Goal: Task Accomplishment & Management: Complete application form

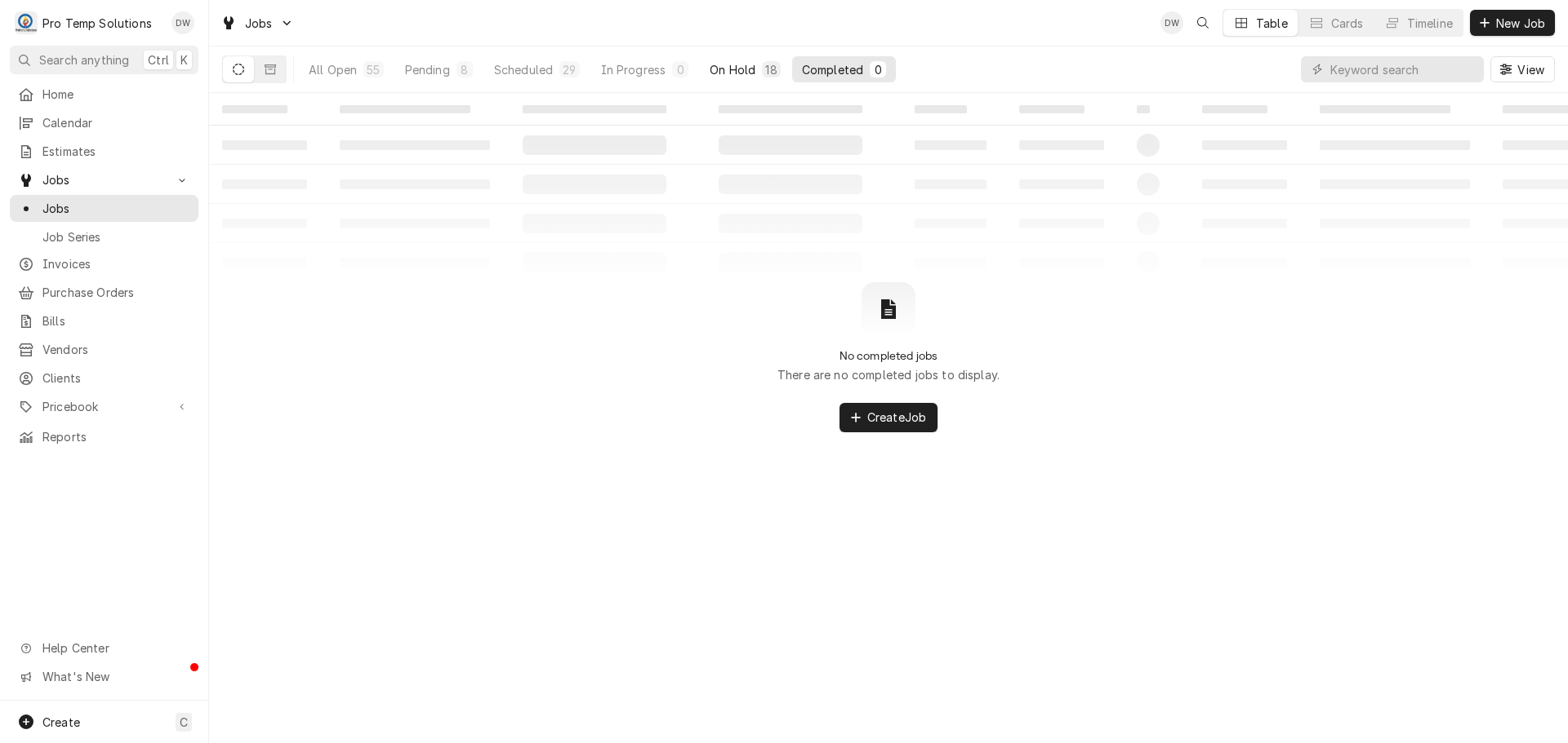
click at [737, 67] on div "On Hold" at bounding box center [732, 70] width 46 height 18
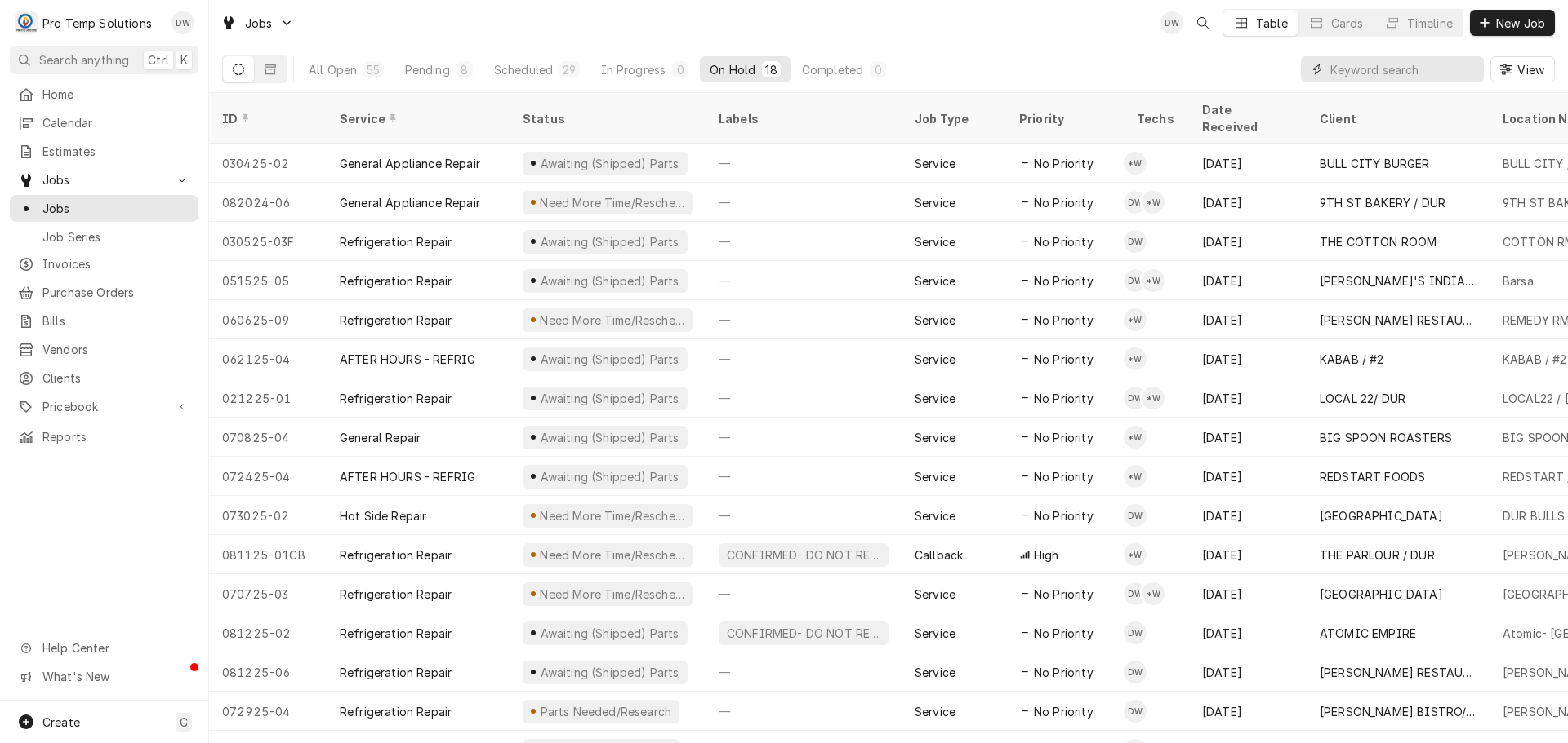
click at [1385, 72] on input "Dynamic Content Wrapper" at bounding box center [1402, 69] width 146 height 26
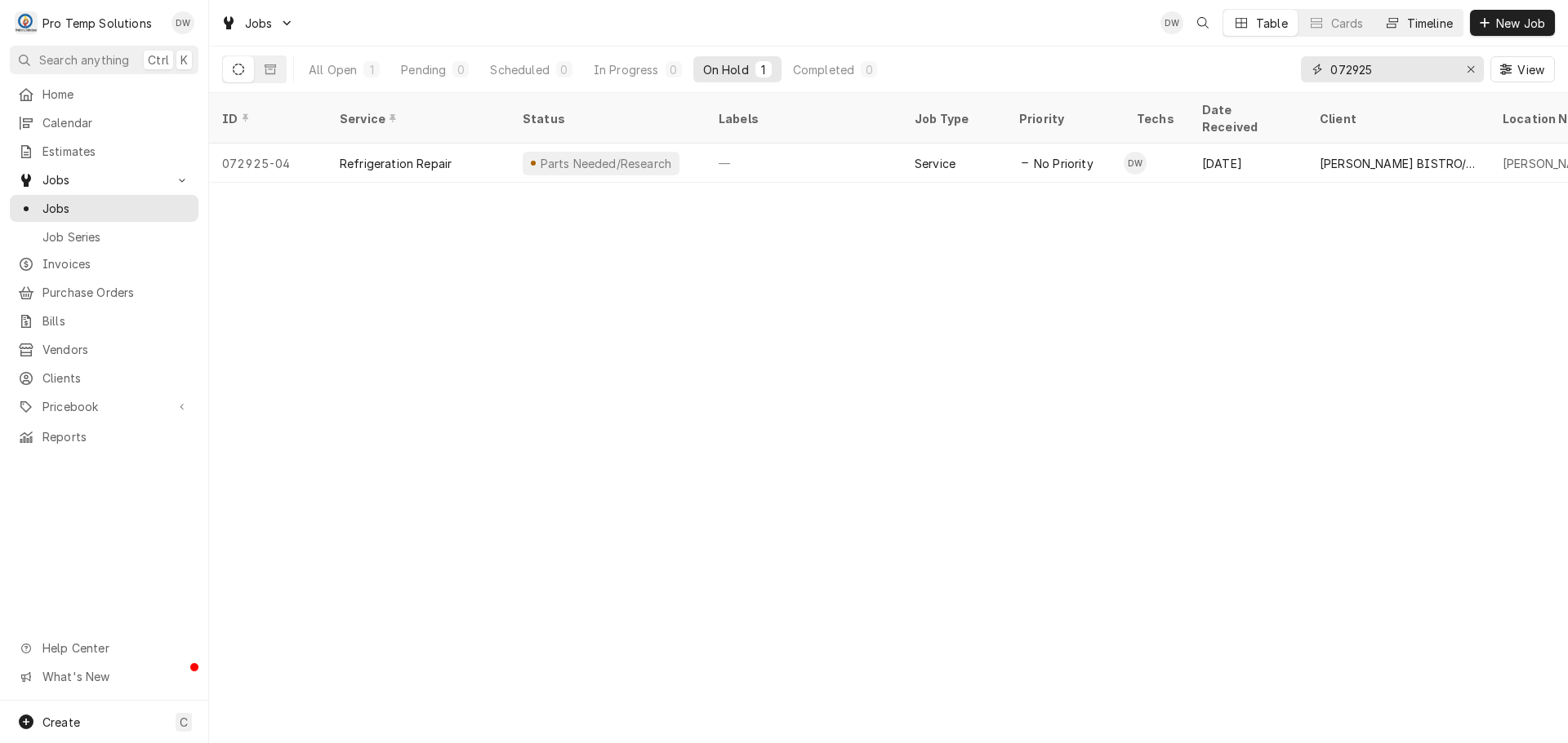
type input "072925"
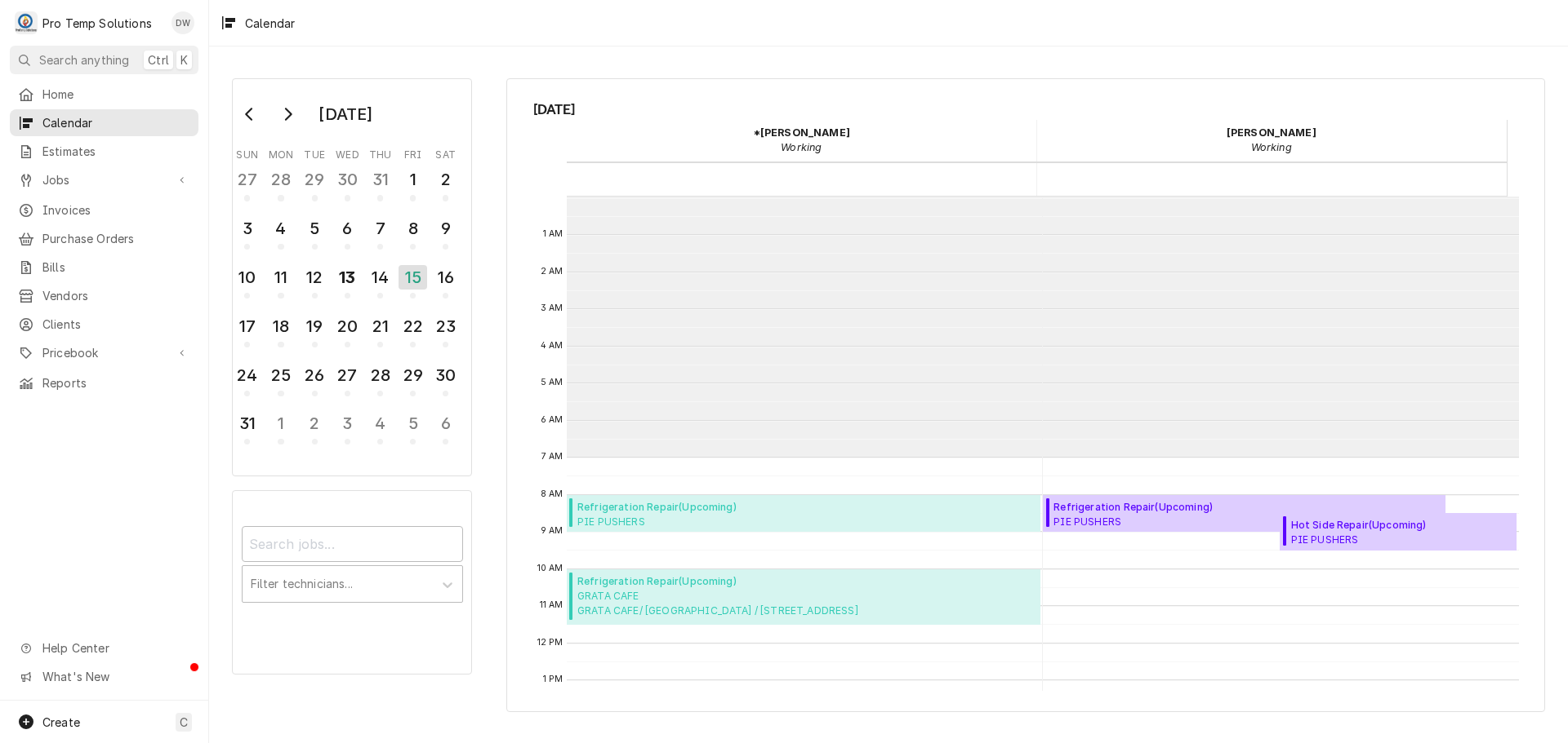
scroll to position [261, 0]
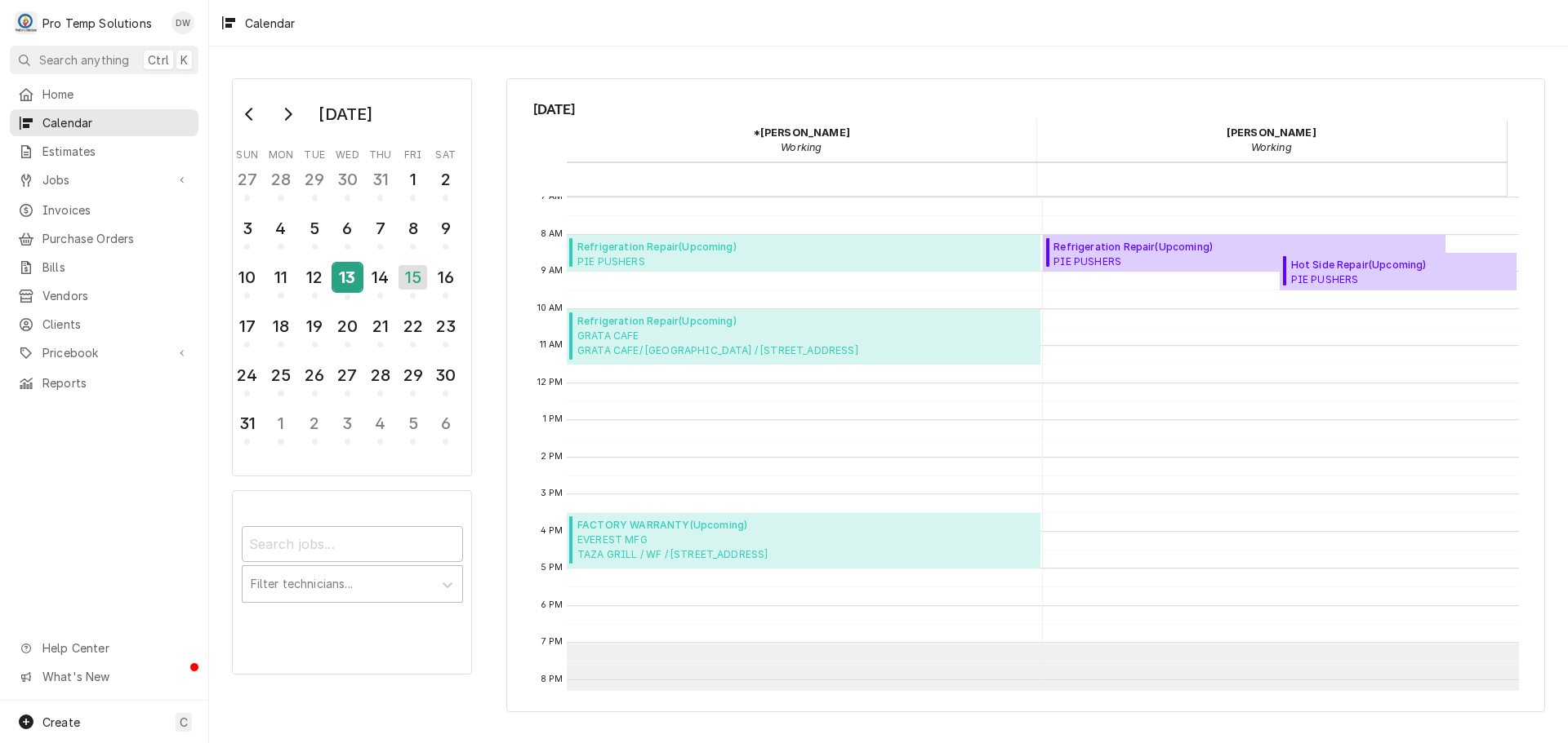
click at [351, 279] on div "13" at bounding box center [347, 277] width 28 height 27
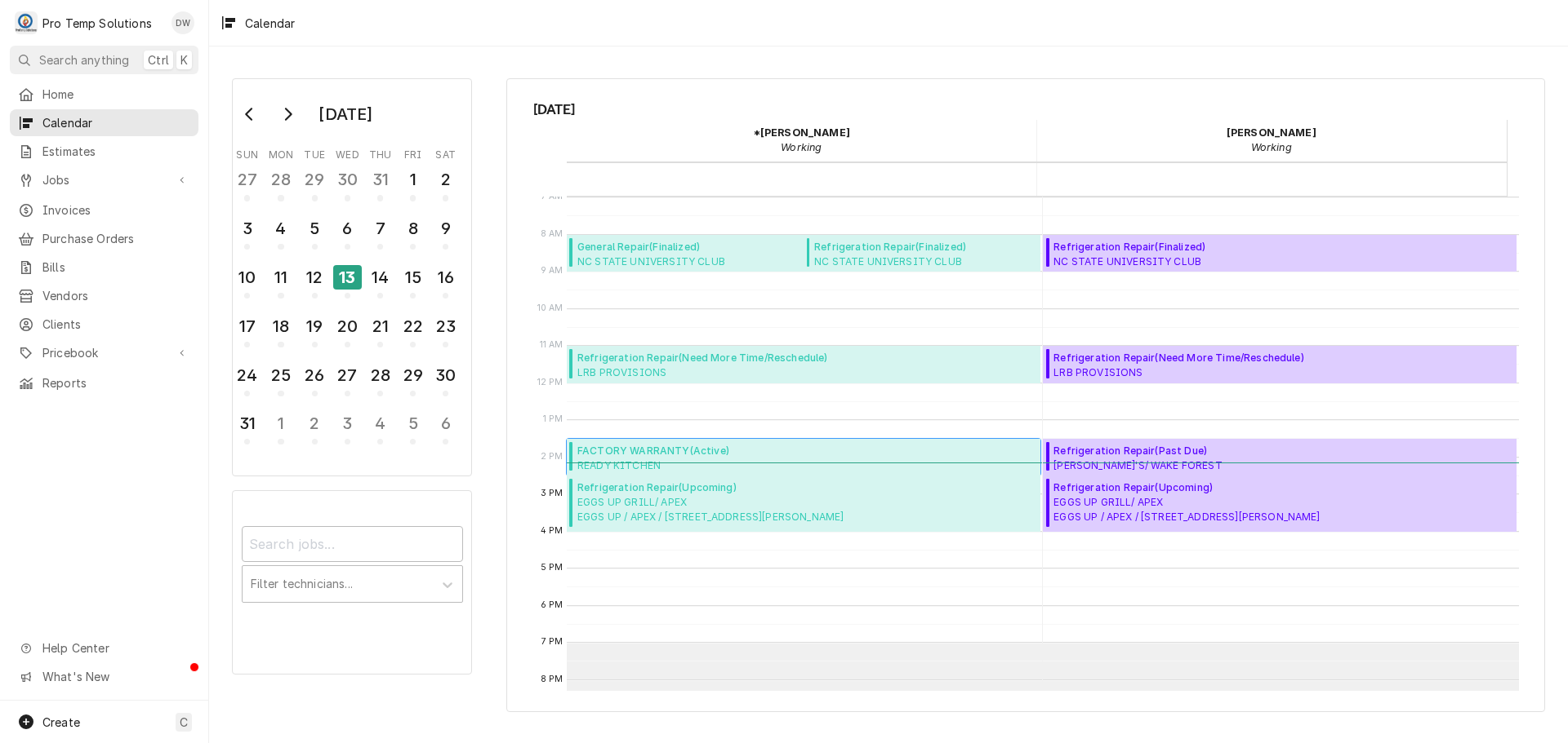
click at [684, 456] on span "FACTORY WARRANTY ( Active )" at bounding box center [710, 451] width 267 height 15
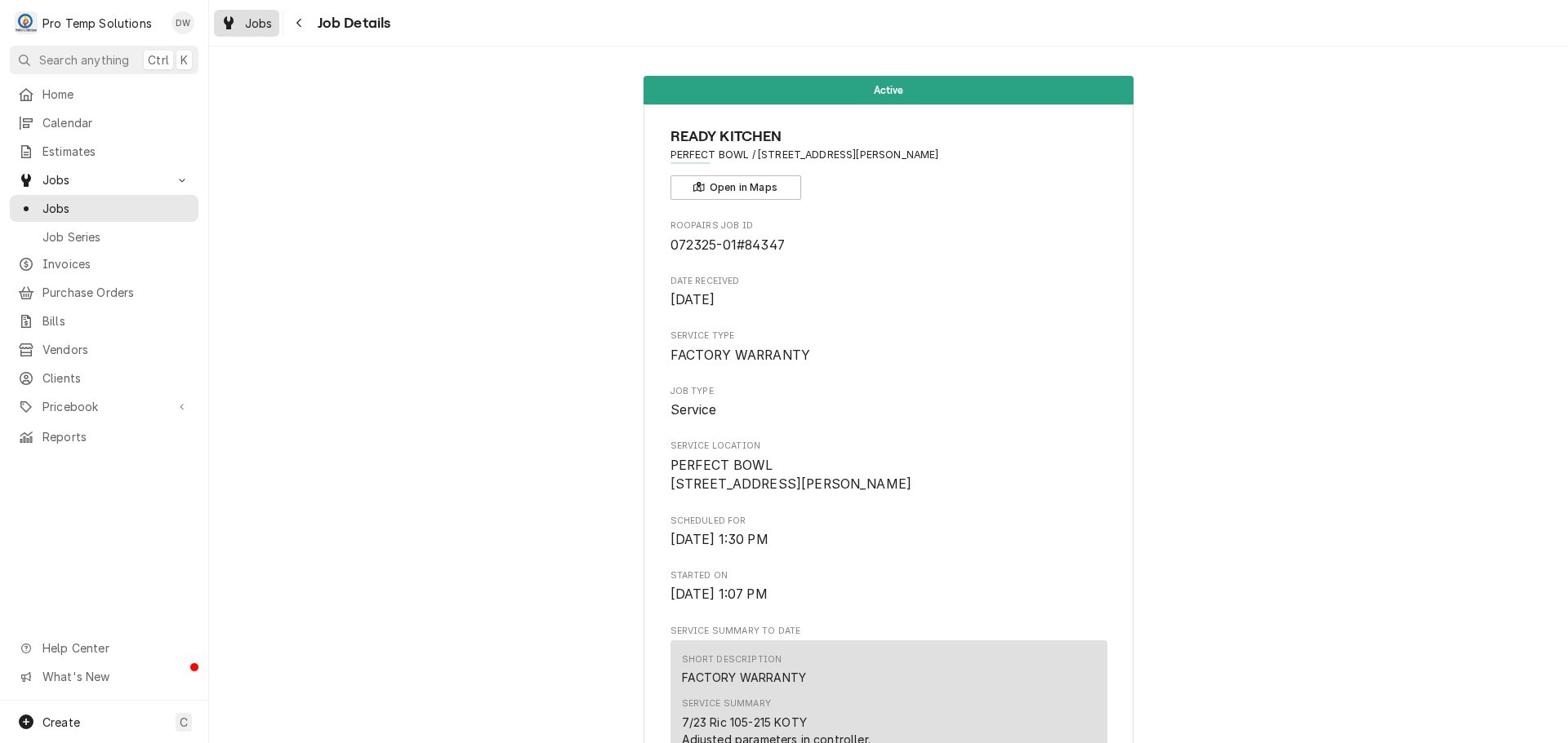
click at [259, 21] on span "Jobs" at bounding box center [259, 23] width 27 height 18
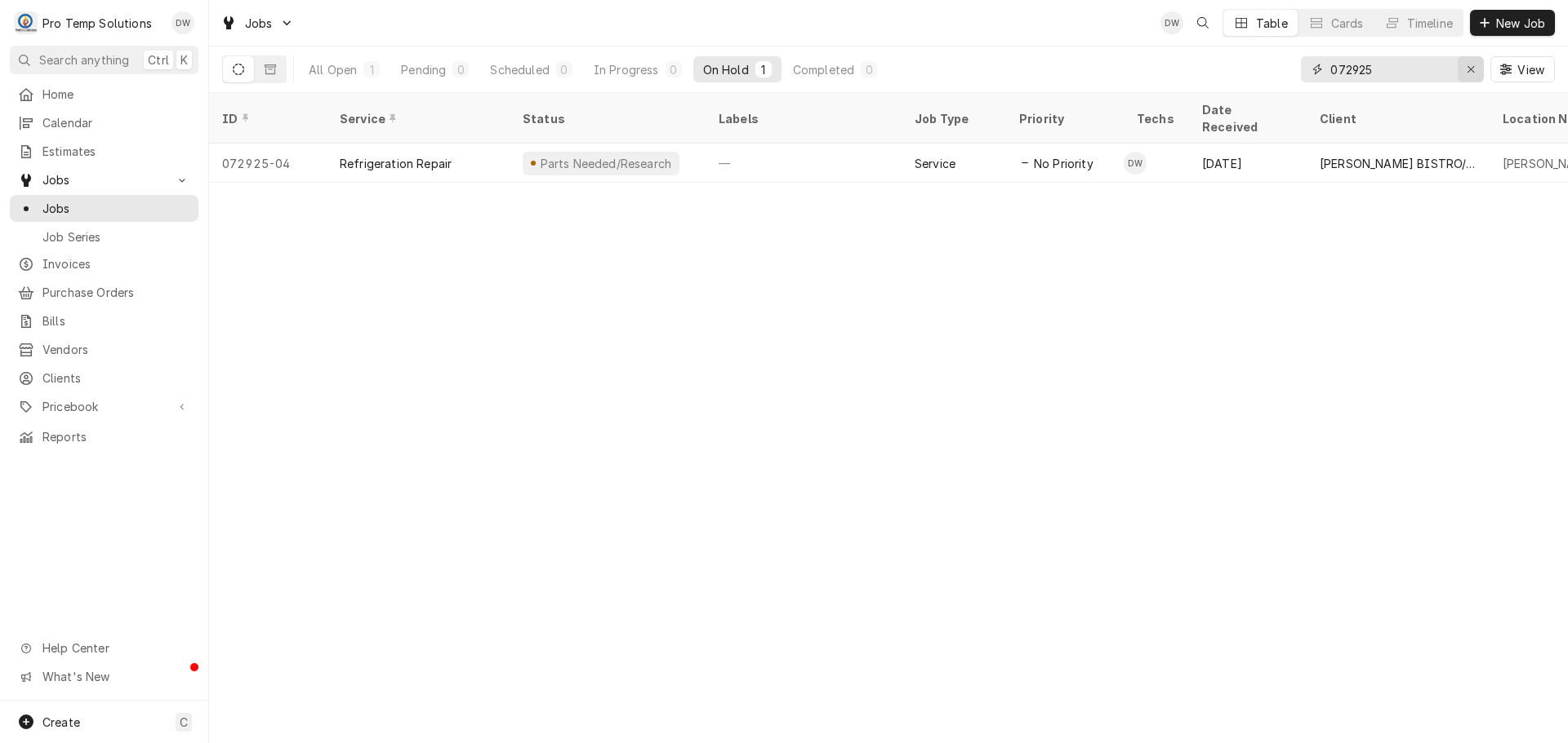
click at [1466, 67] on icon "Erase input" at bounding box center [1470, 69] width 9 height 12
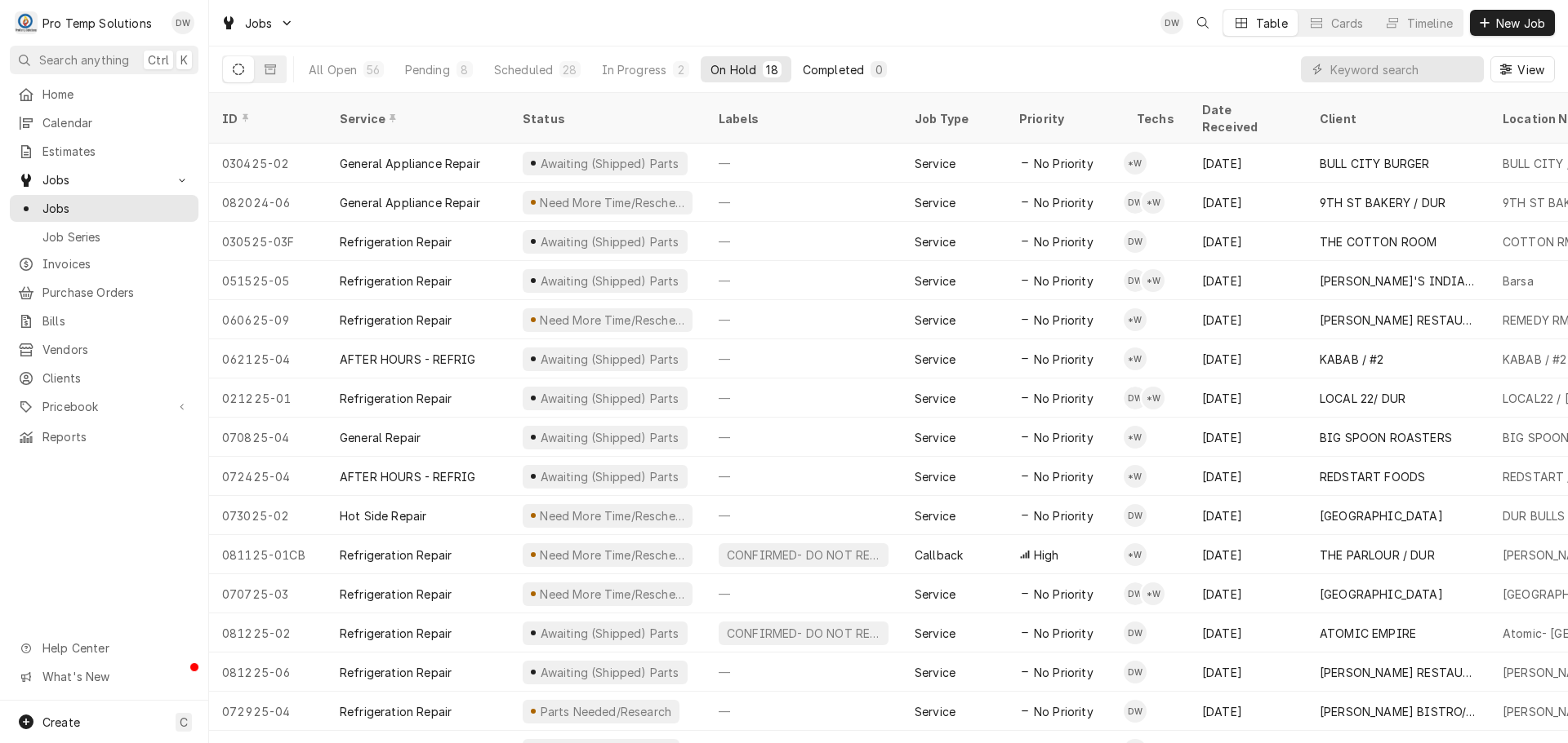
click at [830, 67] on div "Completed" at bounding box center [833, 70] width 62 height 18
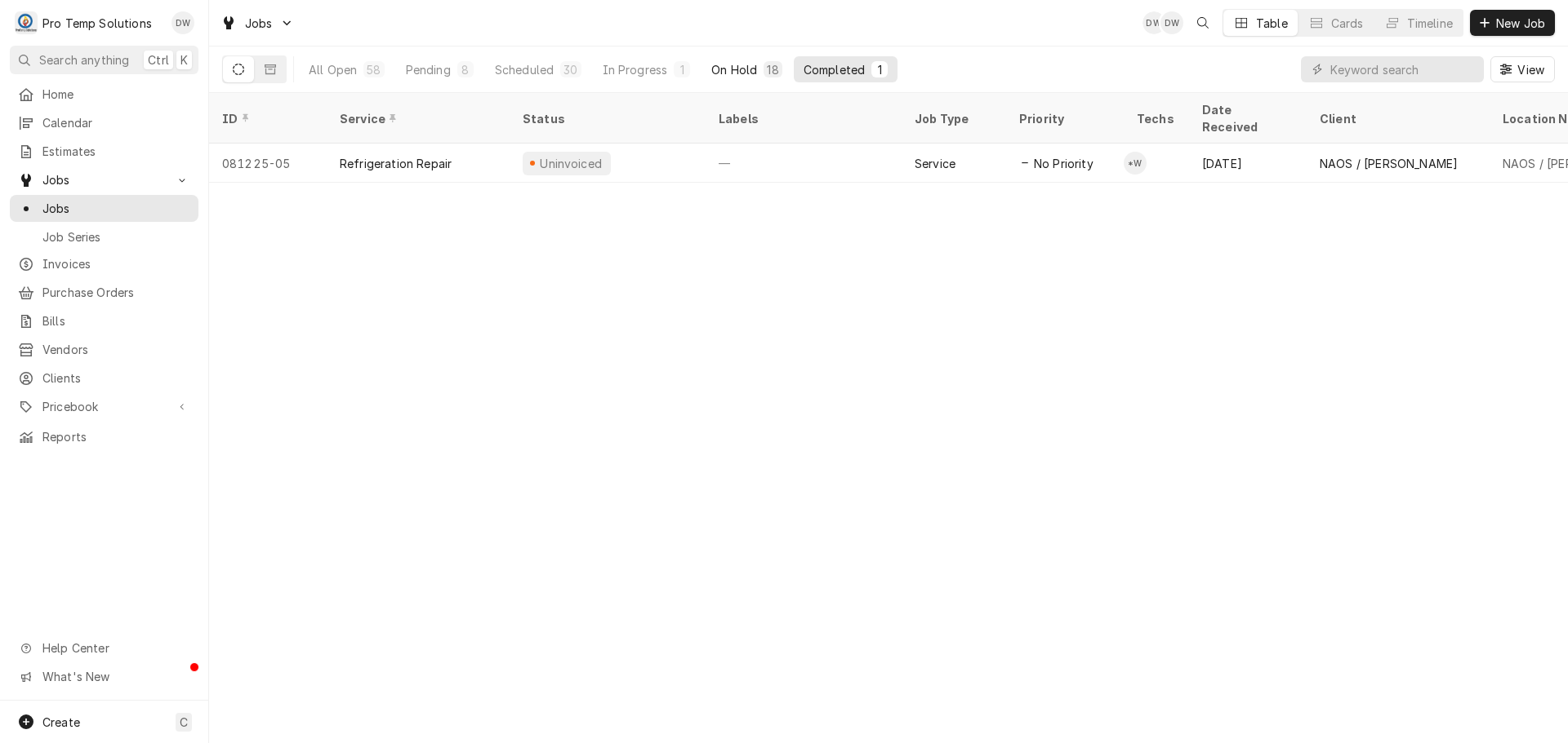
click at [739, 67] on div "On Hold" at bounding box center [734, 70] width 46 height 18
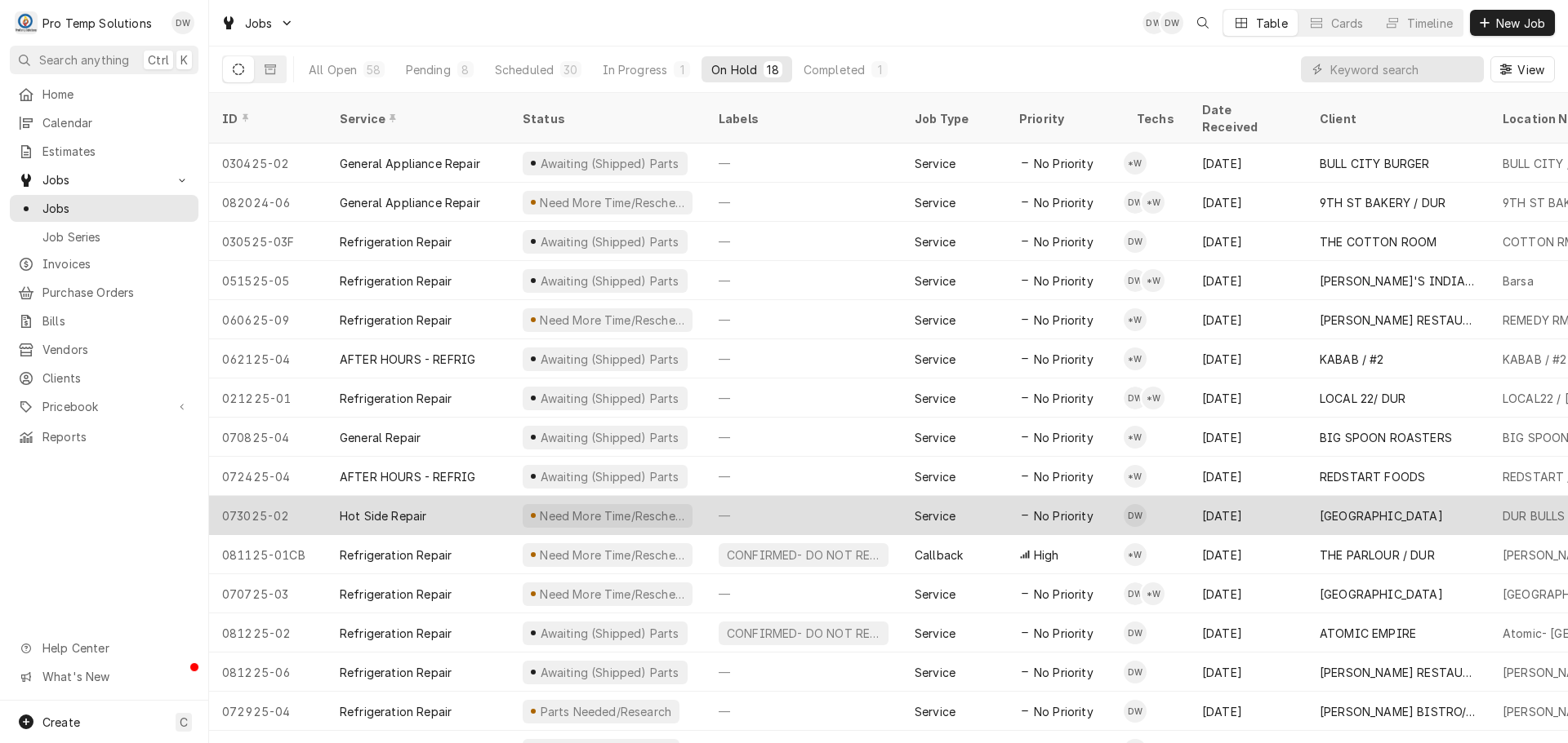
scroll to position [98, 0]
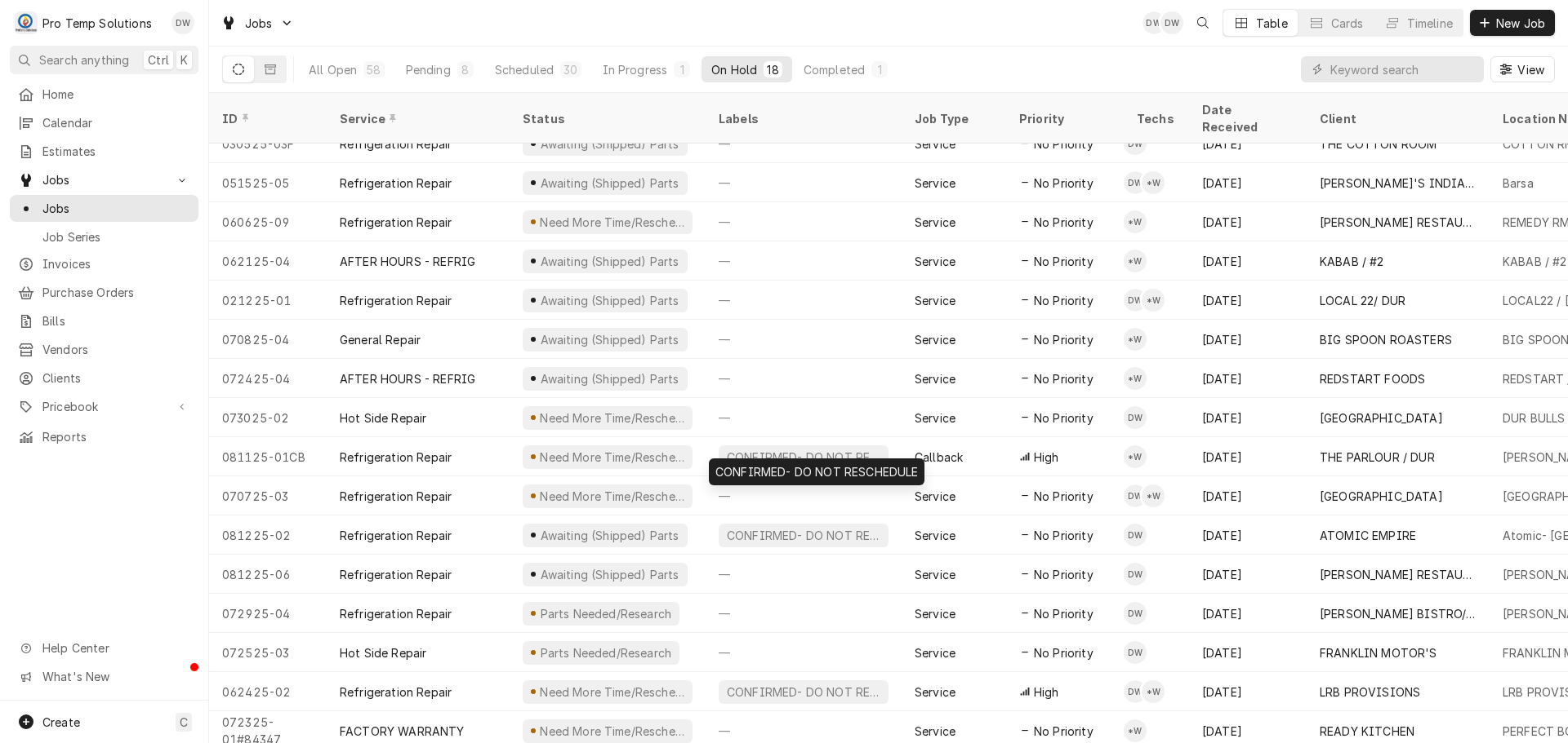
click at [834, 475] on div "CONFIRMED- DO NOT RESCHEDULE CONFIRMED- DO NOT RESCHEDULE" at bounding box center [816, 473] width 216 height 27
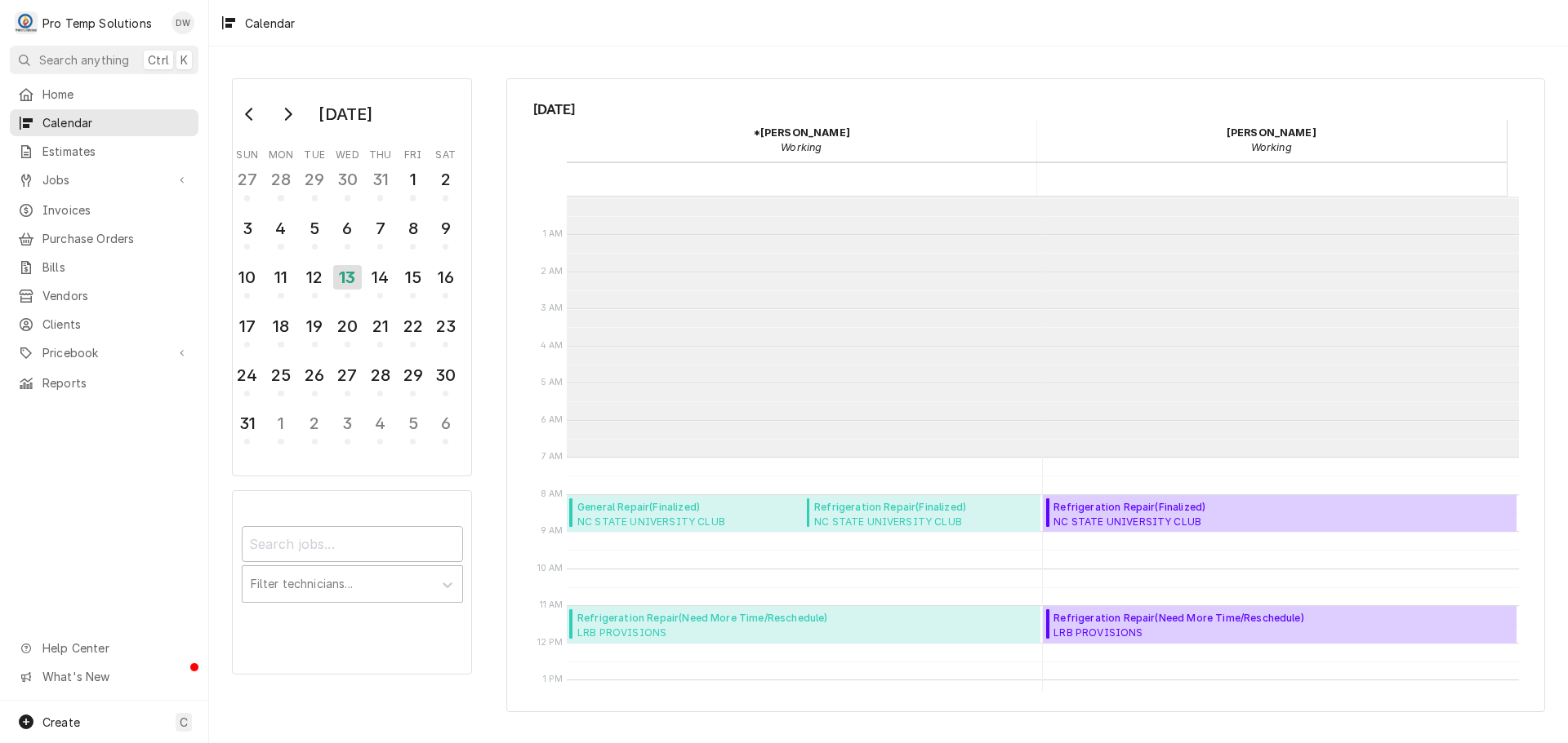
scroll to position [261, 0]
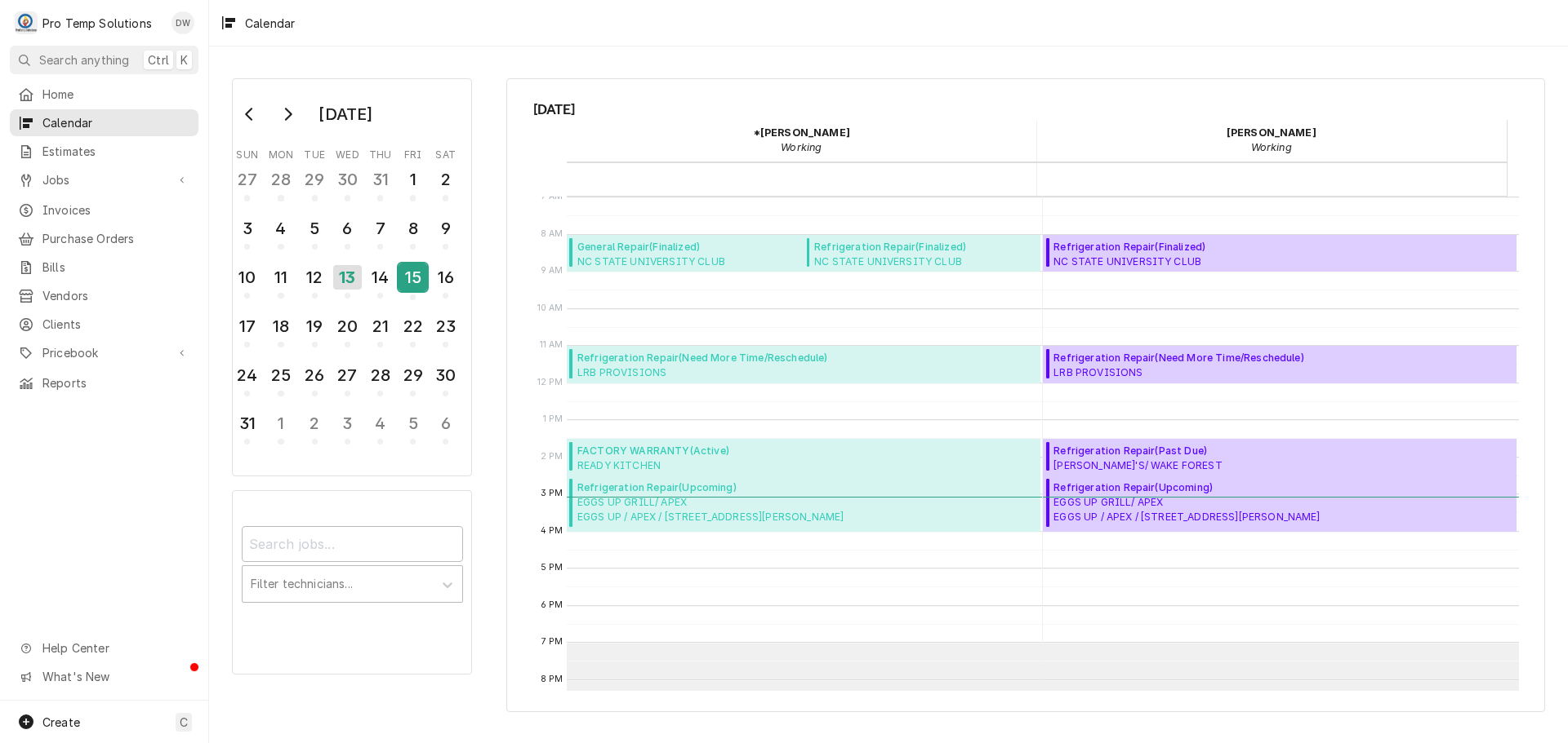
click at [411, 279] on div "15" at bounding box center [412, 277] width 28 height 27
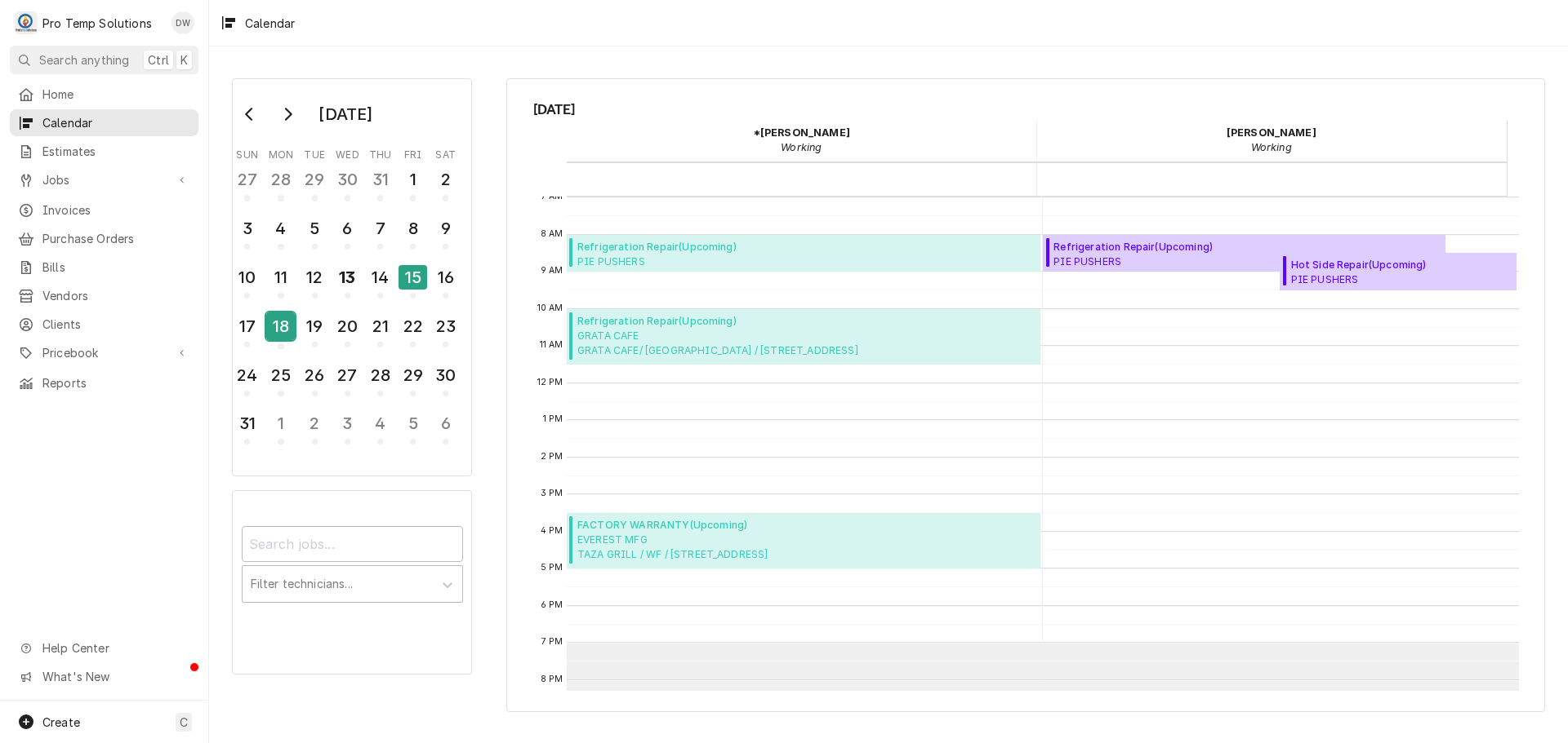
click at [271, 325] on div "18" at bounding box center [279, 326] width 28 height 27
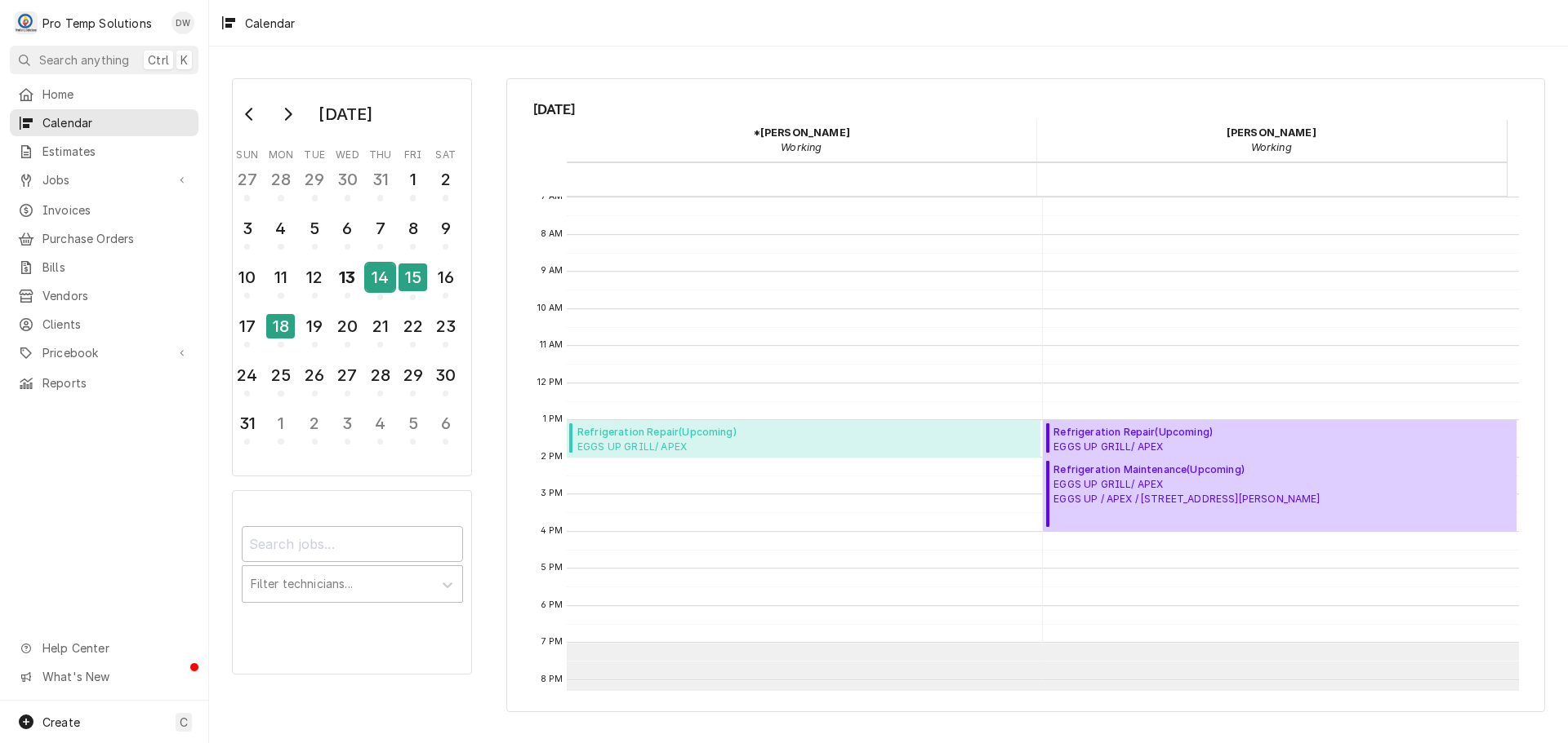
click at [389, 281] on div "14" at bounding box center [379, 277] width 28 height 27
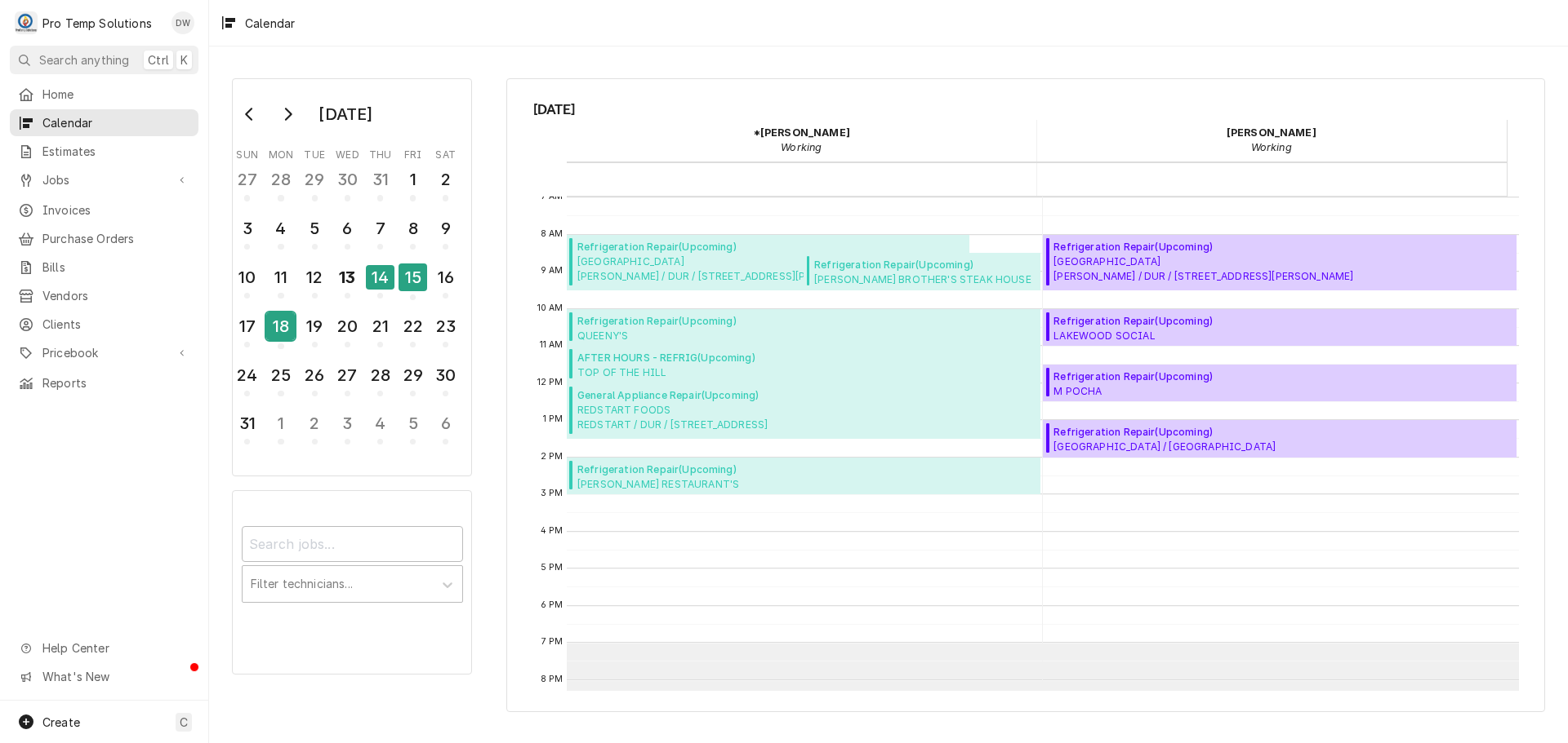
click at [274, 320] on div "18" at bounding box center [279, 326] width 28 height 27
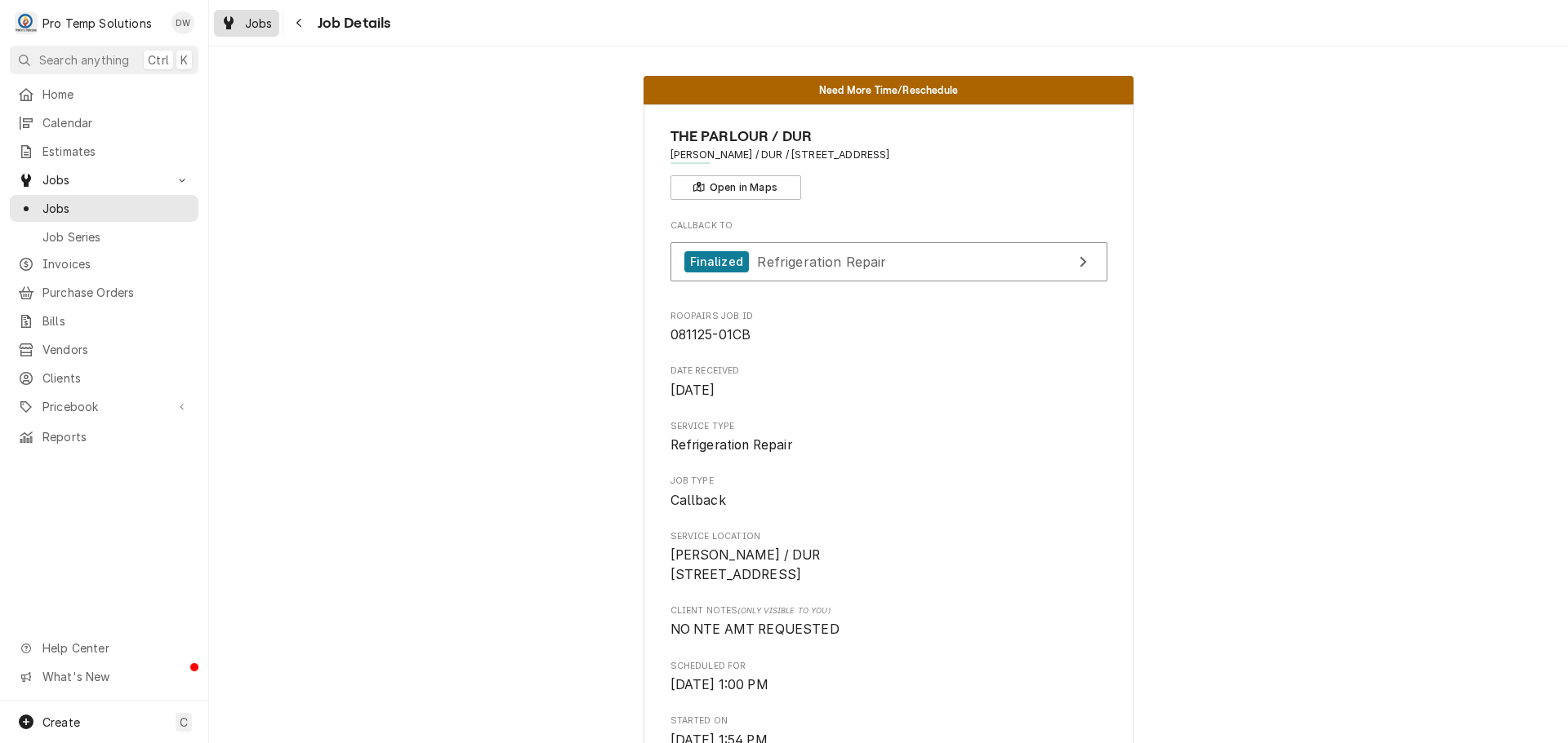
click at [244, 24] on div "Jobs" at bounding box center [246, 22] width 59 height 21
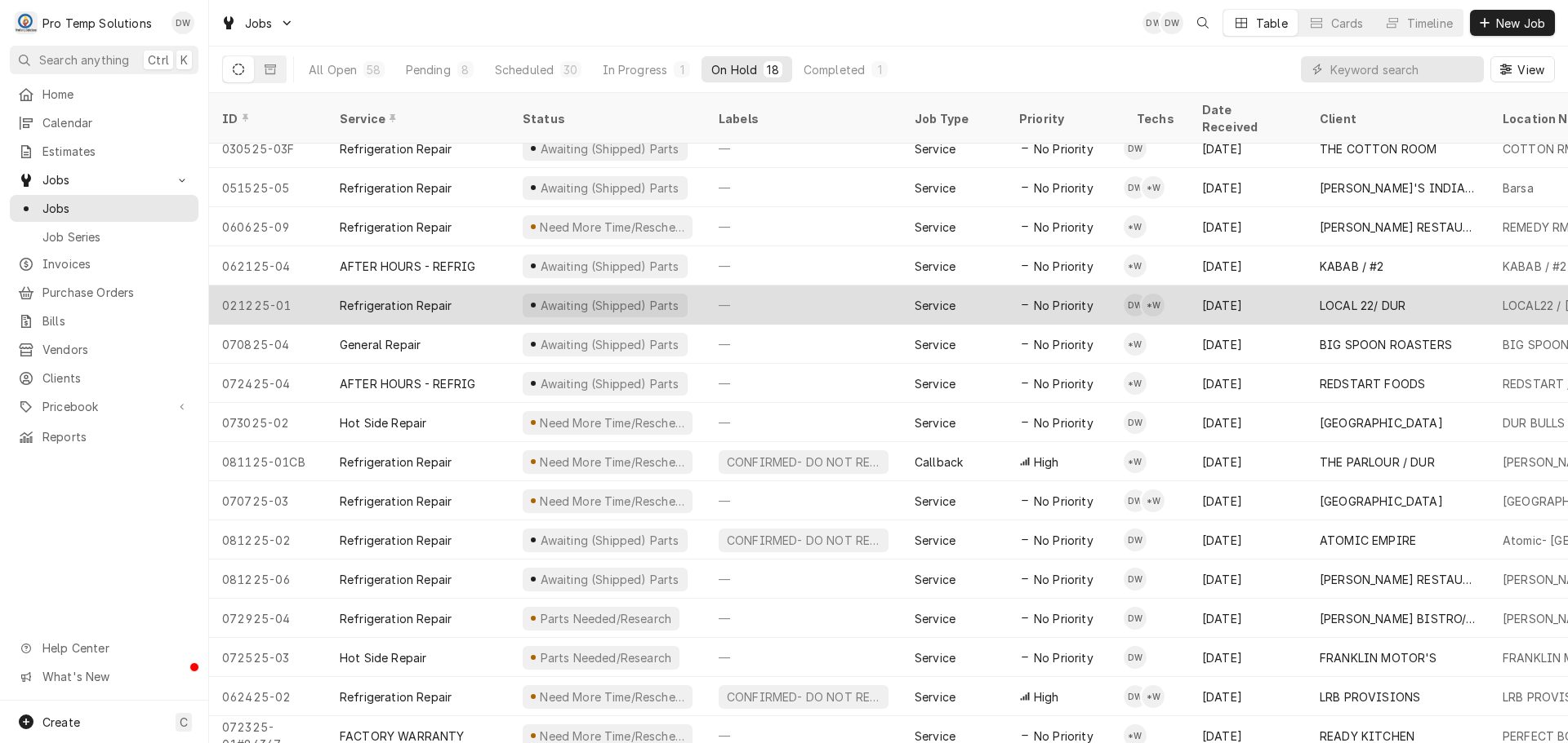
scroll to position [98, 0]
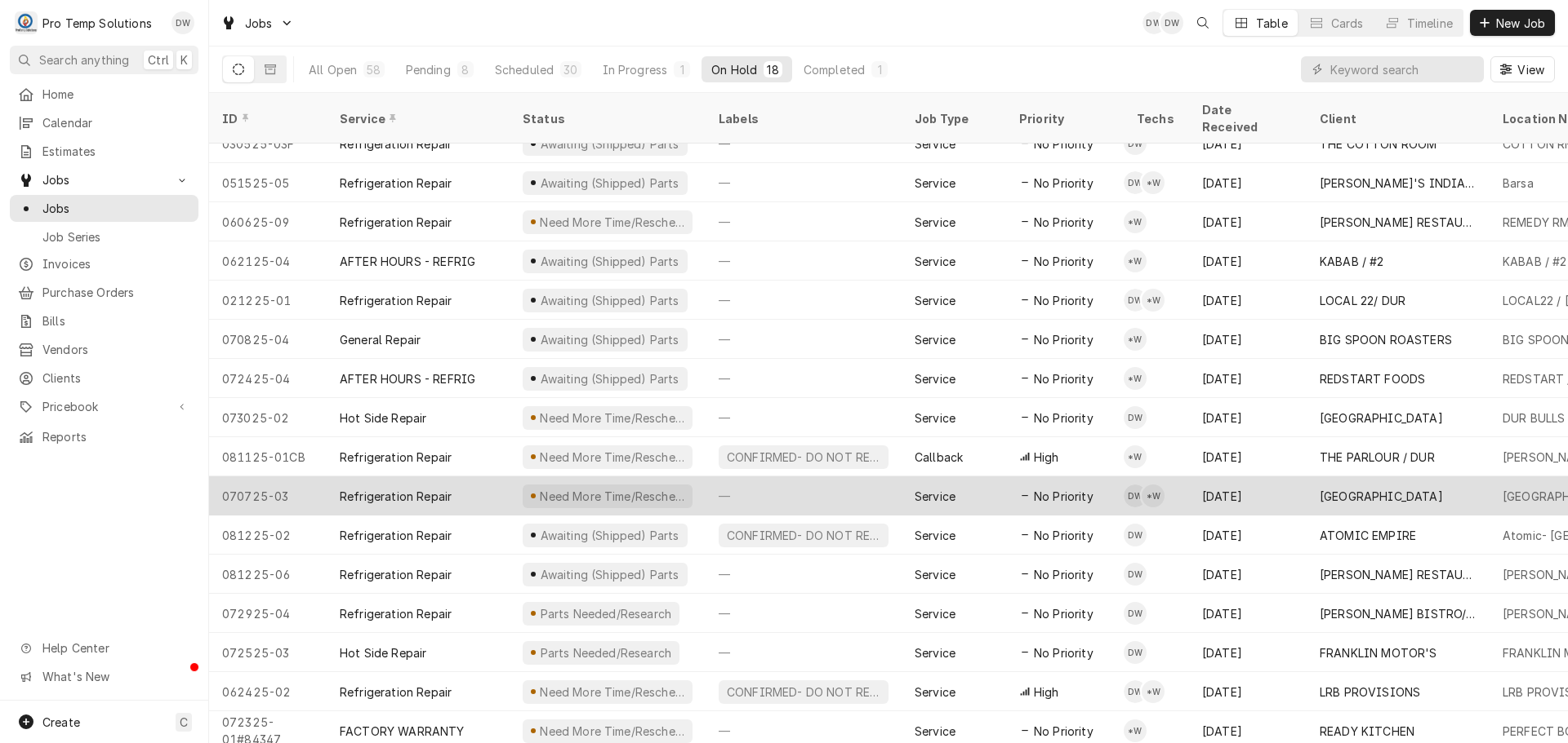
click at [780, 477] on div "—" at bounding box center [803, 496] width 196 height 39
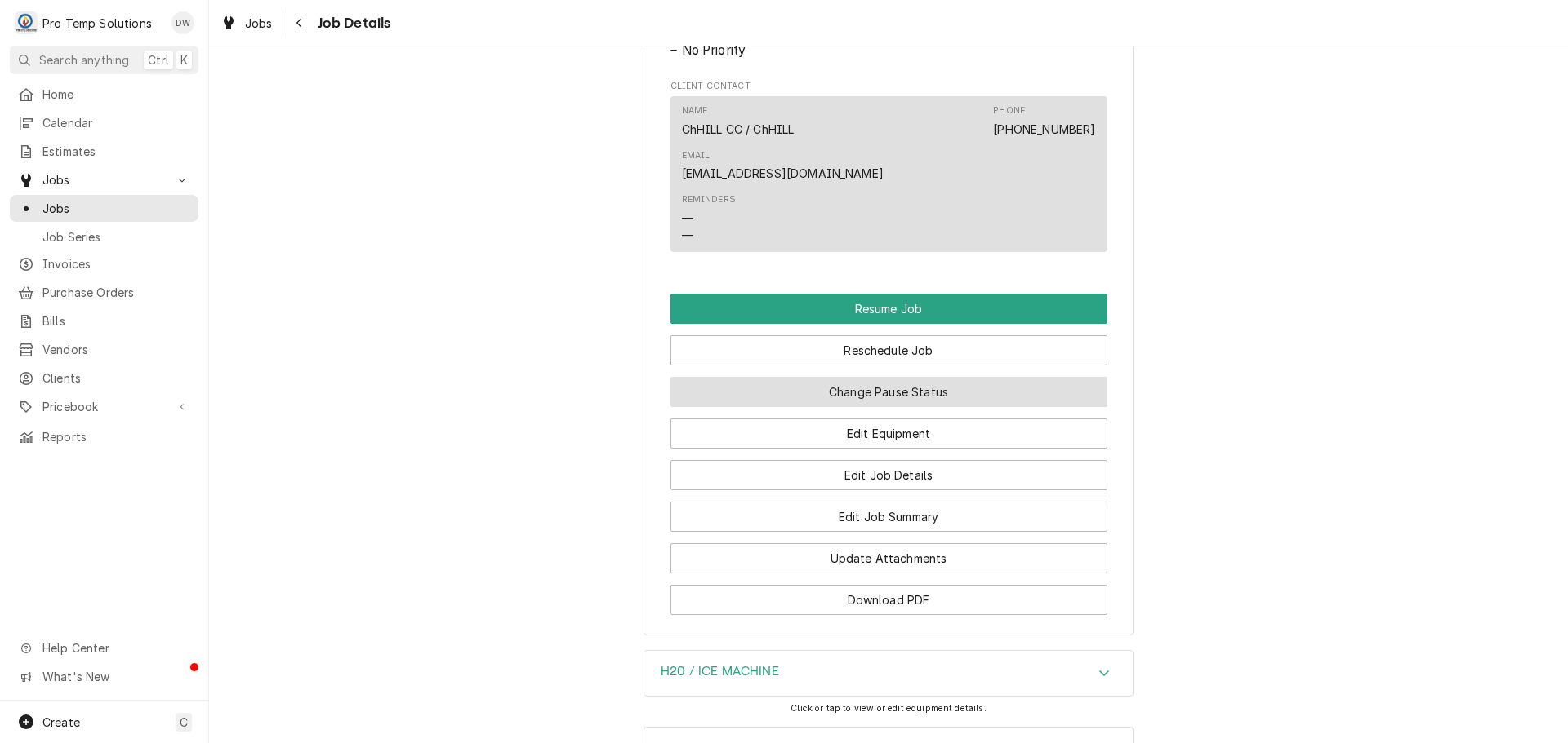
scroll to position [1468, 0]
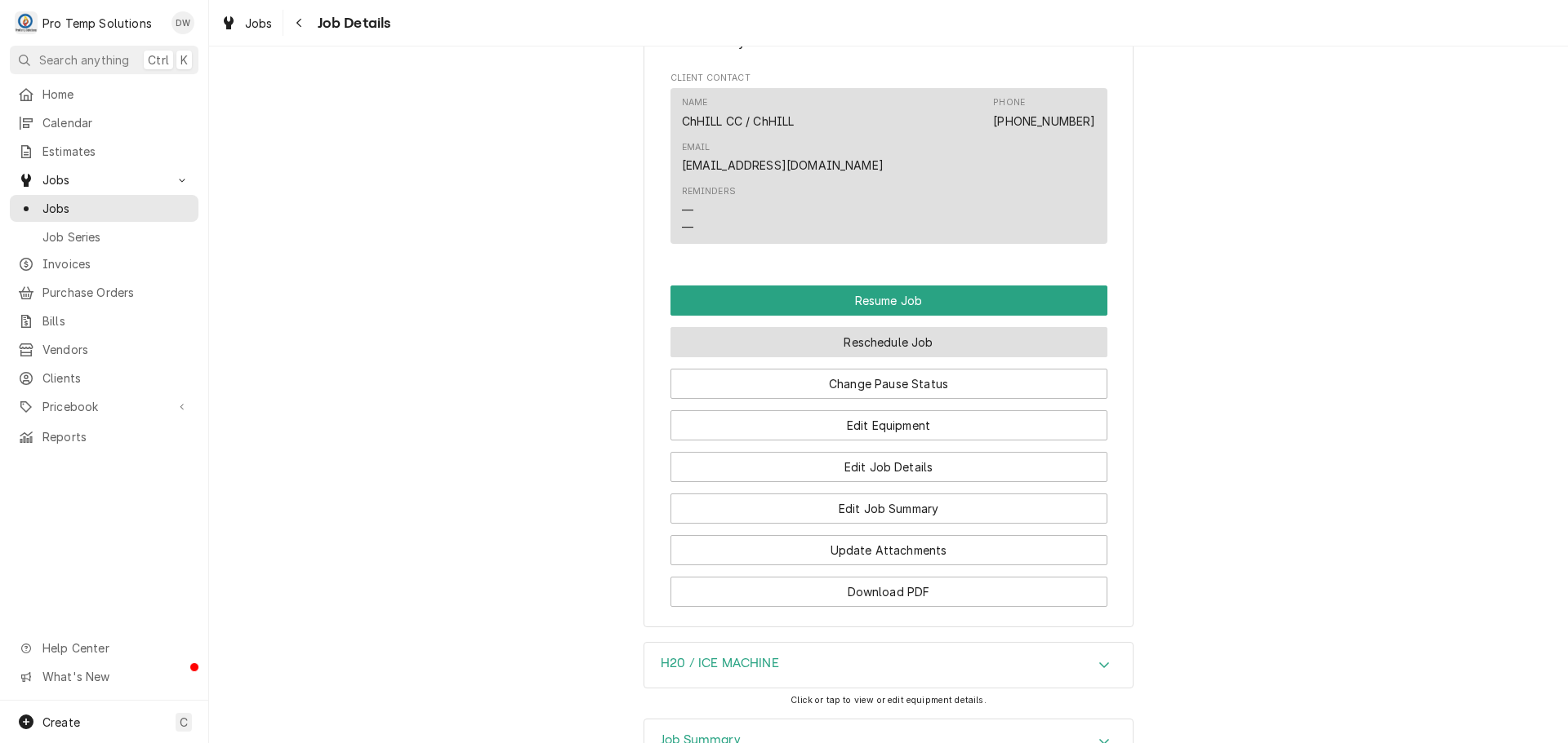
click at [894, 336] on button "Reschedule Job" at bounding box center [888, 342] width 437 height 30
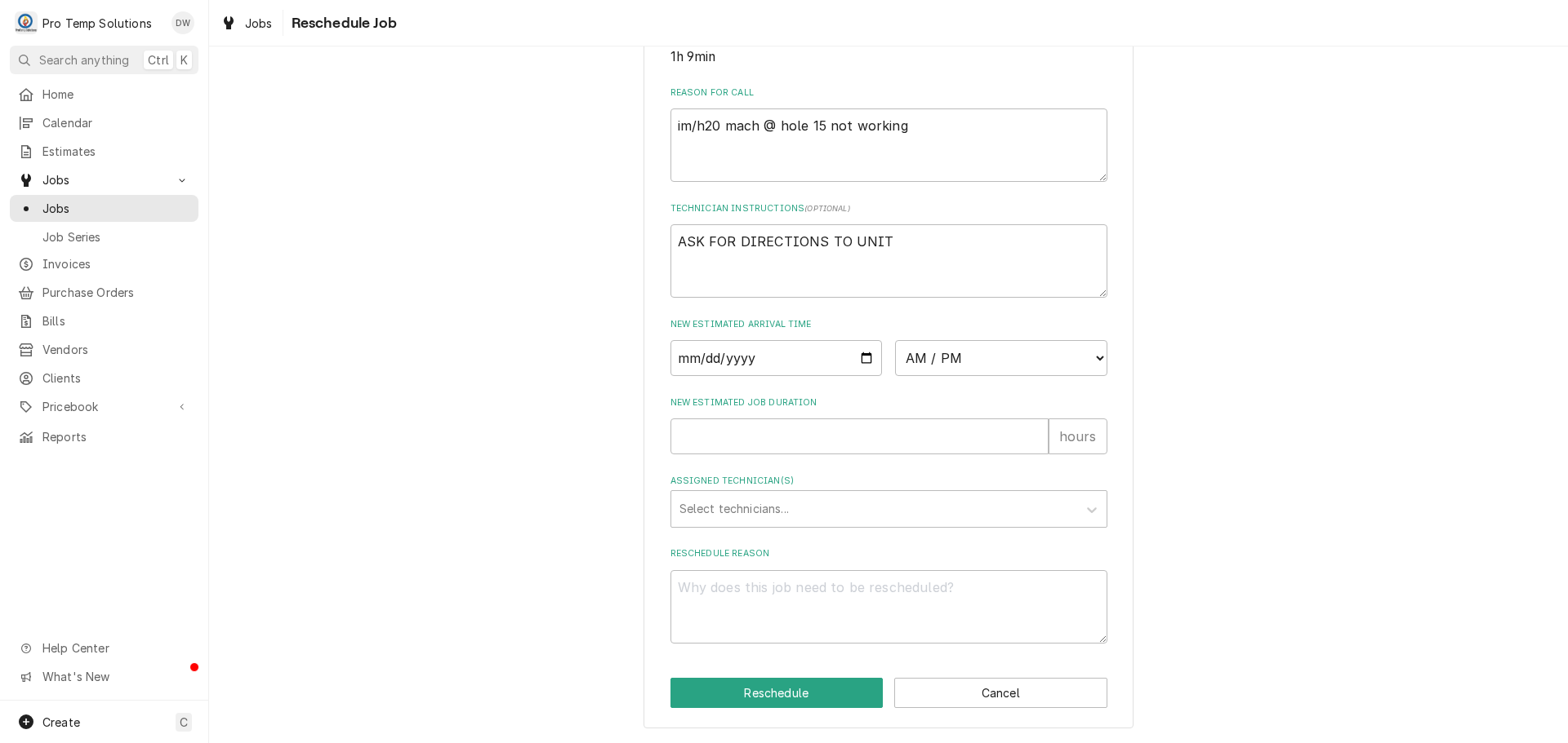
scroll to position [476, 0]
click at [863, 354] on input "Date" at bounding box center [776, 358] width 212 height 36
type input "2025-08-14"
type textarea "x"
click at [1091, 355] on select "AM / PM 6:00 AM 6:15 AM 6:30 AM 6:45 AM 7:00 AM 7:15 AM 7:30 AM 7:45 AM 8:00 AM…" at bounding box center [1000, 358] width 212 height 36
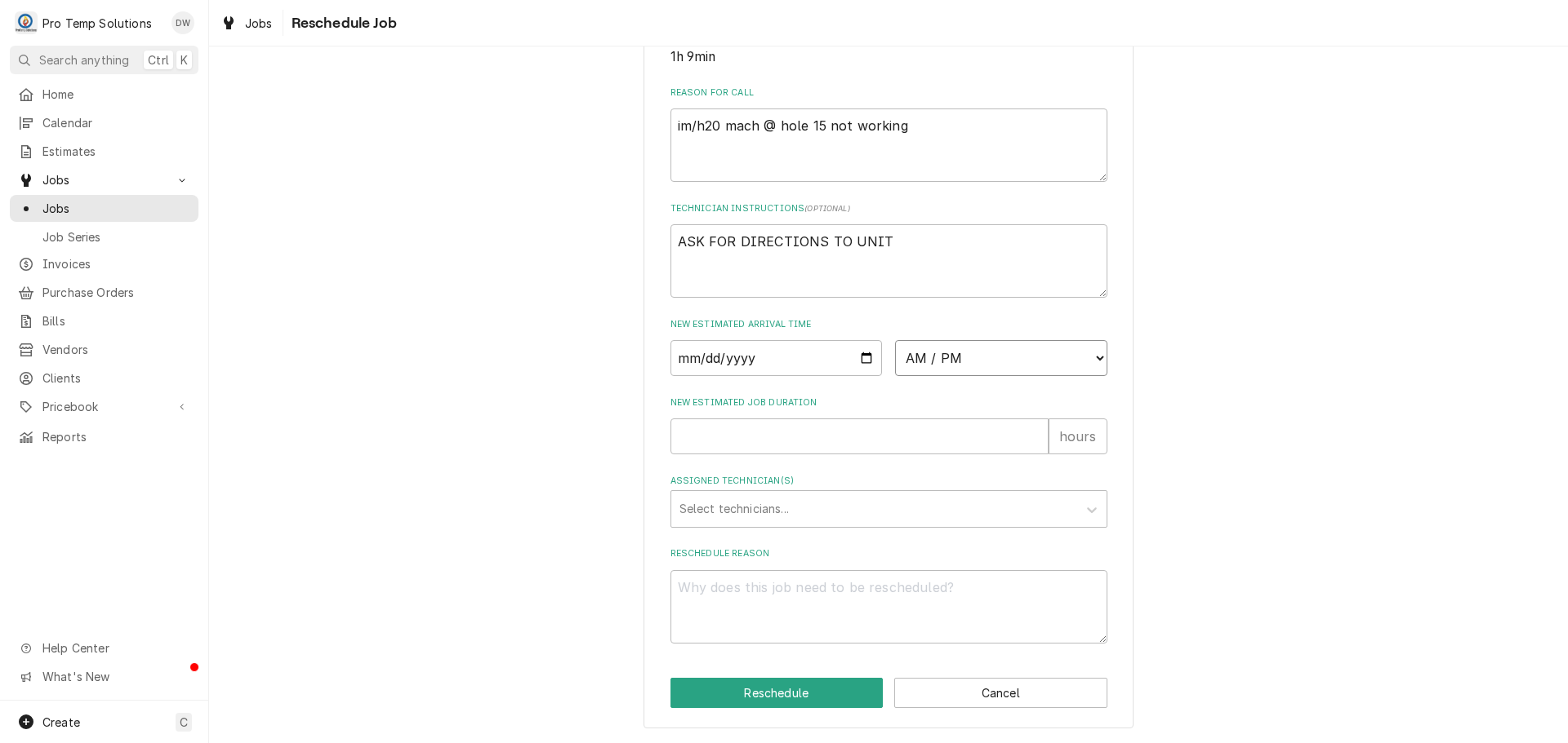
select select "15:00:00"
click at [895, 341] on select "AM / PM 6:00 AM 6:15 AM 6:30 AM 6:45 AM 7:00 AM 7:15 AM 7:30 AM 7:45 AM 8:00 AM…" at bounding box center [1000, 358] width 212 height 36
click at [967, 447] on input "New Estimated Job Duration" at bounding box center [859, 436] width 378 height 36
type textarea "x"
type input "2"
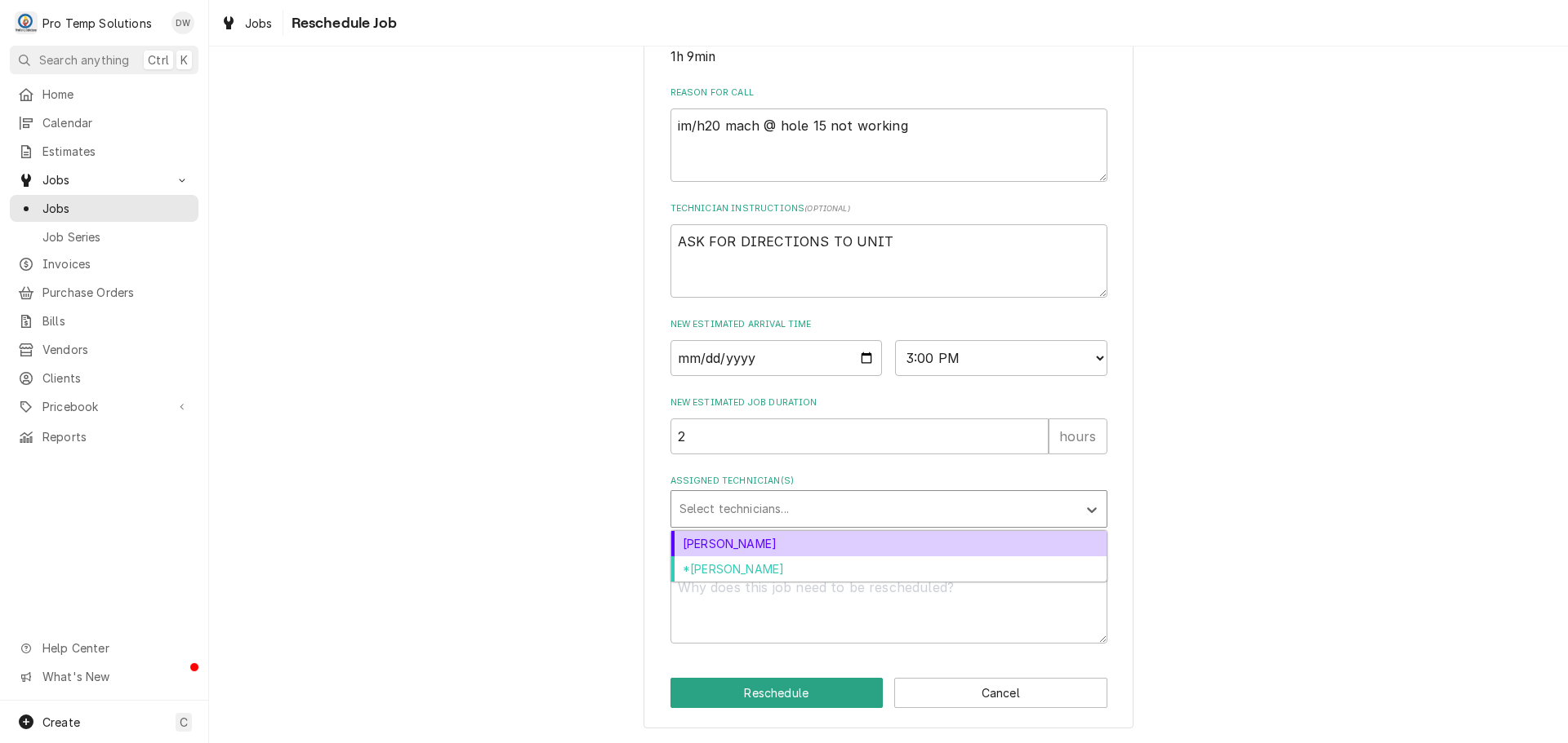
click at [788, 511] on div "Assigned Technician(s)" at bounding box center [873, 509] width 390 height 29
drag, startPoint x: 778, startPoint y: 546, endPoint x: 790, endPoint y: 538, distance: 14.4
click at [779, 545] on div "Dakota Williams" at bounding box center [888, 544] width 435 height 25
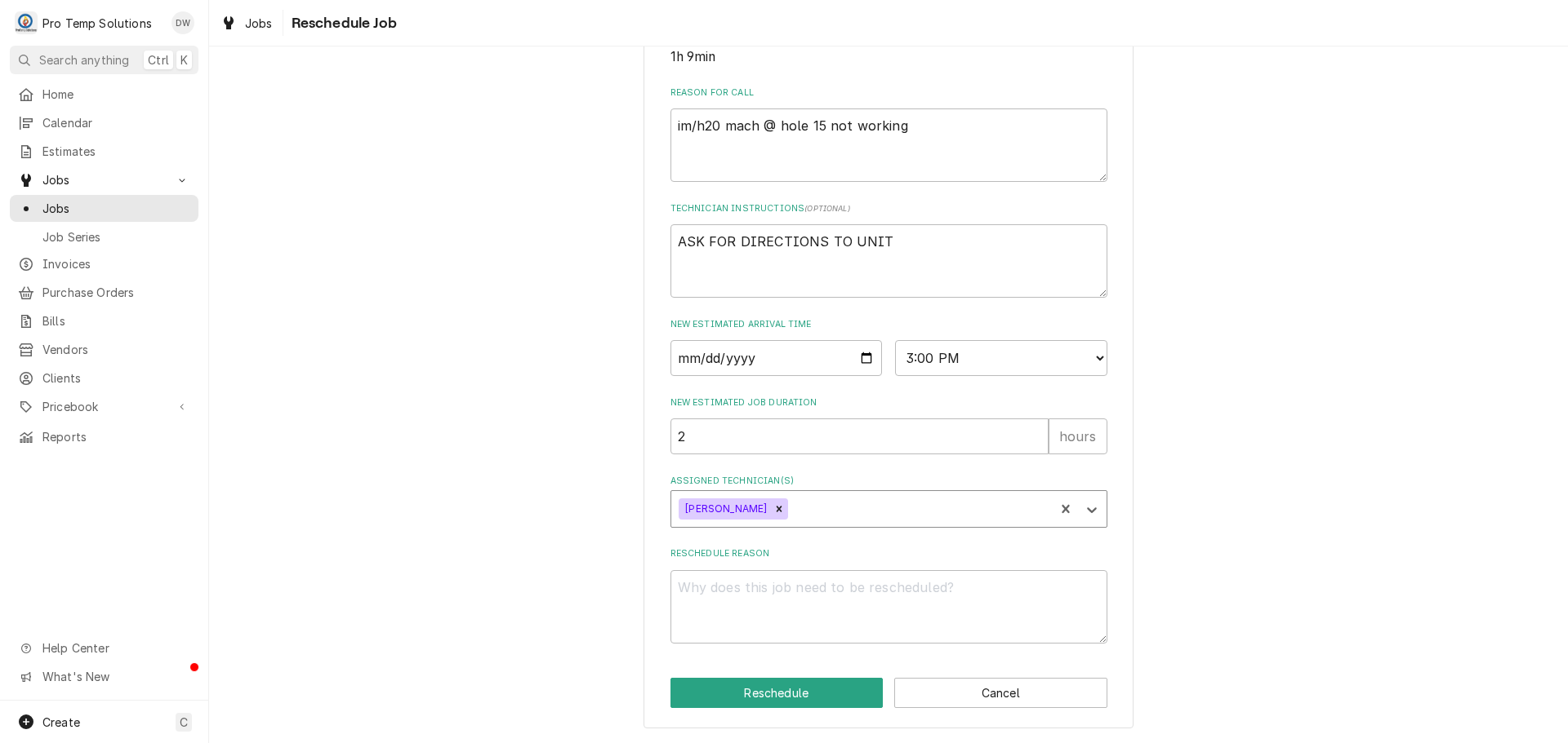
click at [812, 504] on div "Assigned Technician(s)" at bounding box center [918, 509] width 255 height 29
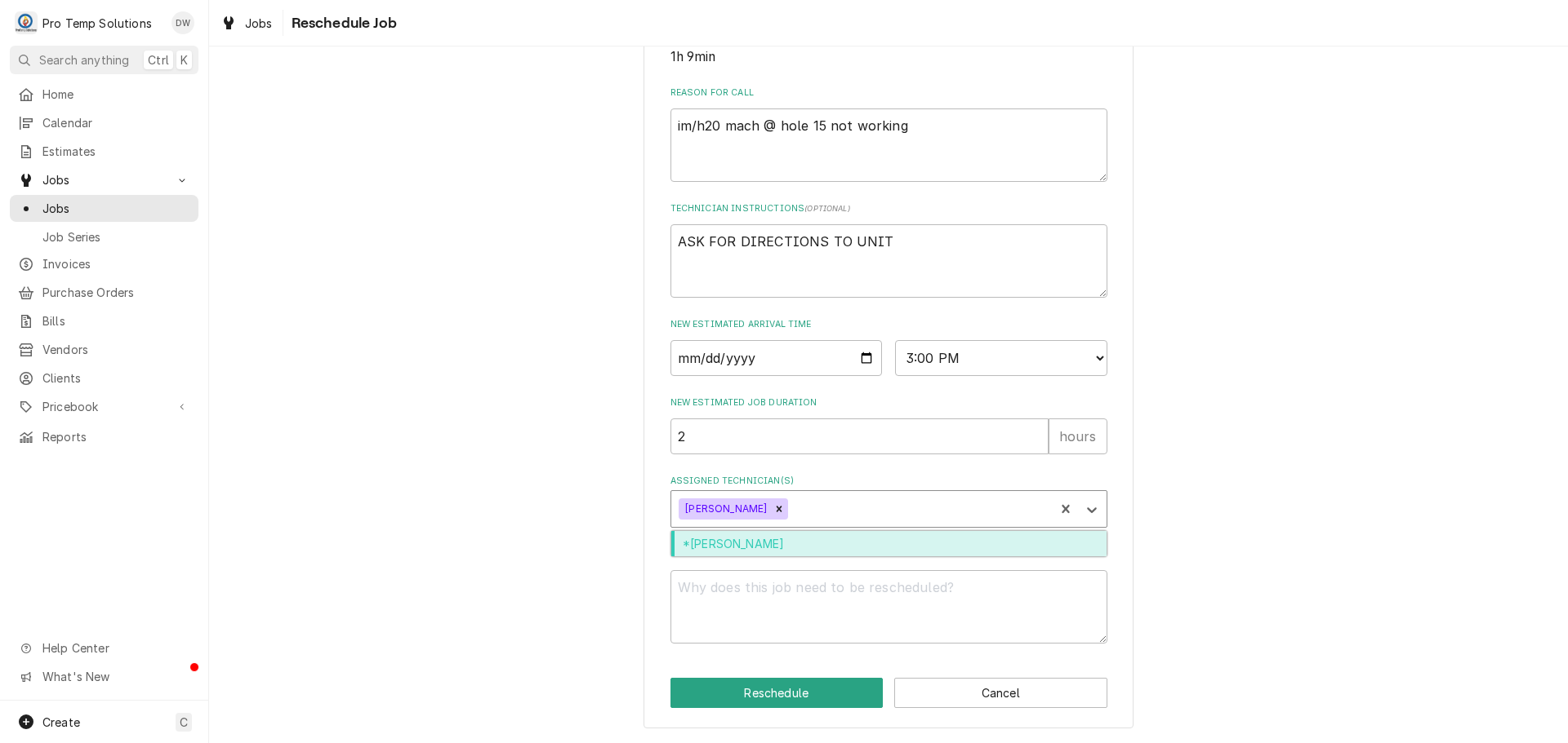
click at [799, 542] on div "*[PERSON_NAME]" at bounding box center [888, 544] width 435 height 25
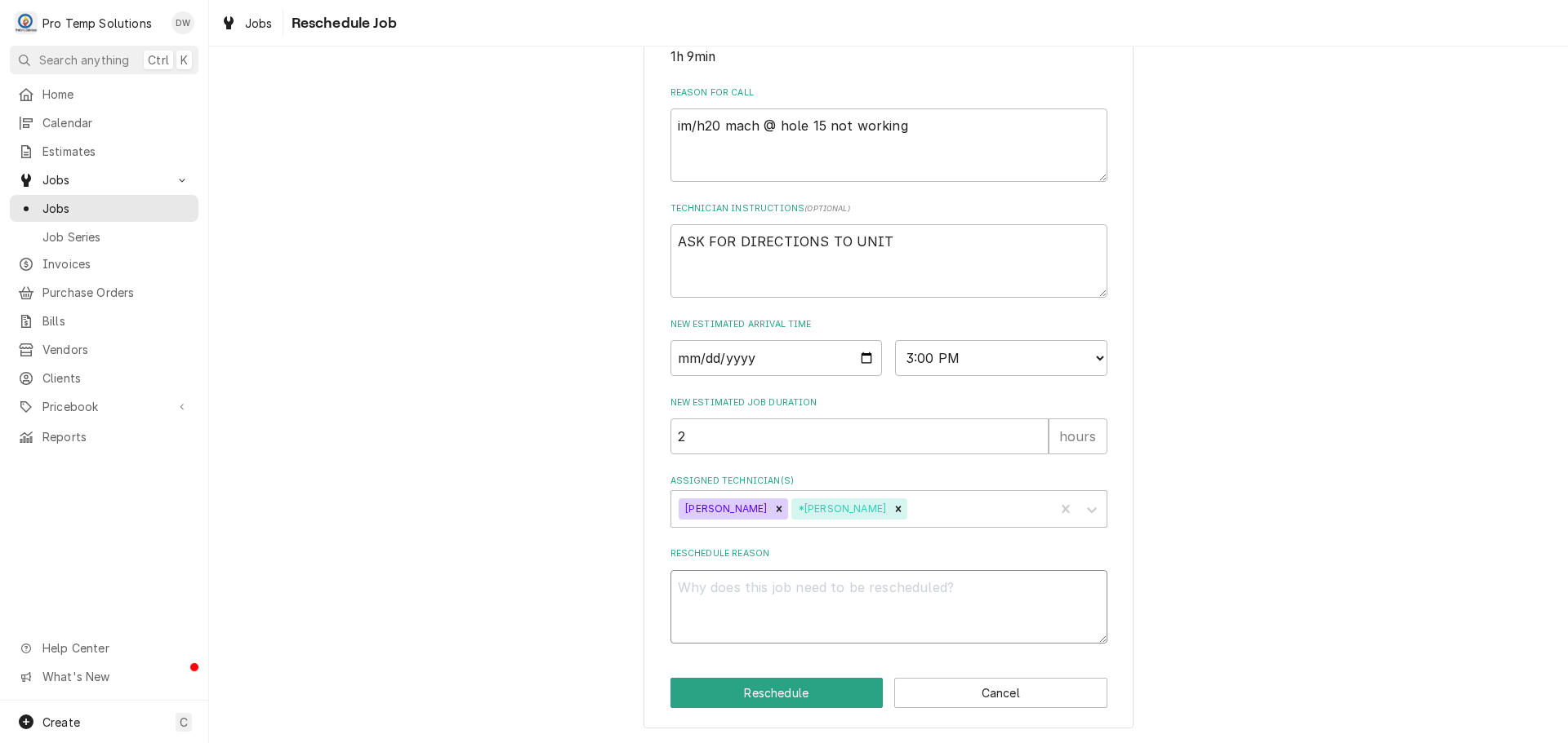
click at [783, 603] on textarea "Reschedule Reason" at bounding box center [888, 606] width 437 height 73
type textarea "x"
type textarea "p"
type textarea "x"
type textarea "pa"
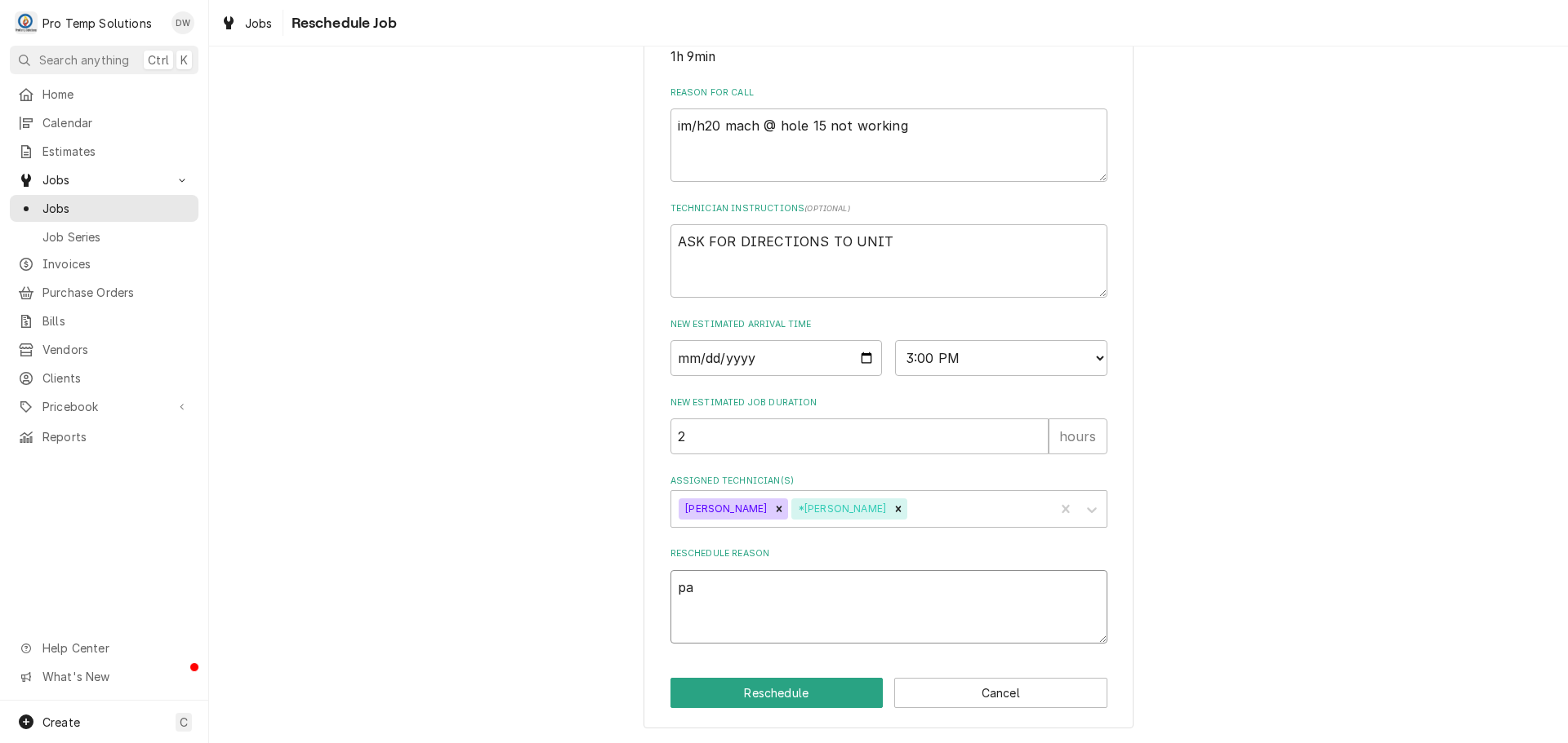
type textarea "x"
type textarea "par"
type textarea "x"
type textarea "part"
type textarea "x"
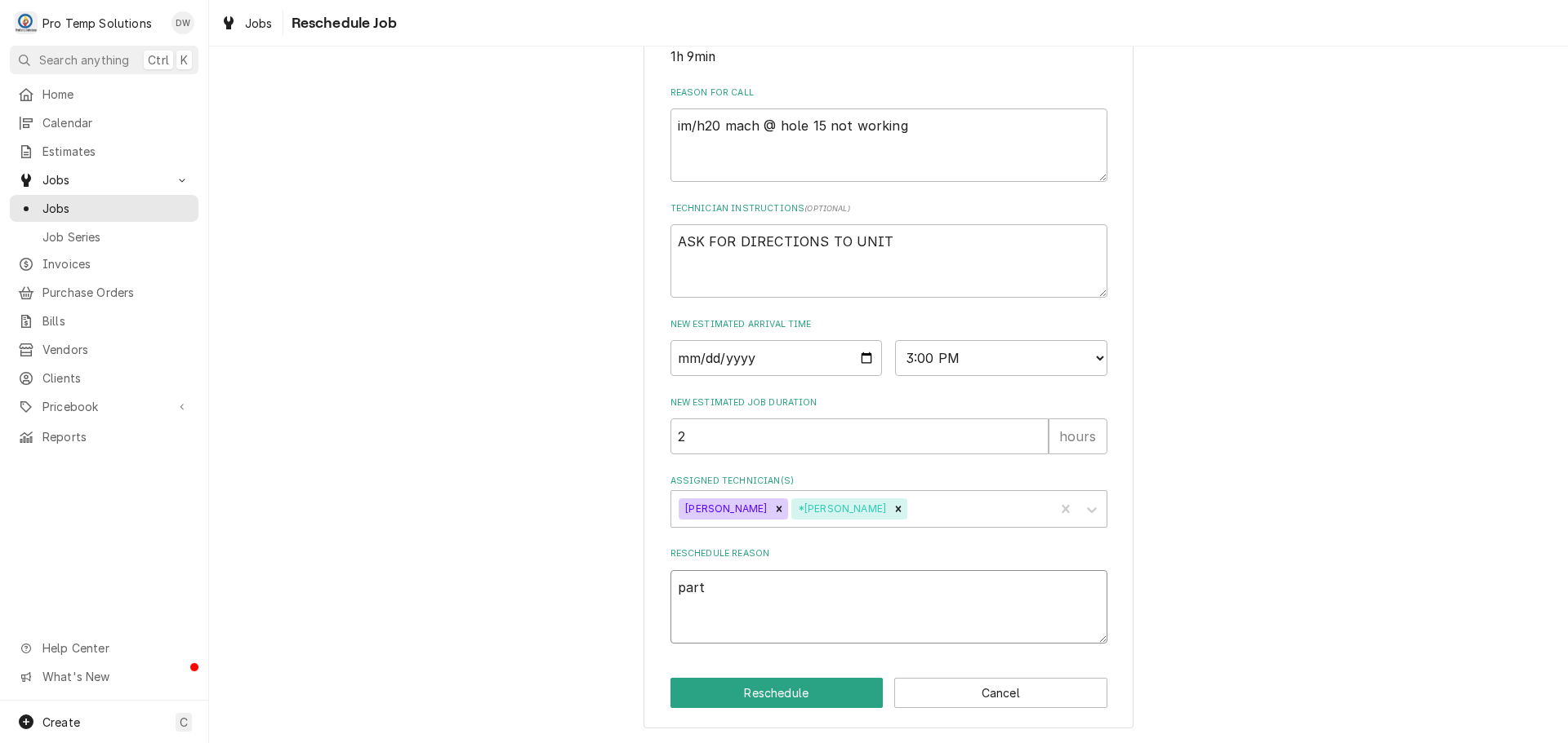
type textarea "parts"
type textarea "x"
type textarea "parts"
type textarea "x"
type textarea "parts i"
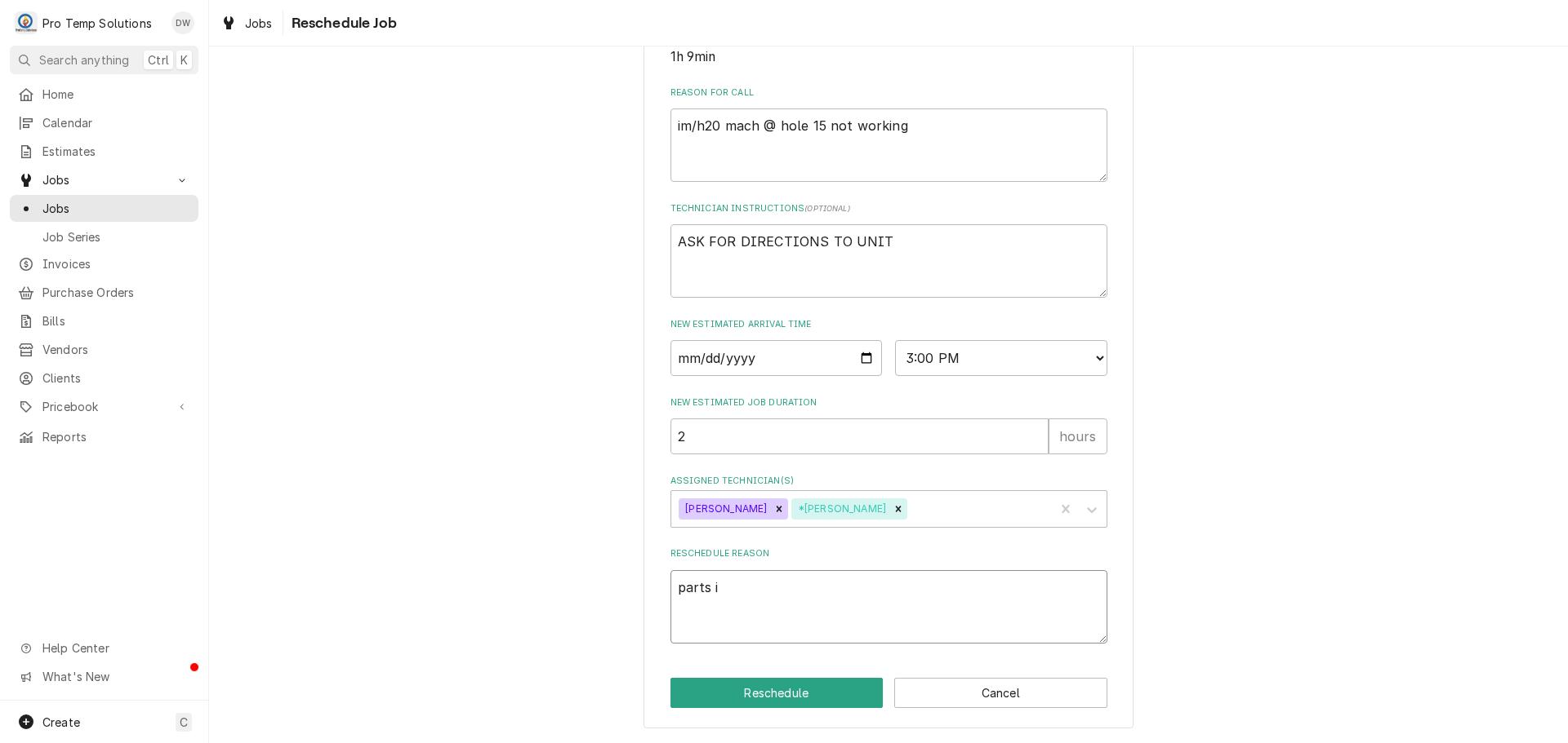
type textarea "x"
type textarea "parts in"
type textarea "x"
type textarea "parts in"
click at [778, 691] on button "Reschedule" at bounding box center [777, 693] width 213 height 30
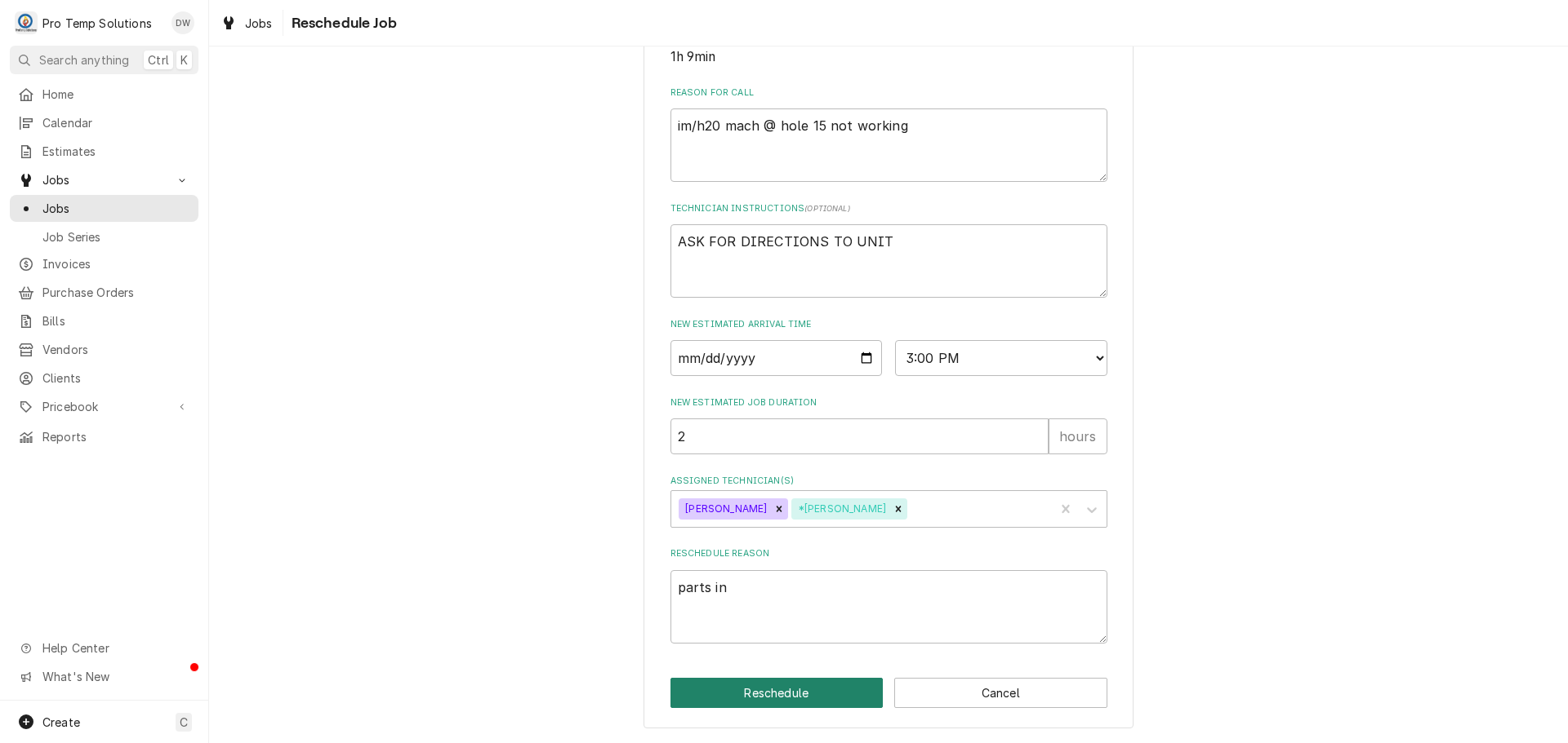
type textarea "x"
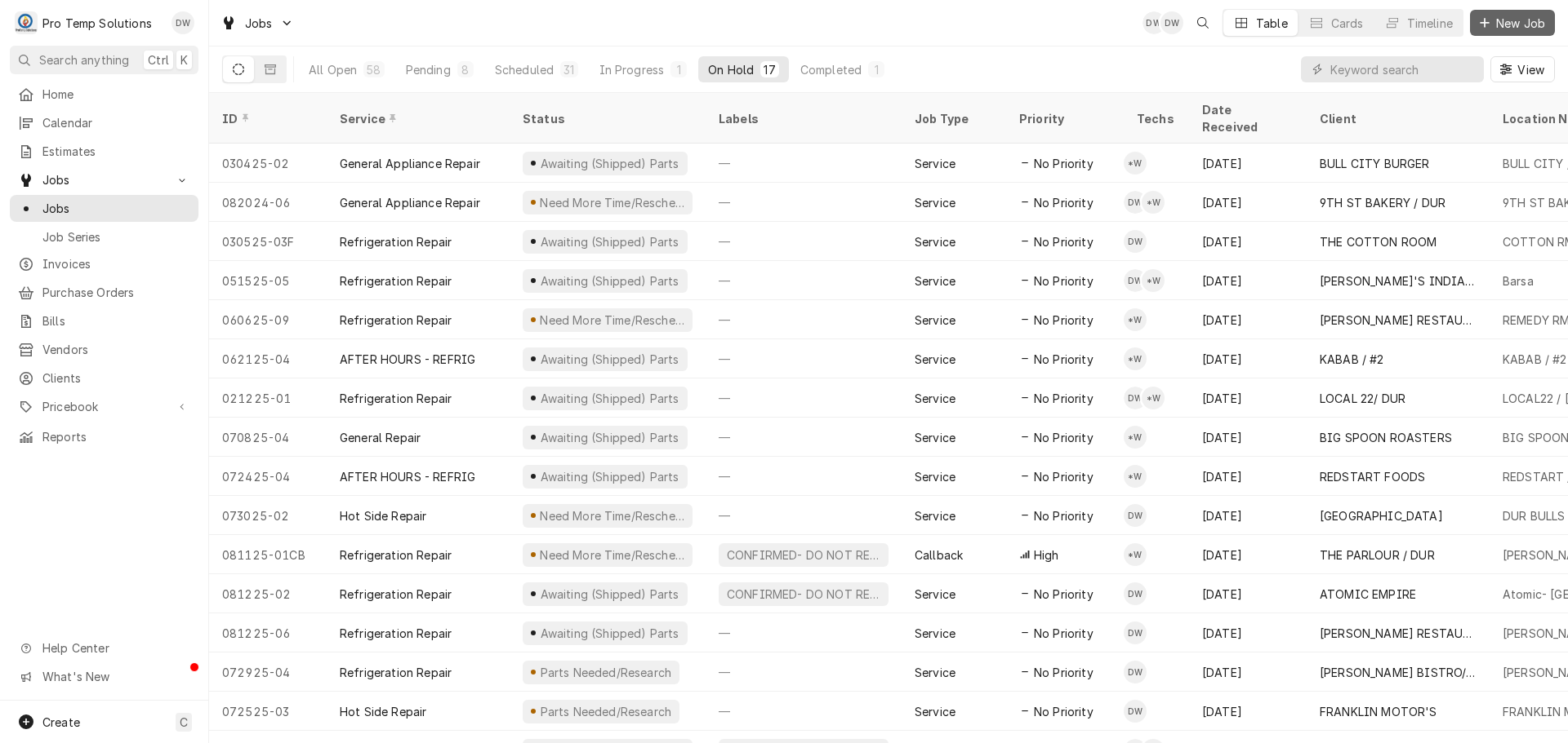
click at [1506, 22] on span "New Job" at bounding box center [1520, 23] width 56 height 18
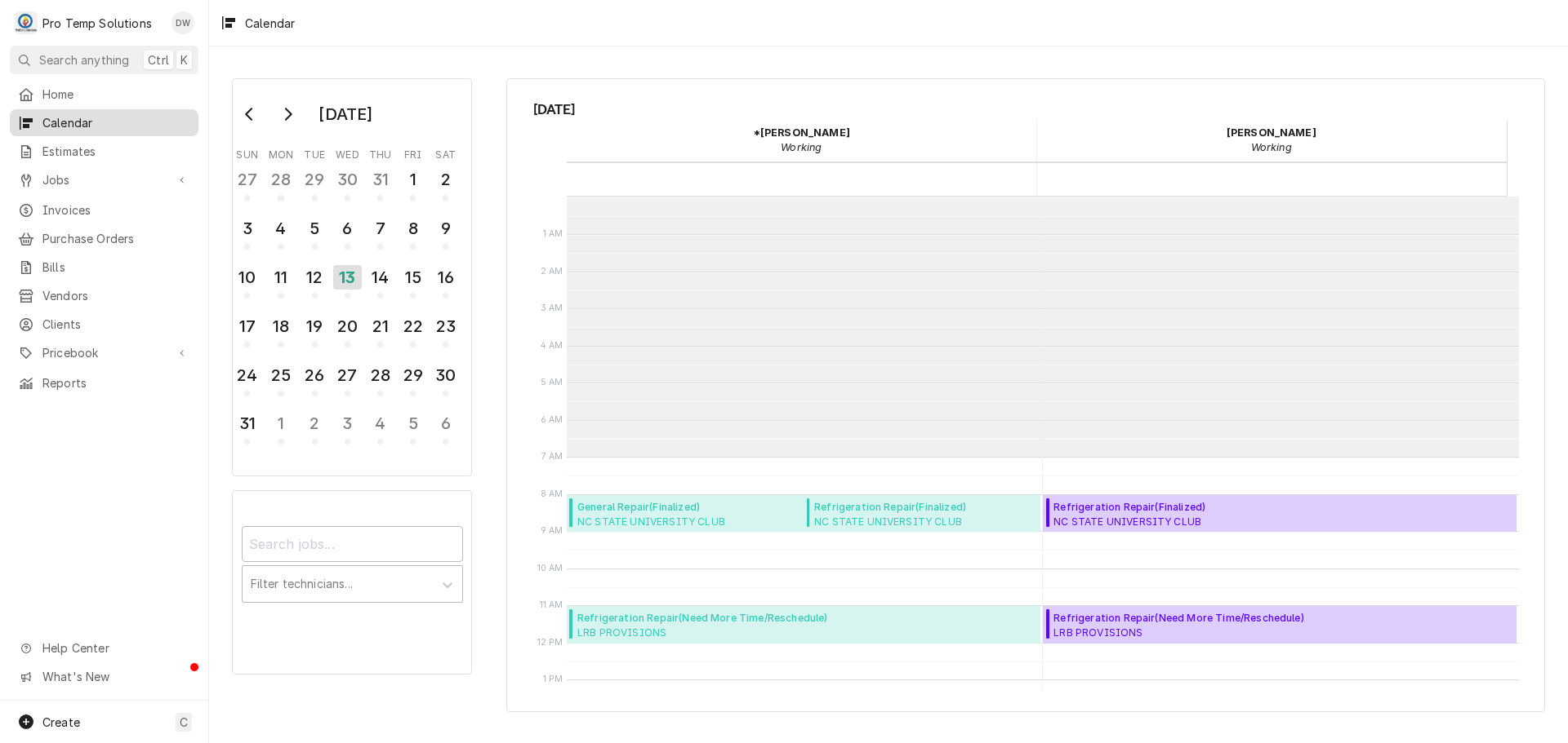
scroll to position [261, 0]
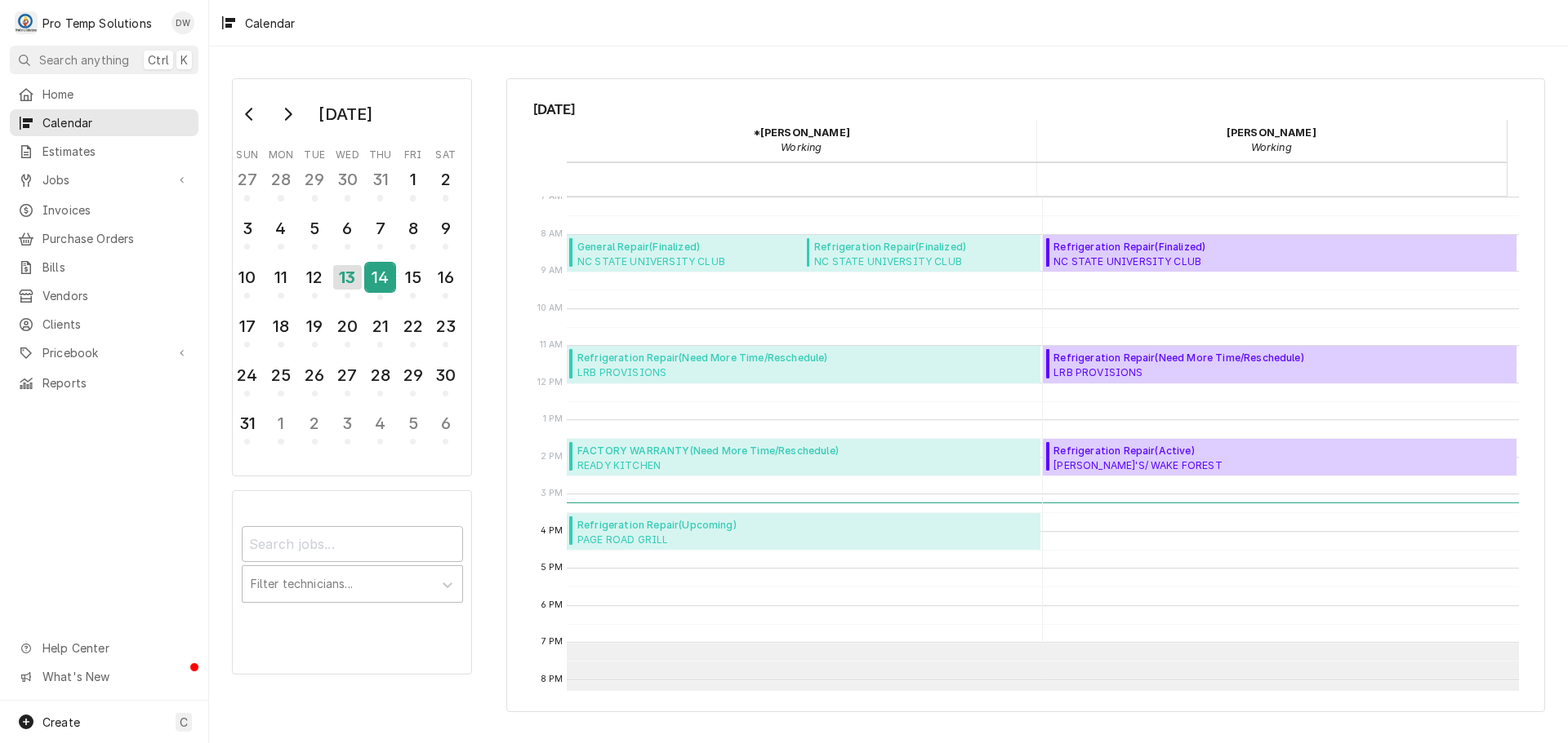
click at [380, 271] on div "14" at bounding box center [379, 277] width 28 height 27
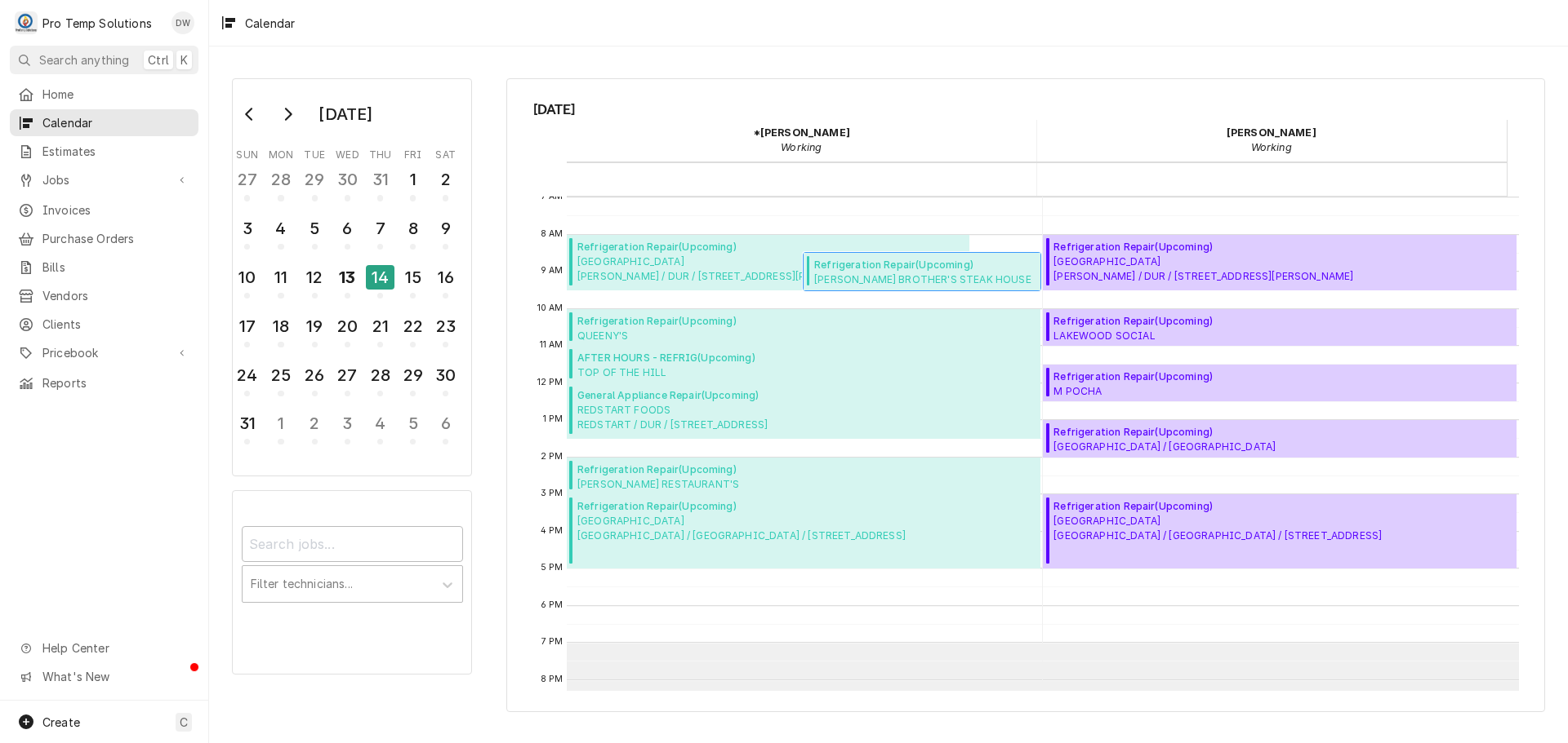
click at [853, 278] on span "CRAWFORD BROTHER'S STEAK HOUSE CRAWFORD BROS / DUR / 410 Fenton Gtwy Dr, Cary, …" at bounding box center [924, 278] width 221 height 13
click at [418, 281] on div "15" at bounding box center [412, 277] width 28 height 27
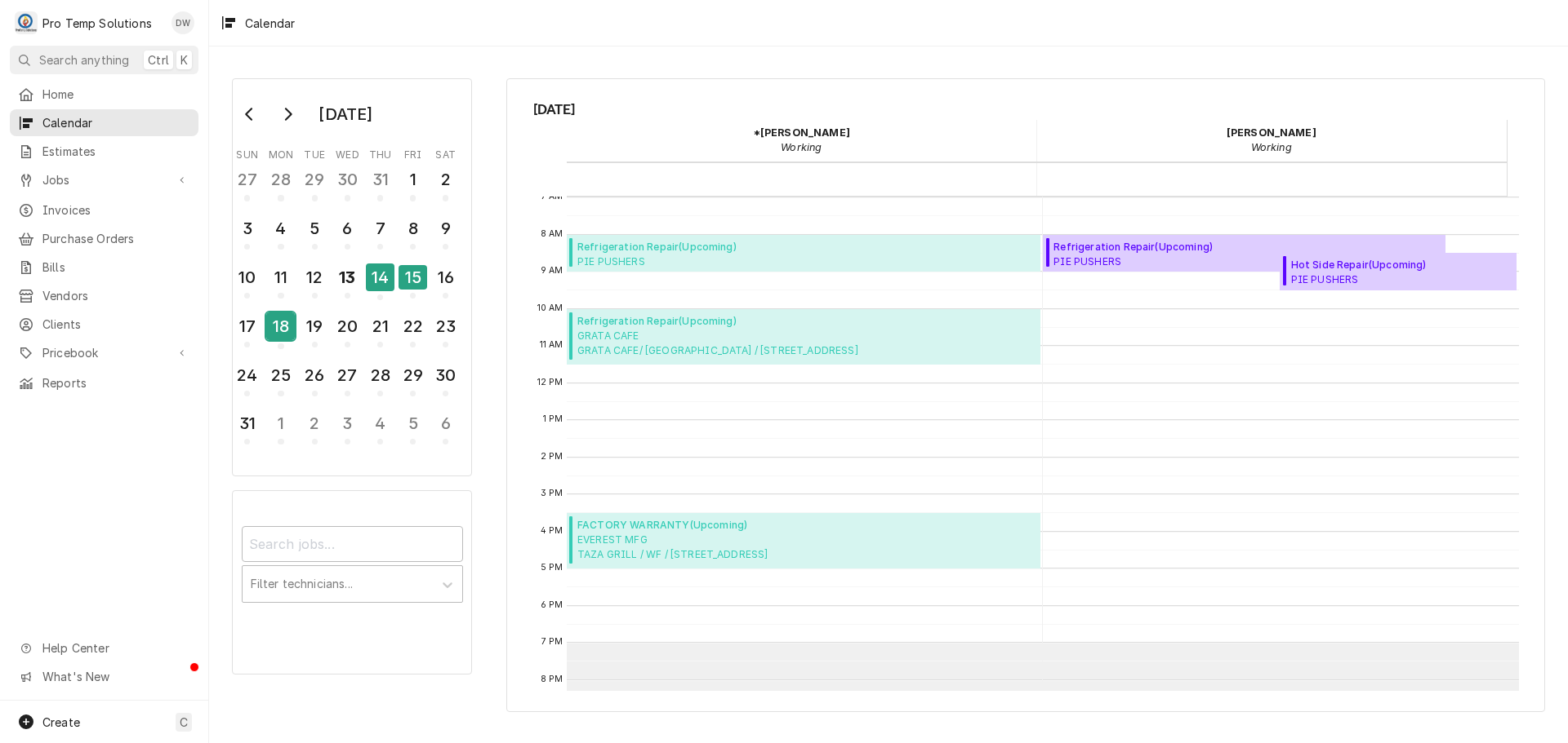
click at [283, 320] on div "18" at bounding box center [279, 326] width 28 height 27
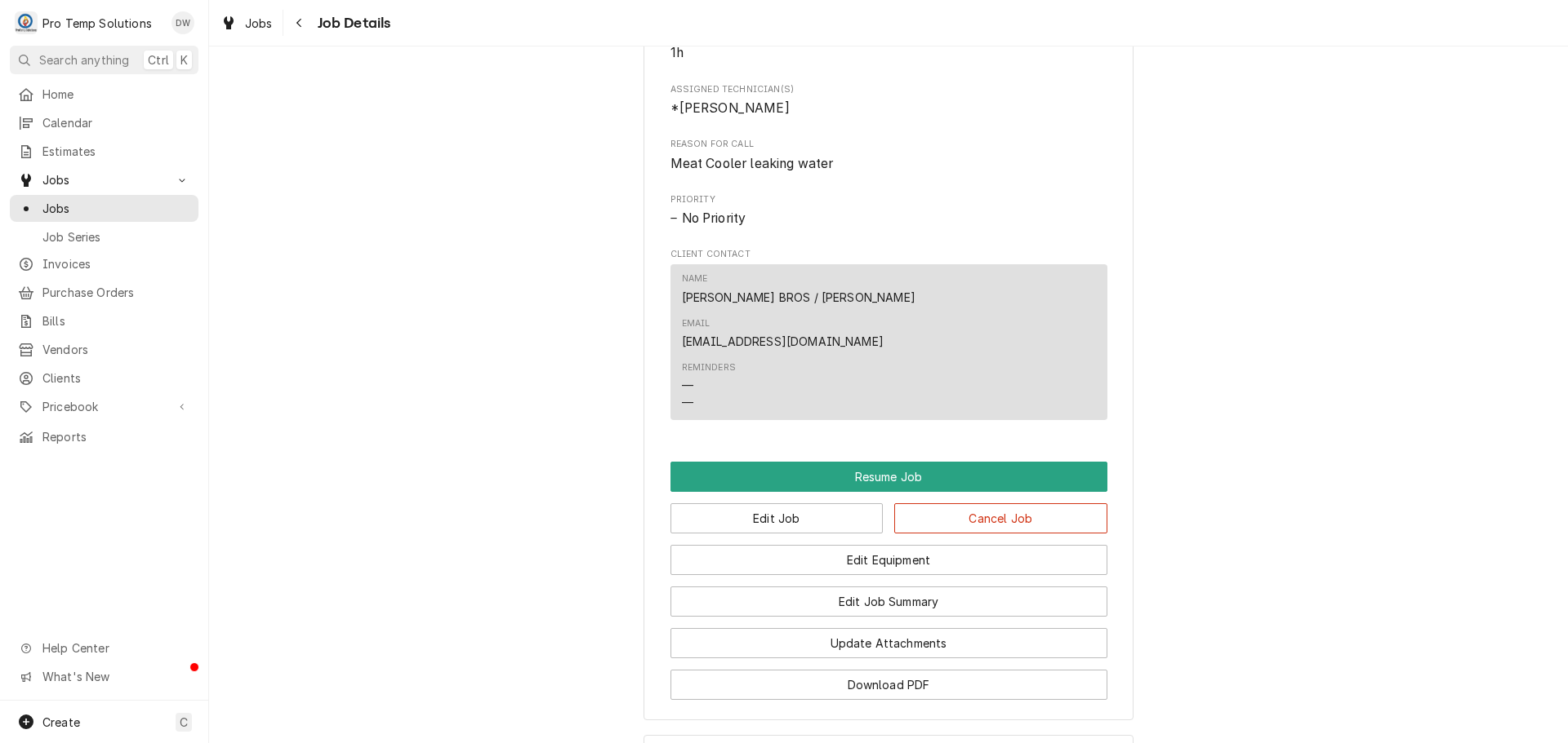
scroll to position [1468, 0]
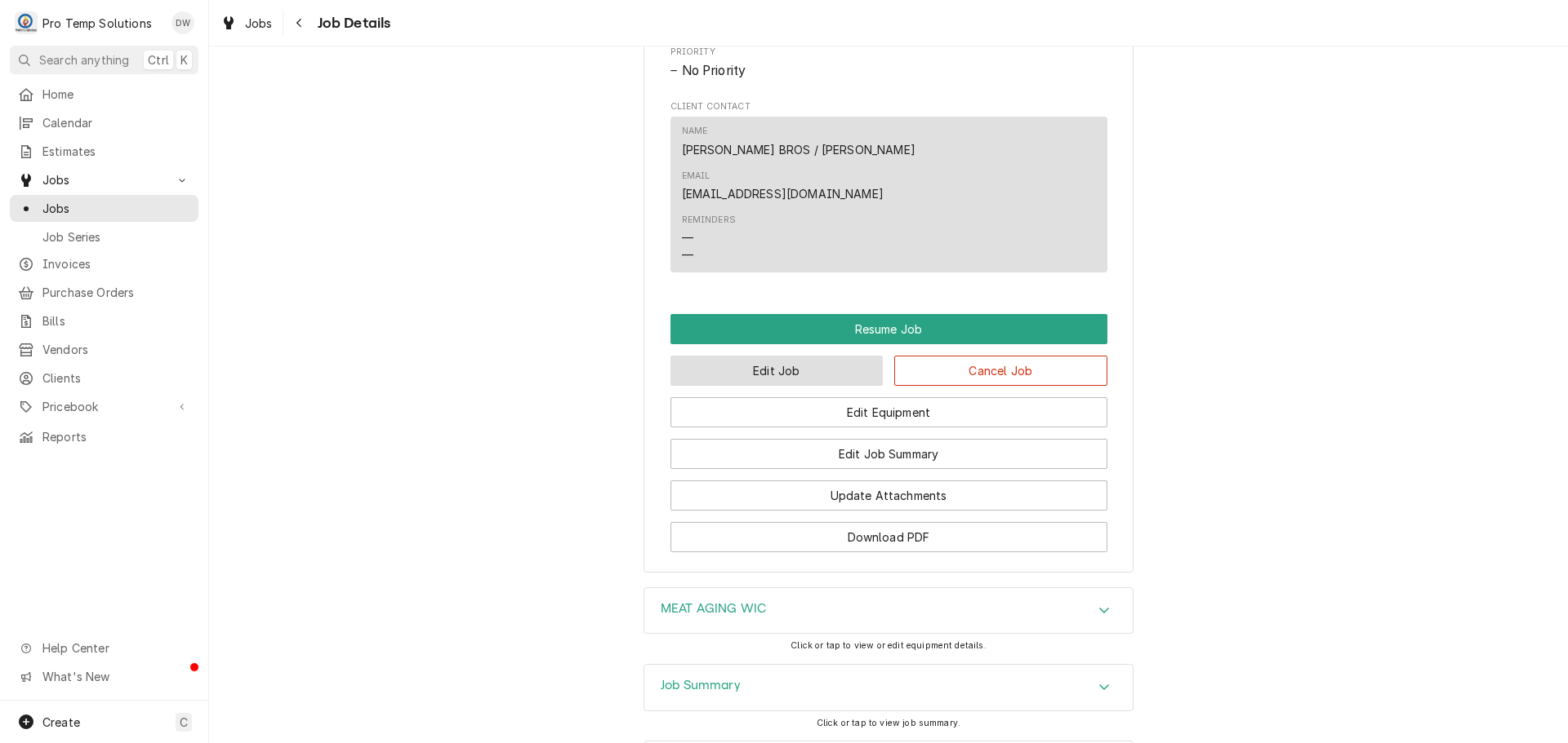
click at [767, 355] on button "Edit Job" at bounding box center [777, 370] width 213 height 30
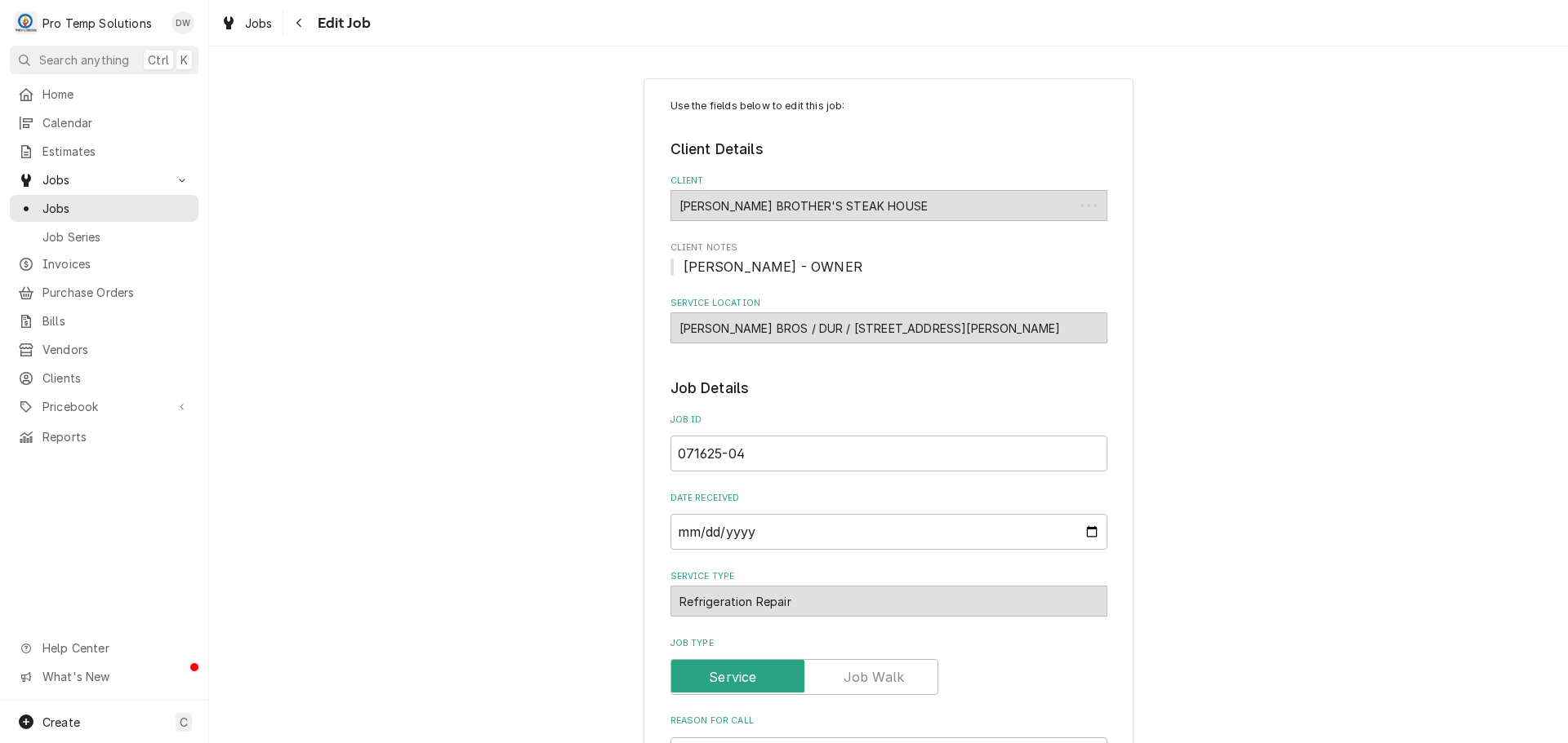
type textarea "x"
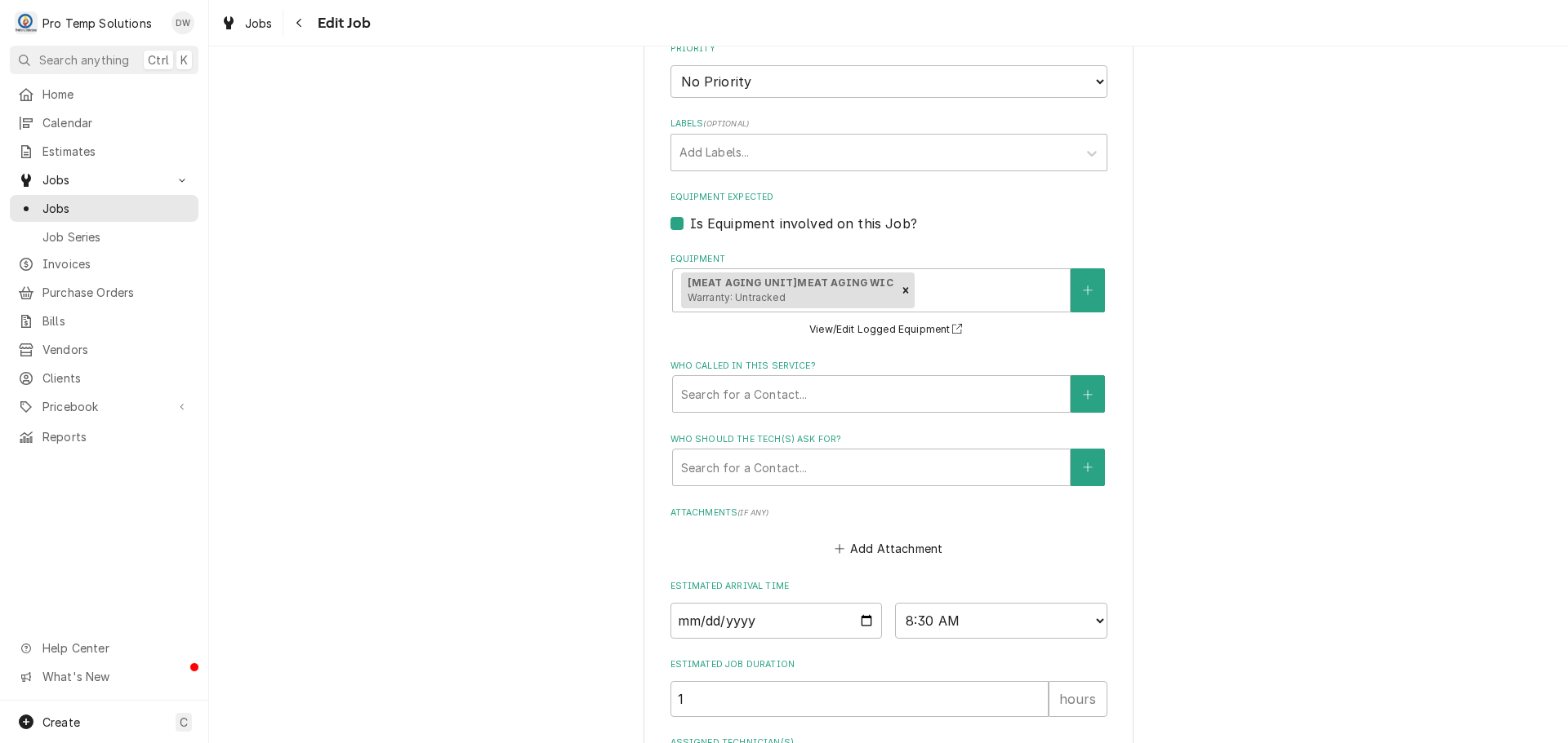
scroll to position [979, 0]
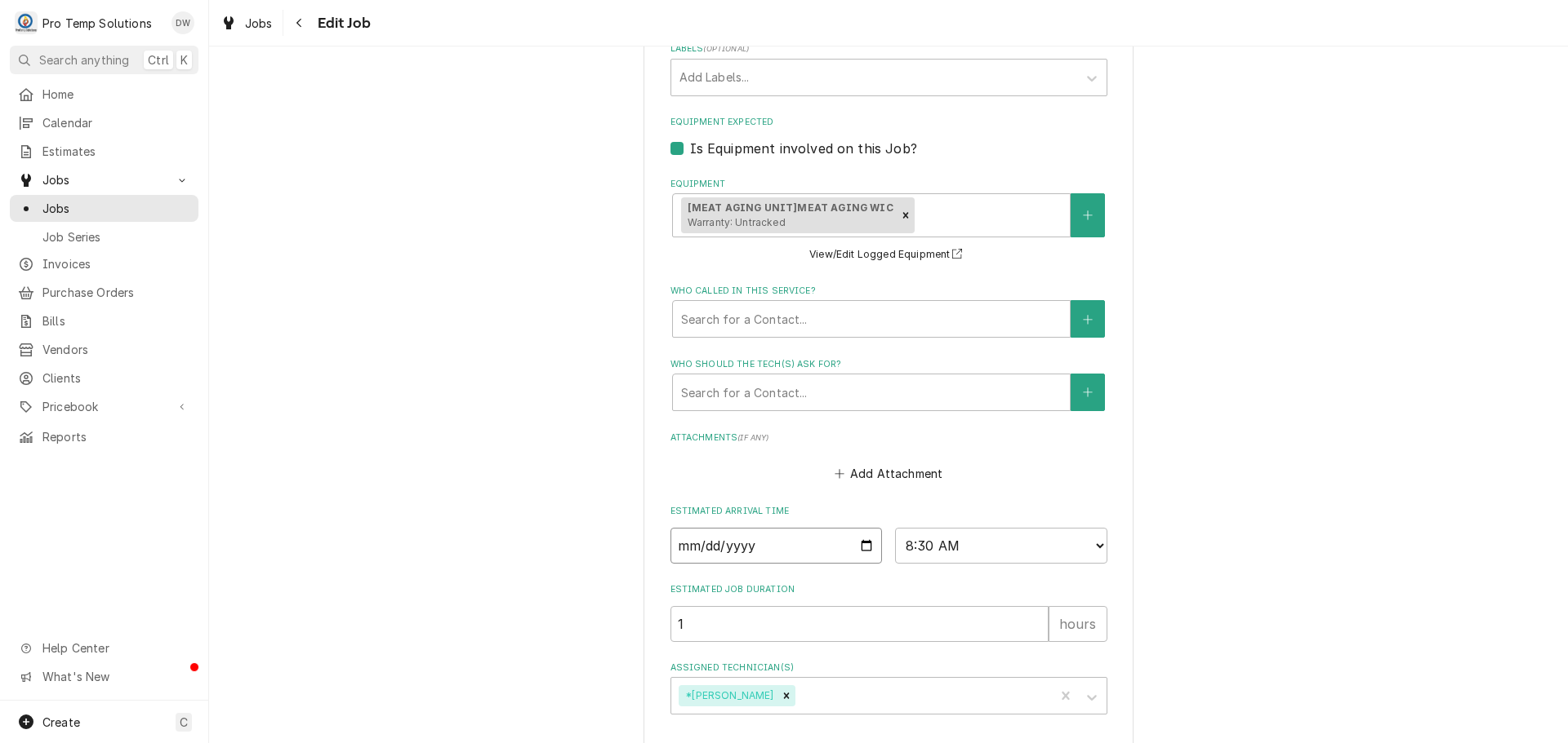
click at [858, 545] on input "[DATE]" at bounding box center [776, 546] width 212 height 36
type input "[DATE]"
type textarea "x"
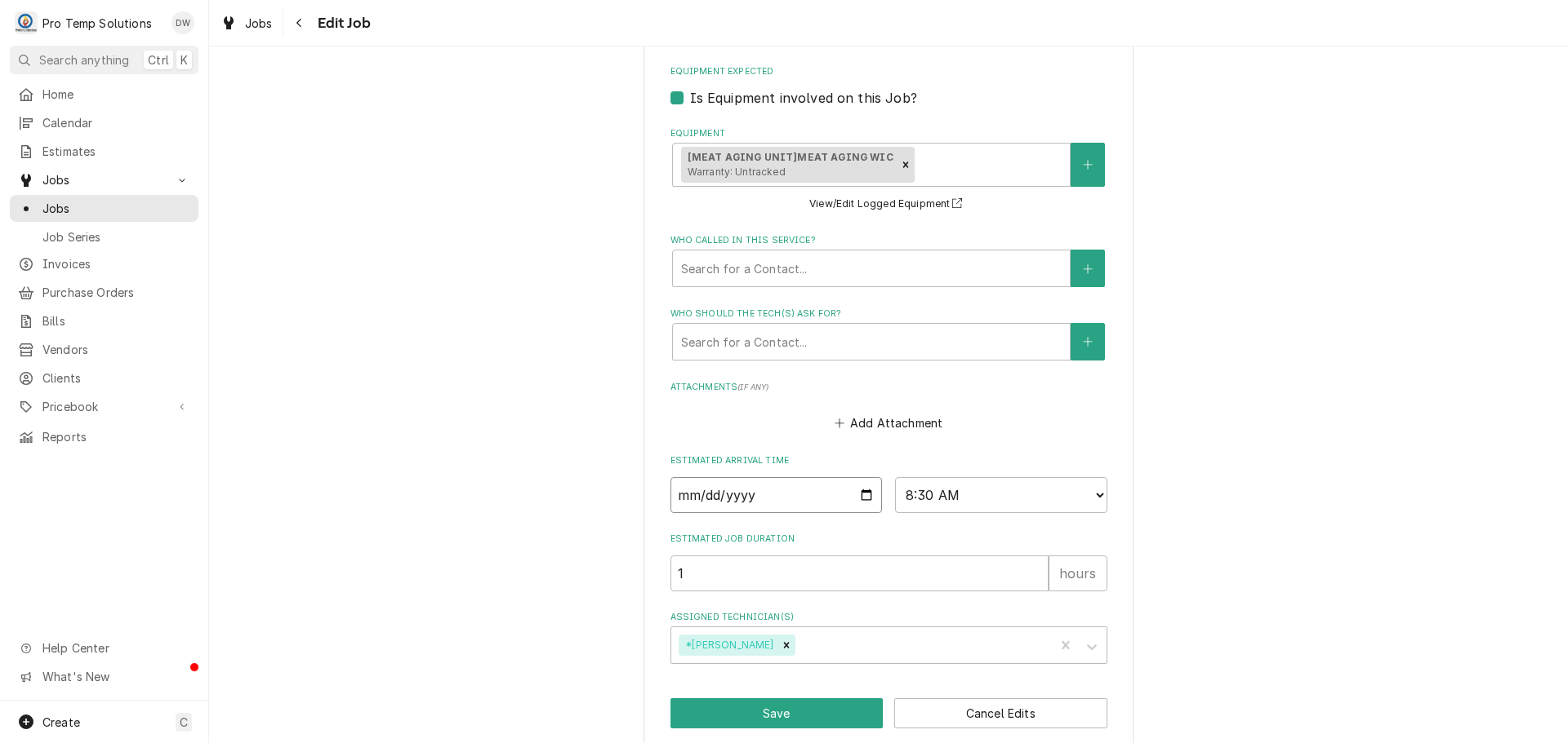
scroll to position [1051, 0]
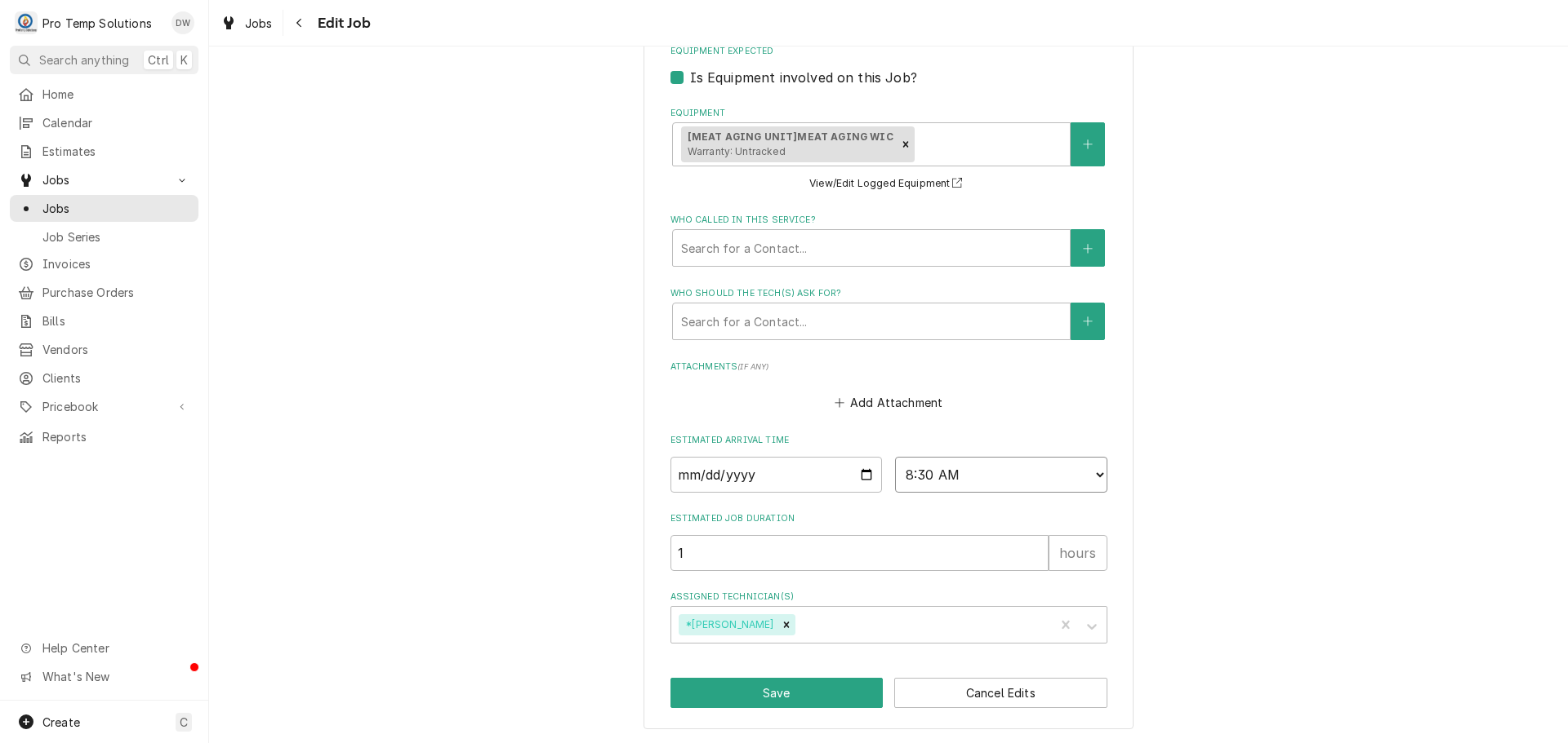
click at [1088, 471] on select "AM / PM 6:00 AM 6:15 AM 6:30 AM 6:45 AM 7:00 AM 7:15 AM 7:30 AM 7:45 AM 8:00 AM…" at bounding box center [1000, 475] width 212 height 36
select select "13:30:00"
click at [895, 457] on select "AM / PM 6:00 AM 6:15 AM 6:30 AM 6:45 AM 7:00 AM 7:15 AM 7:30 AM 7:45 AM 8:00 AM…" at bounding box center [1000, 475] width 212 height 36
type textarea "x"
click at [1081, 475] on select "AM / PM 6:00 AM 6:15 AM 6:30 AM 6:45 AM 7:00 AM 7:15 AM 7:30 AM 7:45 AM 8:00 AM…" at bounding box center [1000, 475] width 212 height 36
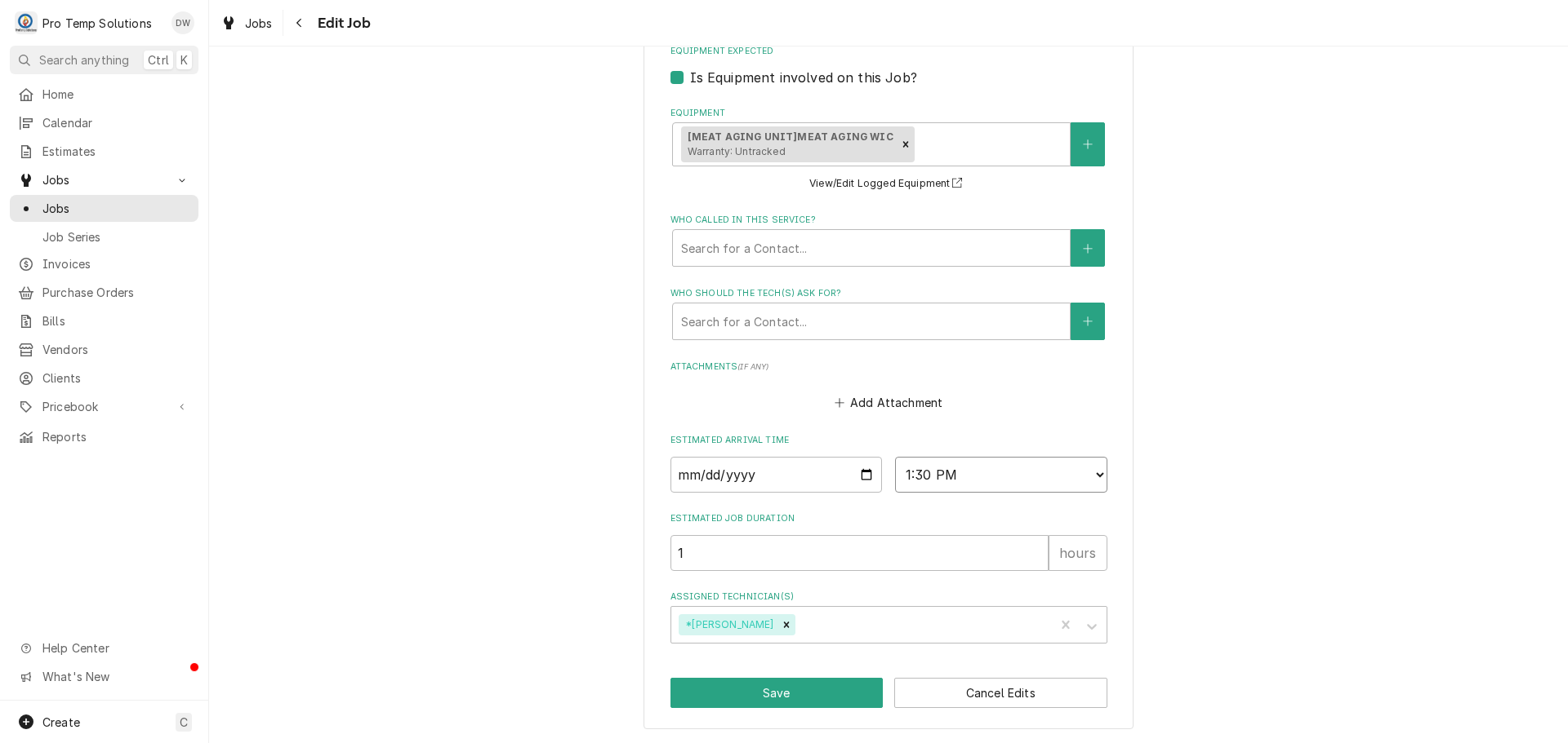
select select "15:00:00"
click at [895, 457] on select "AM / PM 6:00 AM 6:15 AM 6:30 AM 6:45 AM 7:00 AM 7:15 AM 7:30 AM 7:45 AM 8:00 AM…" at bounding box center [1000, 475] width 212 height 36
type textarea "x"
click at [859, 471] on input "2025-08-15" at bounding box center [776, 475] width 212 height 36
type input "2025-08-18"
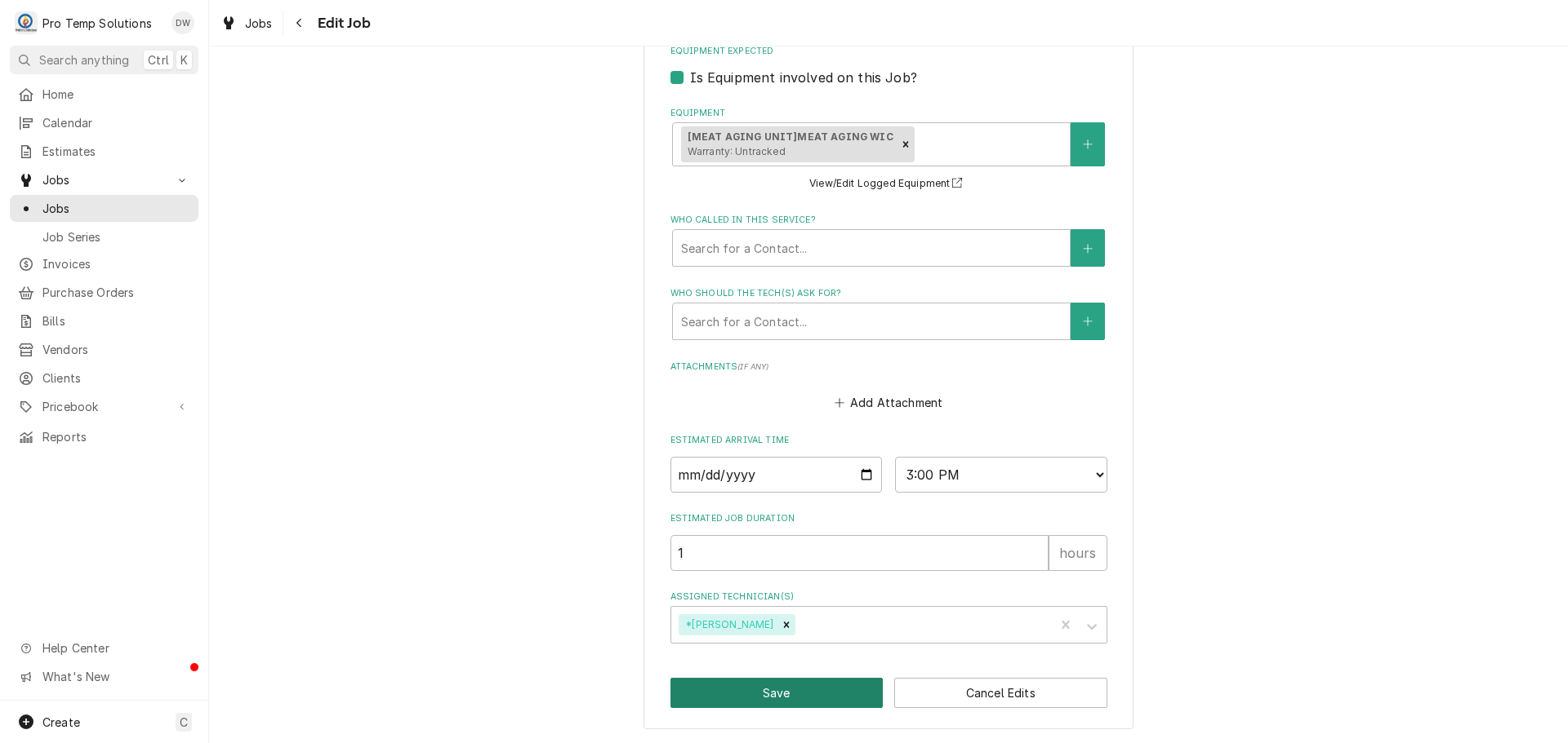
click at [804, 694] on button "Save" at bounding box center [777, 693] width 213 height 30
type textarea "x"
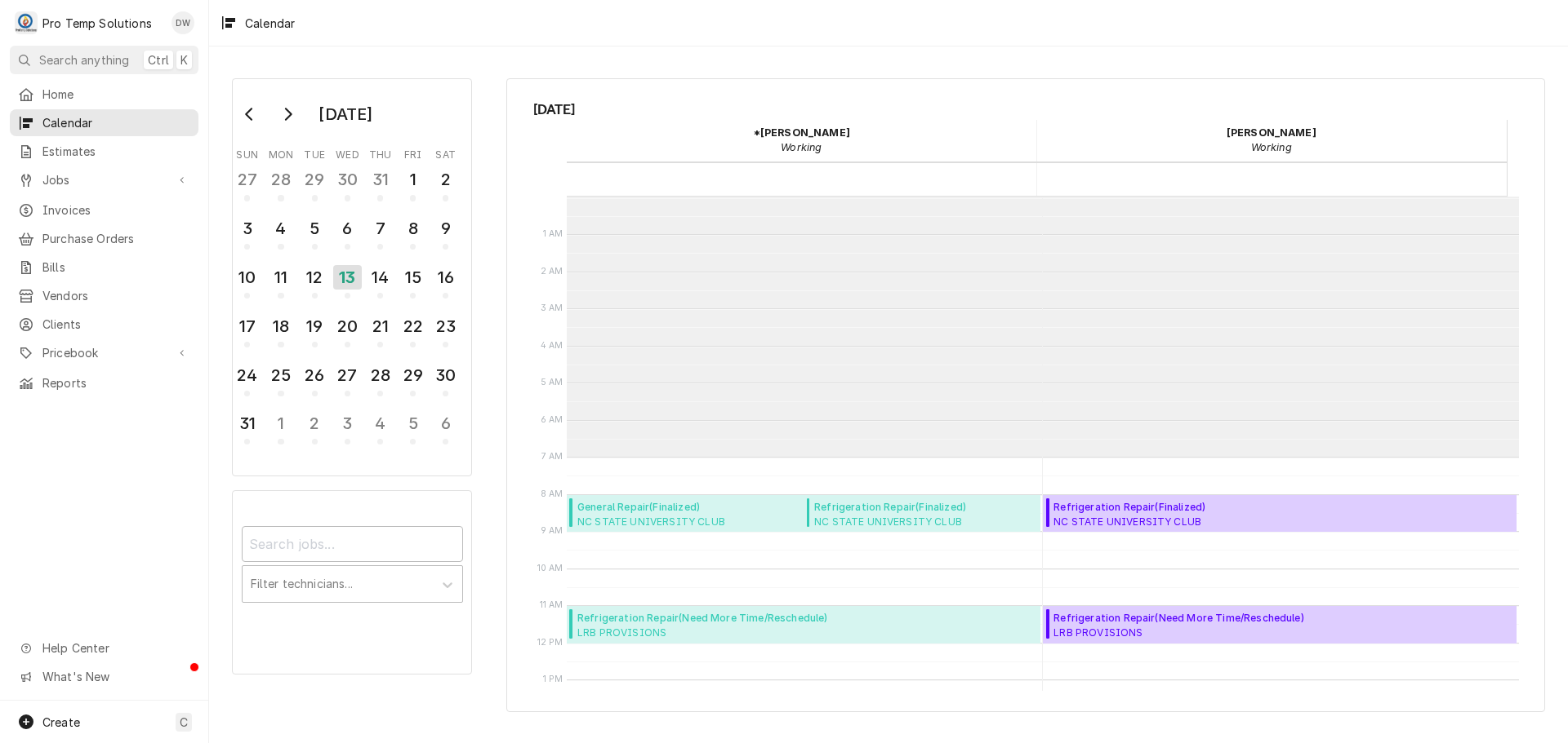
scroll to position [261, 0]
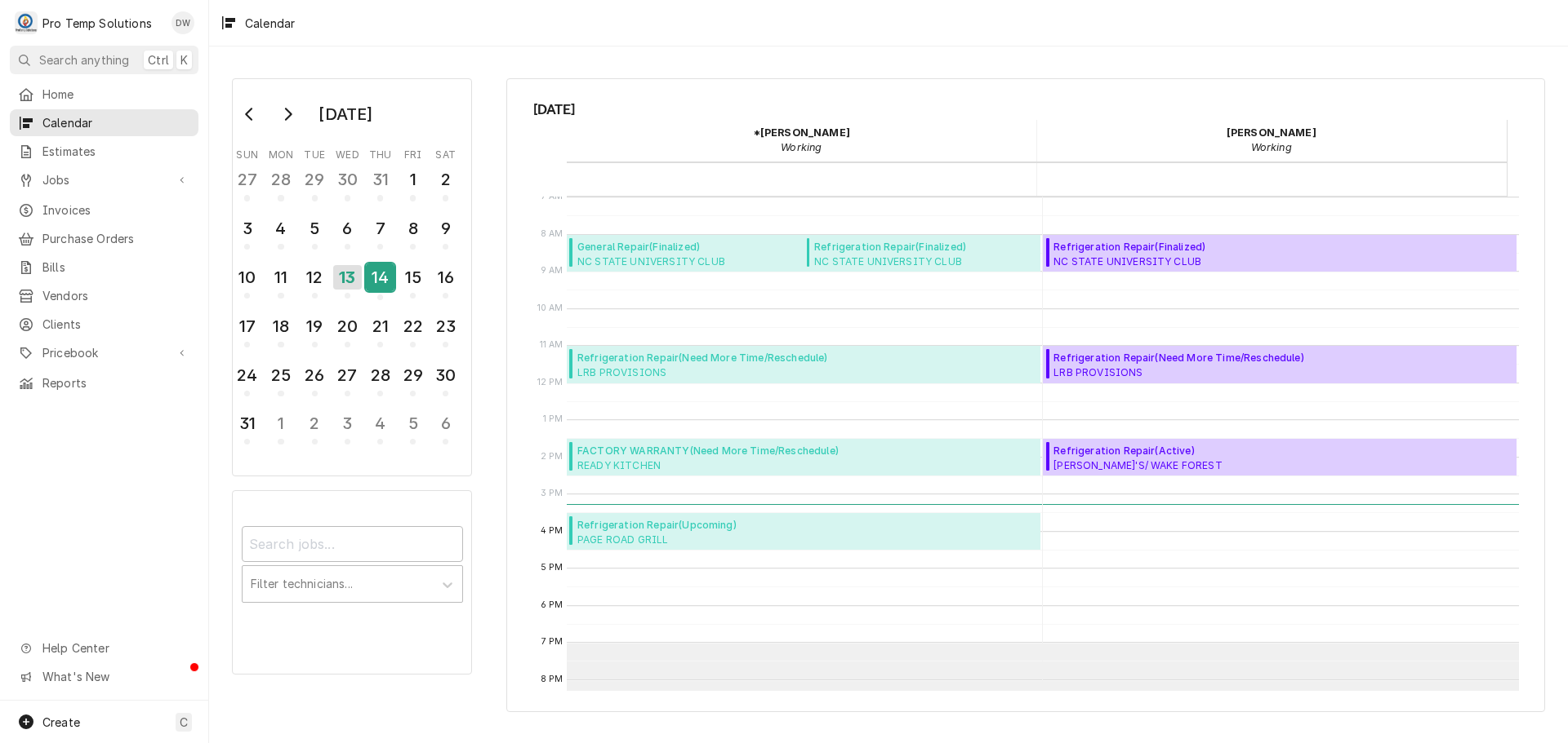
click at [380, 286] on div "14" at bounding box center [379, 277] width 28 height 27
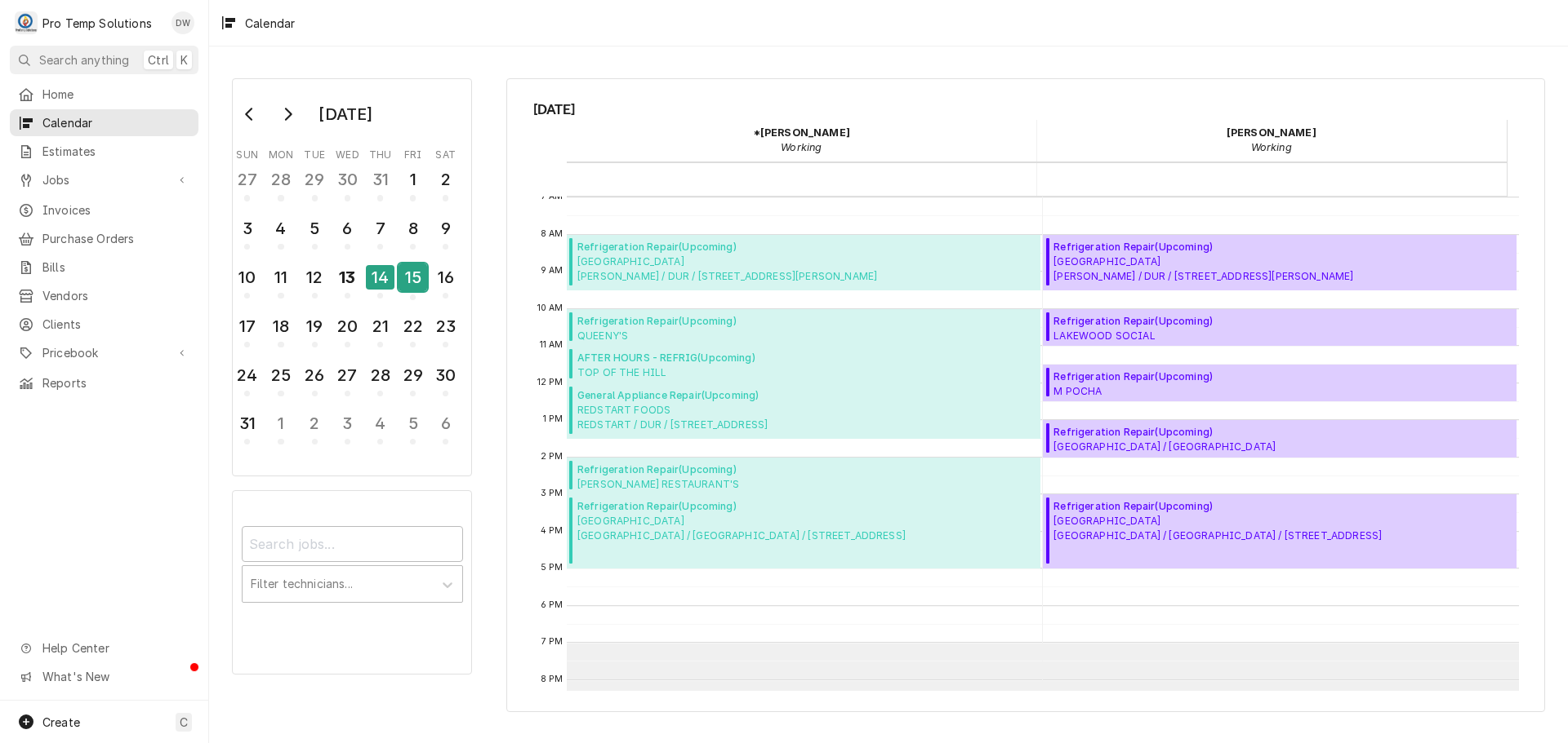
click at [405, 274] on div "15" at bounding box center [412, 277] width 28 height 27
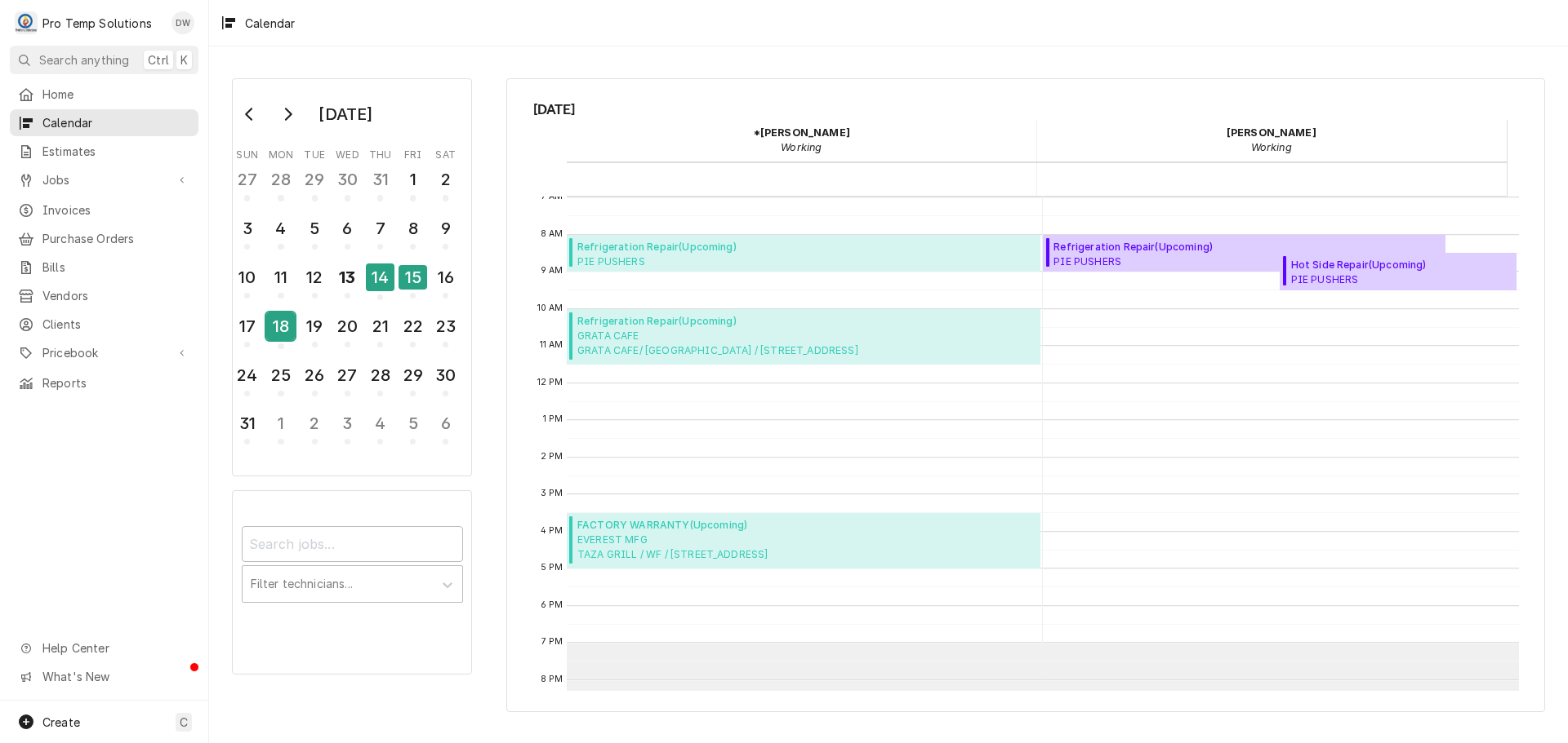
click at [284, 327] on div "18" at bounding box center [279, 326] width 28 height 27
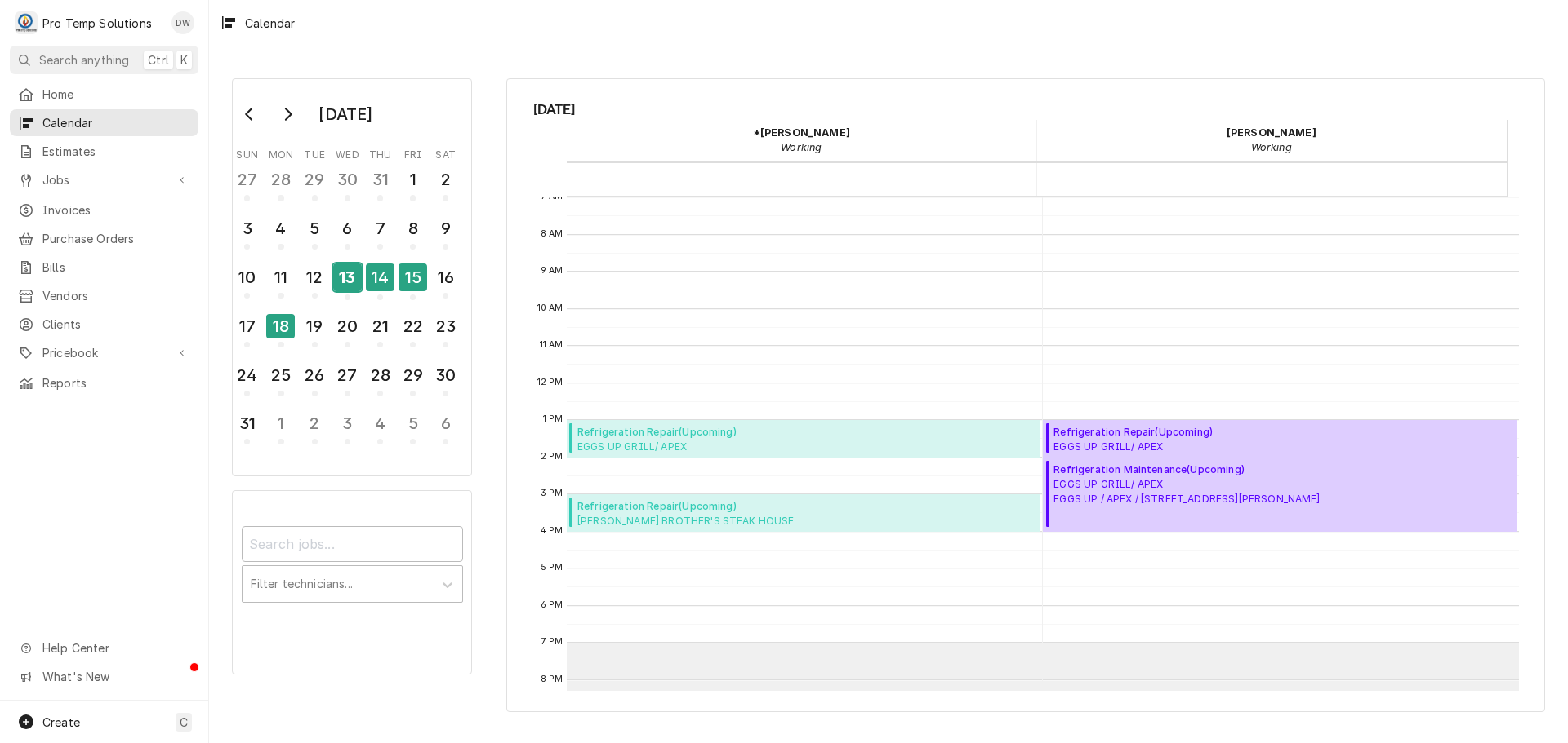
click at [343, 276] on div "13" at bounding box center [347, 277] width 28 height 27
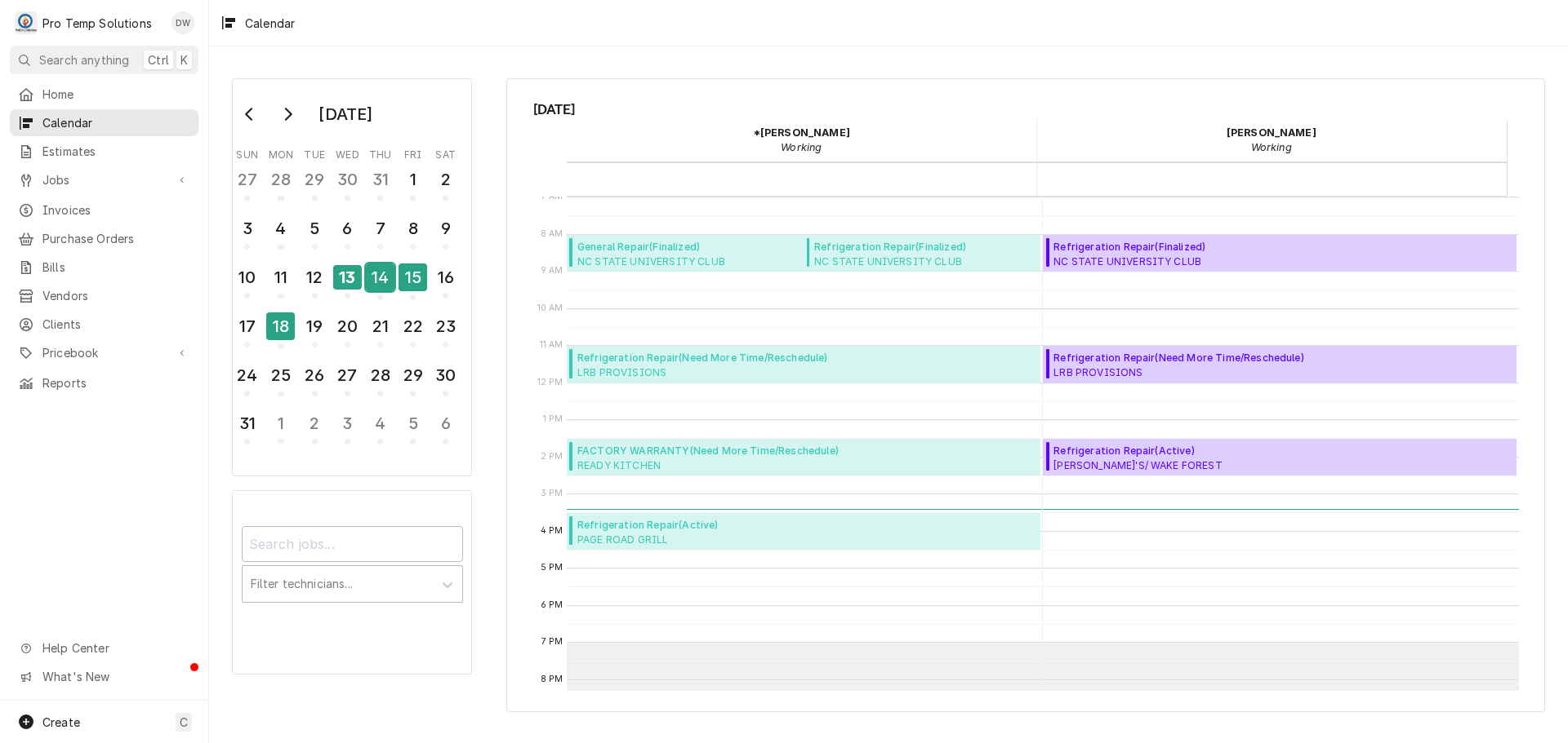
click at [380, 281] on div "14" at bounding box center [379, 277] width 28 height 27
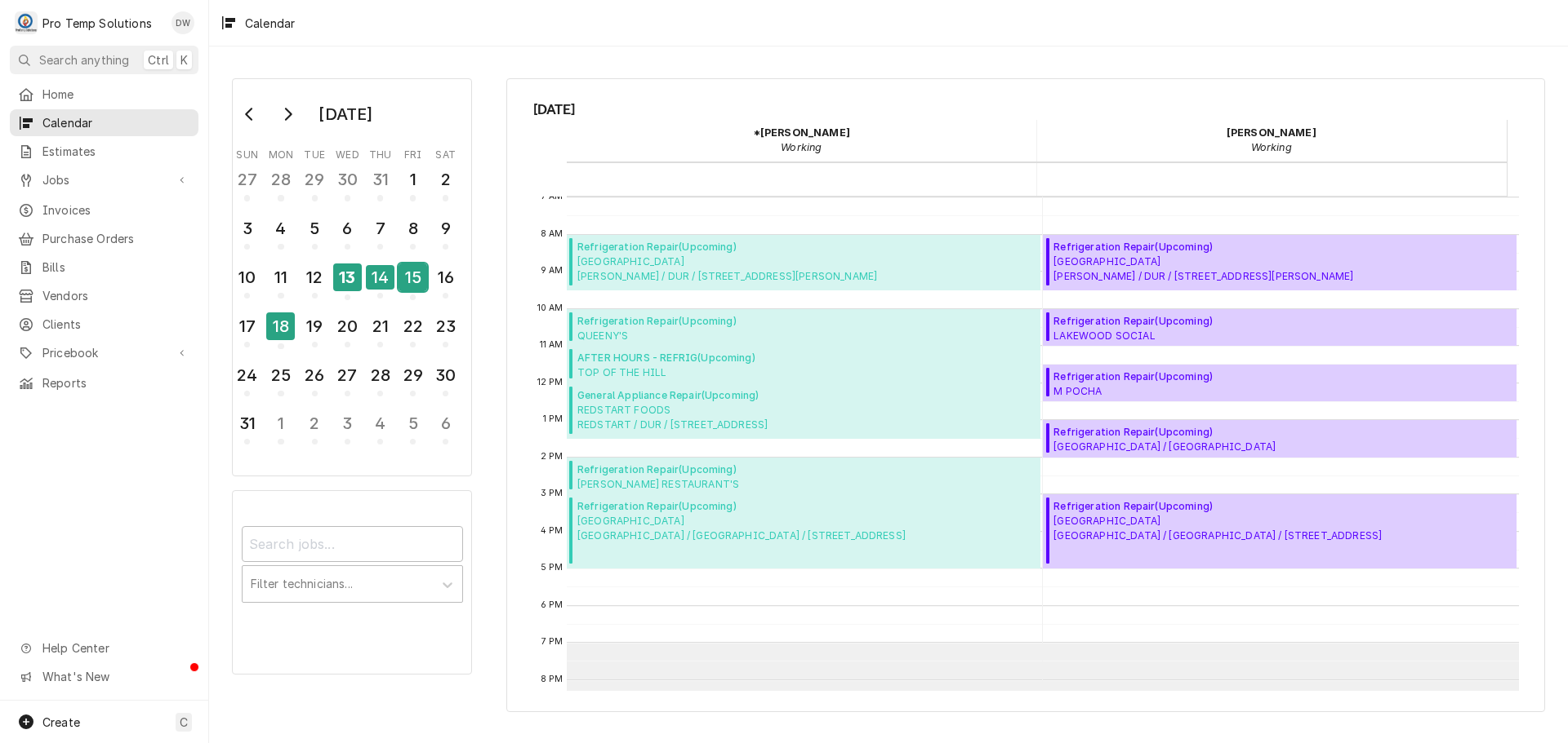
click at [416, 278] on div "15" at bounding box center [412, 277] width 28 height 27
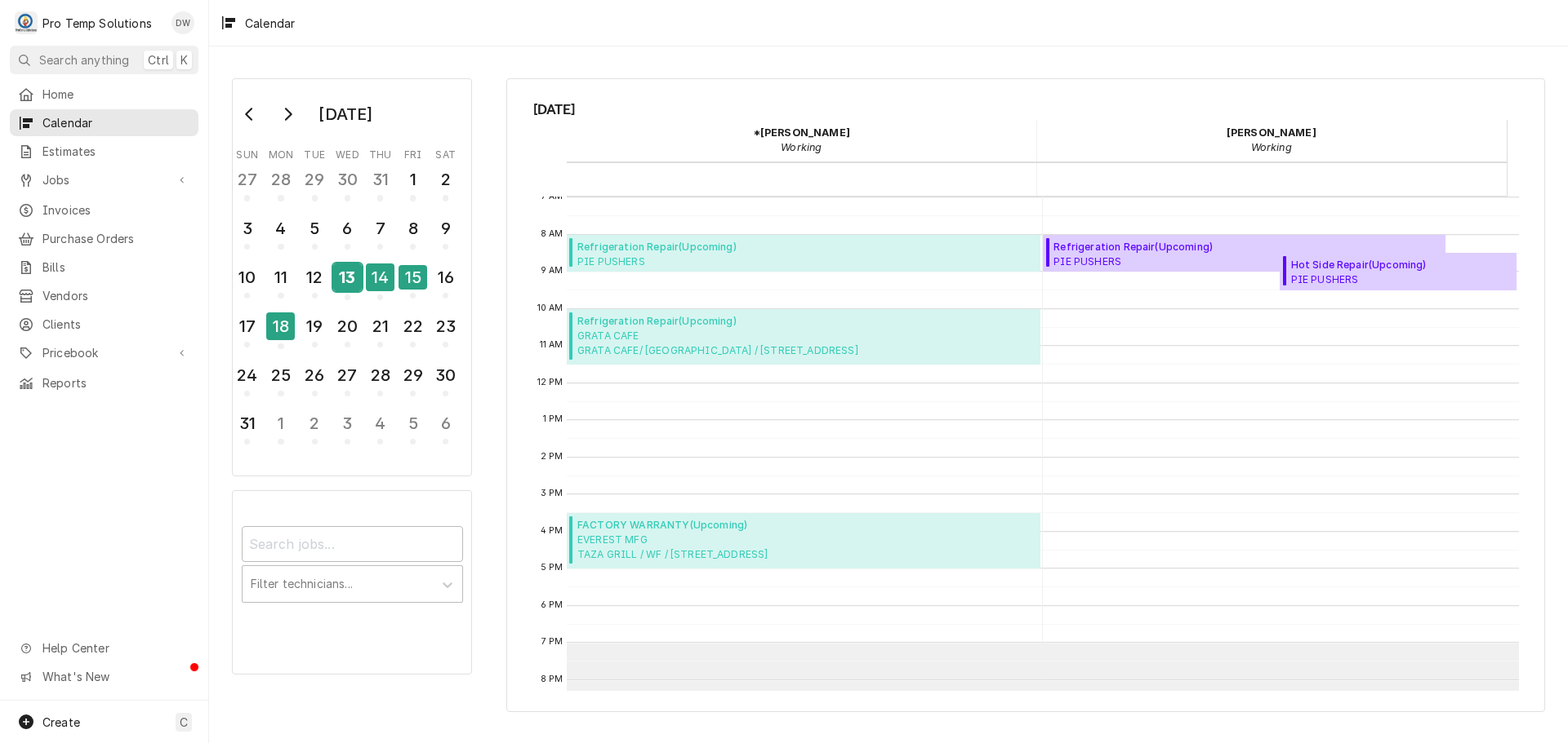
click at [350, 277] on div "13" at bounding box center [347, 277] width 28 height 27
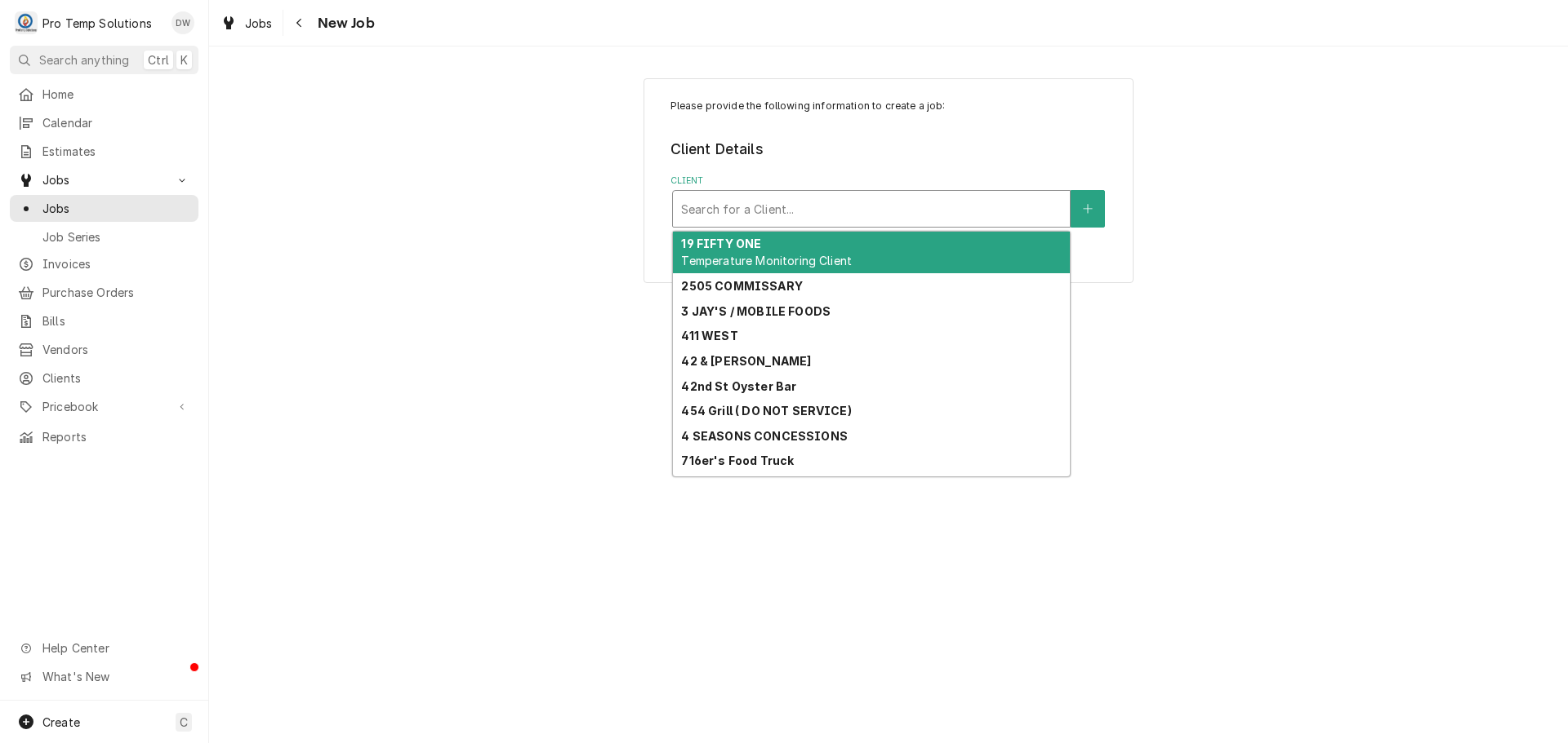
click at [893, 211] on div "Client" at bounding box center [870, 209] width 380 height 29
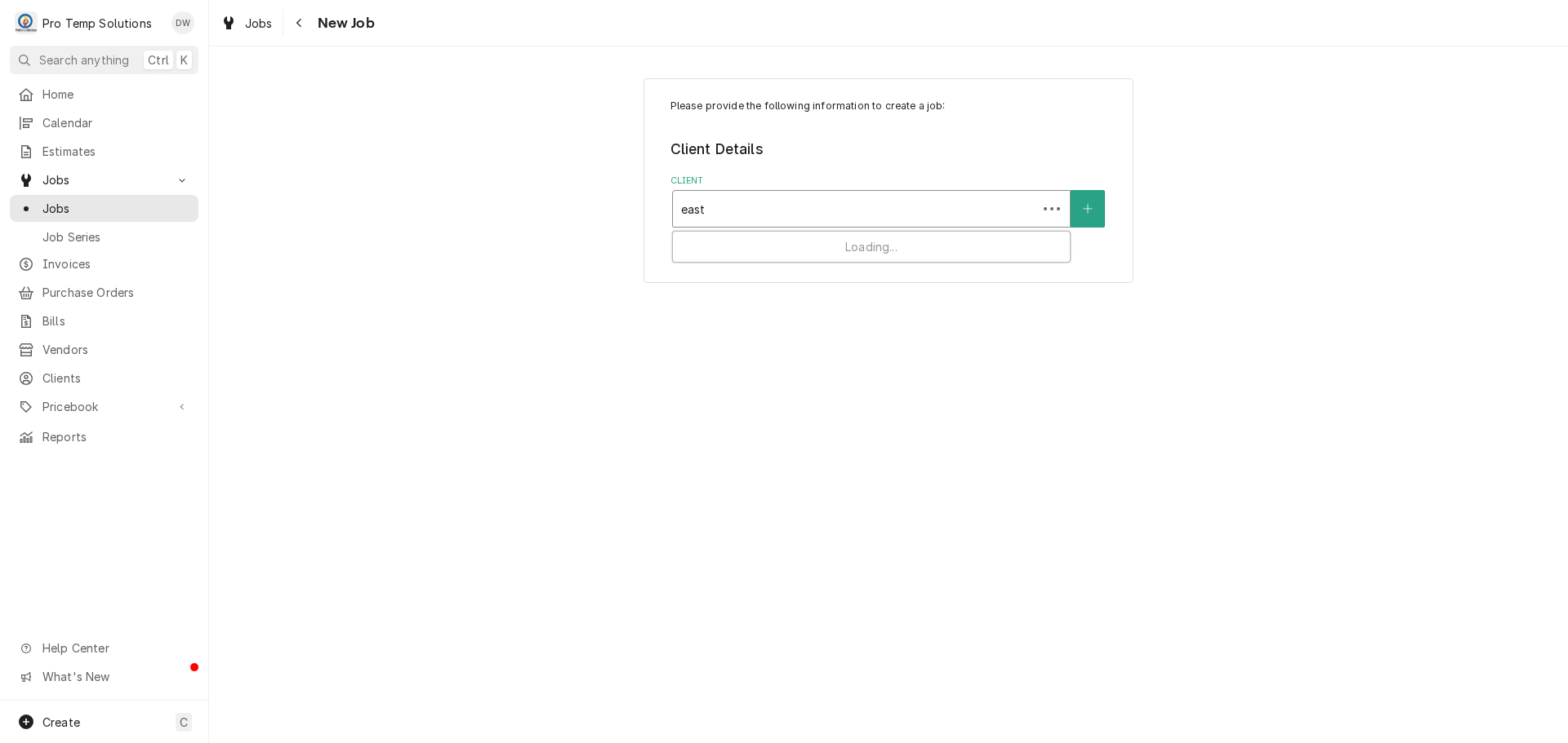
type input "east"
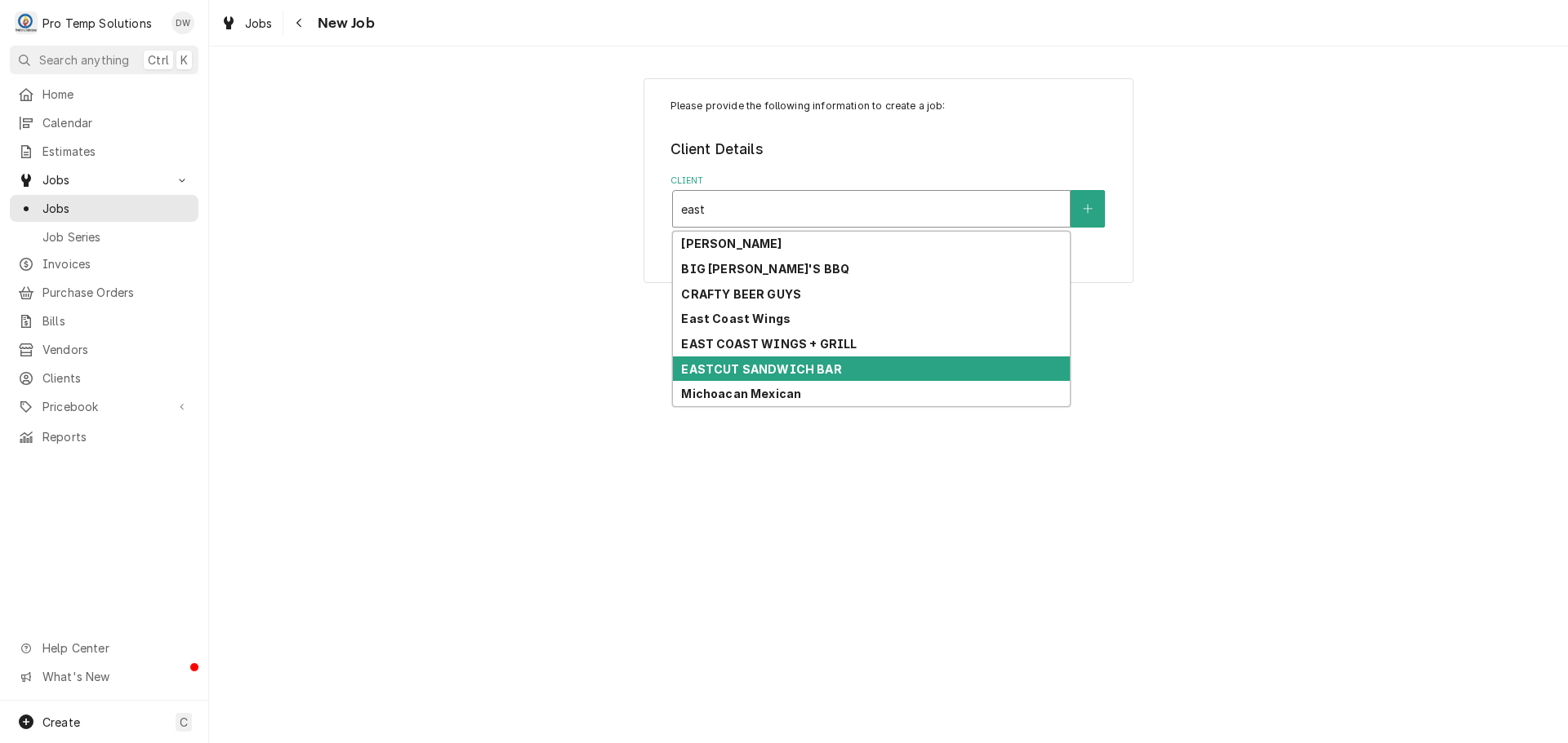
click at [793, 377] on div "EASTCUT SANDWICH BAR" at bounding box center [871, 369] width 397 height 25
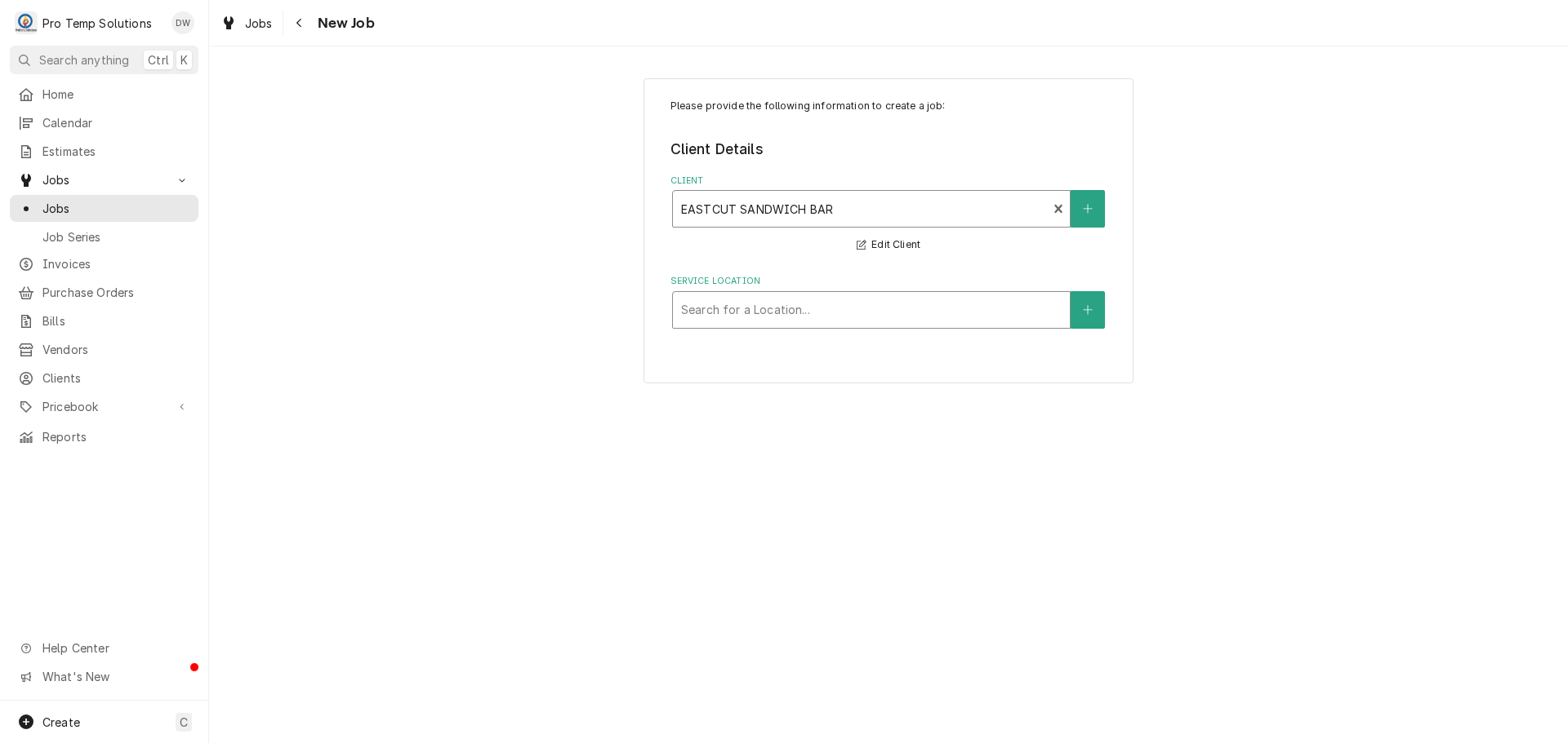
click at [832, 310] on div "Service Location" at bounding box center [870, 310] width 380 height 29
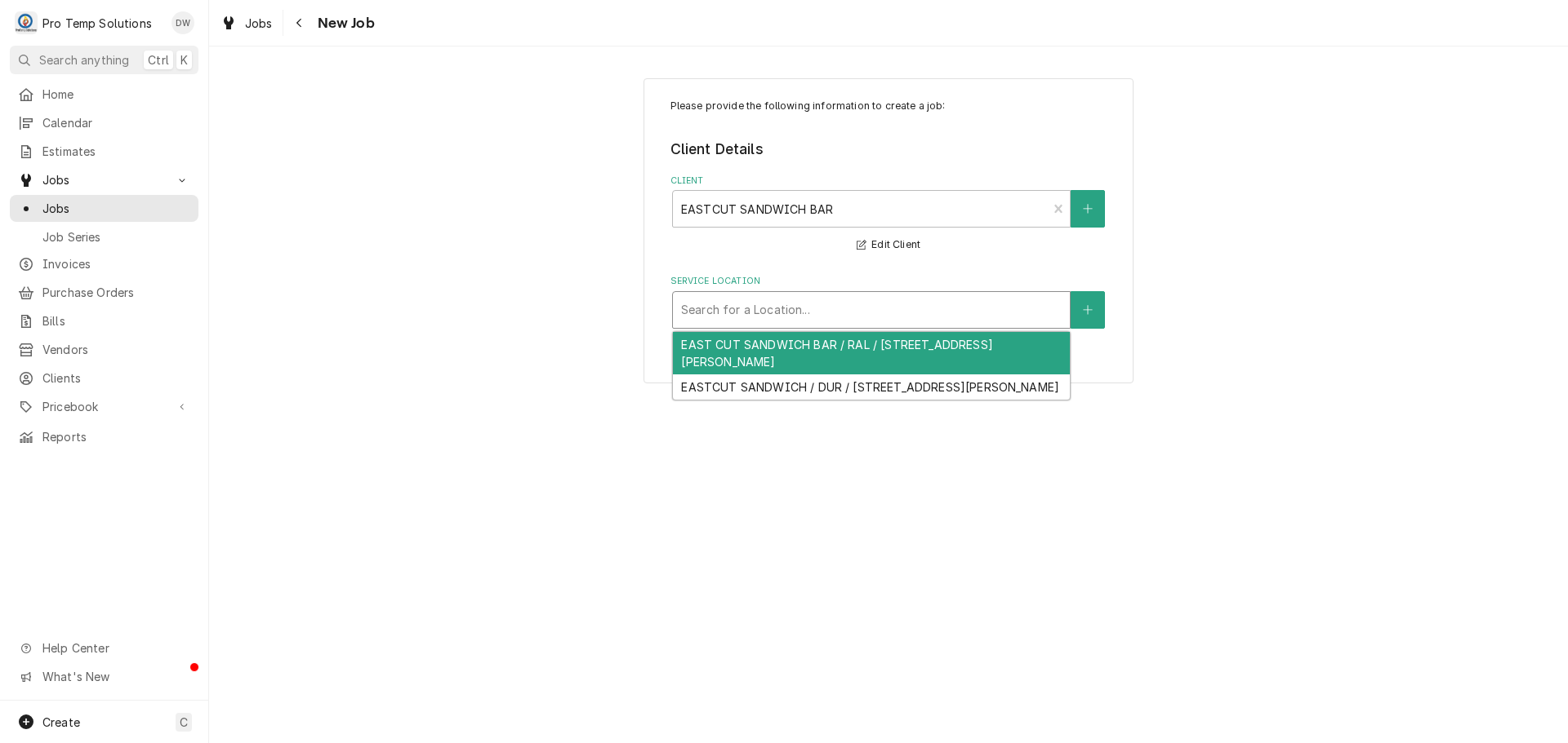
click at [824, 357] on div "EAST CUT SANDWICH BAR / RAL / 1101 E Whitaker Mill Rd #126, Raleigh, NC 27604" at bounding box center [871, 352] width 397 height 42
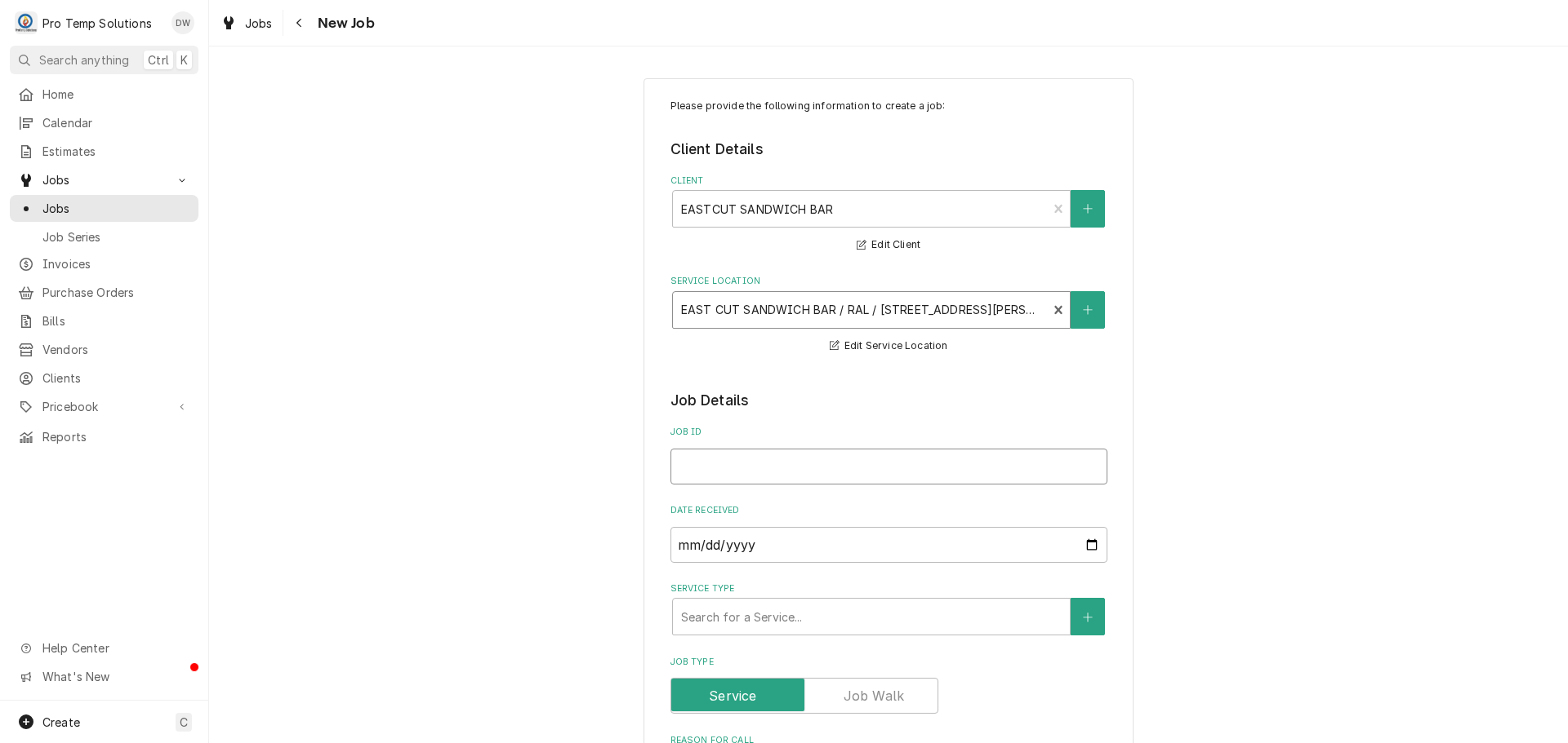
click at [680, 464] on input "Job ID" at bounding box center [888, 467] width 437 height 36
type textarea "x"
type input "0"
type textarea "x"
type input "08"
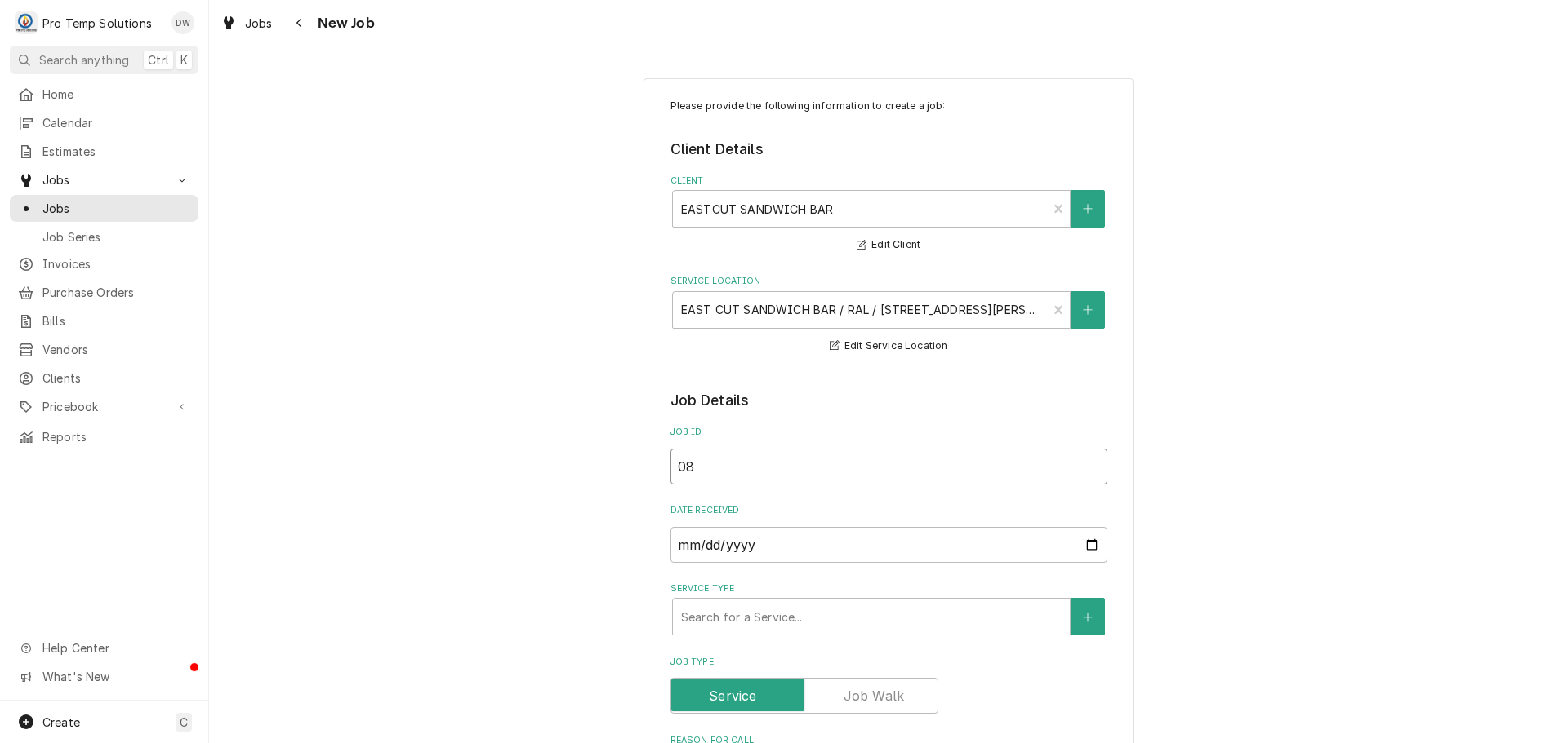
type textarea "x"
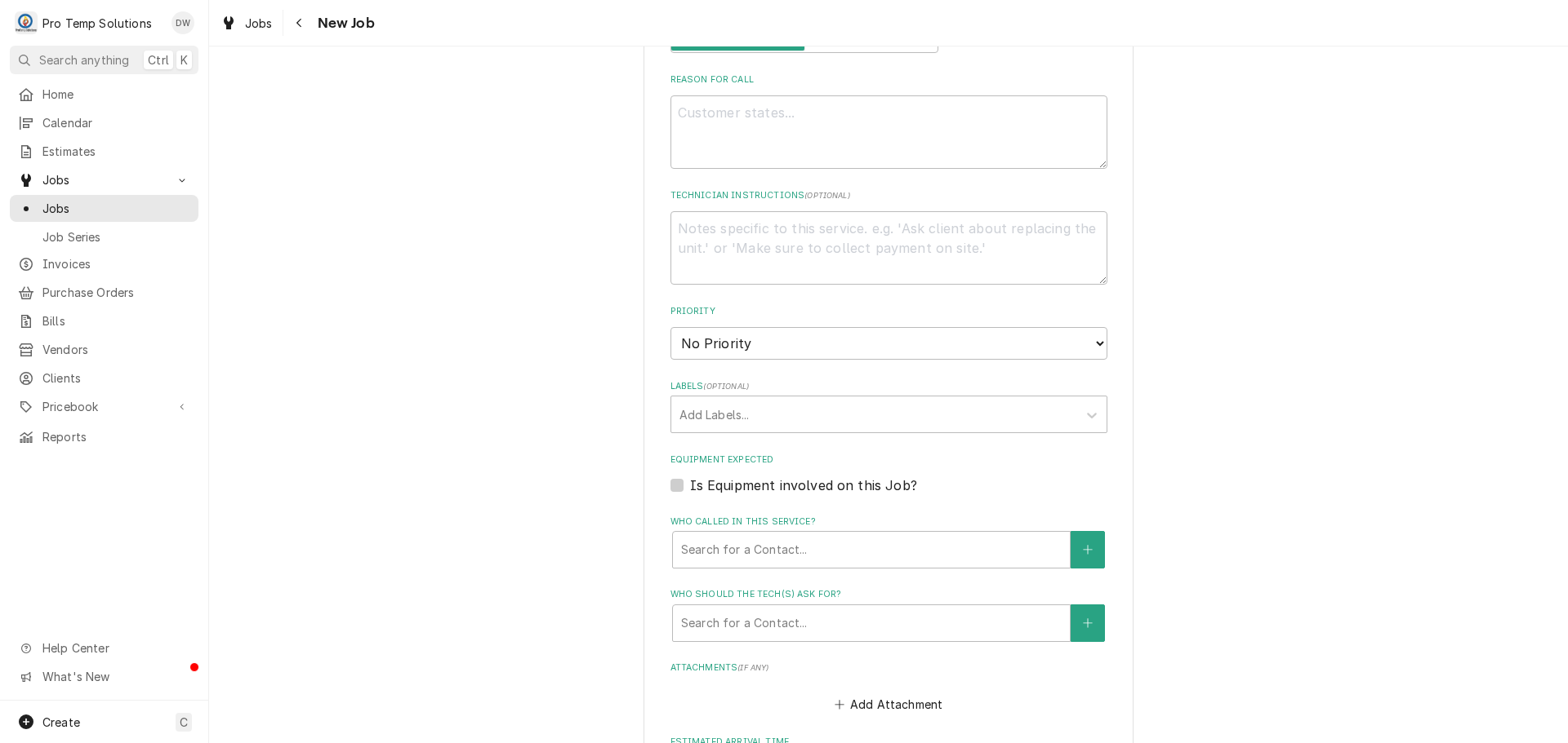
scroll to position [979, 0]
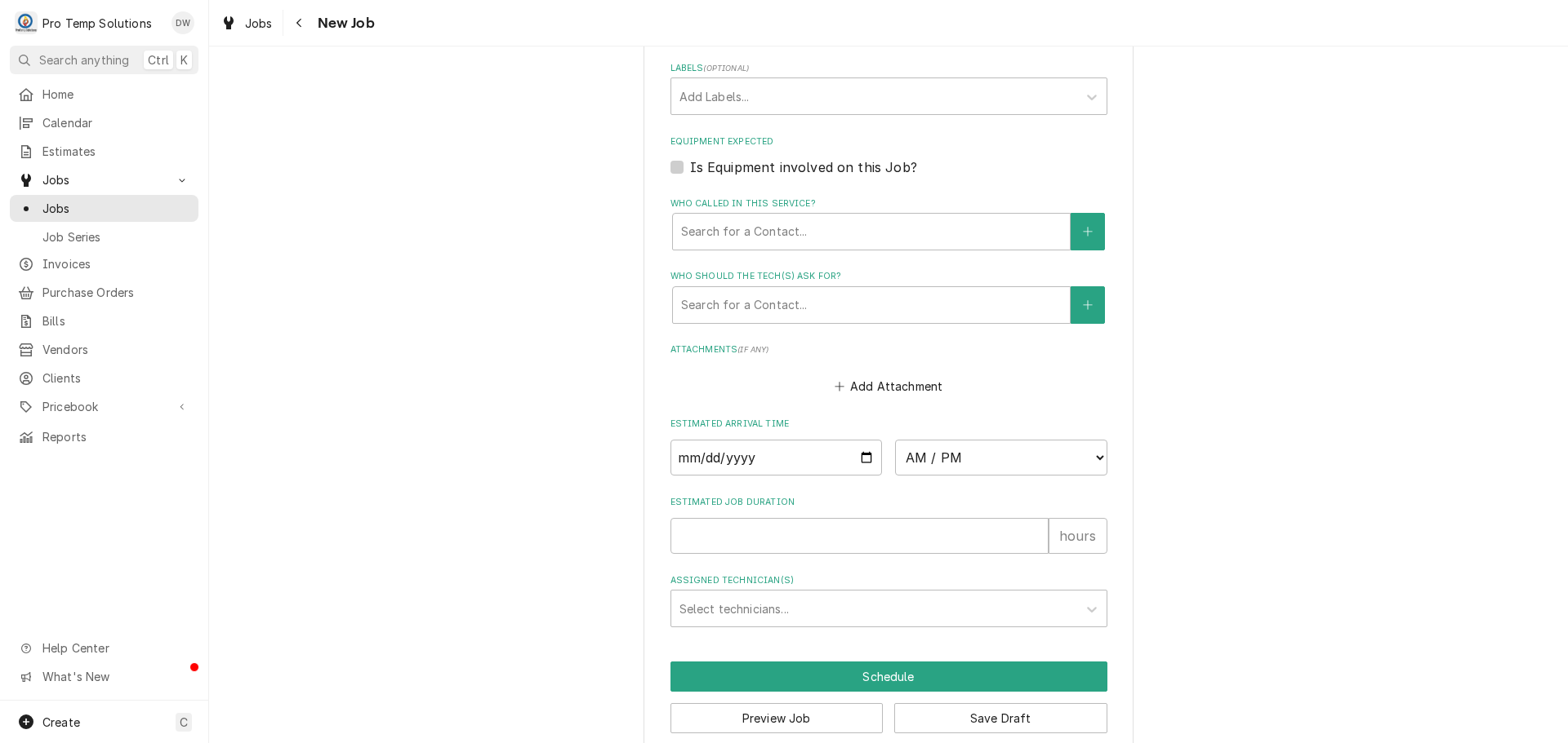
type input "08"
click at [858, 455] on input "Date" at bounding box center [776, 457] width 212 height 36
type textarea "x"
type input "2025-08-18"
type textarea "x"
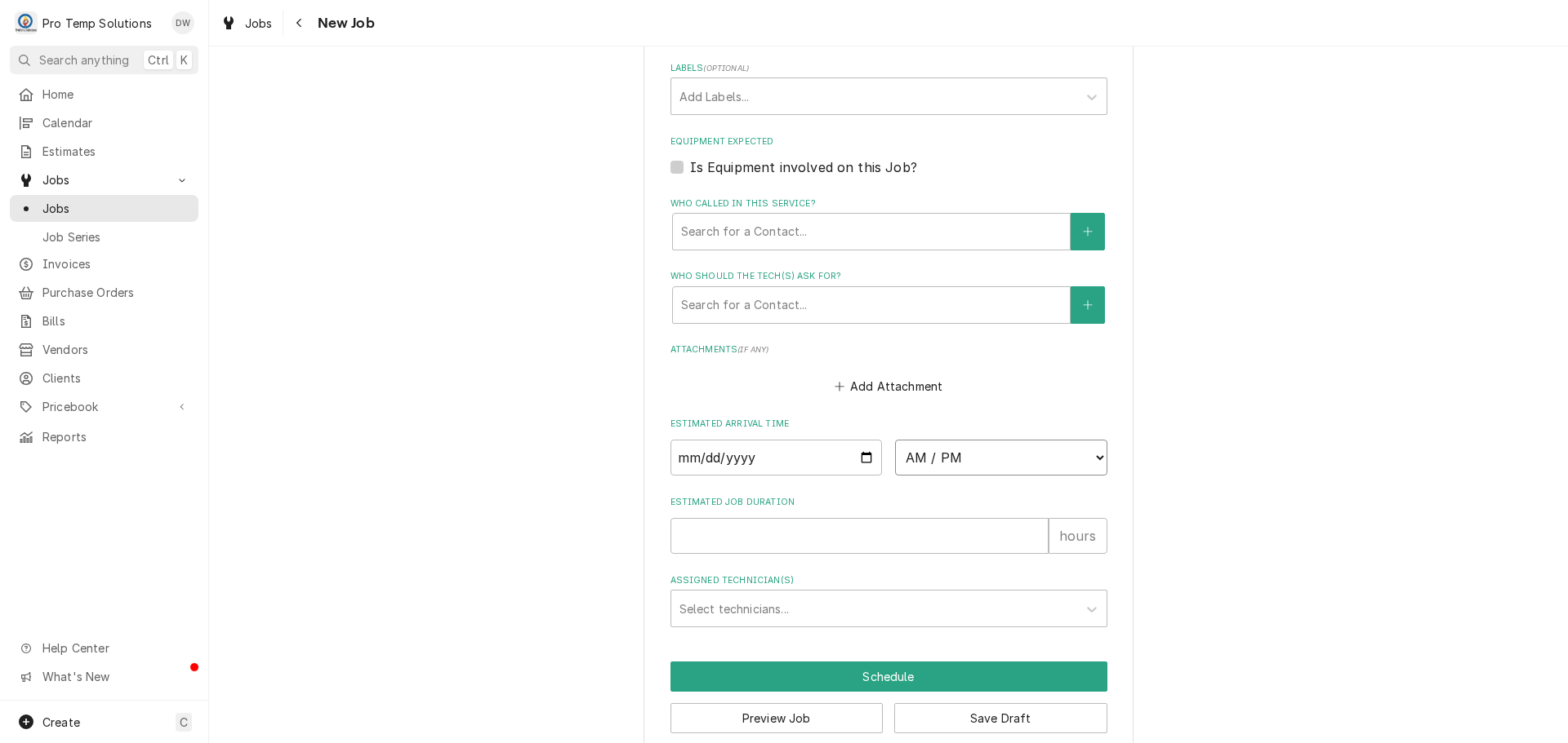
click at [1090, 456] on select "AM / PM 6:00 AM 6:15 AM 6:30 AM 6:45 AM 7:00 AM 7:15 AM 7:30 AM 7:45 AM 8:00 AM…" at bounding box center [1000, 457] width 212 height 36
select select "08:30:00"
click at [895, 439] on select "AM / PM 6:00 AM 6:15 AM 6:30 AM 6:45 AM 7:00 AM 7:15 AM 7:30 AM 7:45 AM 8:00 AM…" at bounding box center [1000, 457] width 212 height 36
click at [947, 534] on input "Estimated Job Duration" at bounding box center [859, 536] width 378 height 36
type textarea "x"
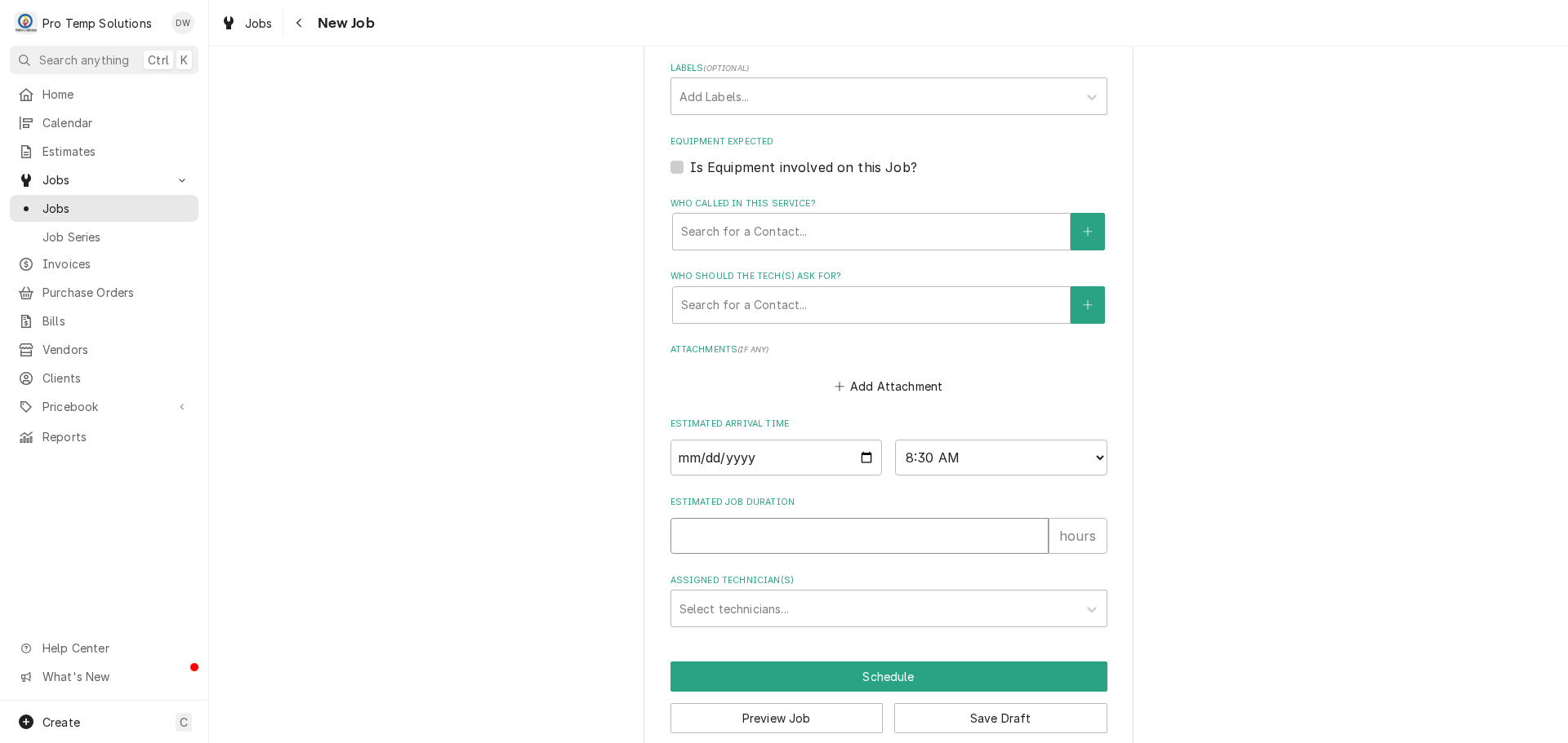
type input "1"
type textarea "x"
type input "1.5"
type textarea "x"
type input "1.5"
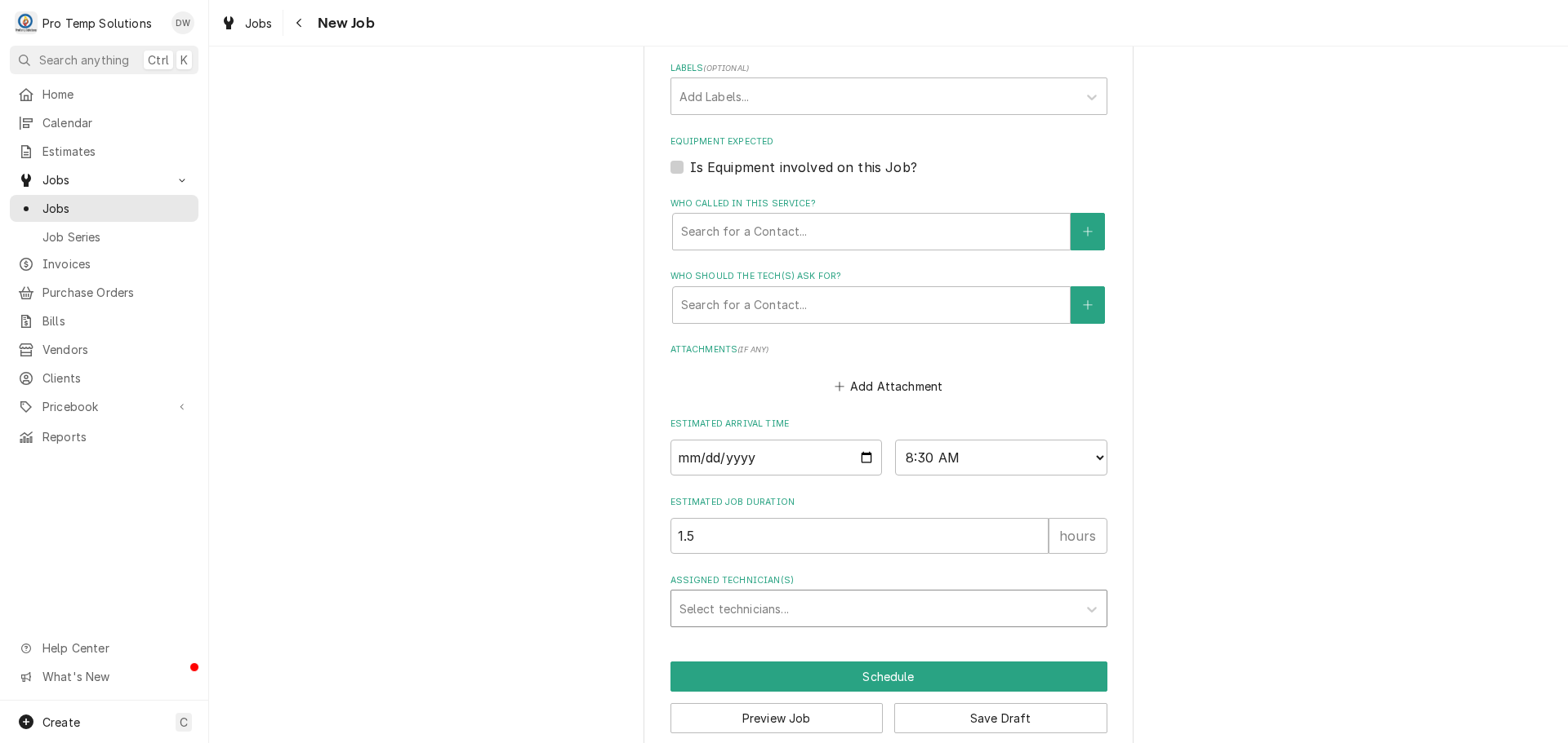
click at [754, 607] on div "Assigned Technician(s)" at bounding box center [873, 608] width 390 height 29
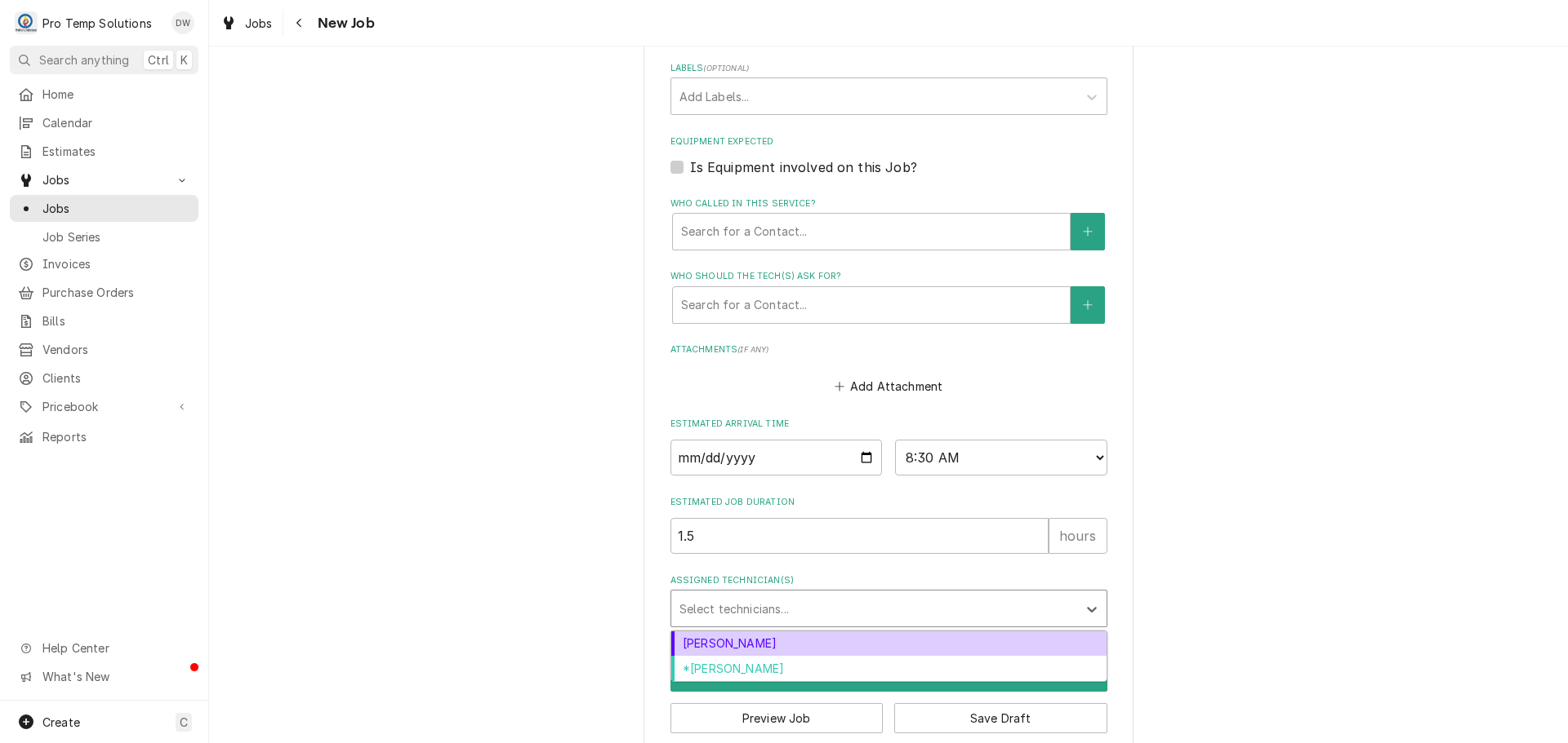
click at [754, 638] on div "[PERSON_NAME]" at bounding box center [888, 644] width 435 height 25
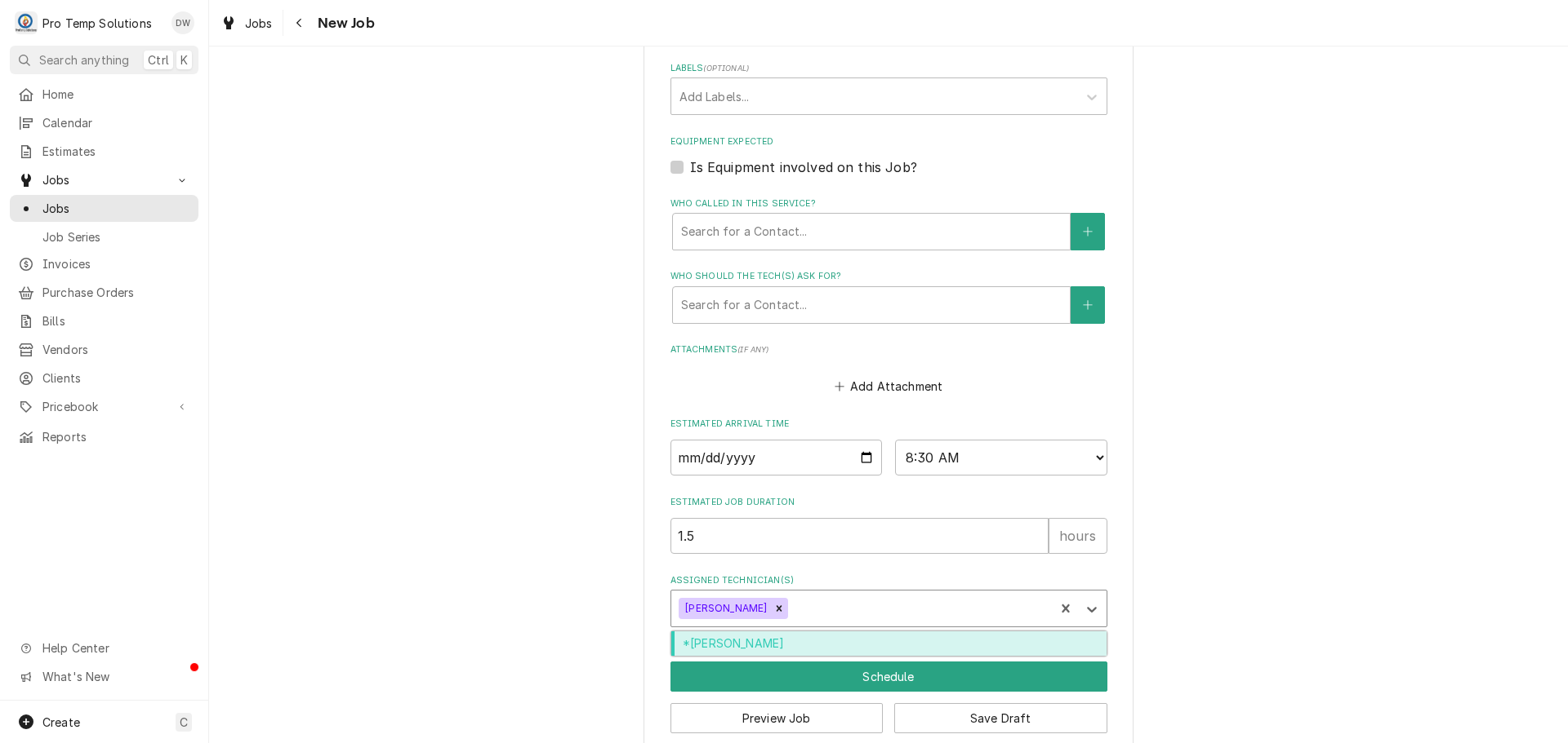
click at [815, 611] on div "Assigned Technician(s)" at bounding box center [918, 608] width 255 height 29
click at [811, 643] on div "*[PERSON_NAME]" at bounding box center [888, 644] width 435 height 25
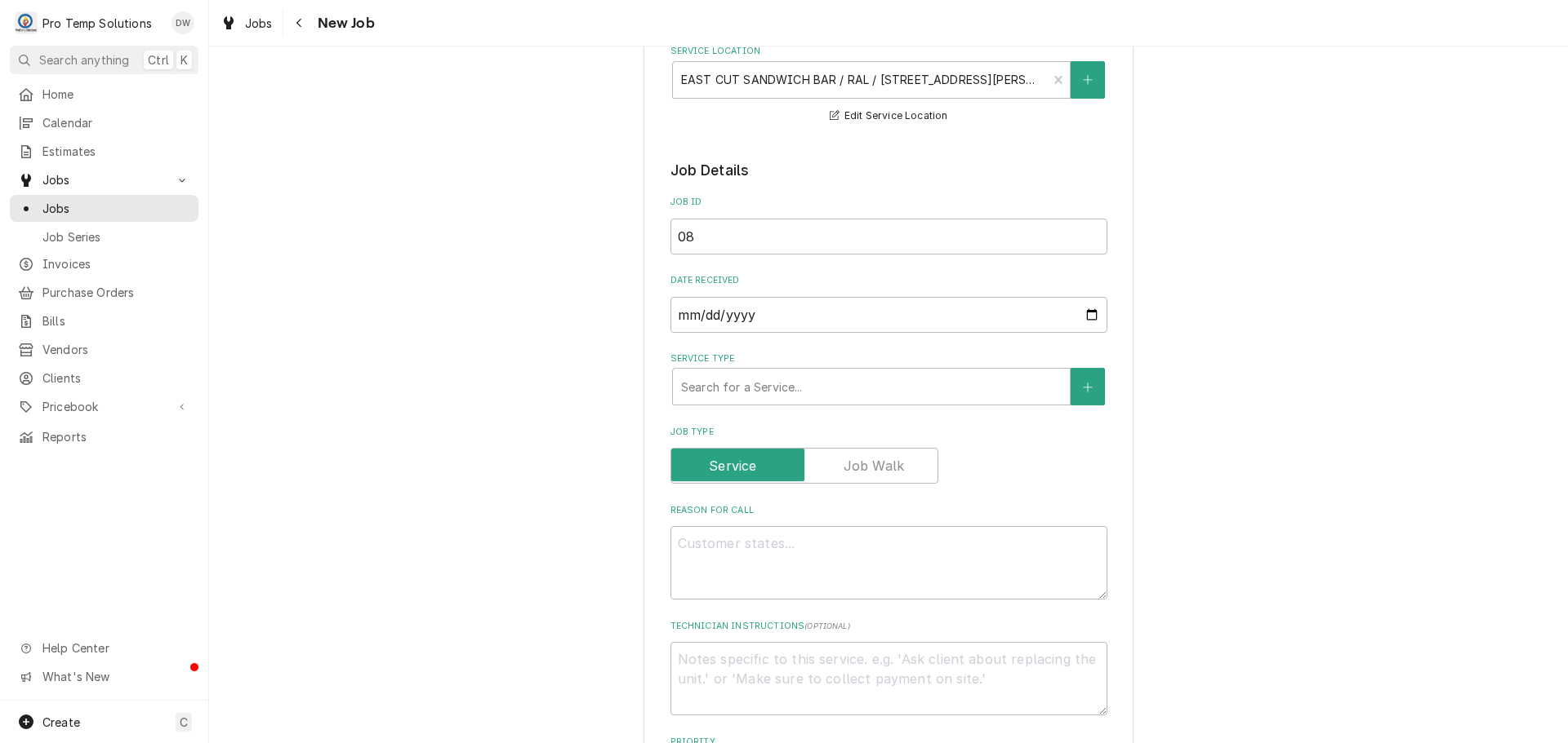
scroll to position [0, 0]
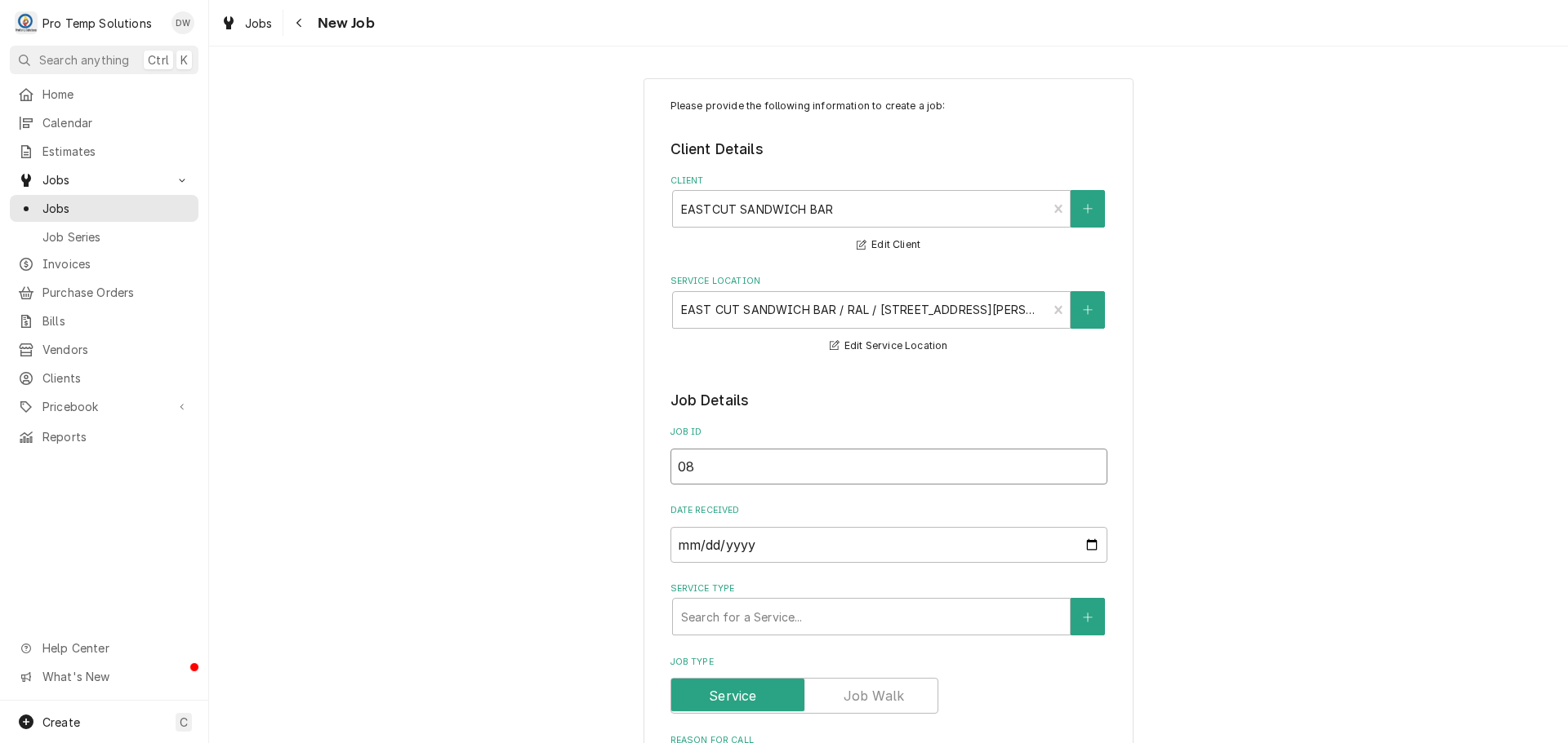
click at [701, 465] on input "08" at bounding box center [888, 467] width 437 height 36
type textarea "x"
type input "081"
type textarea "x"
type input "0818"
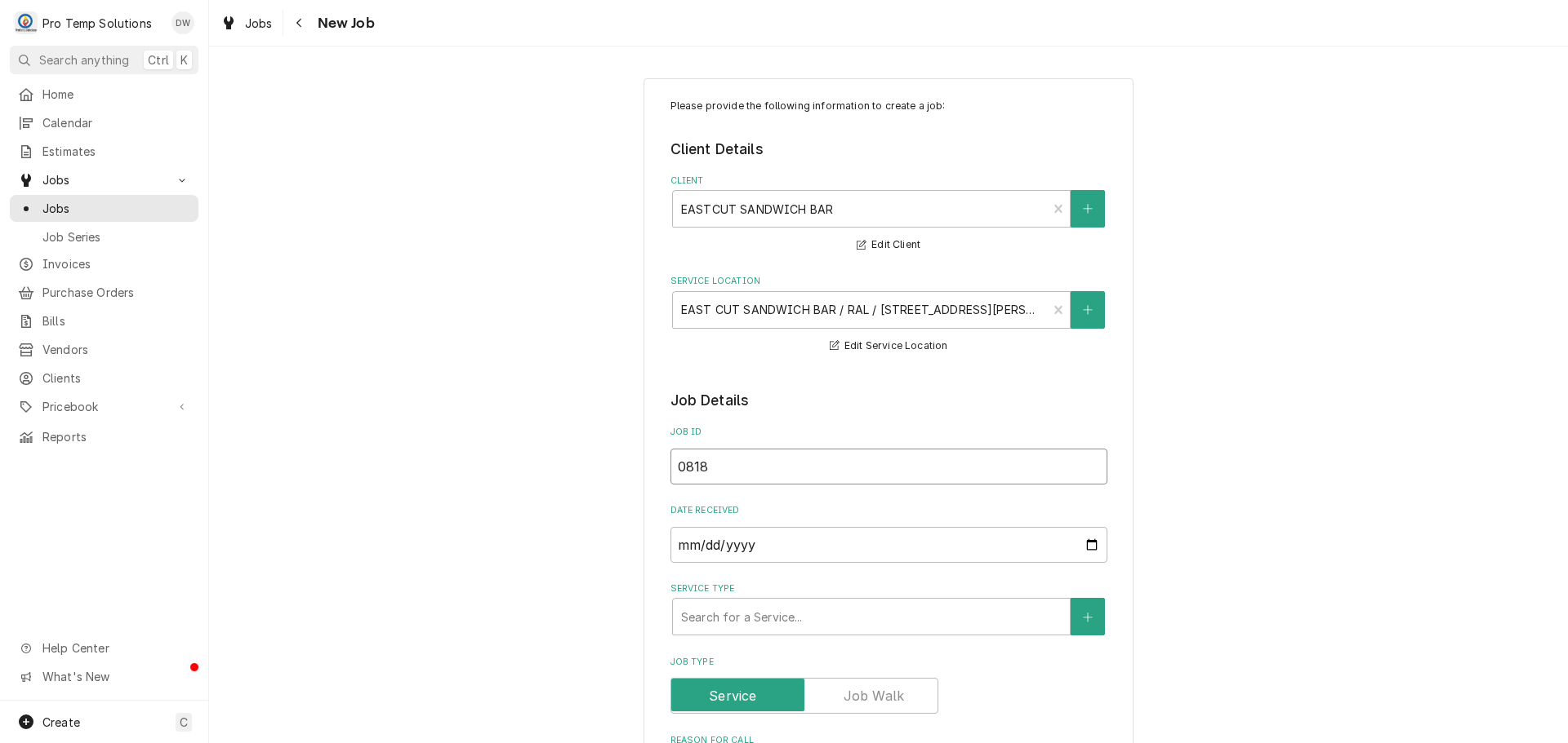
type textarea "x"
type input "08182"
type textarea "x"
type input "081825"
type textarea "x"
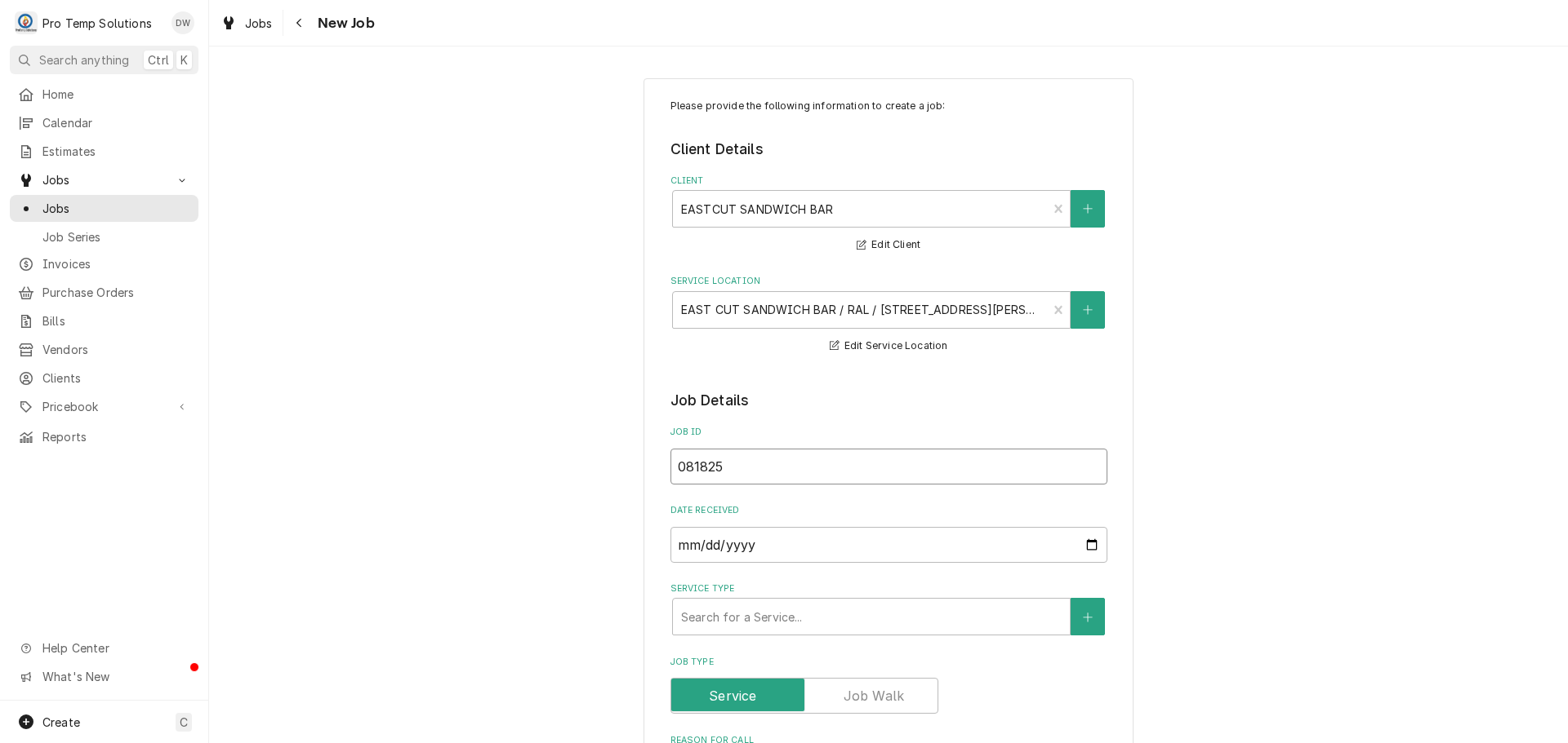
type input "081825-"
type textarea "x"
type input "081825-0"
type textarea "x"
type input "081825-01"
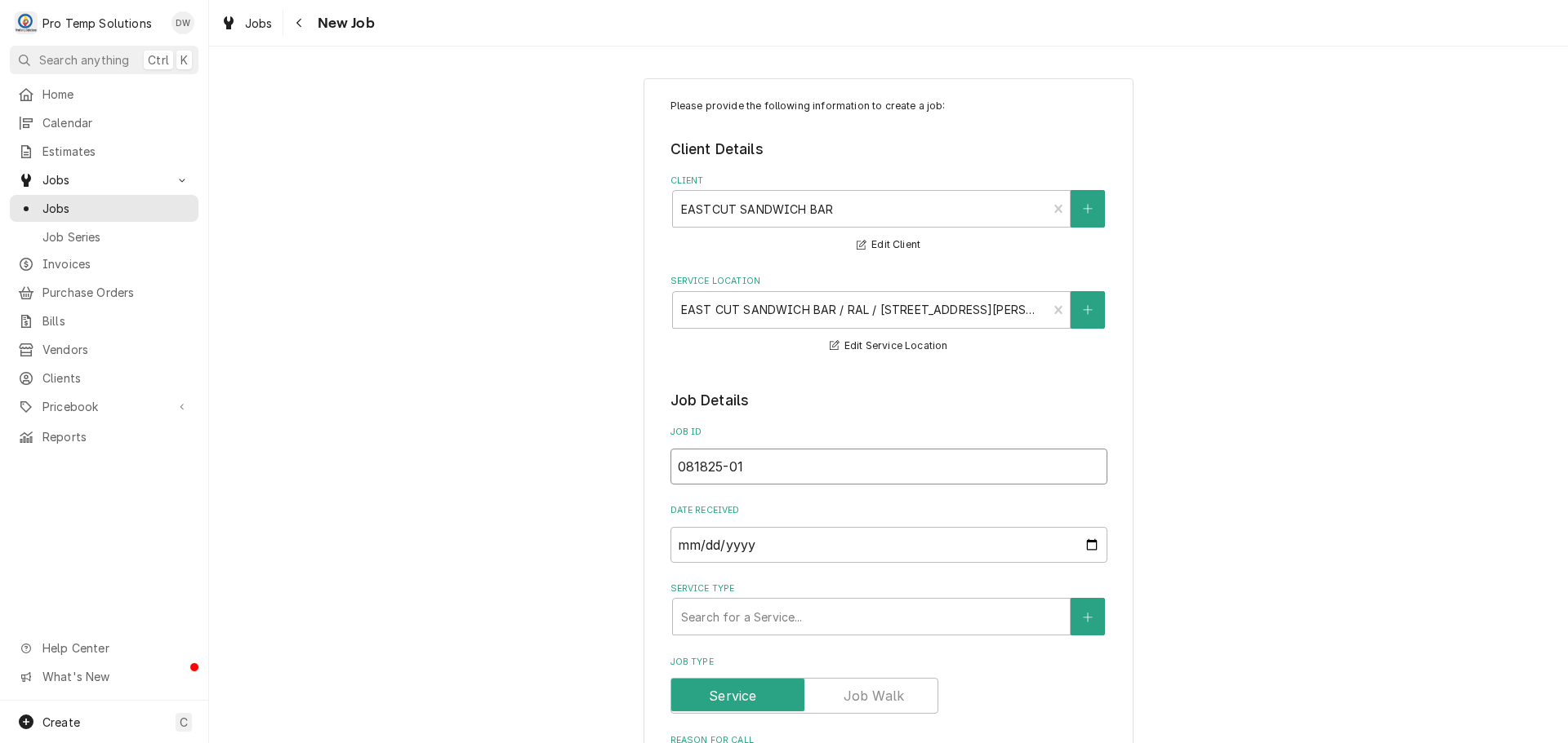
type textarea "x"
type input "081825-01"
click at [870, 611] on div "Service Type" at bounding box center [870, 617] width 380 height 29
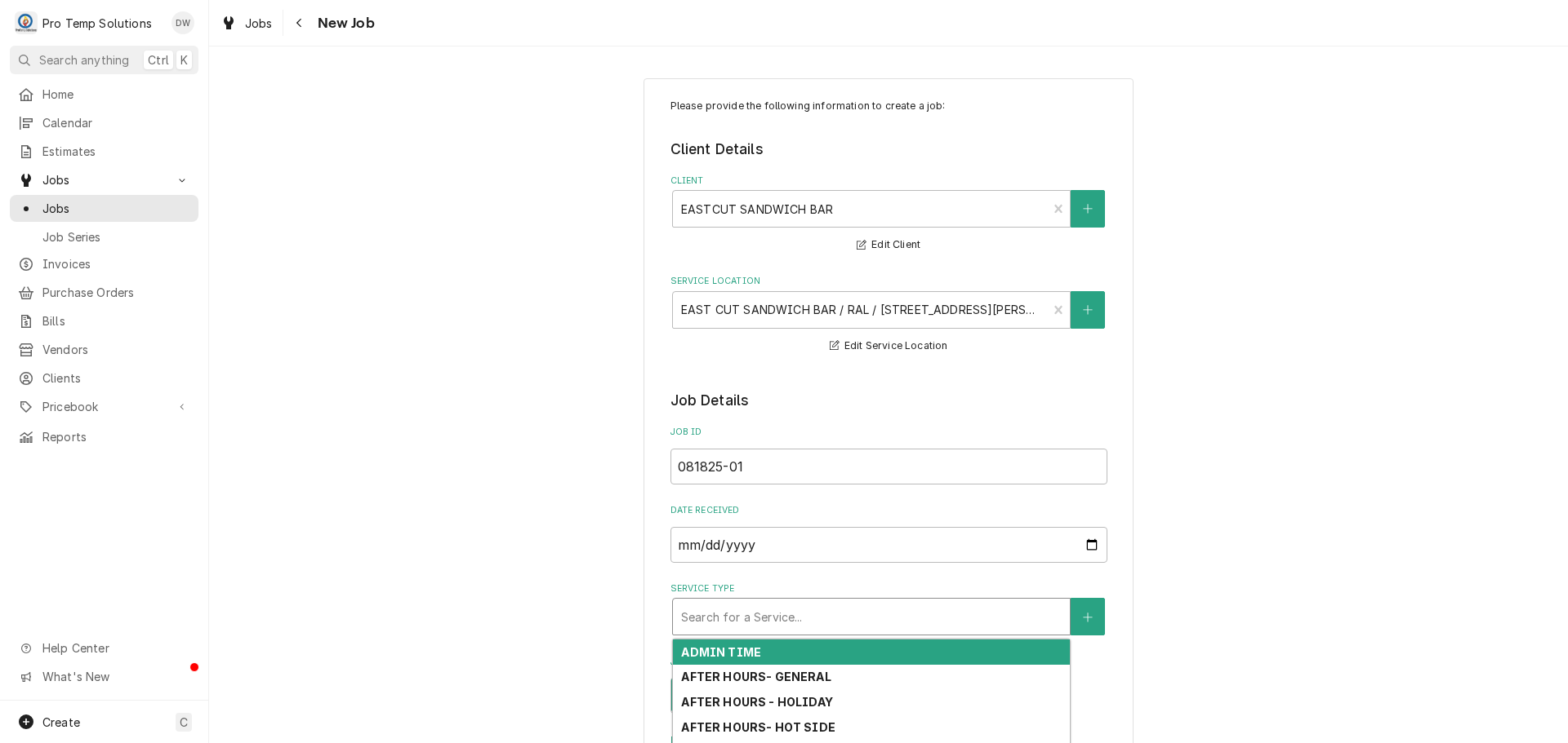
type textarea "x"
type input "h"
type textarea "x"
type input "ho"
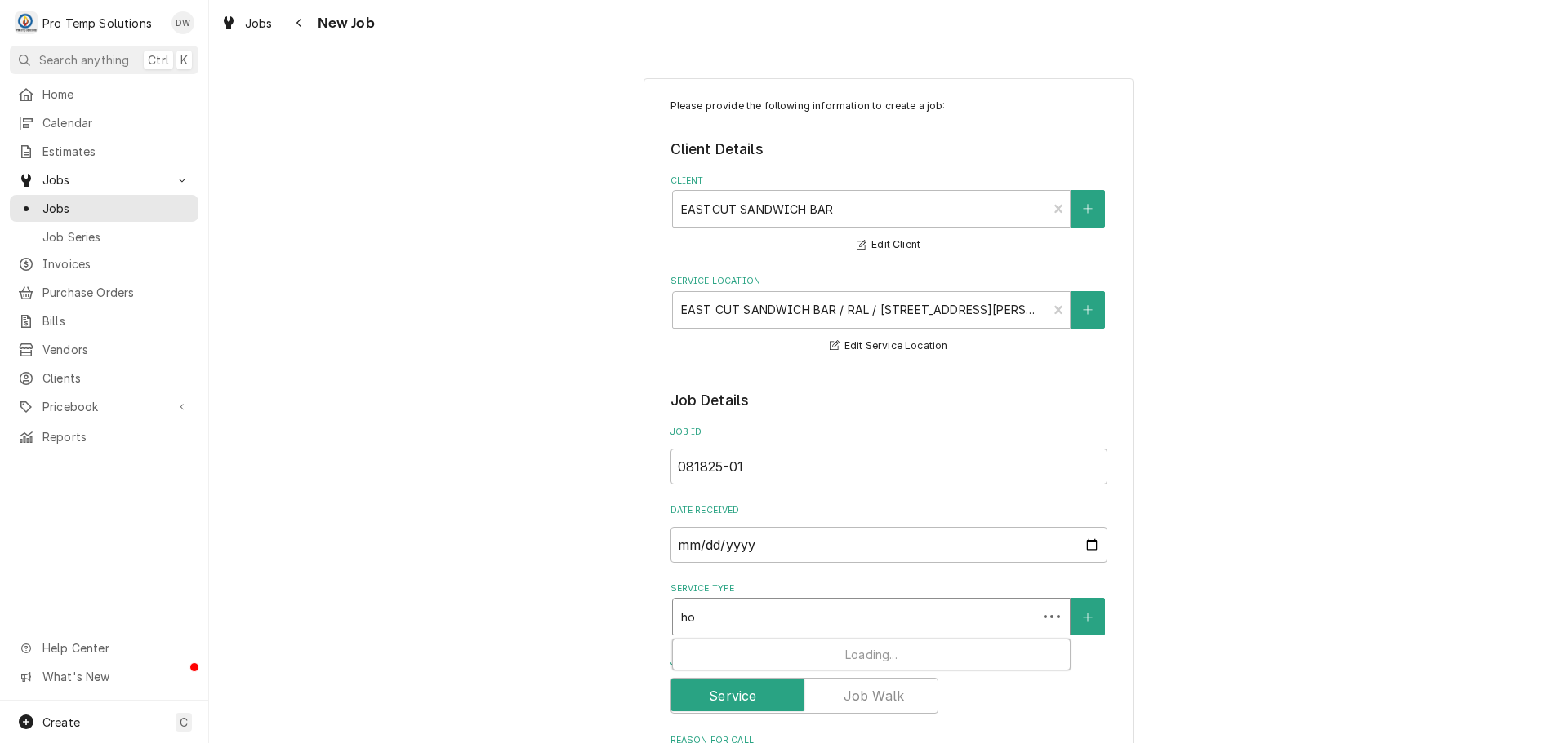
type textarea "x"
type input "hot"
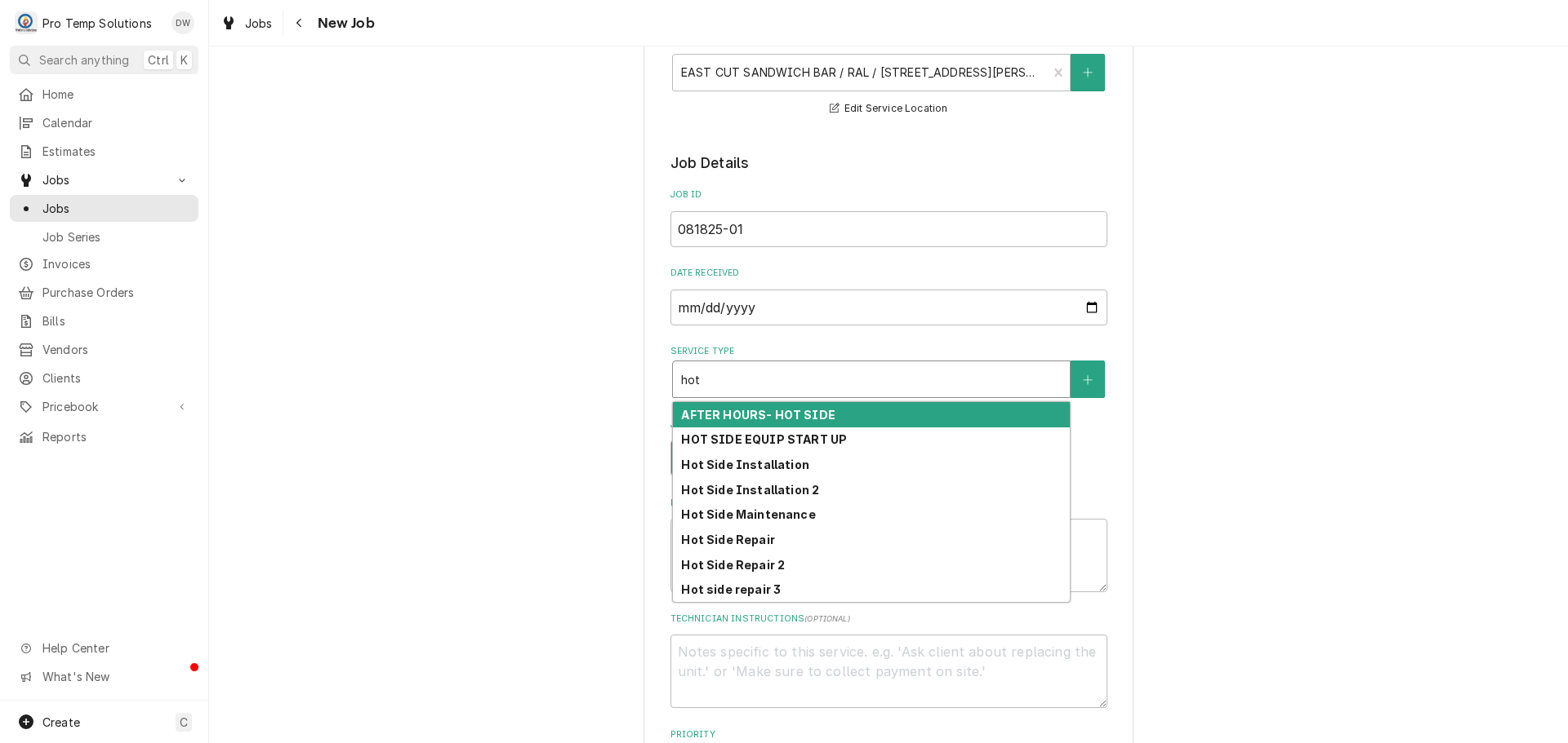
scroll to position [326, 0]
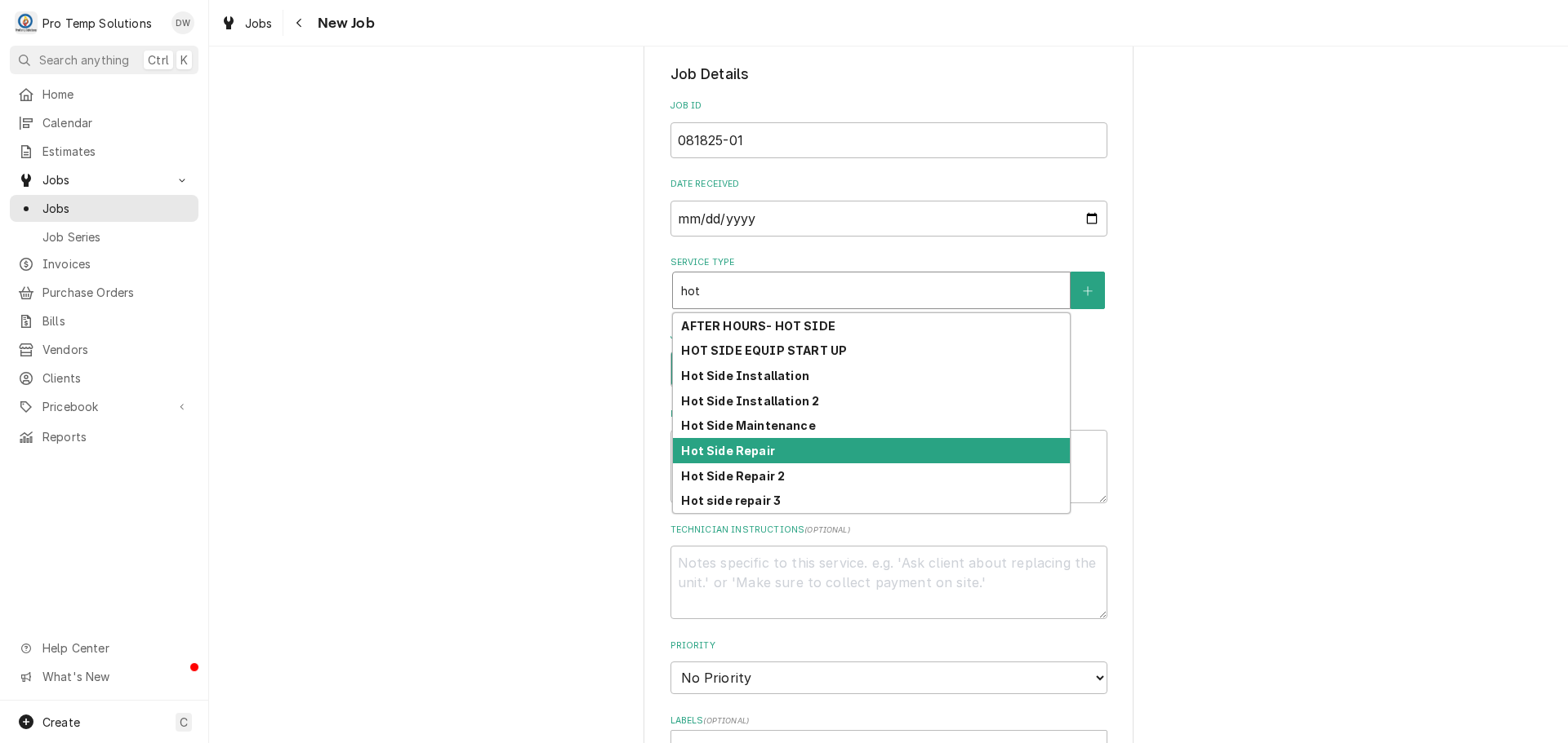
click at [877, 445] on div "Hot Side Repair" at bounding box center [871, 451] width 397 height 25
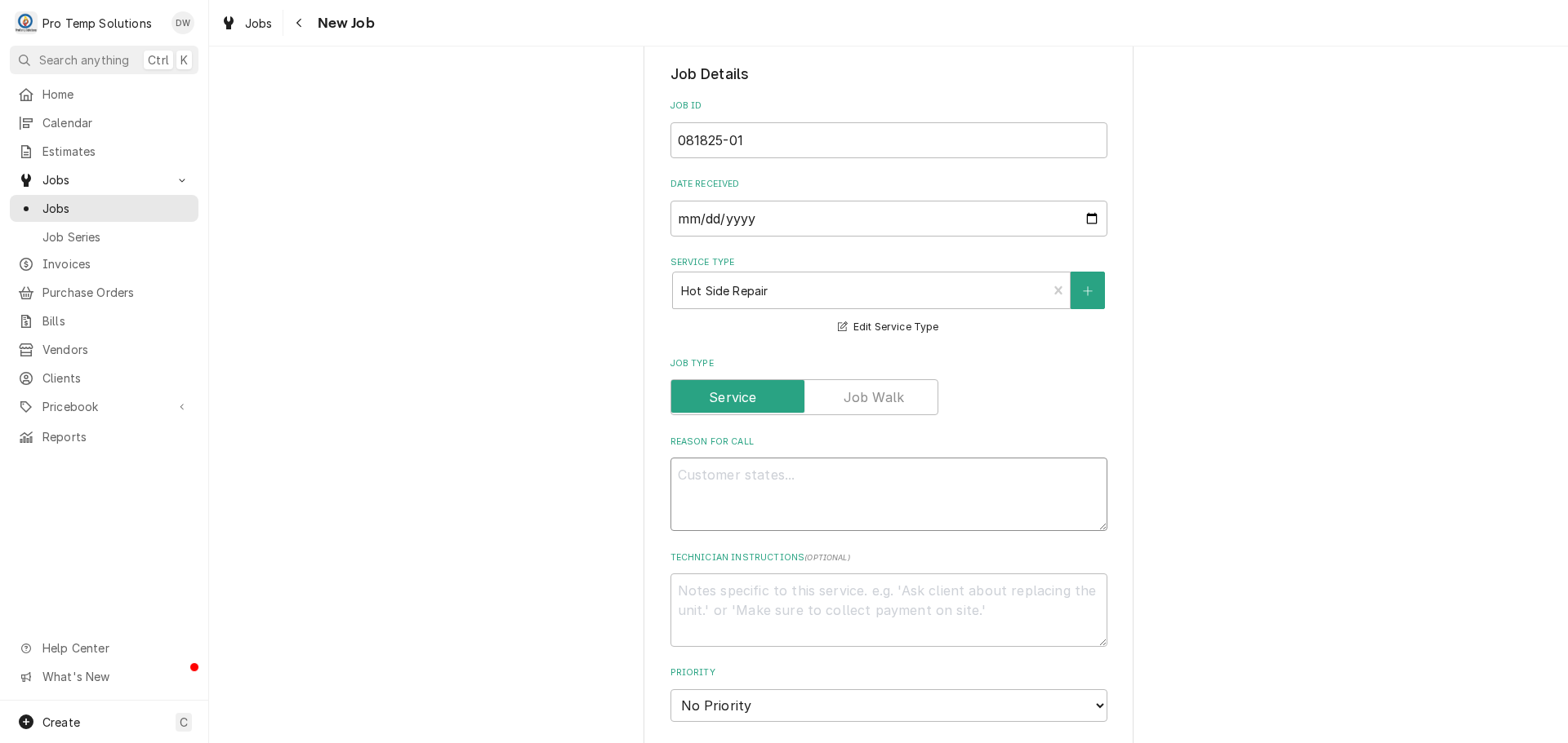
click at [750, 470] on textarea "Reason For Call" at bounding box center [888, 494] width 437 height 73
type textarea "x"
type textarea "l"
type textarea "x"
type textarea "le"
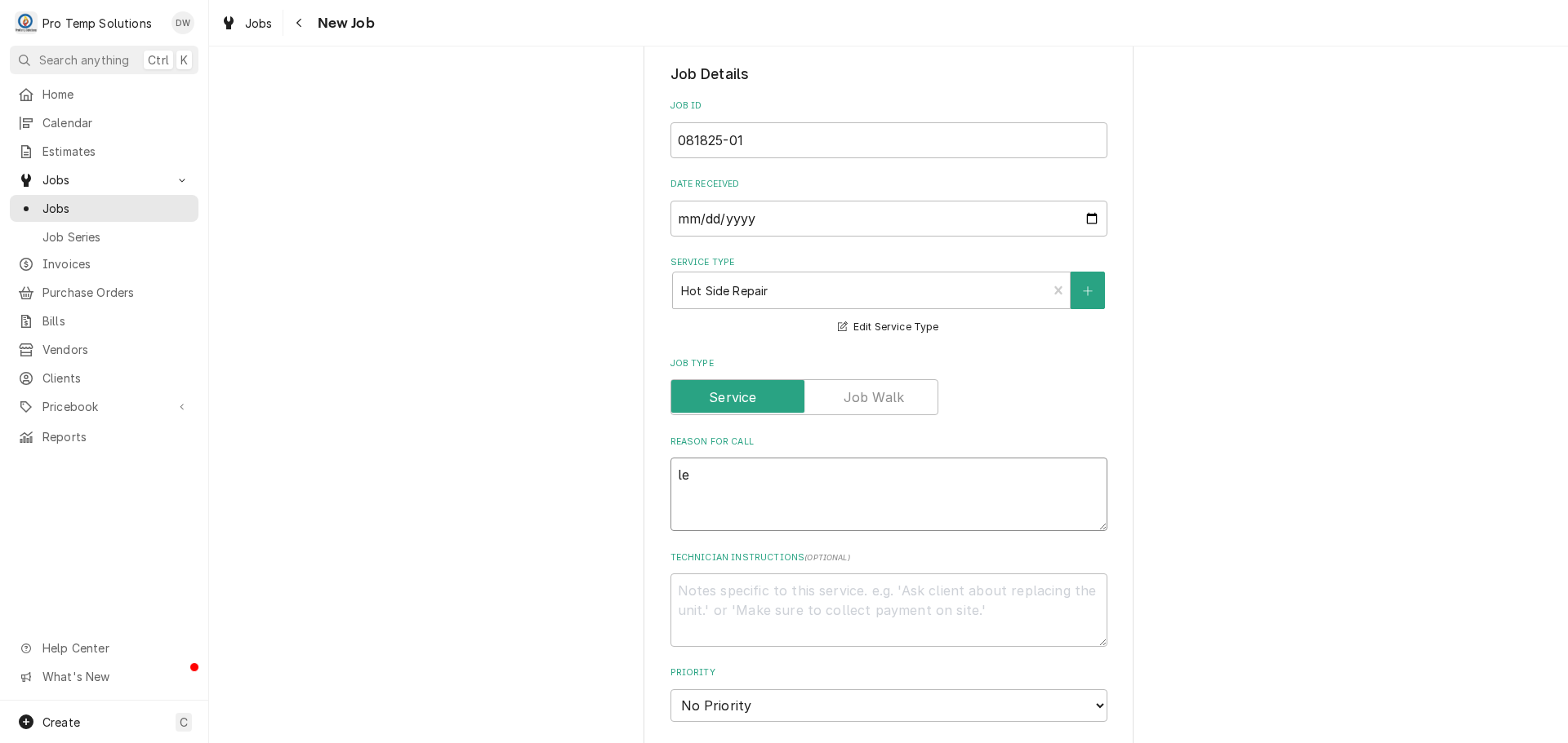
type textarea "x"
type textarea "lef"
type textarea "x"
type textarea "left"
type textarea "x"
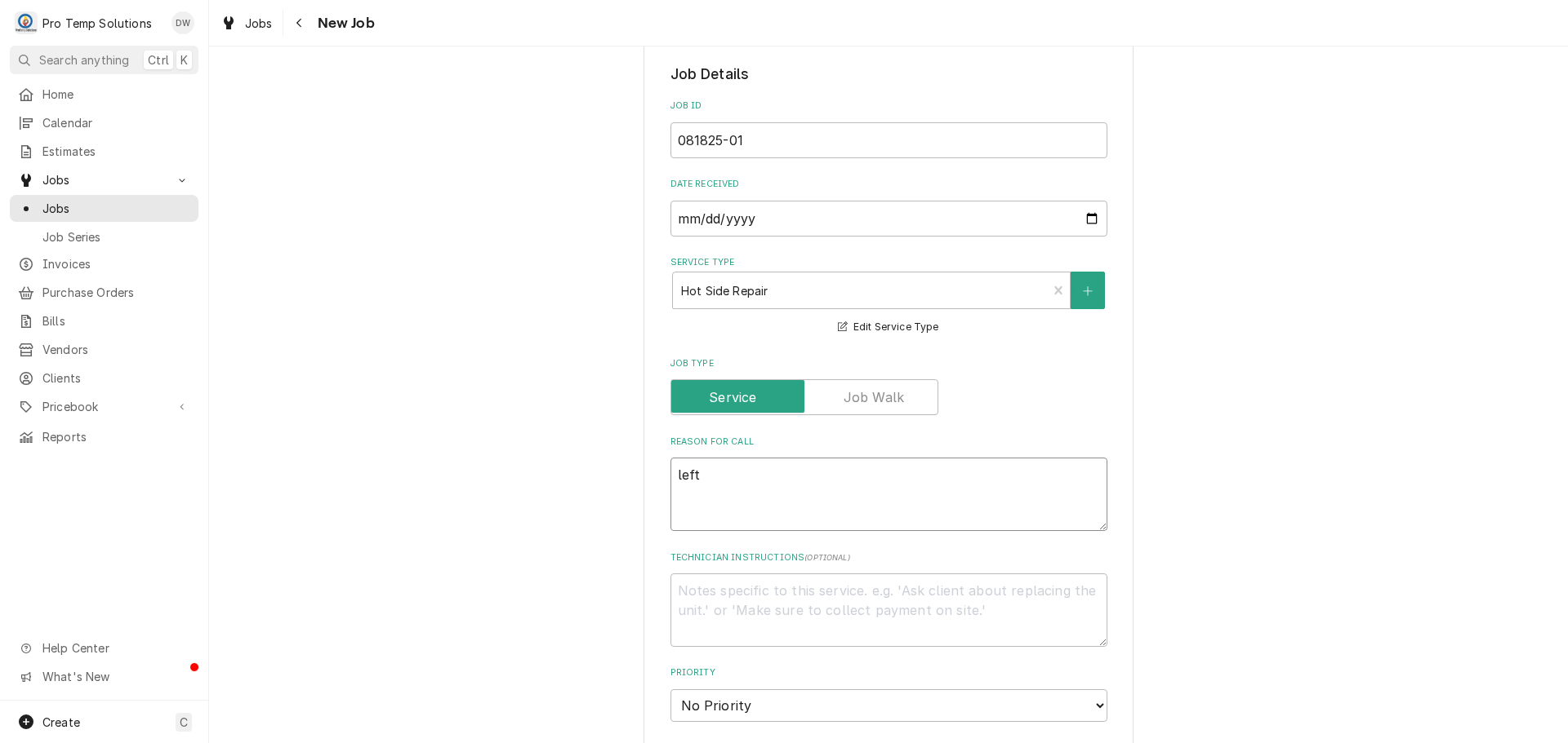
type textarea "left"
type textarea "x"
type textarea "left &"
type textarea "x"
type textarea "left &"
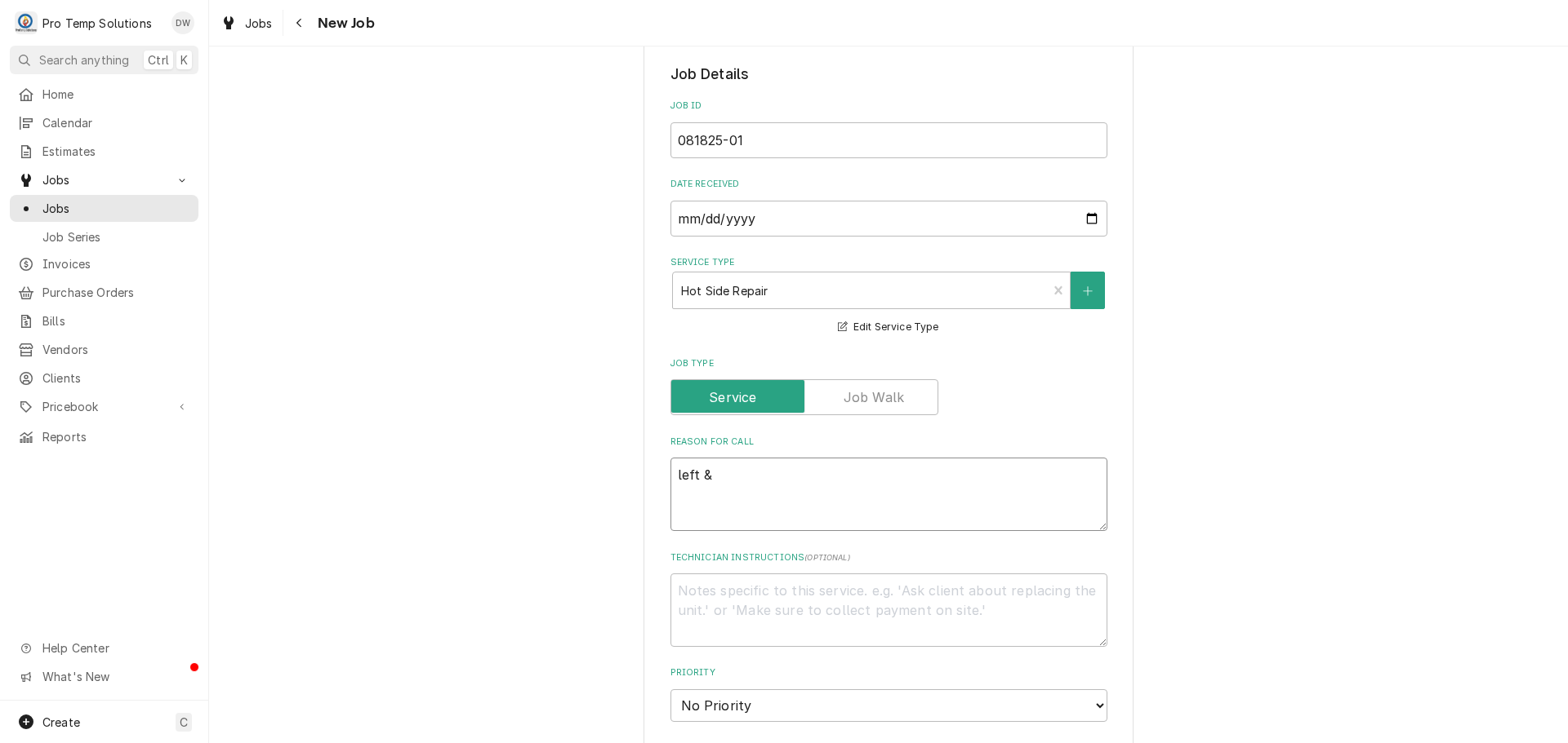
type textarea "x"
type textarea "left & r"
type textarea "x"
type textarea "left & ri"
type textarea "x"
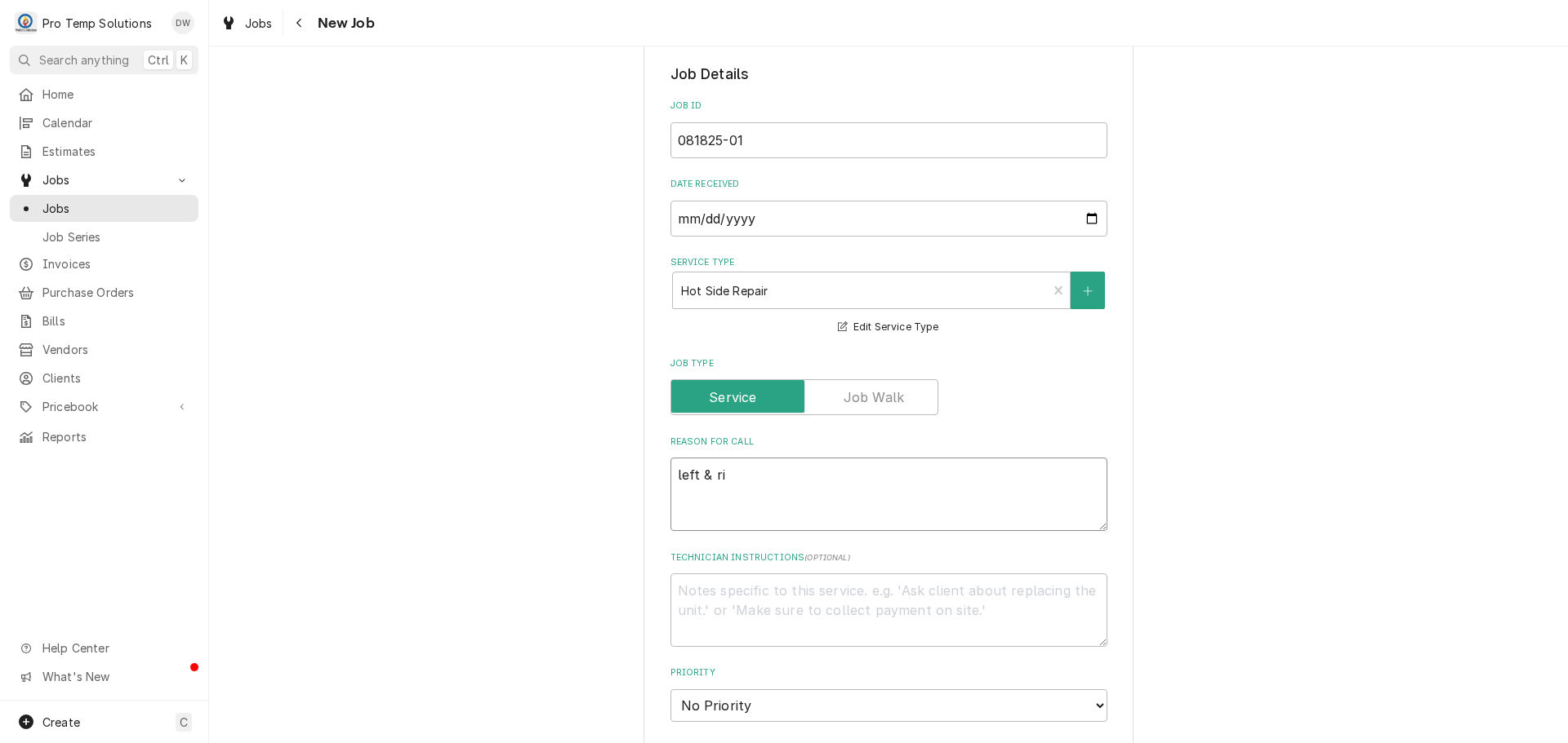
type textarea "left & rig"
type textarea "x"
type textarea "left & righ"
type textarea "x"
type textarea "left & righ"
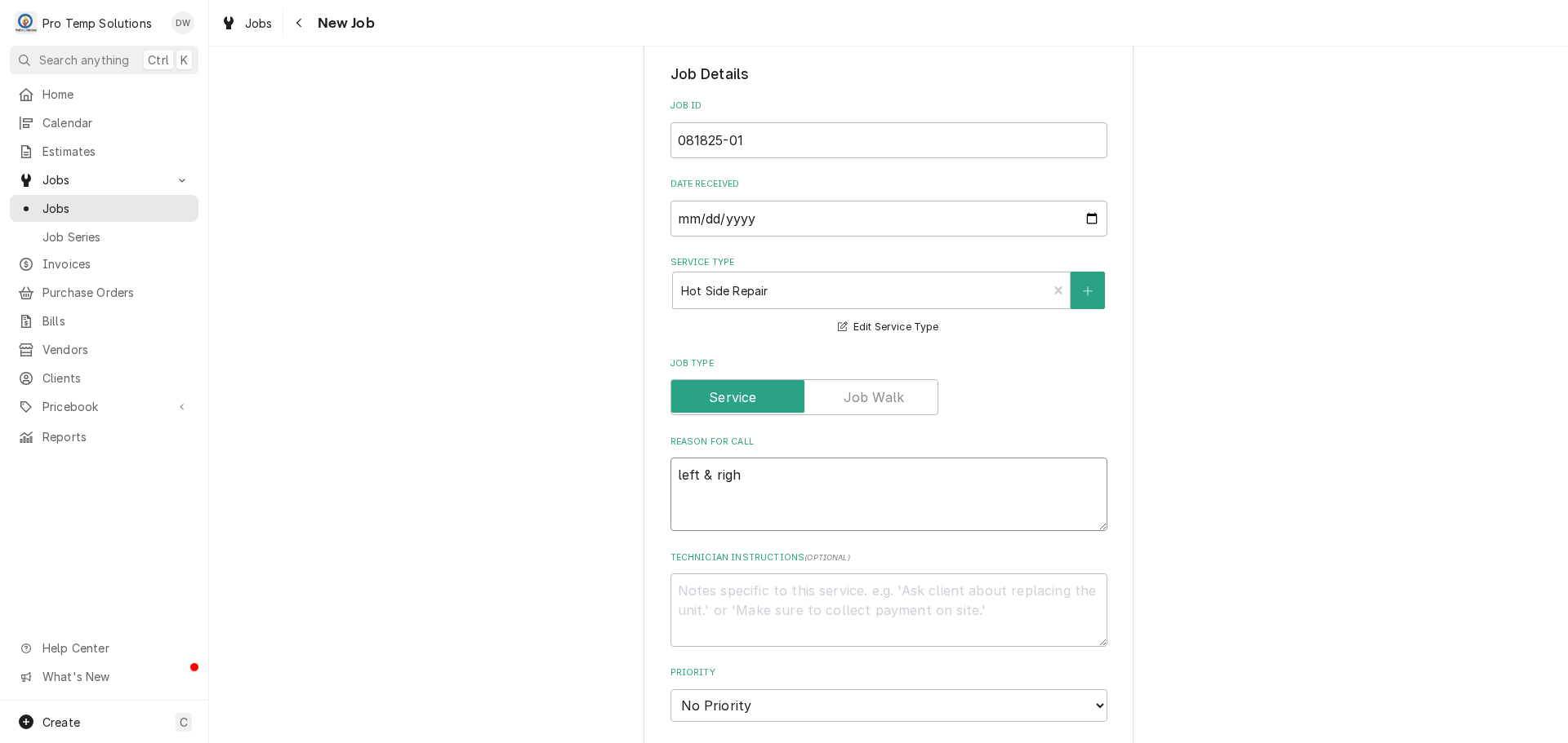
type textarea "x"
type textarea "left & righ t"
type textarea "x"
type textarea "left & righ tf"
type textarea "x"
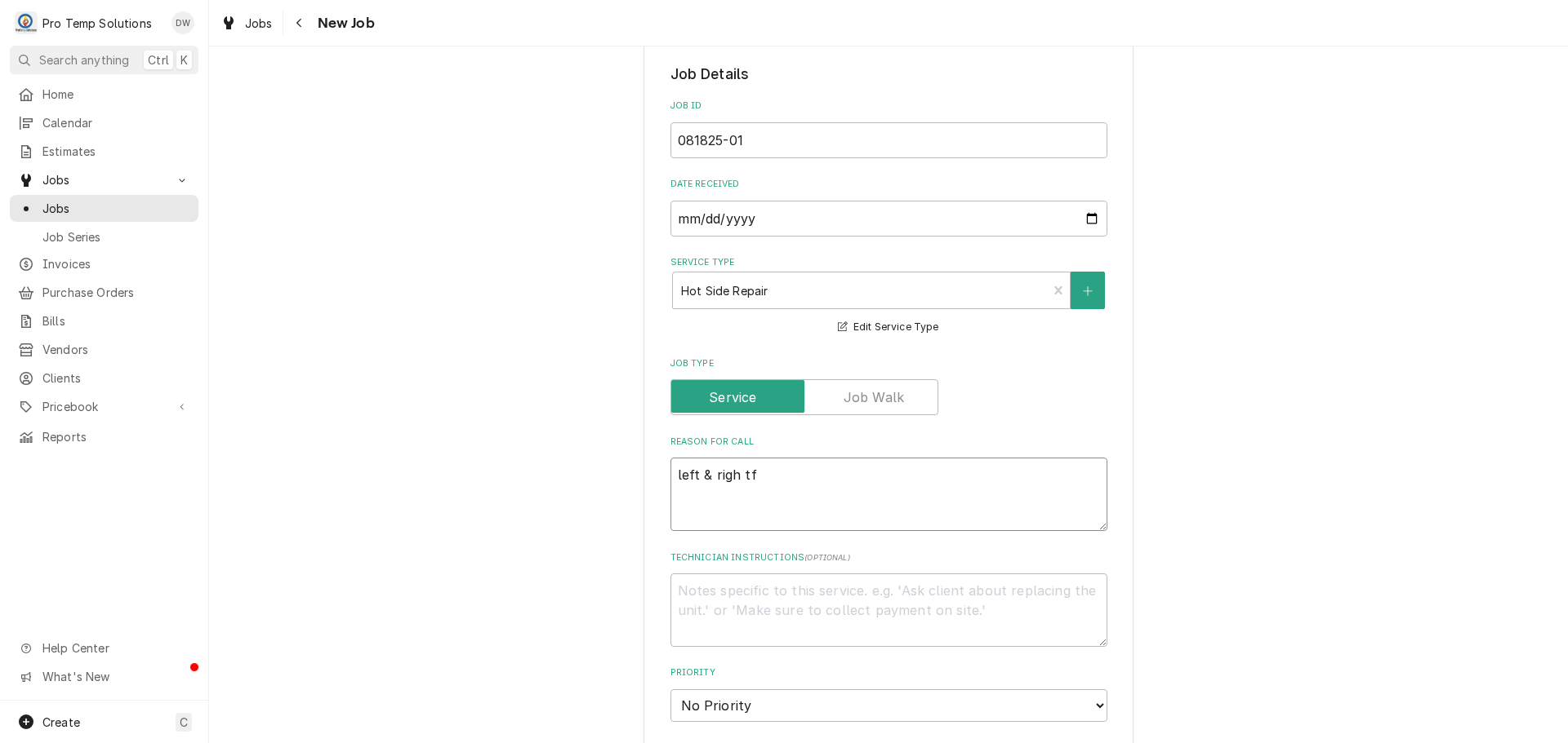
type textarea "left & righ tfl"
type textarea "x"
type textarea "left & righ tfla"
type textarea "x"
type textarea "left & righ tflat"
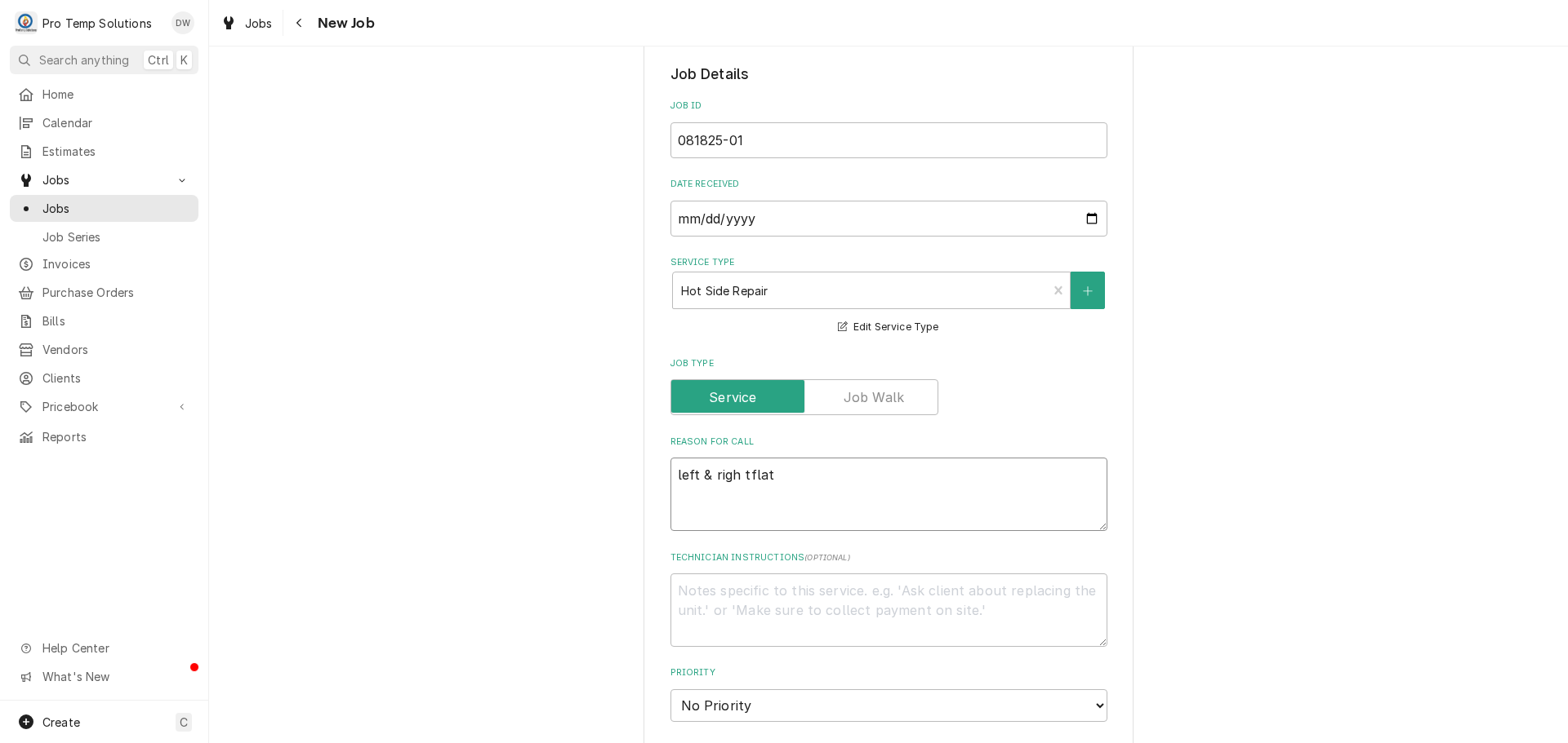
type textarea "x"
type textarea "left & righ tflat"
type textarea "x"
type textarea "left & righ tflat t"
type textarea "x"
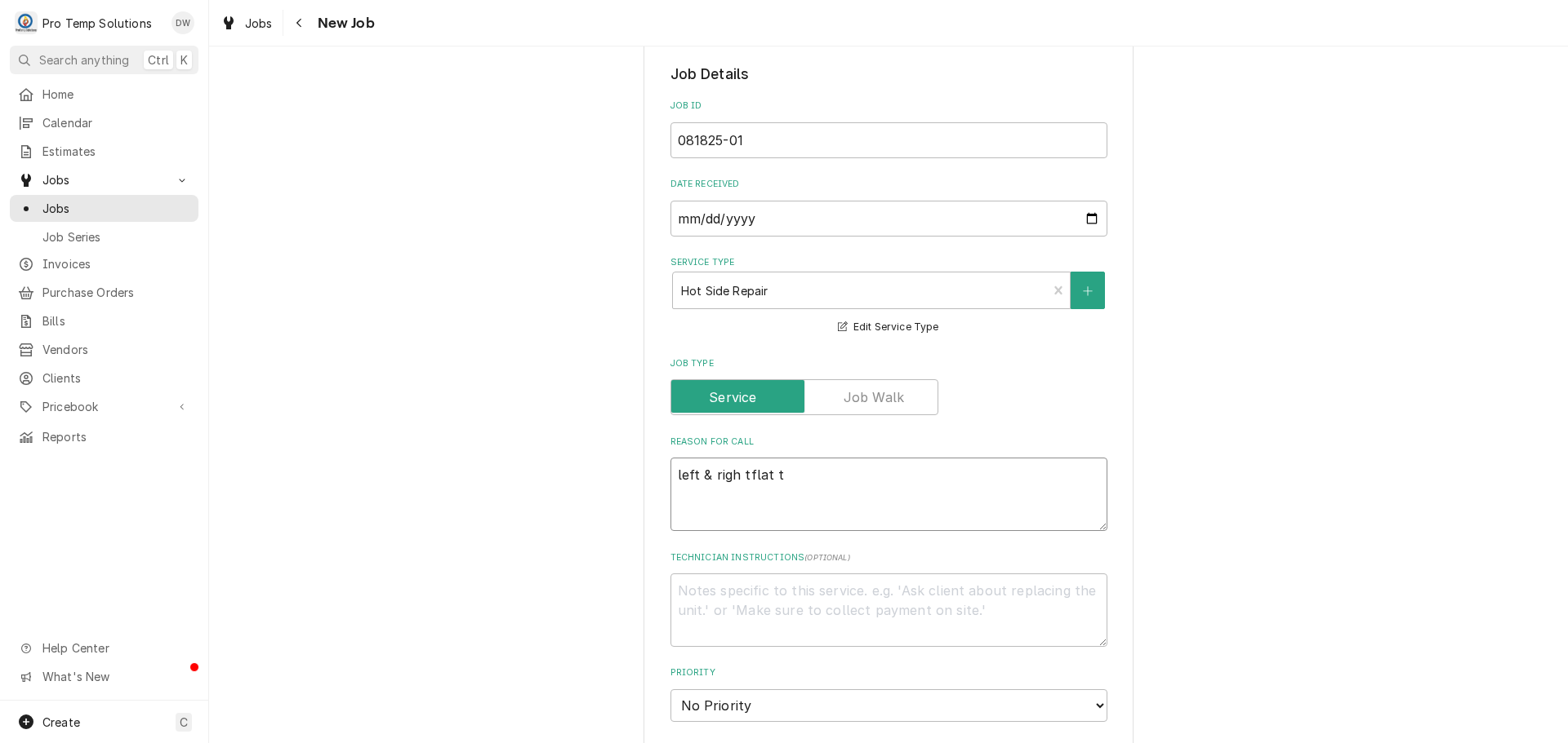
type textarea "left & righ tflat to"
type textarea "x"
type textarea "left & righ tflat top"
type textarea "x"
type textarea "left & righ tflat top"
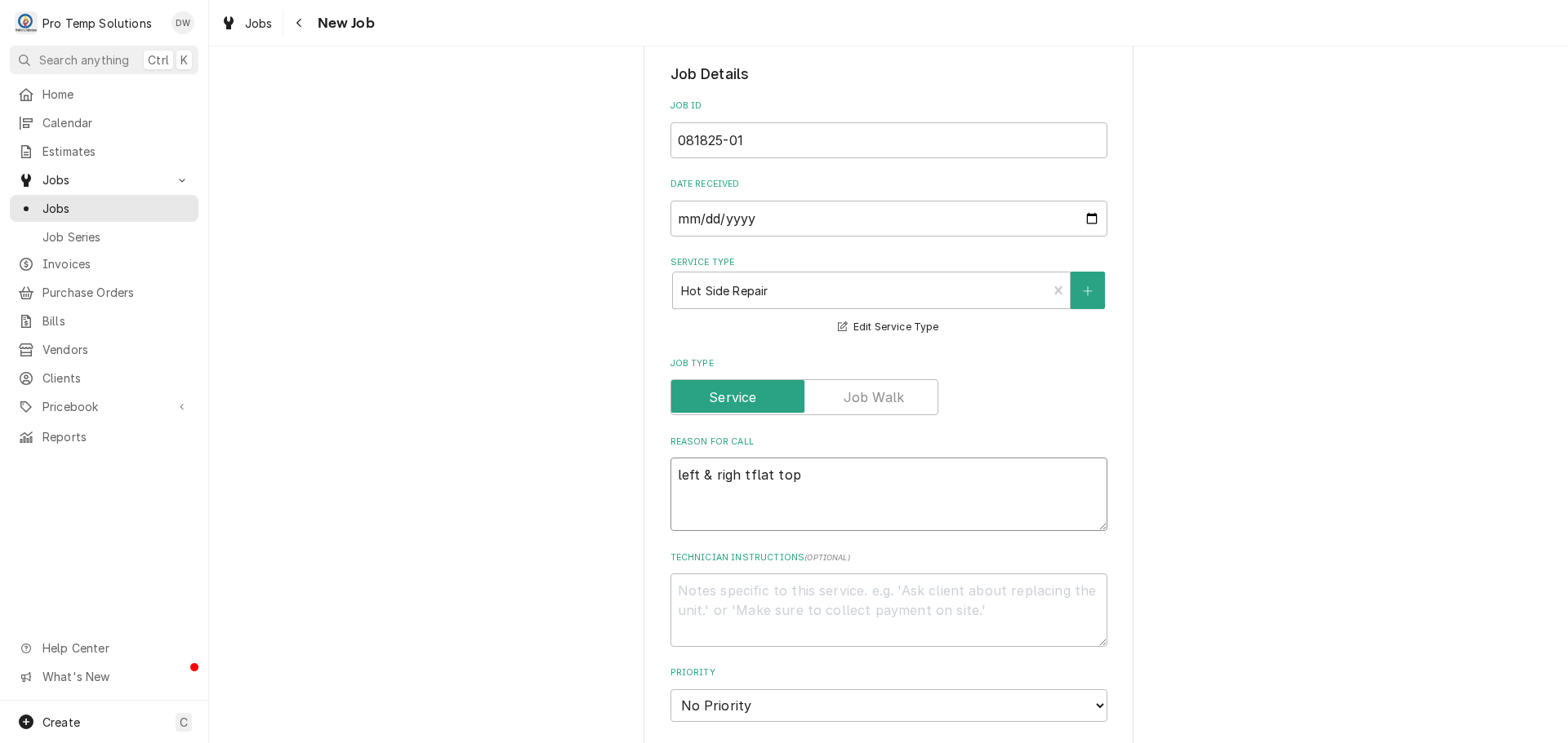
type textarea "x"
type textarea "left & righ tflat top e"
type textarea "x"
type textarea "left & righ tflat top ea"
type textarea "x"
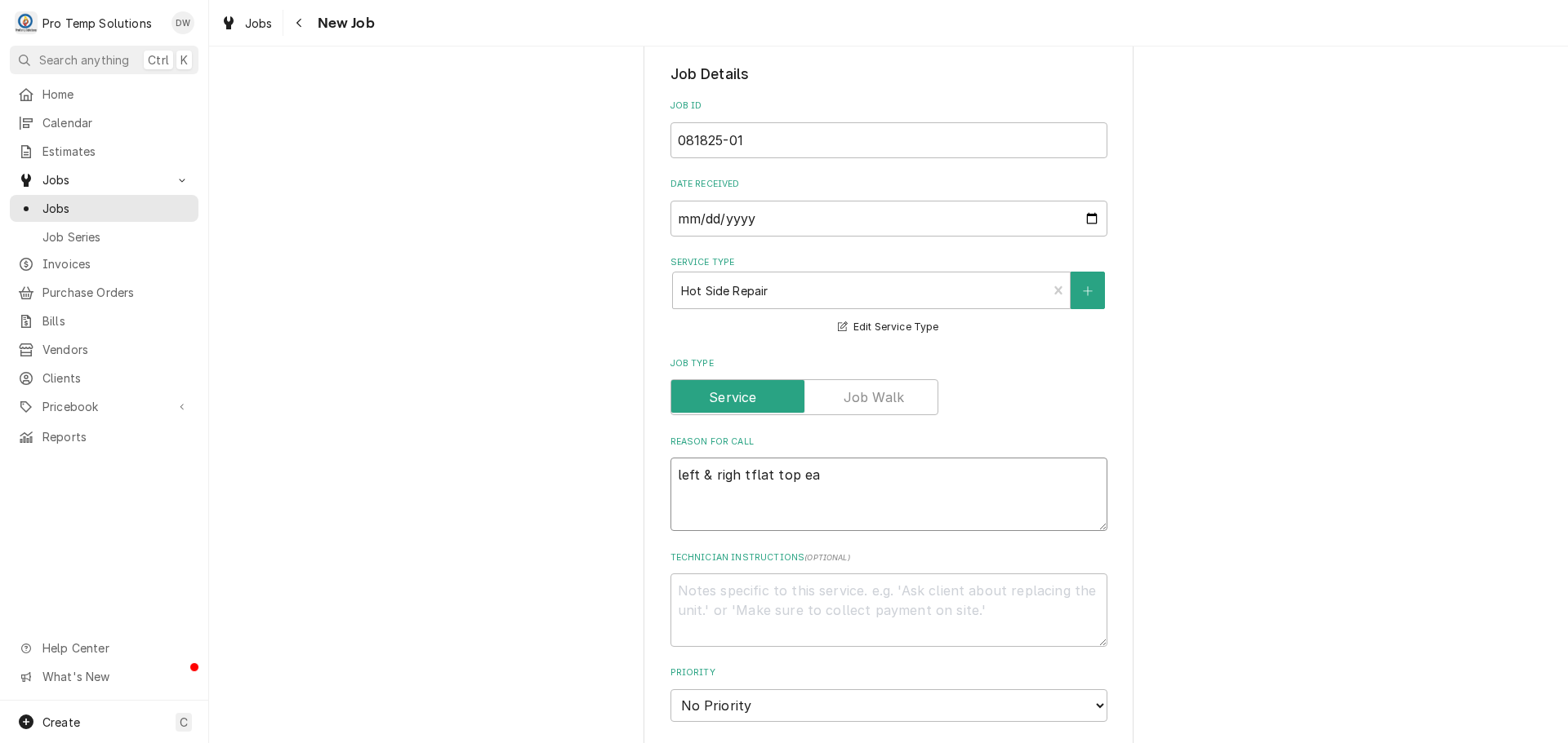
type textarea "left & righ tflat top ea"
type textarea "x"
type textarea "left & righ tflat top ea h"
type textarea "x"
type textarea "left & righ tflat top ea ha"
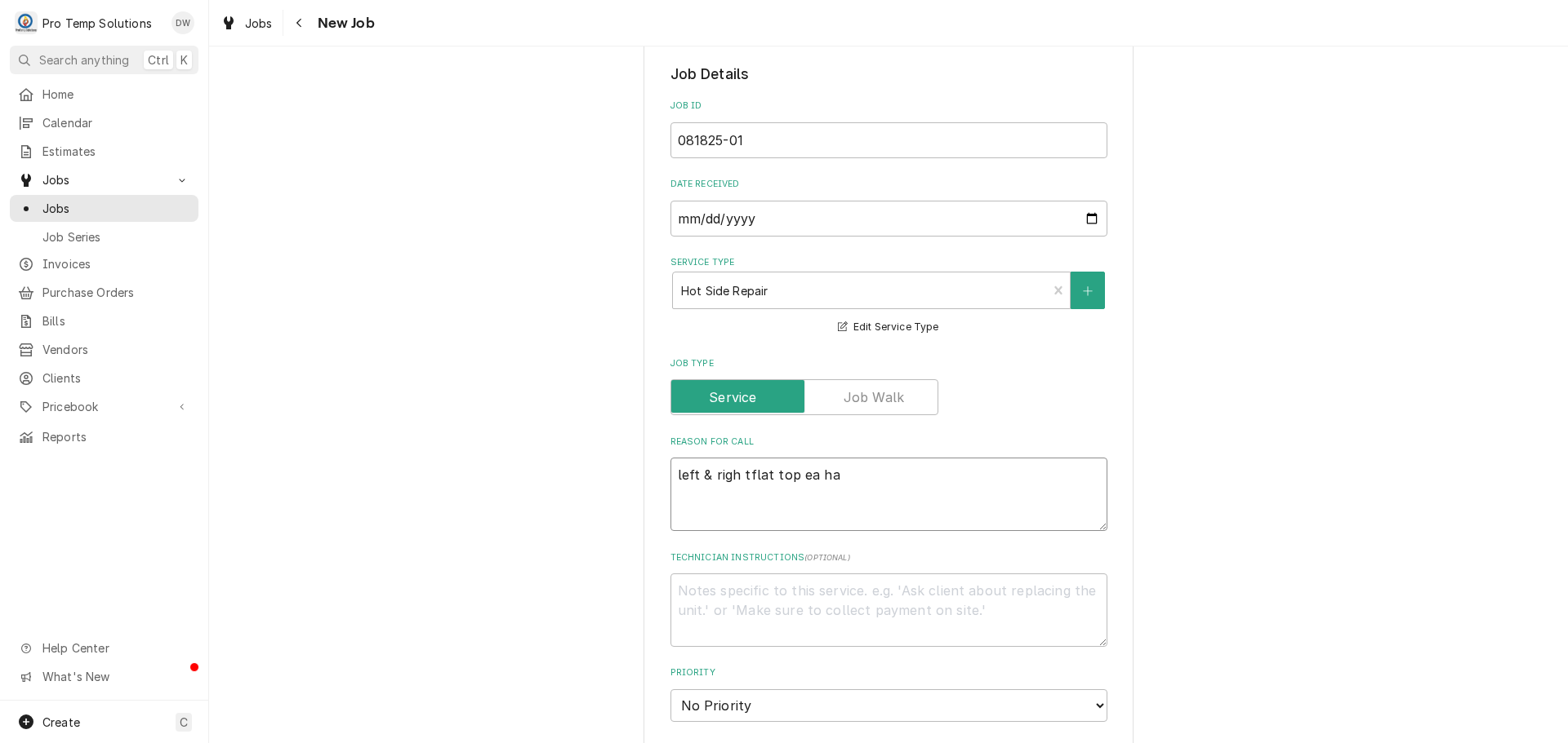
type textarea "x"
type textarea "left & righ tflat top ea hav"
type textarea "x"
type textarea "left & righ tflat top ea have"
type textarea "x"
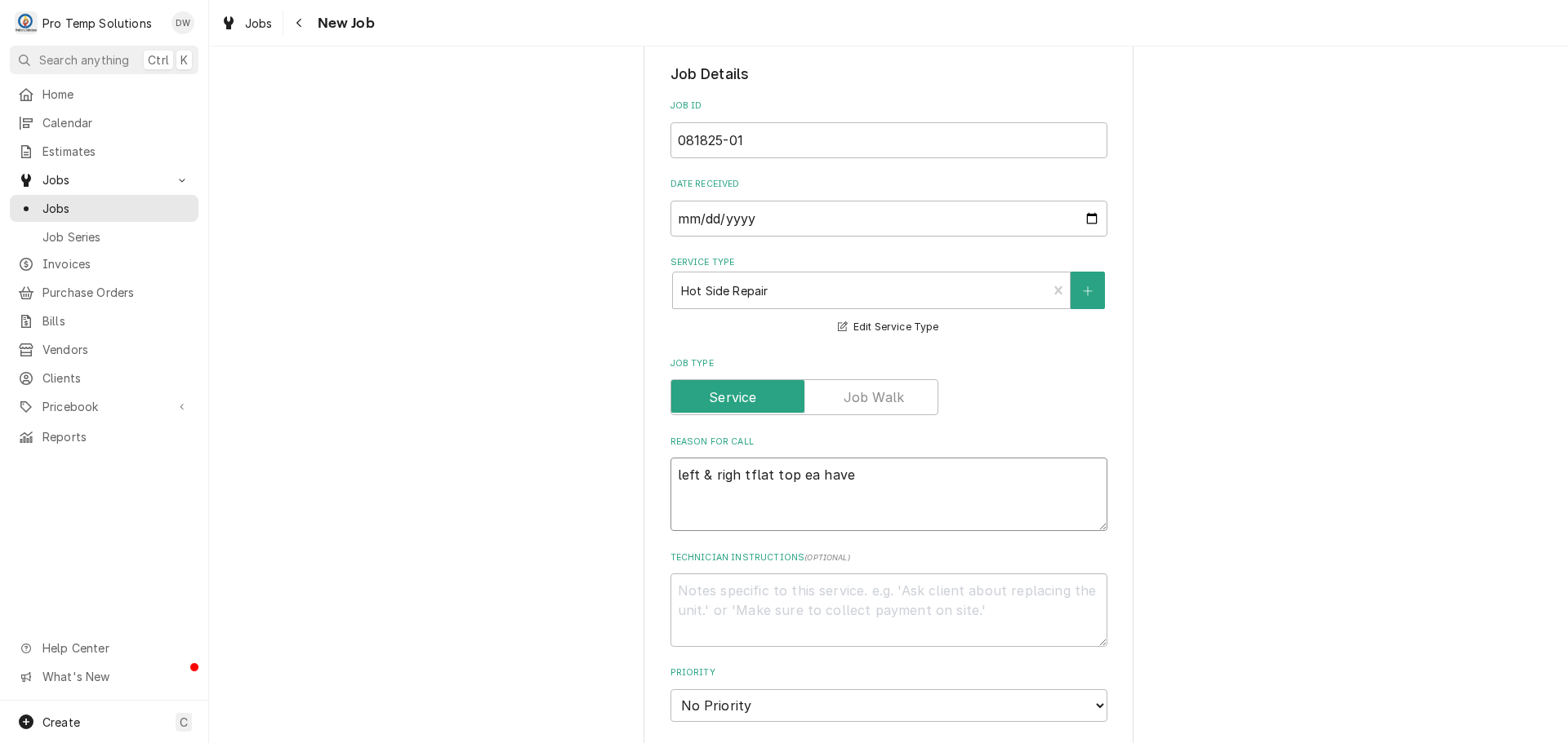
type textarea "left & righ tflat top ea have"
type textarea "x"
type textarea "left & righ tflat top ea have ("
type textarea "x"
type textarea "left & righ tflat top ea have (1"
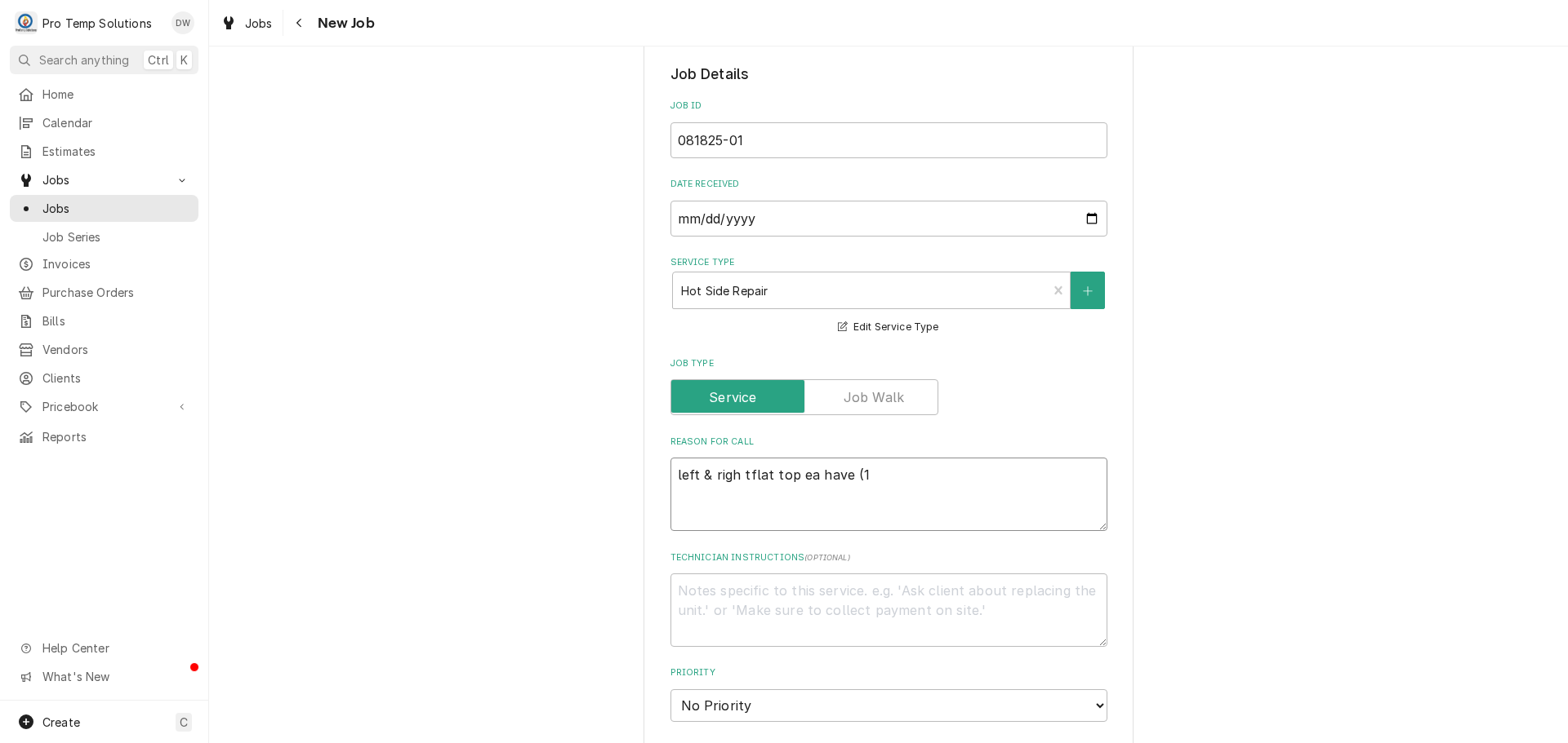
type textarea "x"
type textarea "left & righ tflat top ea have (1)"
type textarea "x"
type textarea "left & righ tflat top ea have (1)"
type textarea "x"
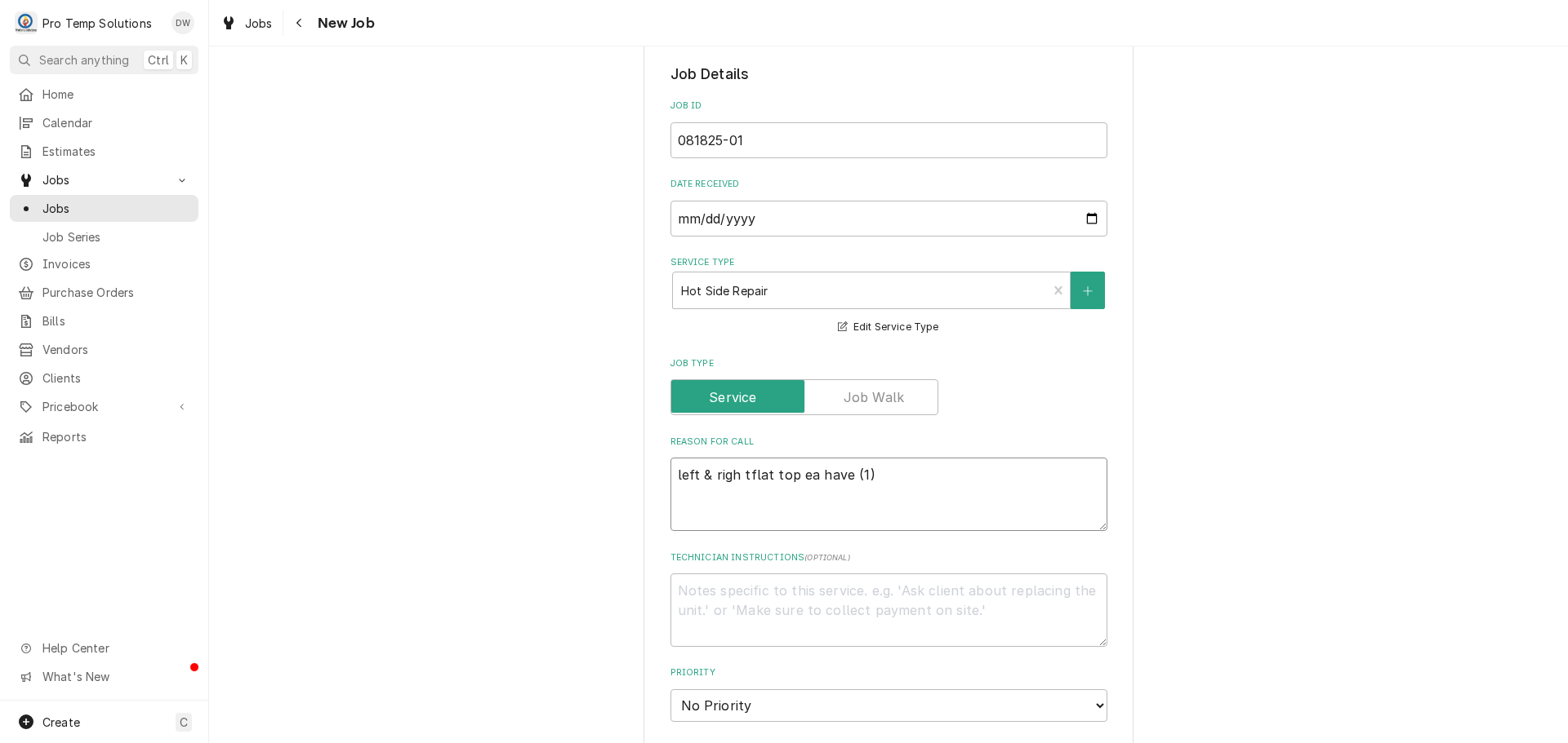
type textarea "left & righ tflat top ea have (1) p"
type textarea "x"
type textarea "left & righ tflat top ea have (1) pi"
type textarea "x"
type textarea "left & righ tflat top ea have (1) pil"
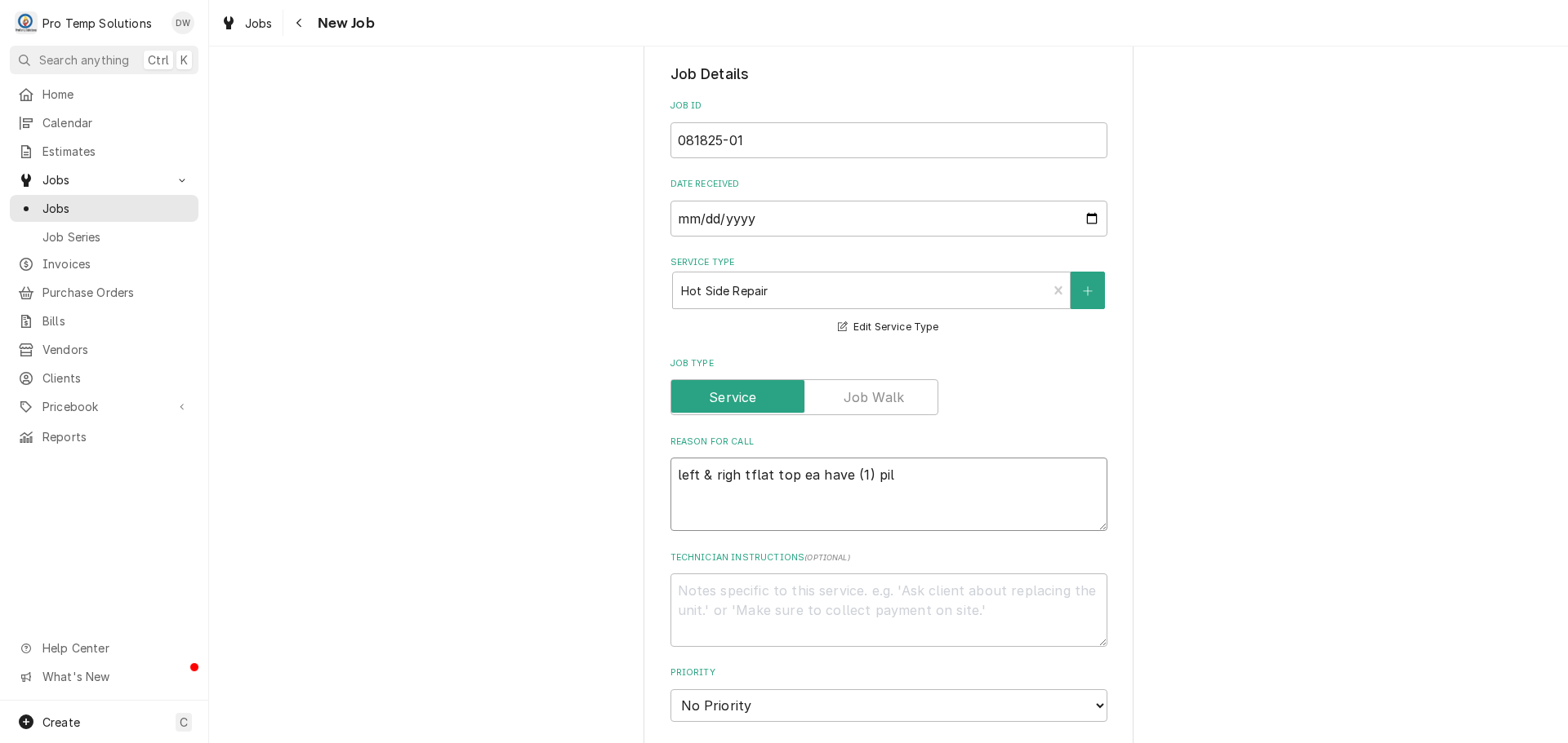
type textarea "x"
type textarea "left & righ tflat top ea have (1) pilo"
type textarea "x"
type textarea "left & righ tflat top ea have (1) pilot"
type textarea "x"
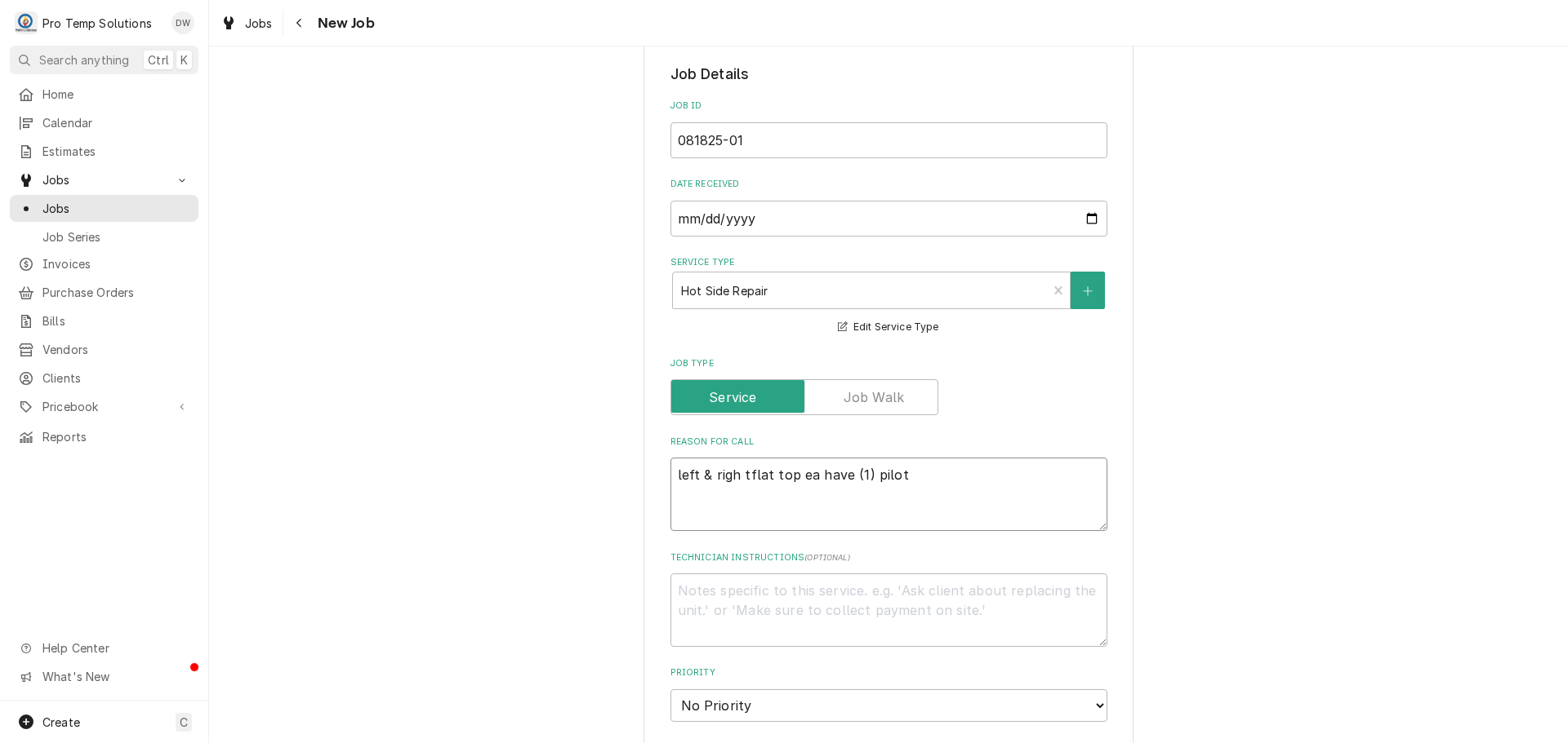
type textarea "left & righ tflat top ea have (1) pilot"
type textarea "x"
type textarea "left & righ tflat top ea have (1) pilot o"
type textarea "x"
type textarea "left & righ tflat top ea have (1) pilot ou"
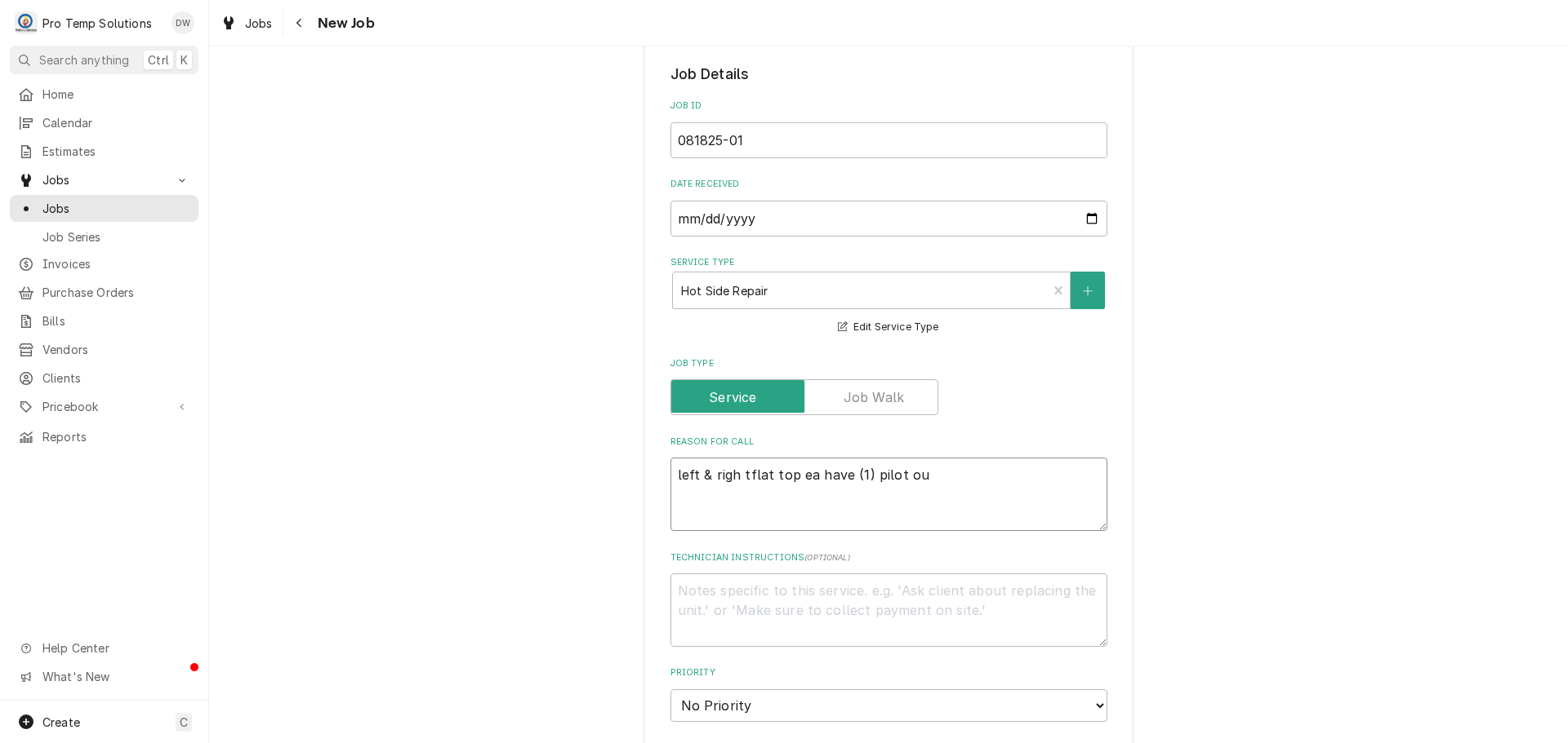
type textarea "x"
type textarea "left & righ tflat top ea have (1) pilot out"
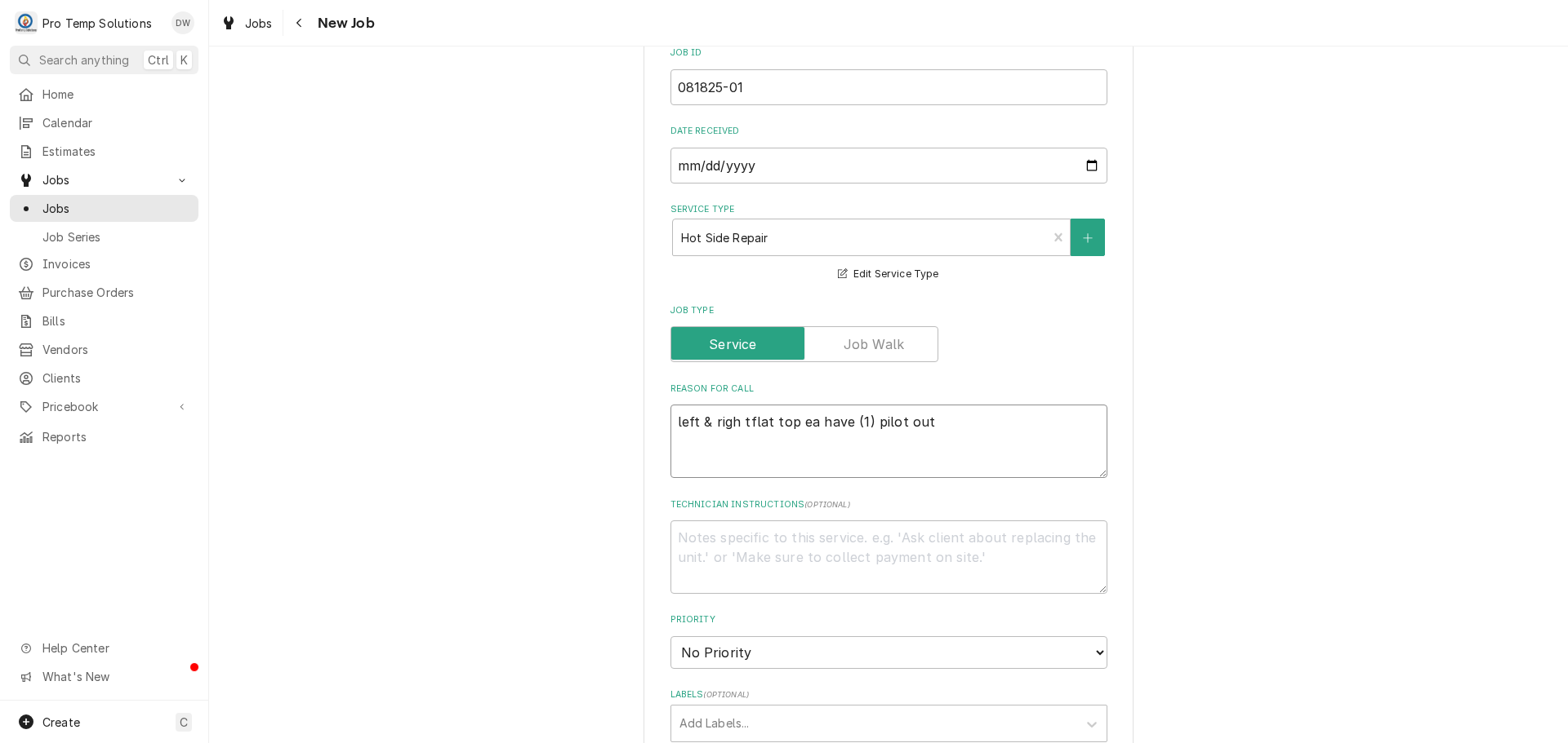
scroll to position [408, 0]
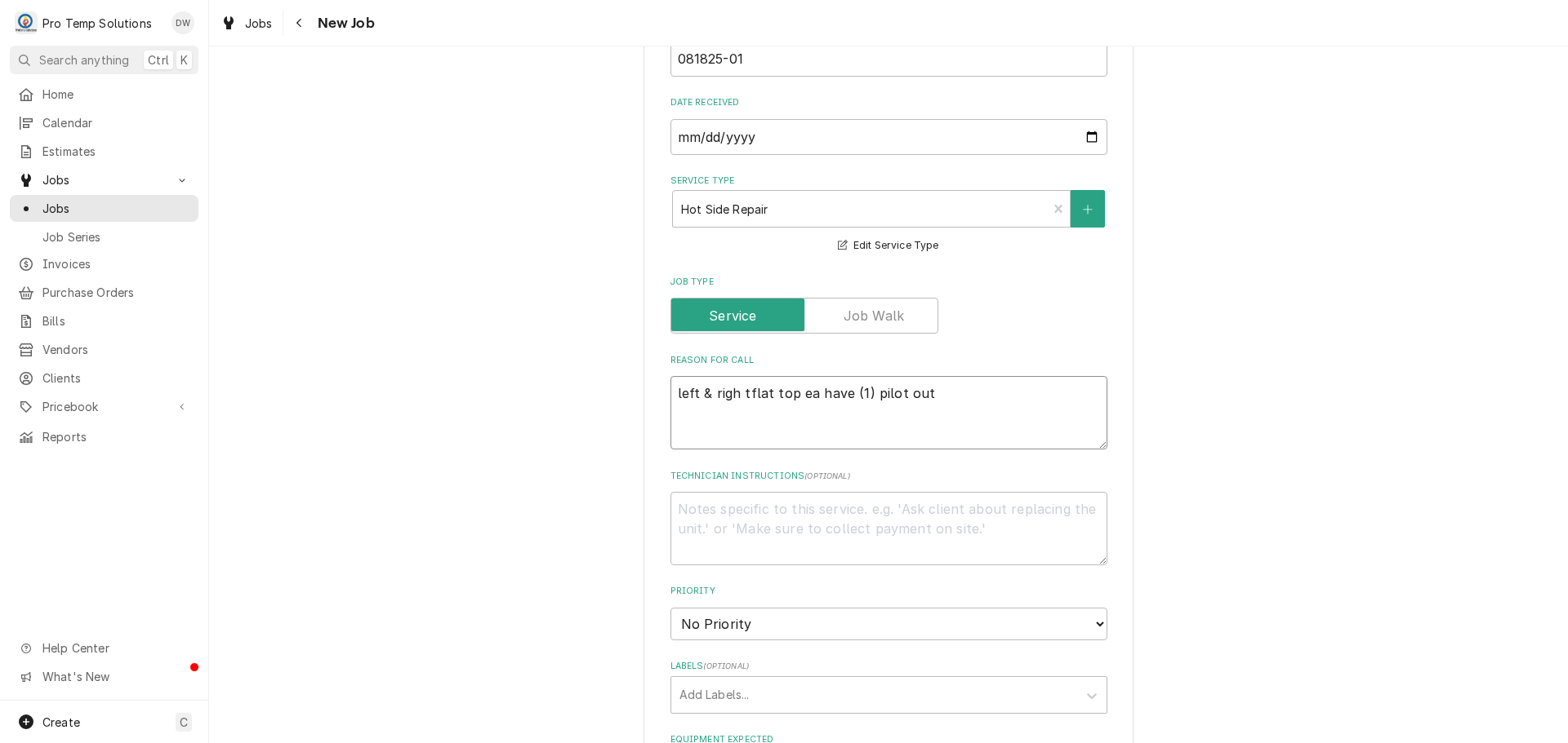
click at [740, 393] on textarea "left & righ tflat top ea have (1) pilot out" at bounding box center [888, 412] width 437 height 73
type textarea "x"
type textarea "left & righ flat top ea have (1) pilot out"
type textarea "x"
type textarea "left & righflat top ea have (1) pilot out"
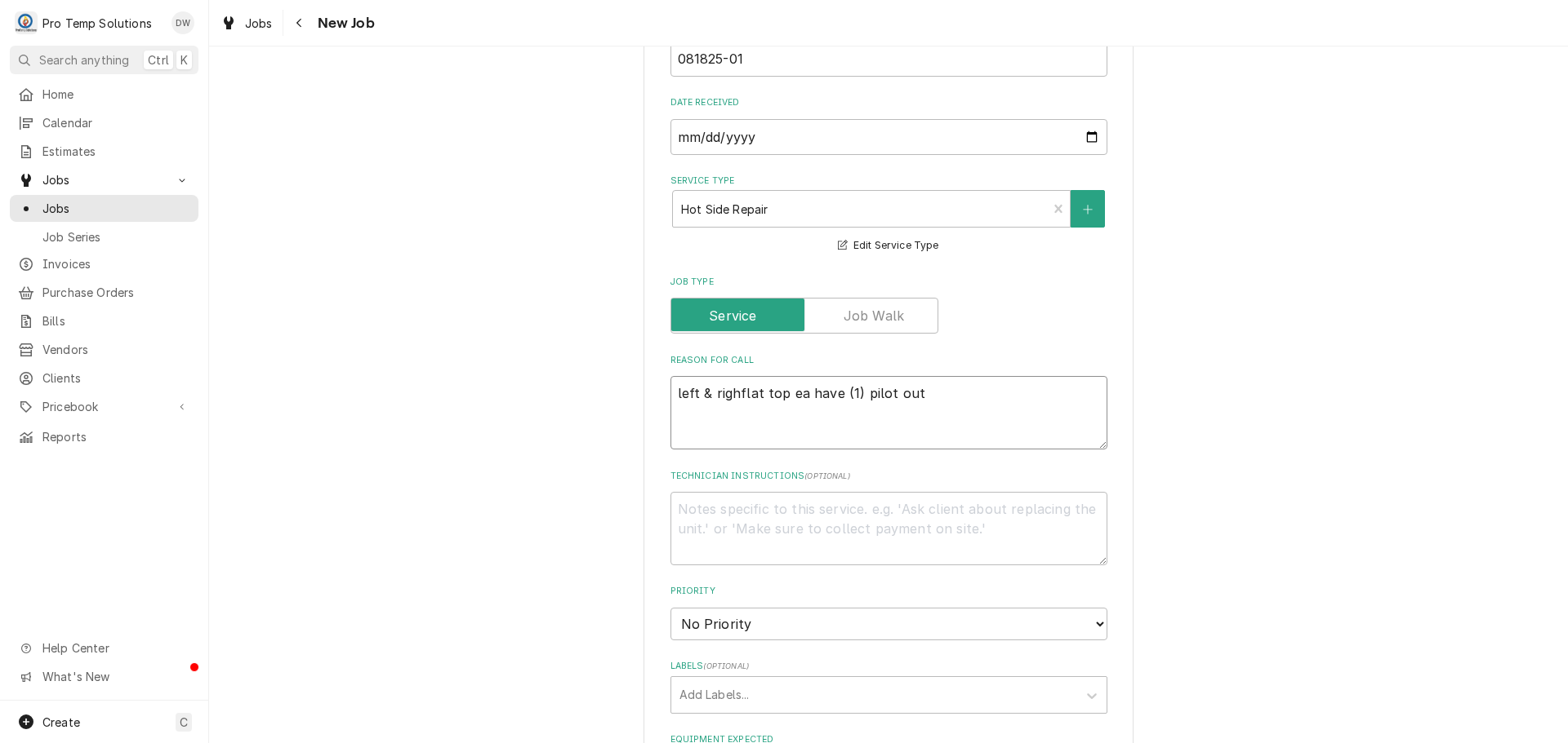
type textarea "x"
type textarea "left & rigflat top ea have (1) pilot out"
type textarea "x"
type textarea "left & righflat top ea have (1) pilot out"
type textarea "x"
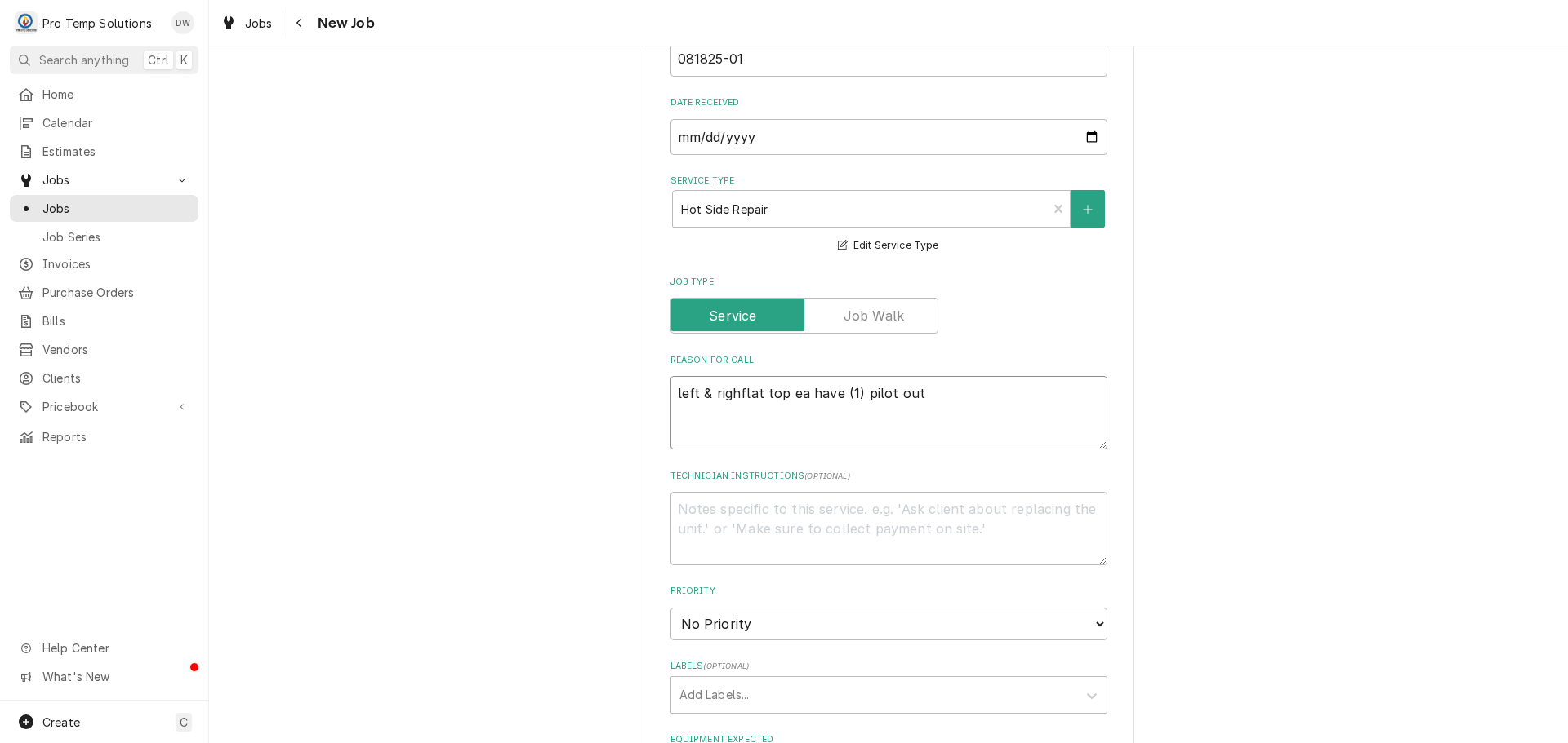
type textarea "left & rightflat top ea have (1) pilot out"
type textarea "x"
type textarea "left & right flat top ea have (1) pilot out"
type textarea "x"
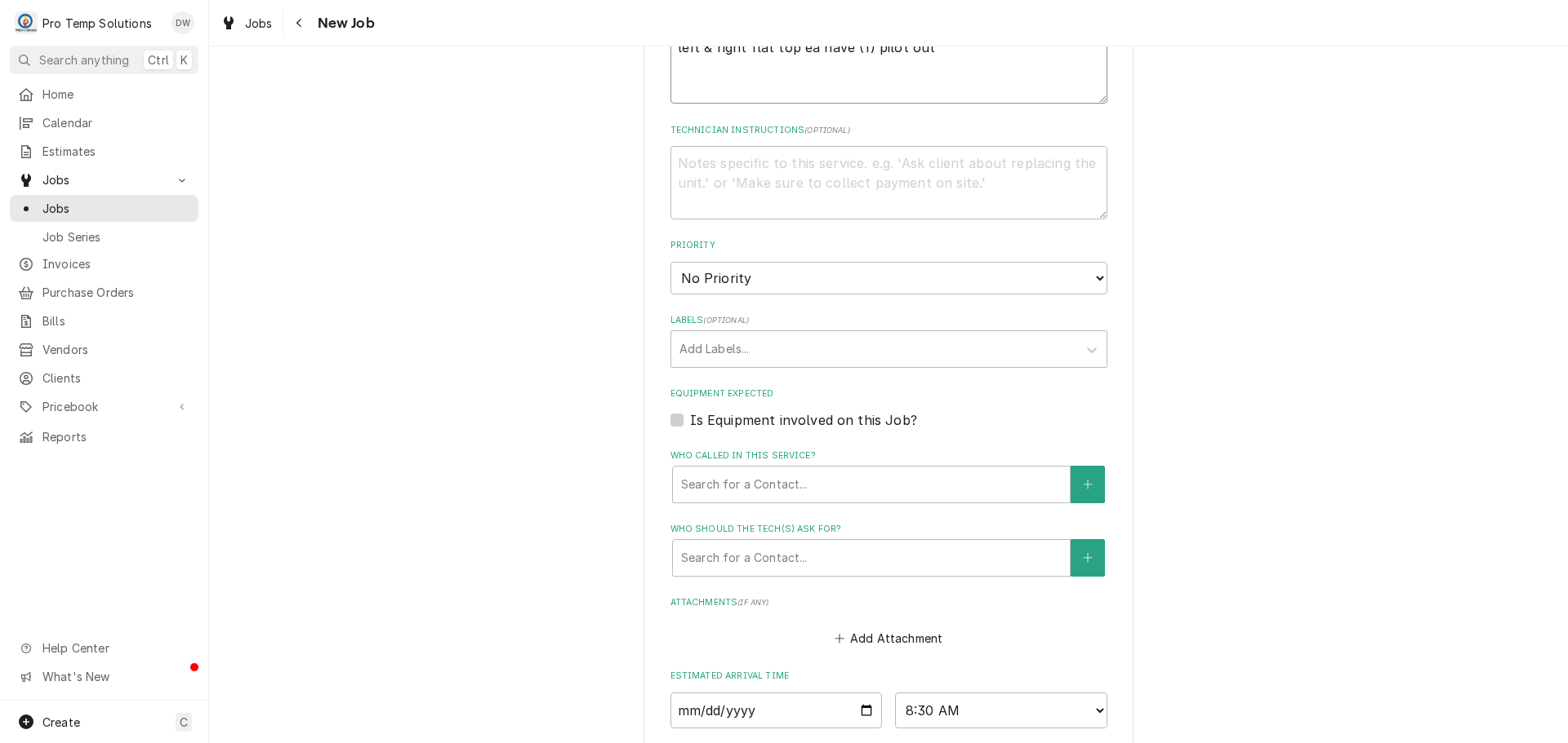
scroll to position [816, 0]
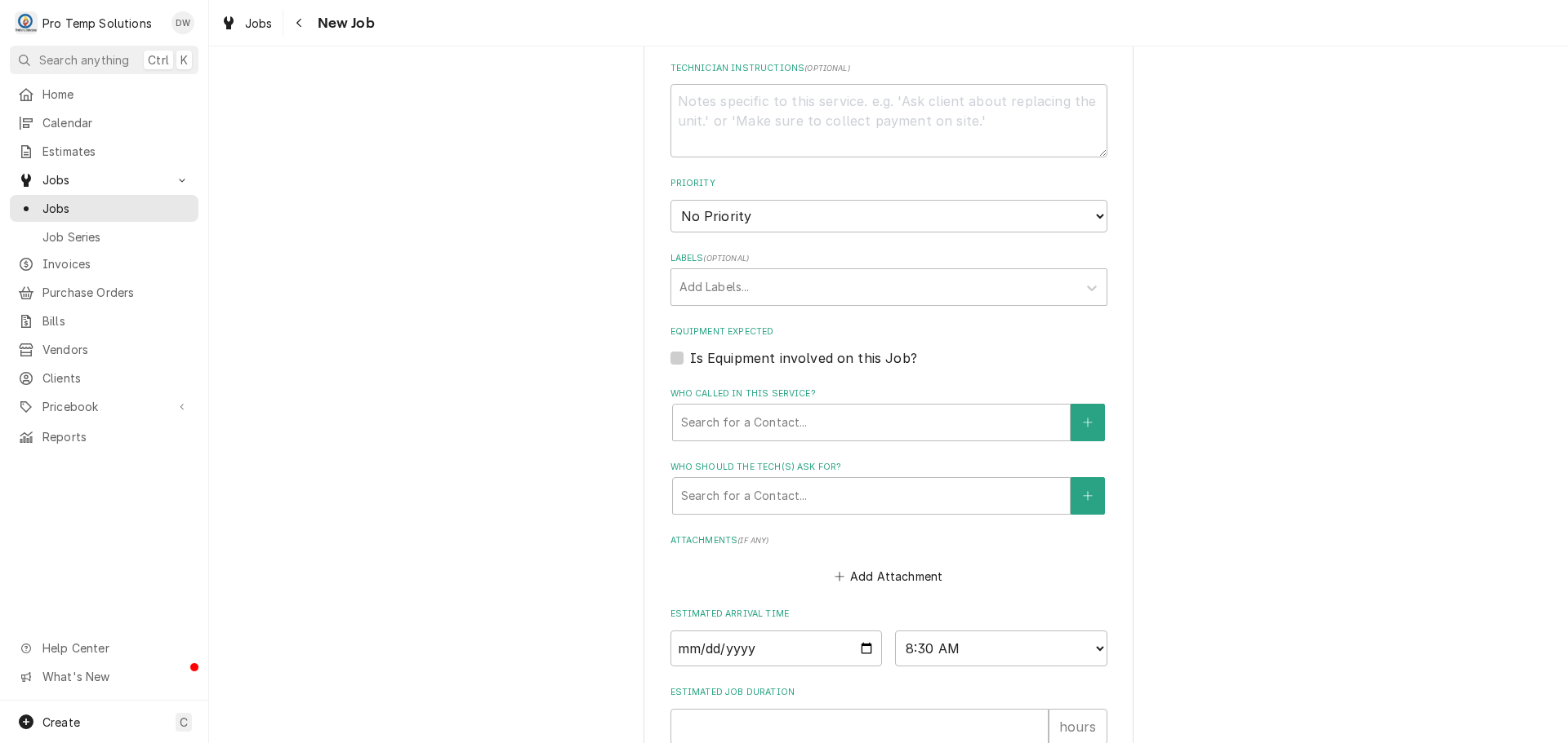
type textarea "left & right flat top ea have (1) pilot out"
click at [690, 357] on label "Is Equipment involved on this Job?" at bounding box center [803, 358] width 227 height 20
click at [690, 357] on input "Equipment Expected" at bounding box center [908, 366] width 437 height 36
checkbox input "true"
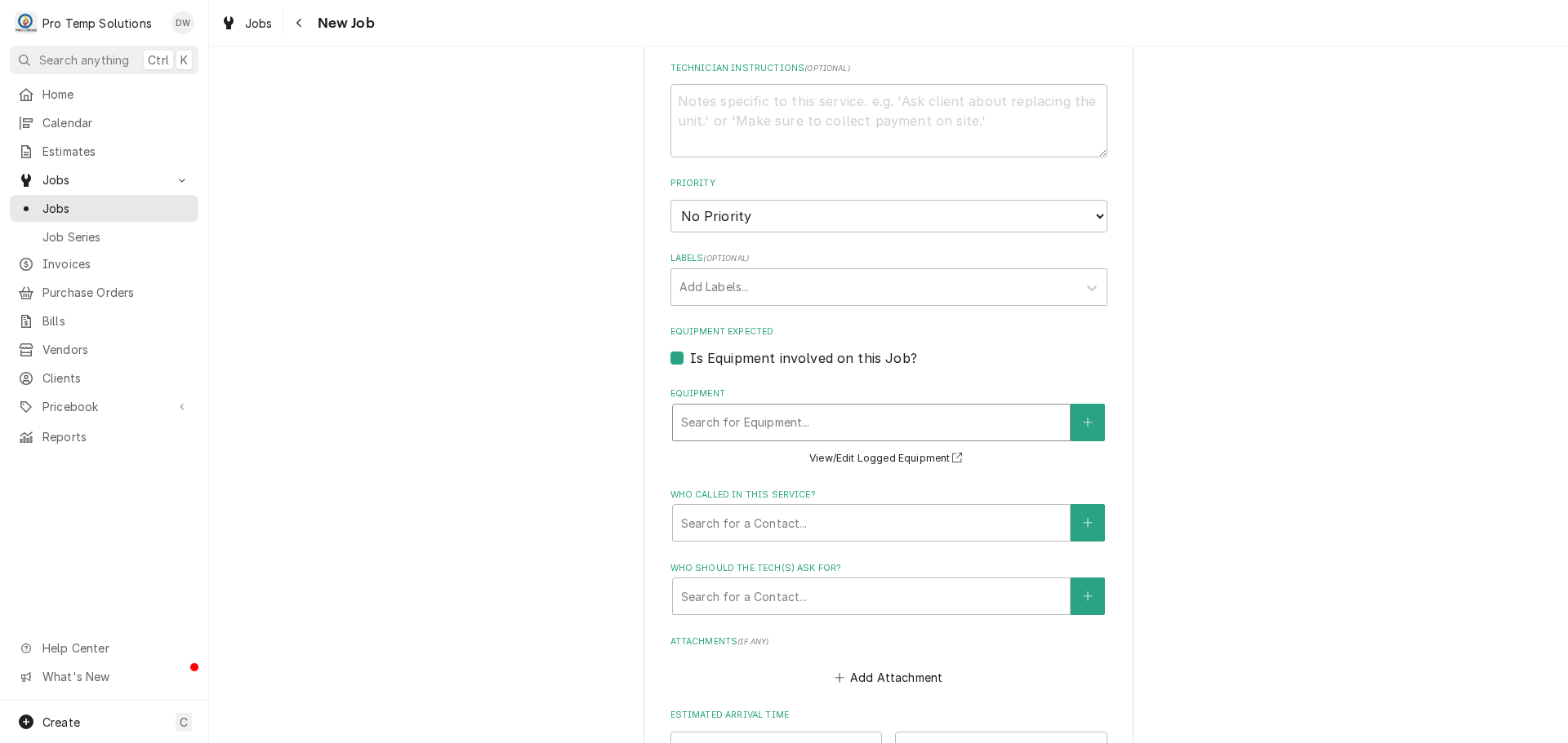
click at [928, 429] on div "Equipment" at bounding box center [870, 423] width 380 height 29
type textarea "x"
type input "f"
type textarea "x"
type input "fl"
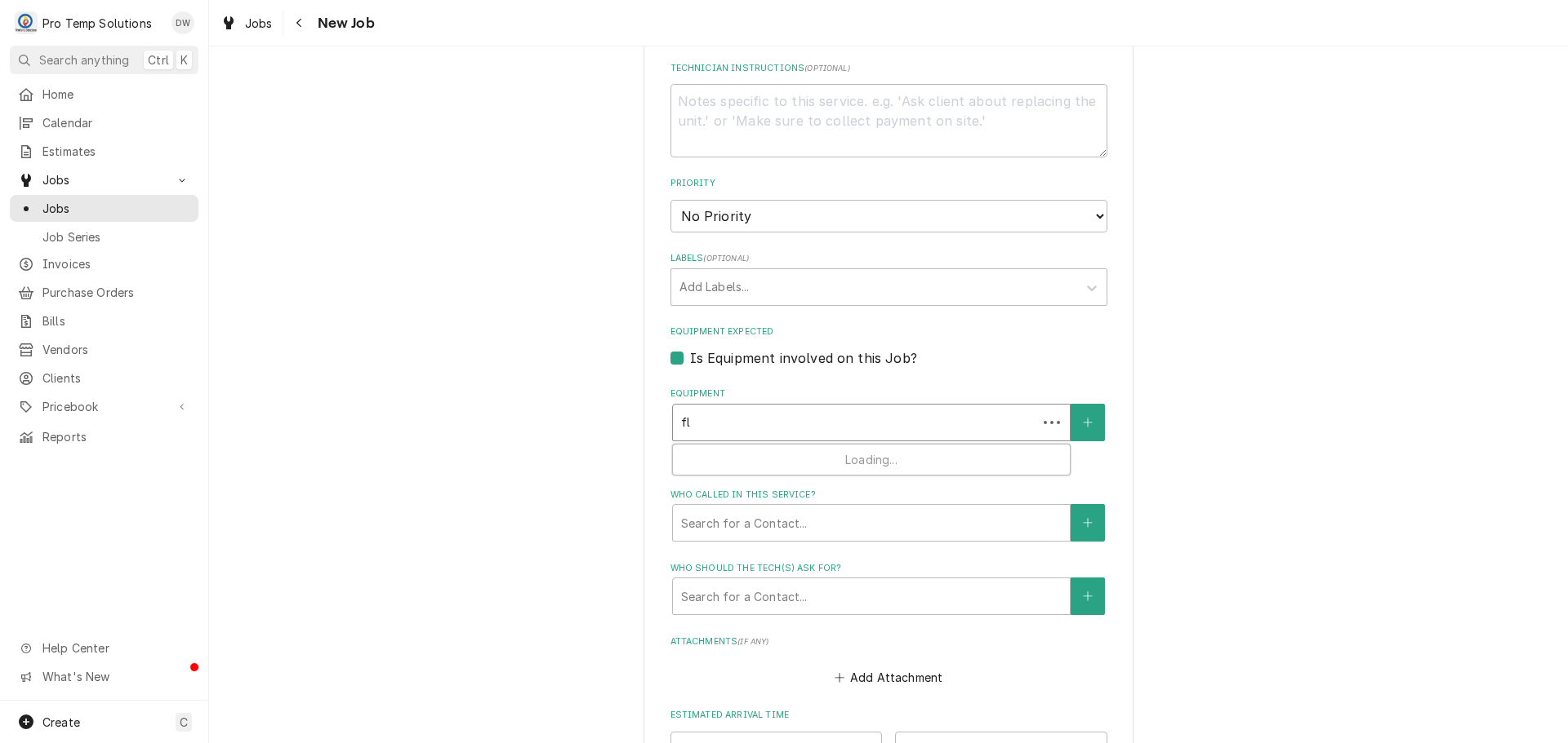
type textarea "x"
type input "fla"
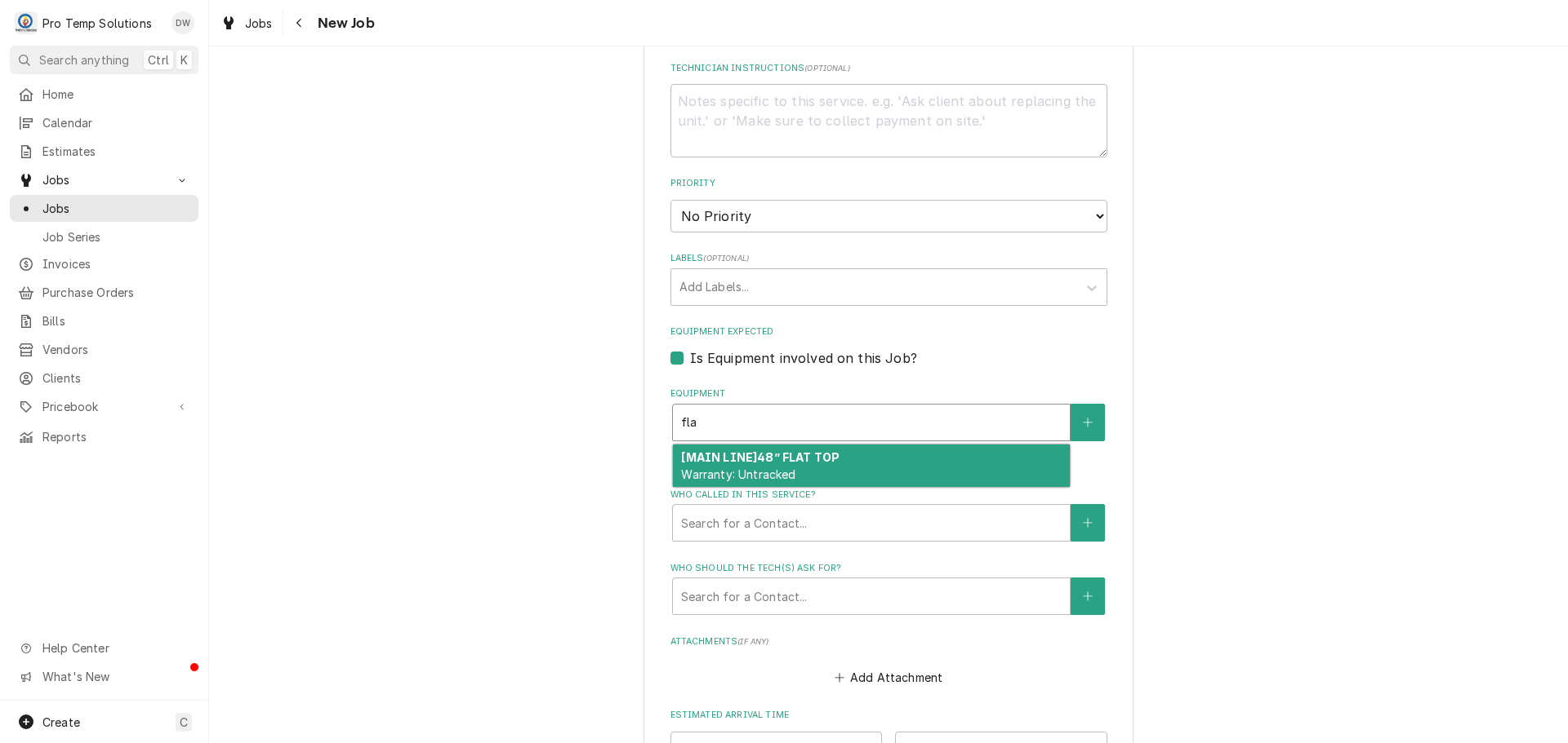
type textarea "x"
type input "flat"
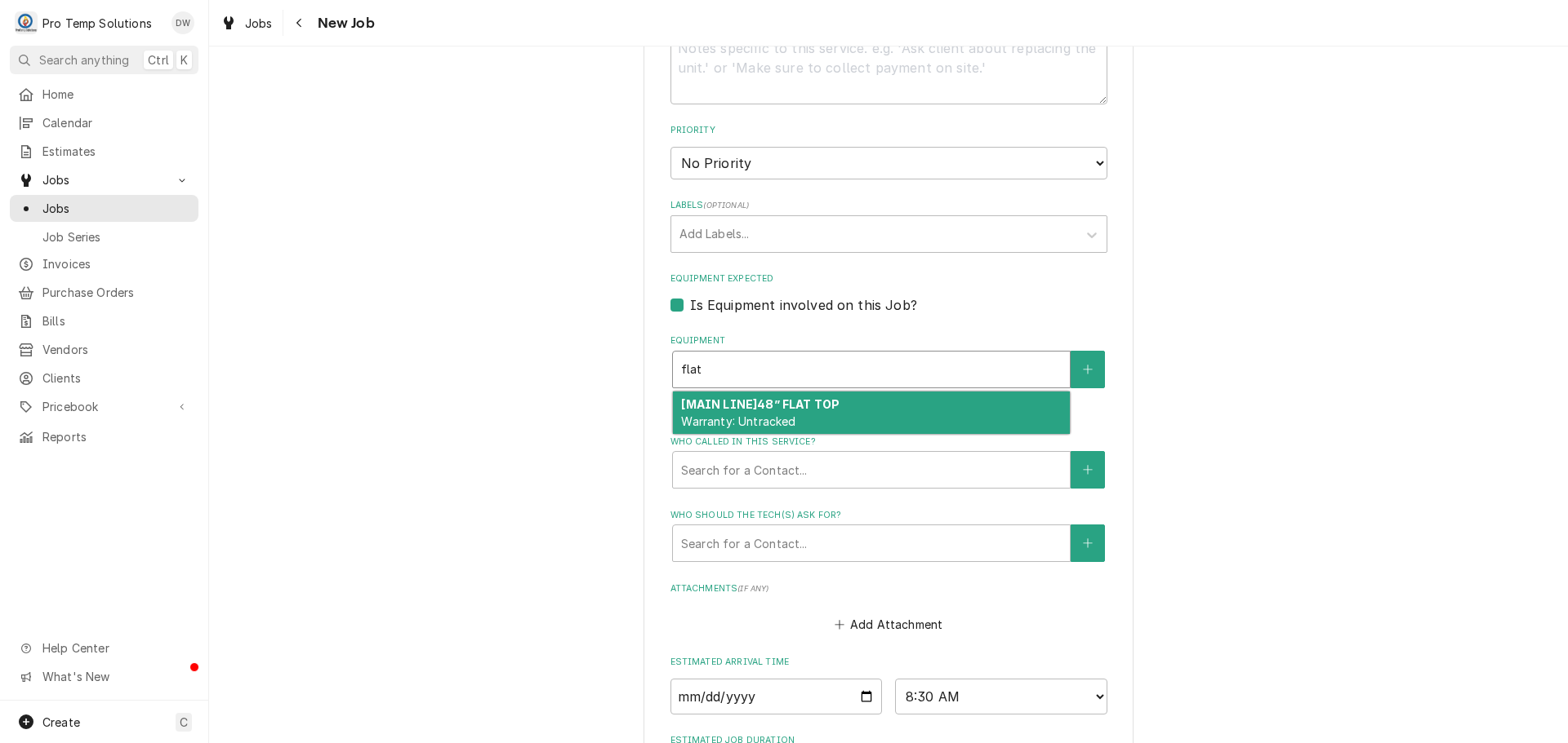
scroll to position [897, 0]
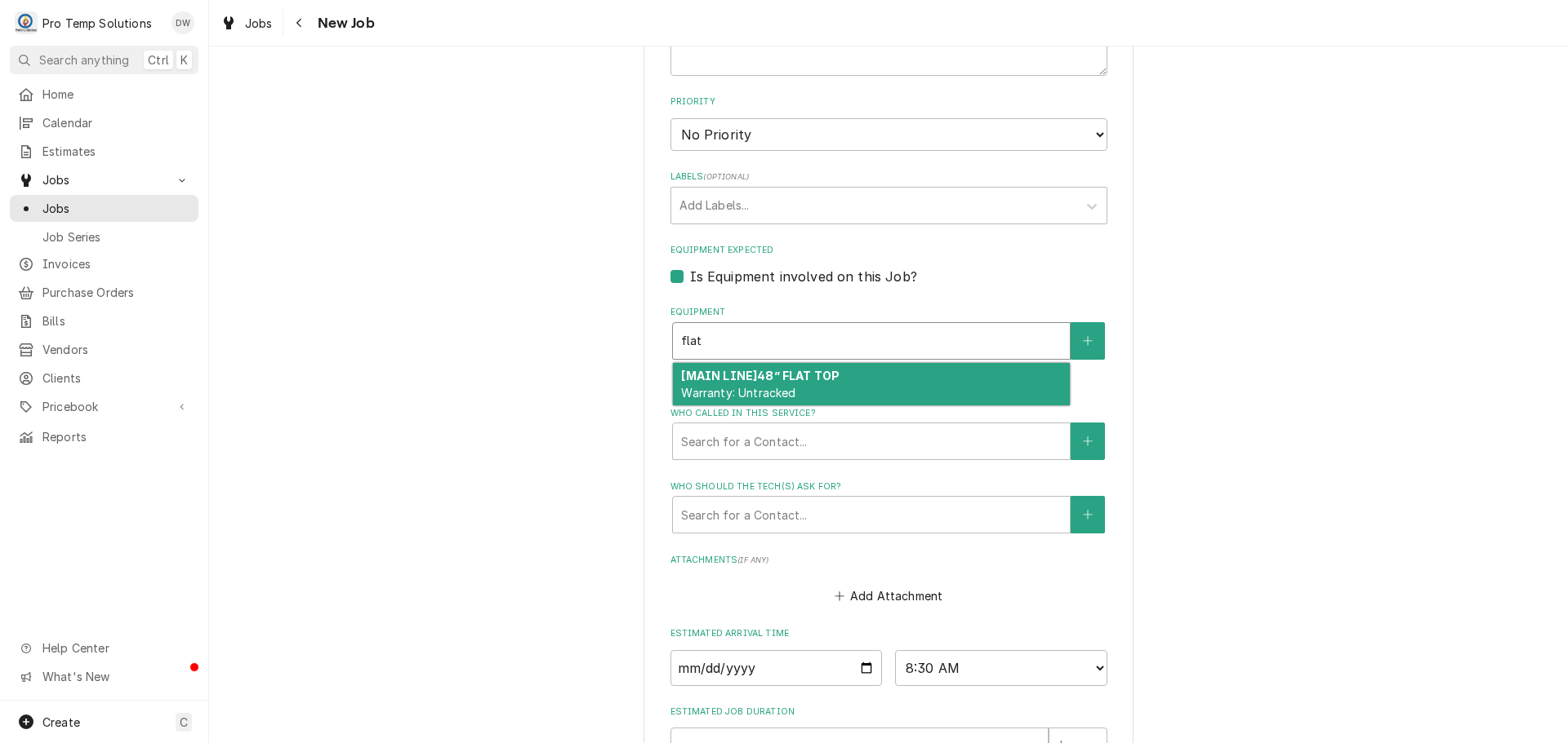
click at [869, 382] on div "[MAIN LINE] 48” FLAT TOP Warranty: Untracked" at bounding box center [871, 384] width 397 height 42
type textarea "x"
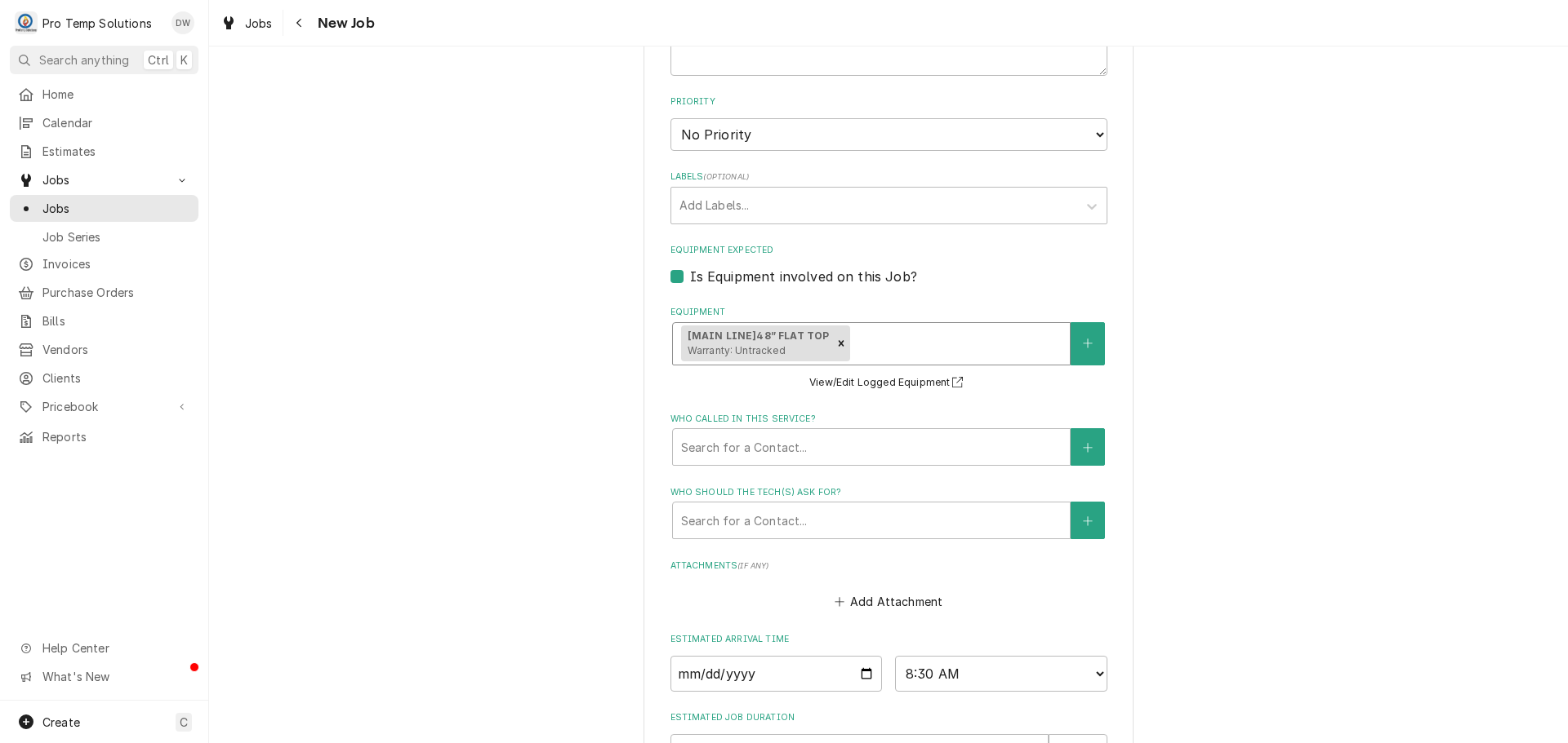
click at [981, 333] on div "Equipment" at bounding box center [956, 344] width 208 height 29
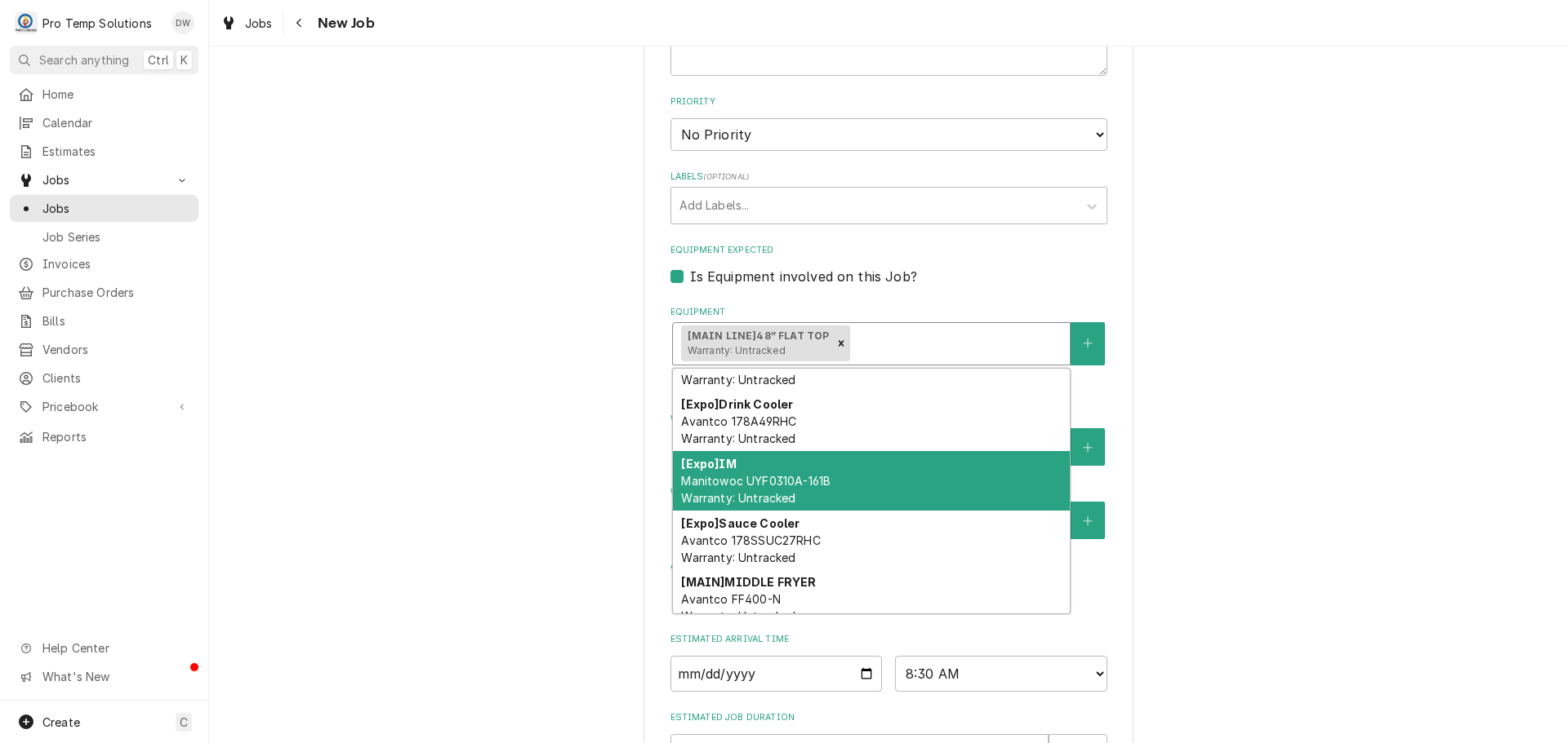
scroll to position [0, 0]
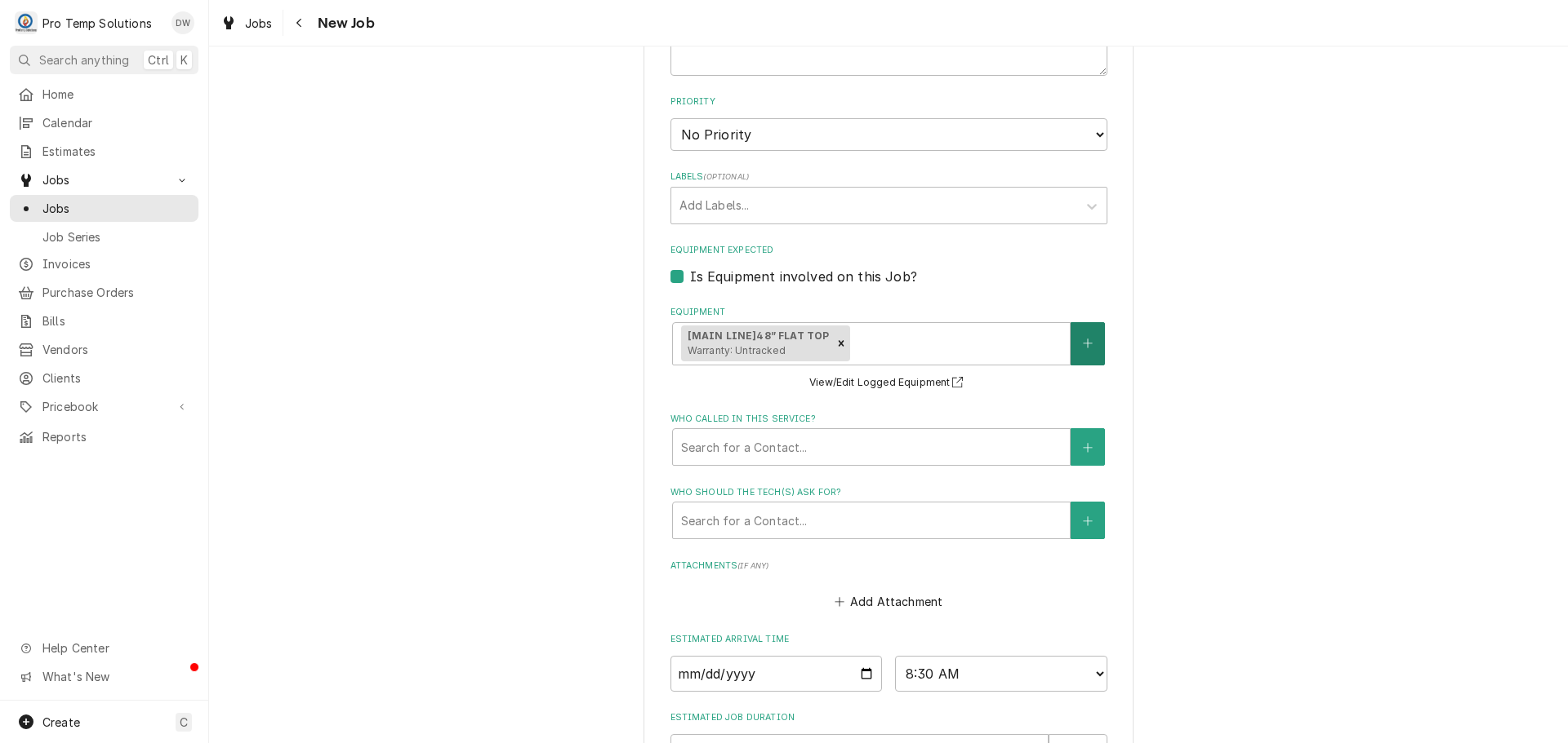
click at [1077, 337] on button "Equipment" at bounding box center [1087, 344] width 34 height 43
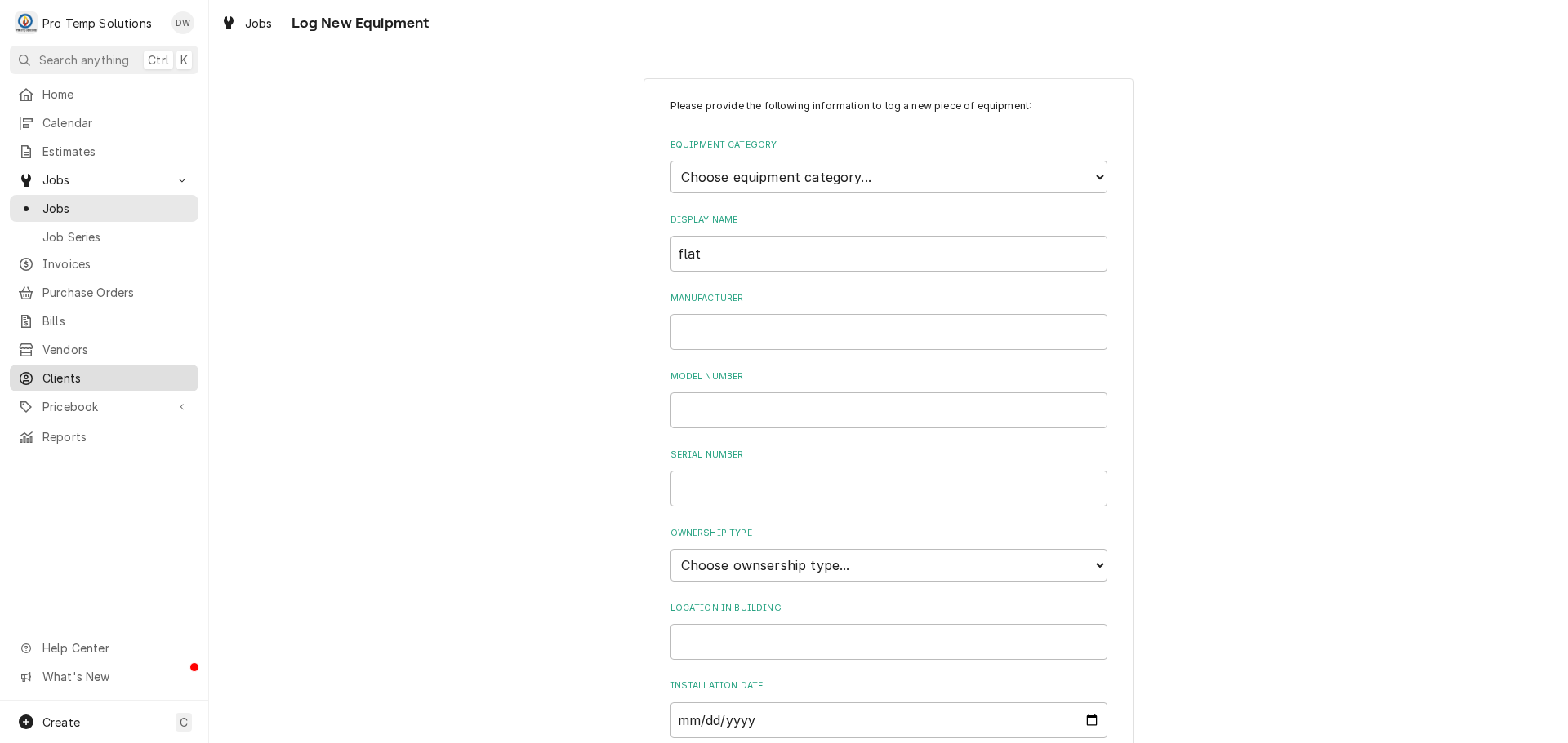
click at [60, 370] on span "Clients" at bounding box center [115, 379] width 148 height 18
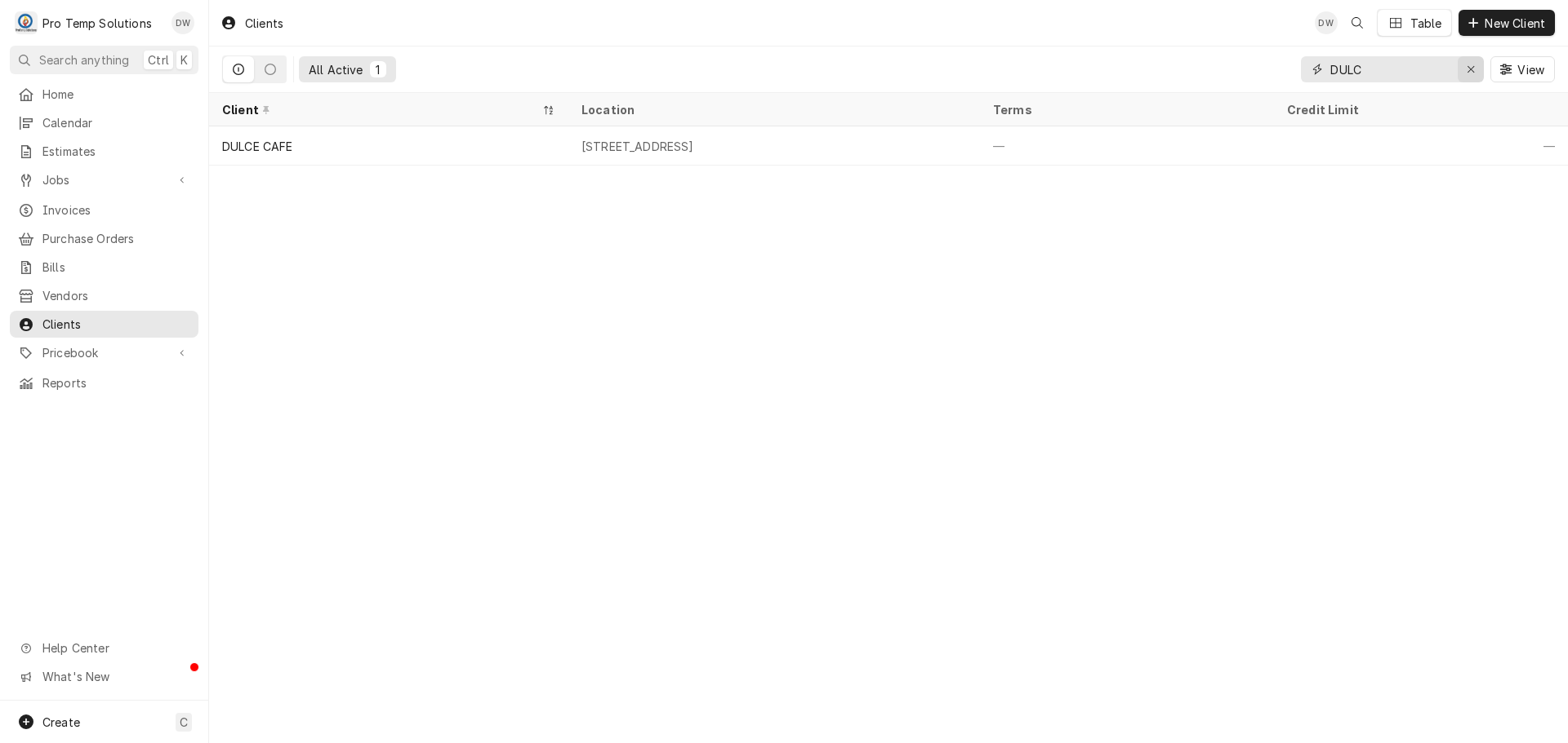
click at [1469, 67] on icon "Erase input" at bounding box center [1470, 69] width 9 height 12
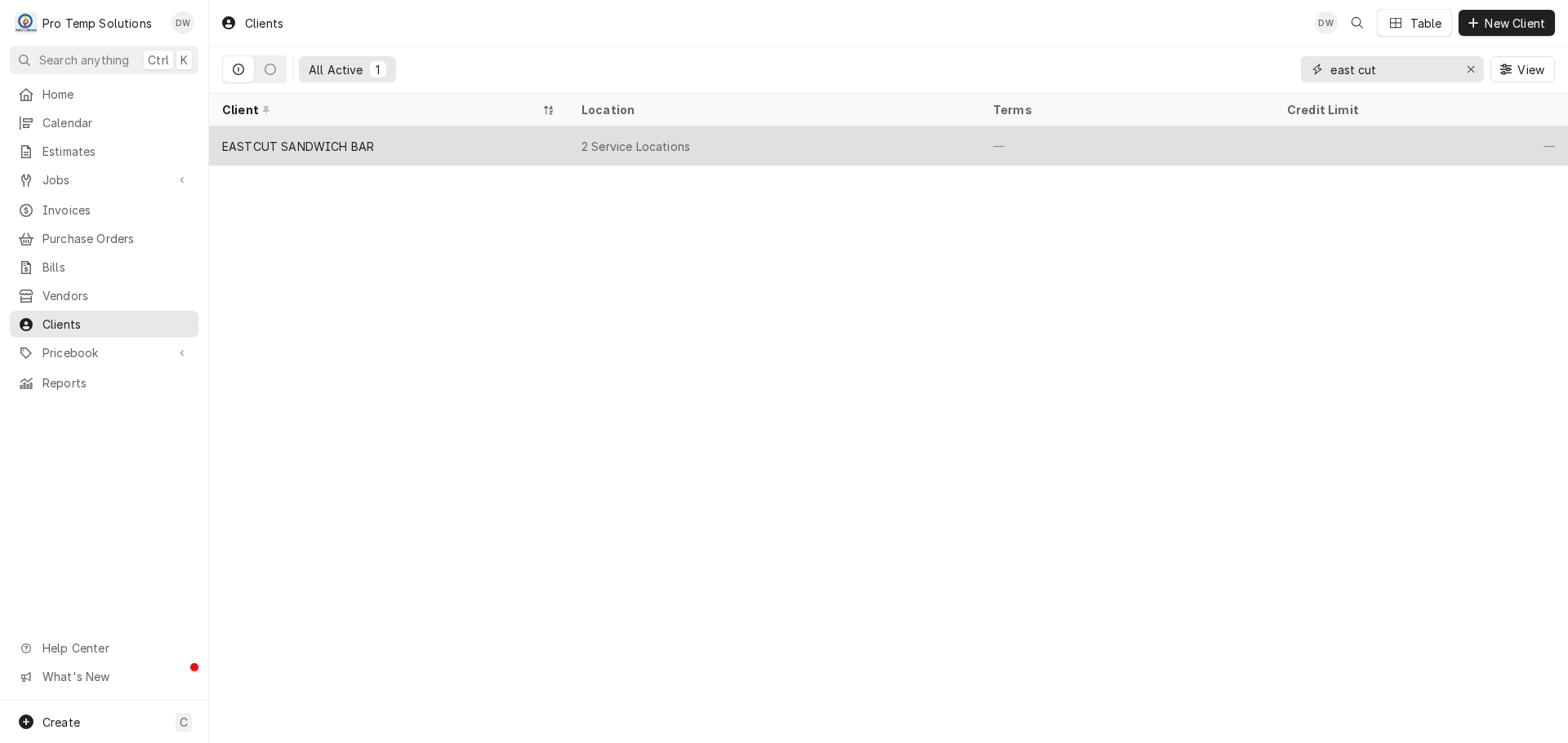
type input "east cut"
click at [904, 139] on div "2 Service Locations" at bounding box center [774, 146] width 411 height 39
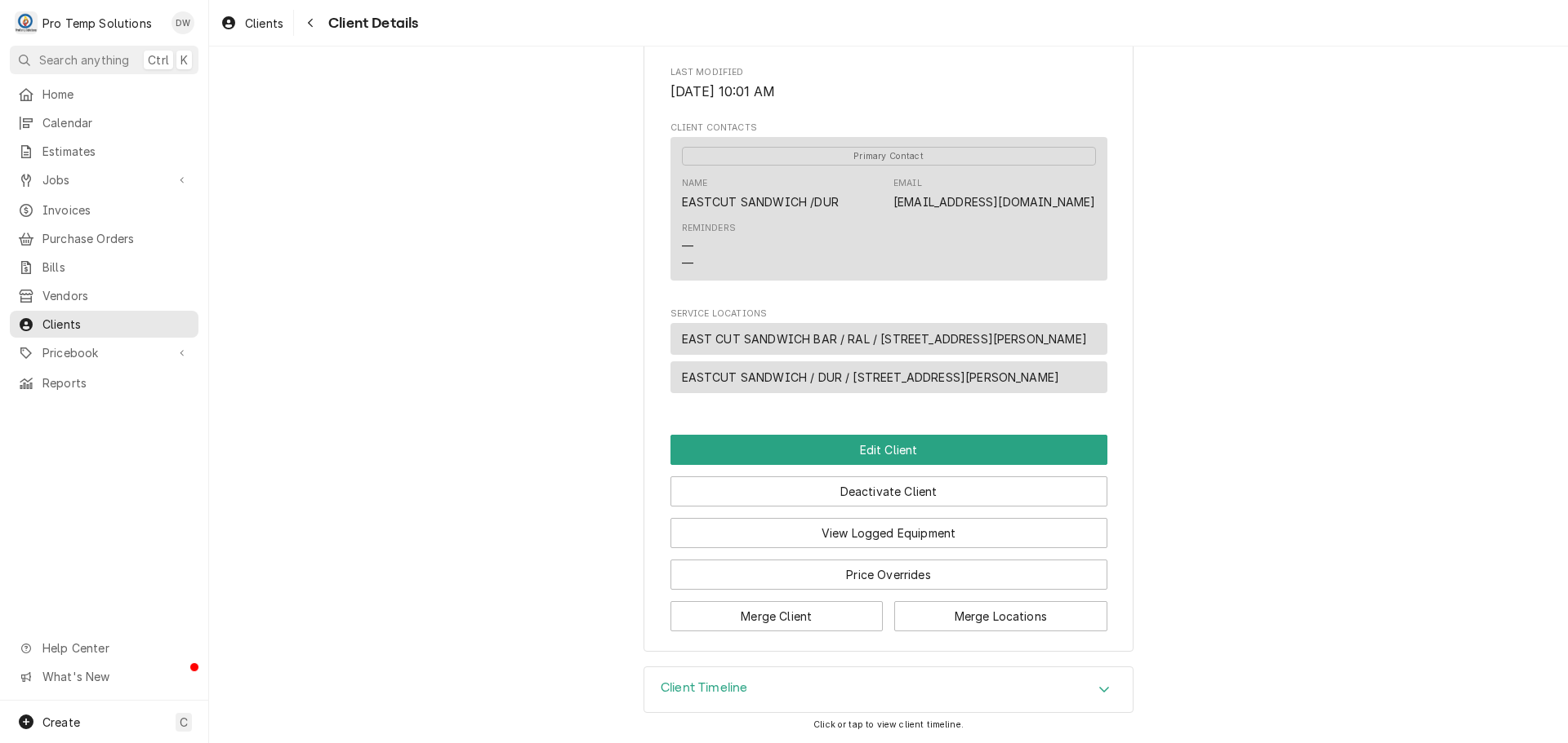
scroll to position [493, 0]
click at [852, 334] on span "EAST CUT SANDWICH BAR / RAL / [STREET_ADDRESS][PERSON_NAME]" at bounding box center [884, 339] width 405 height 18
click at [888, 450] on button "Edit Client" at bounding box center [888, 449] width 437 height 30
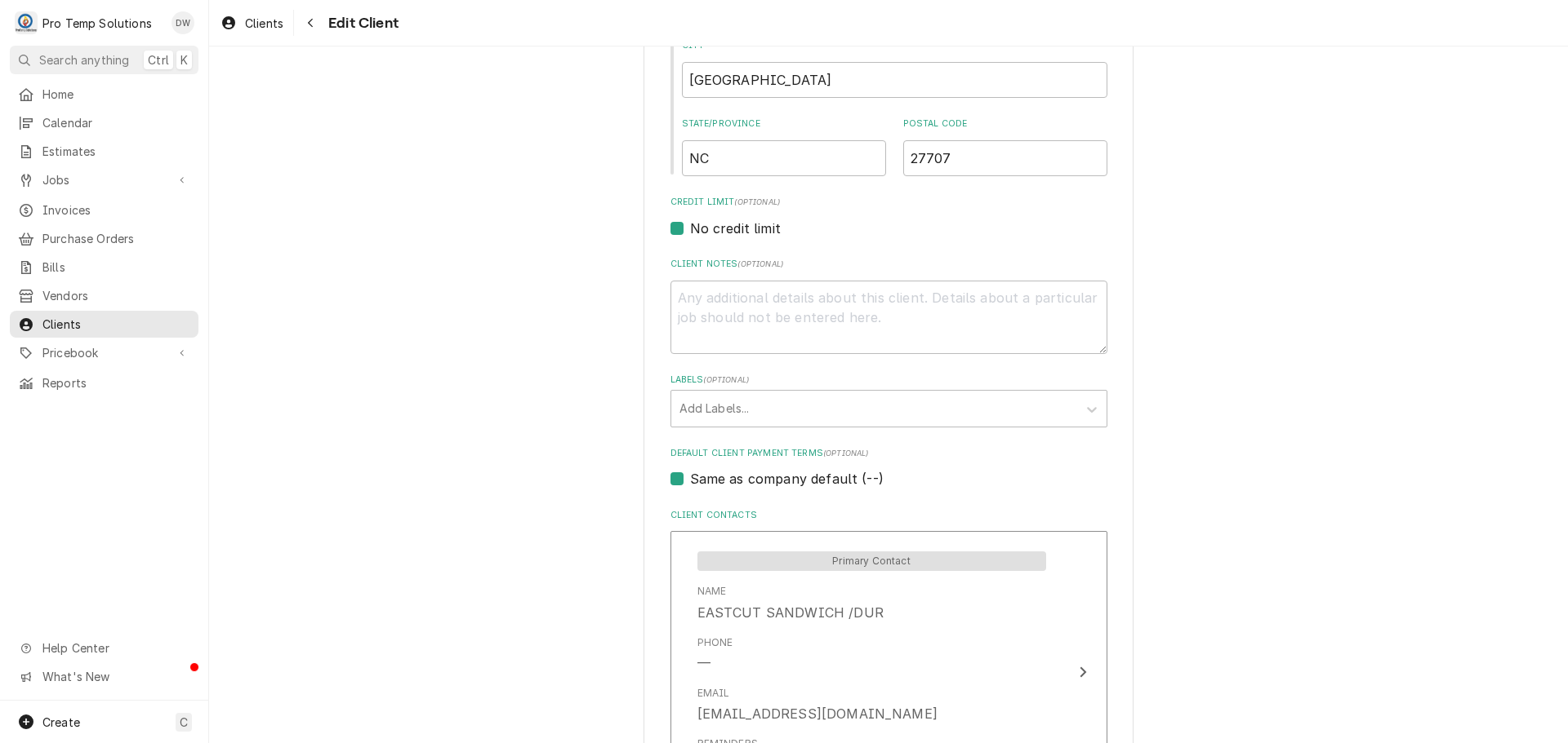
scroll to position [958, 0]
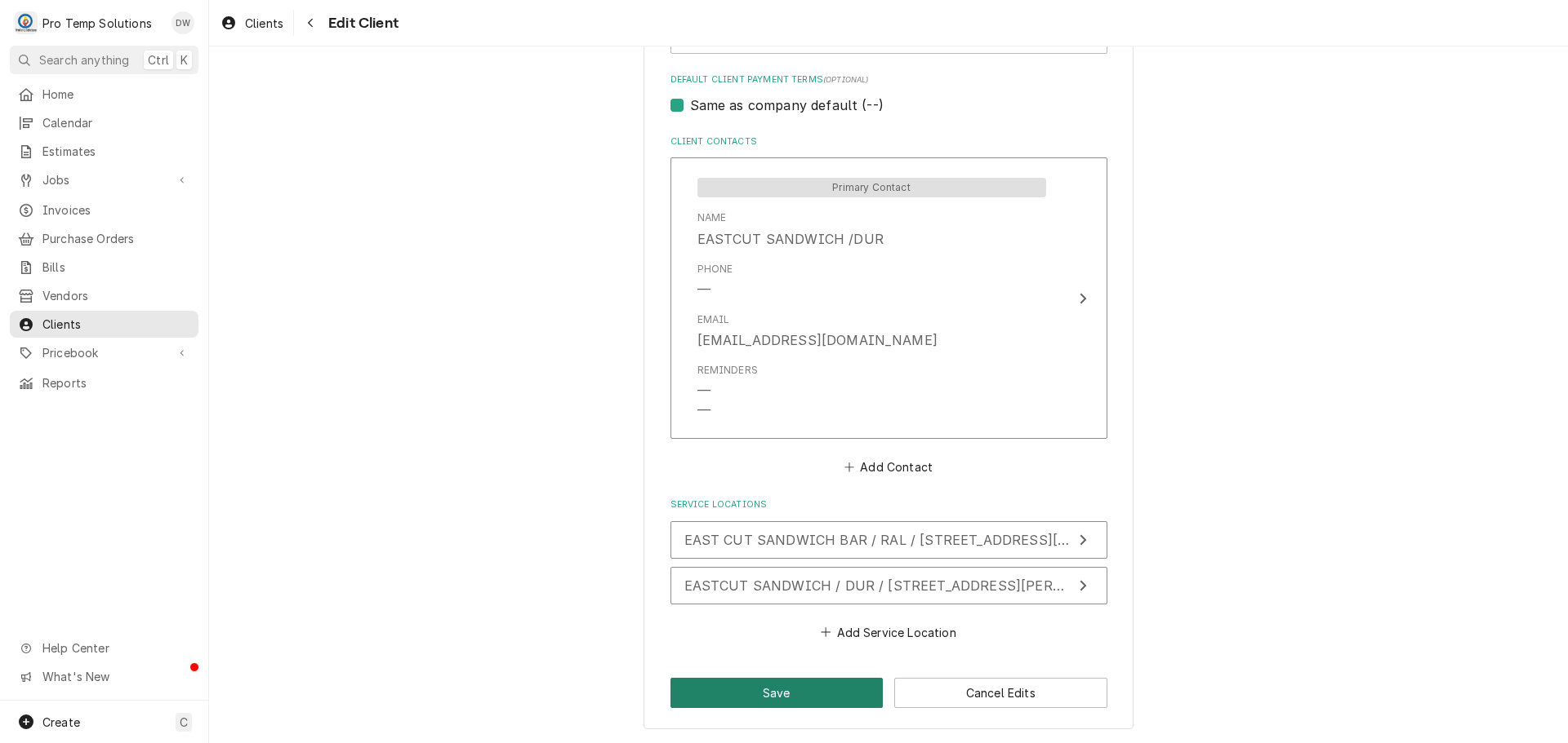
click at [769, 687] on button "Save" at bounding box center [777, 693] width 213 height 30
type textarea "x"
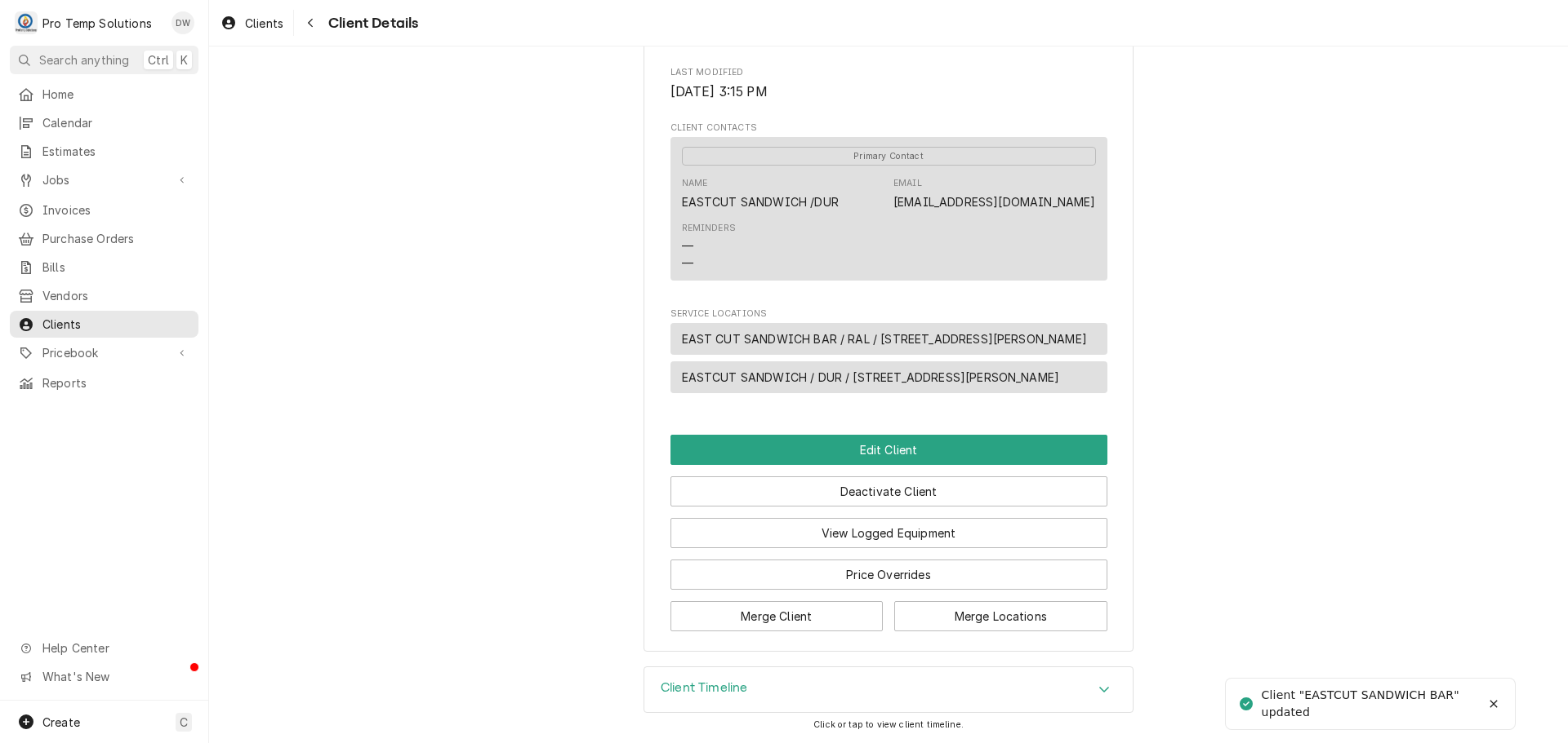
scroll to position [493, 0]
click at [886, 527] on button "View Logged Equipment" at bounding box center [888, 533] width 437 height 30
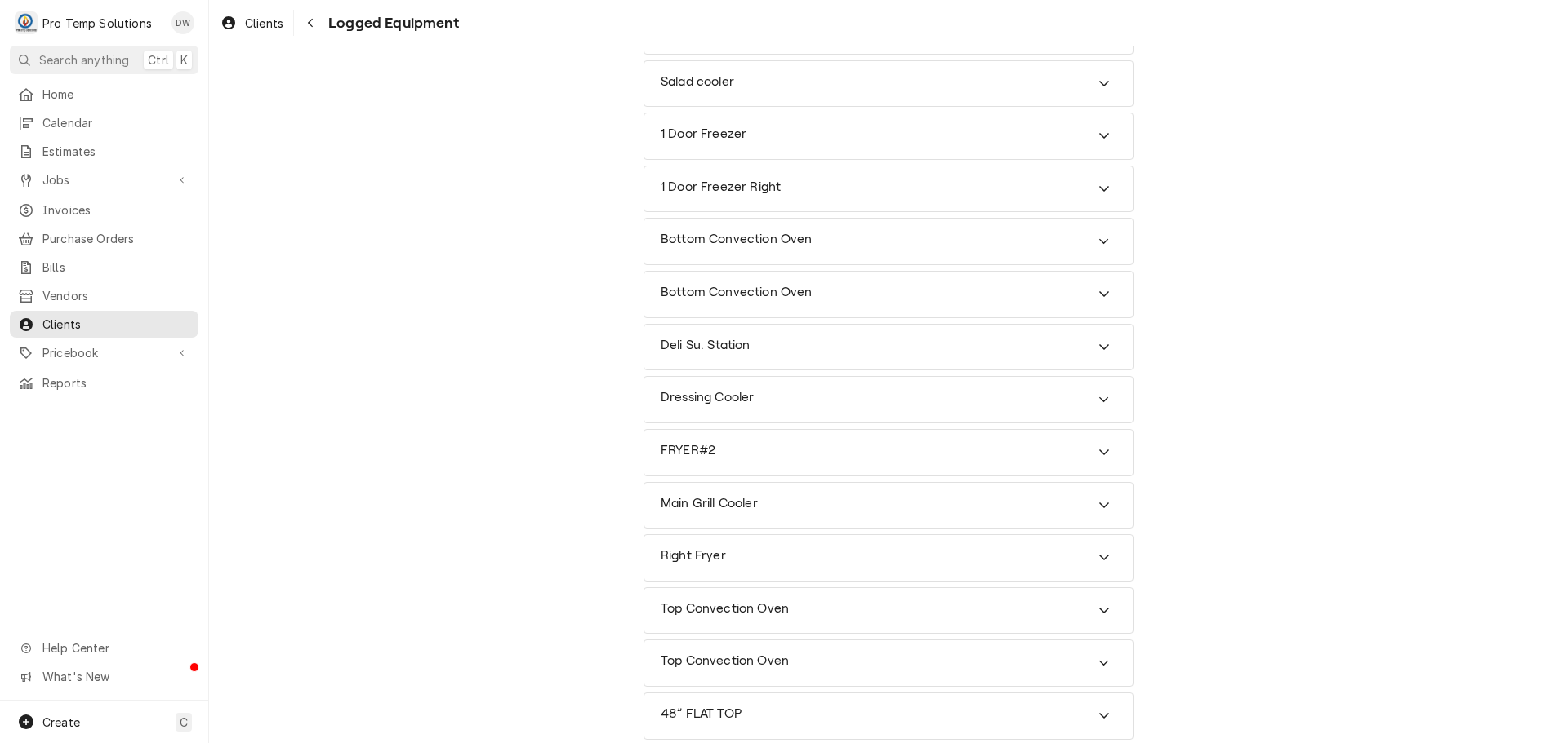
scroll to position [1291, 0]
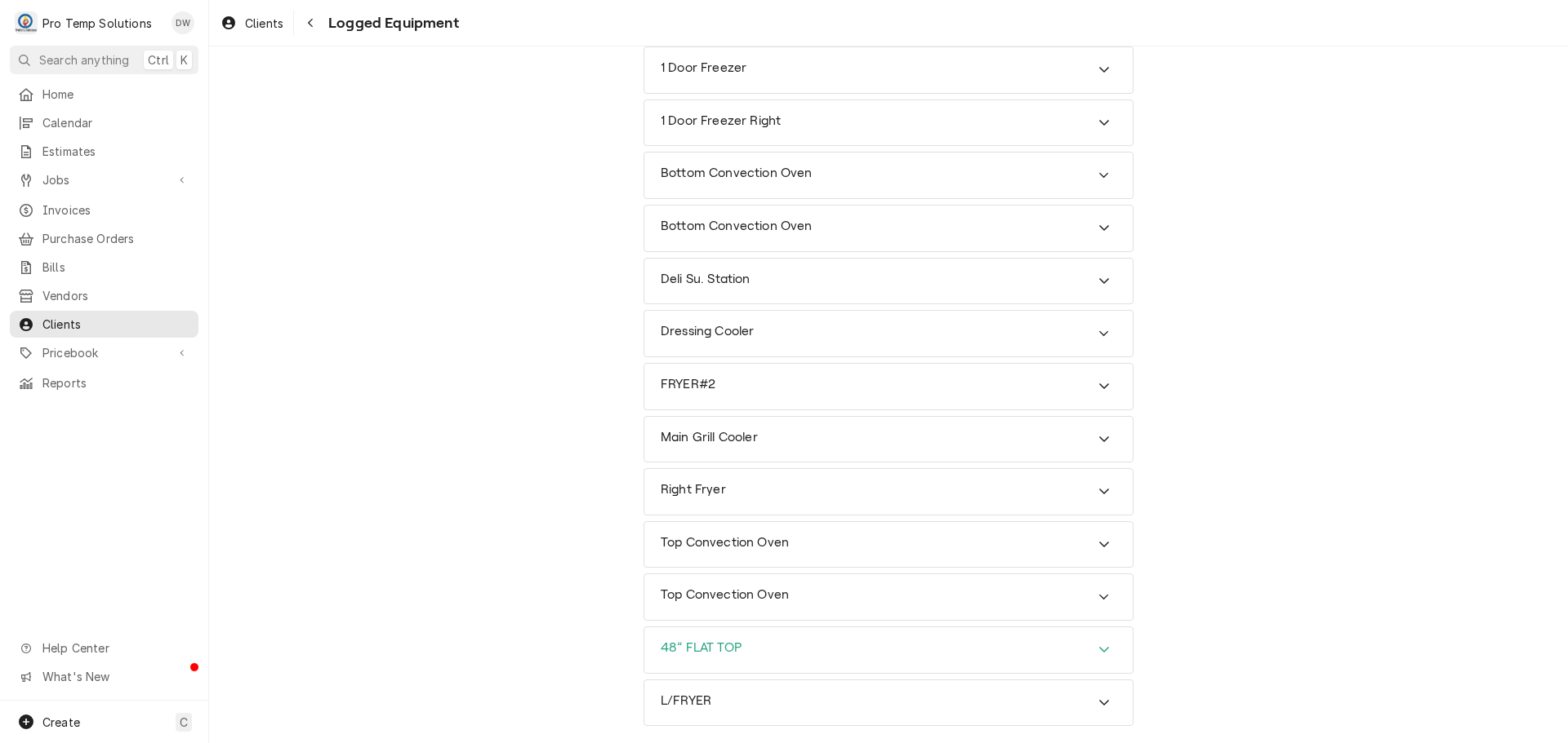
click at [1098, 645] on icon "Accordion Header" at bounding box center [1104, 649] width 12 height 13
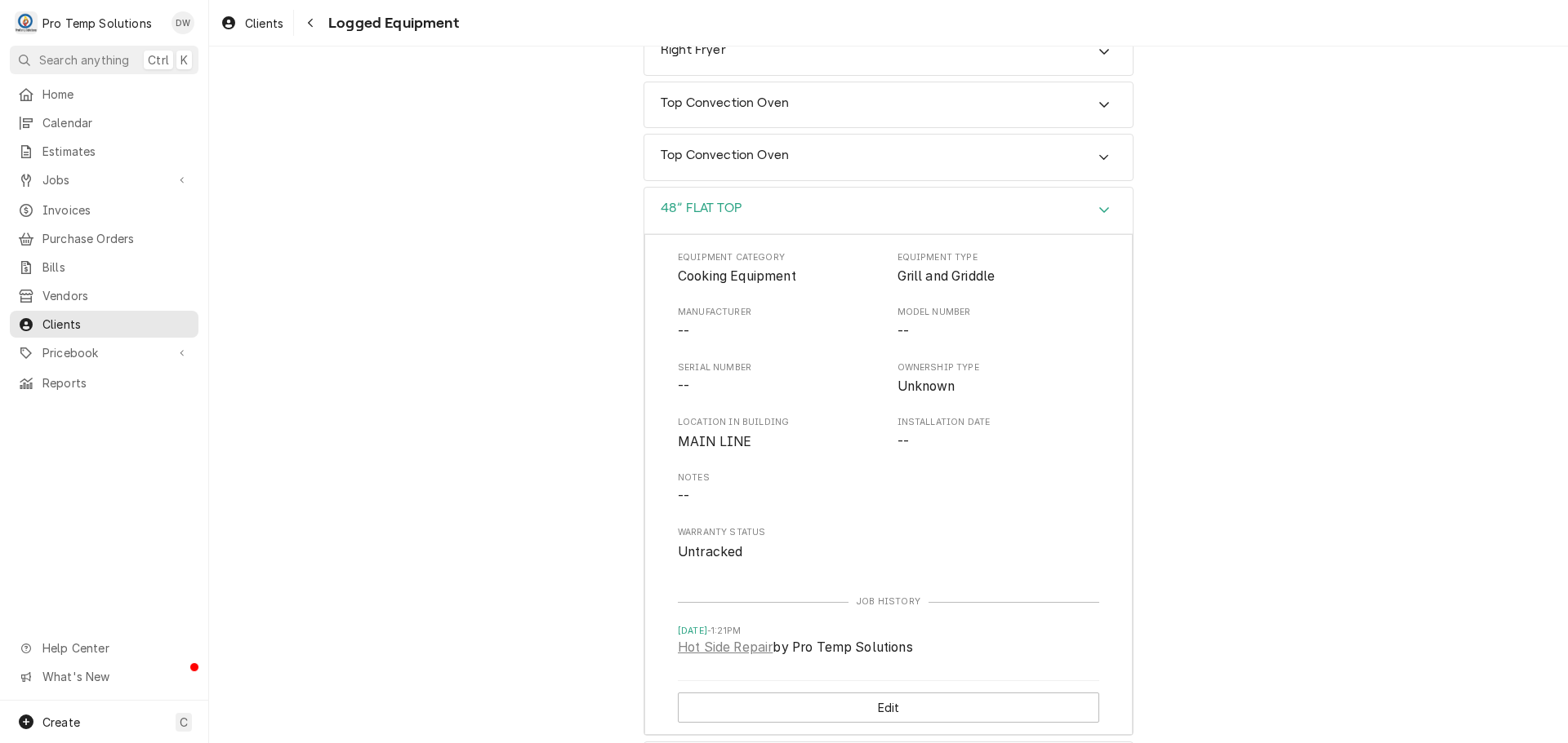
scroll to position [1781, 0]
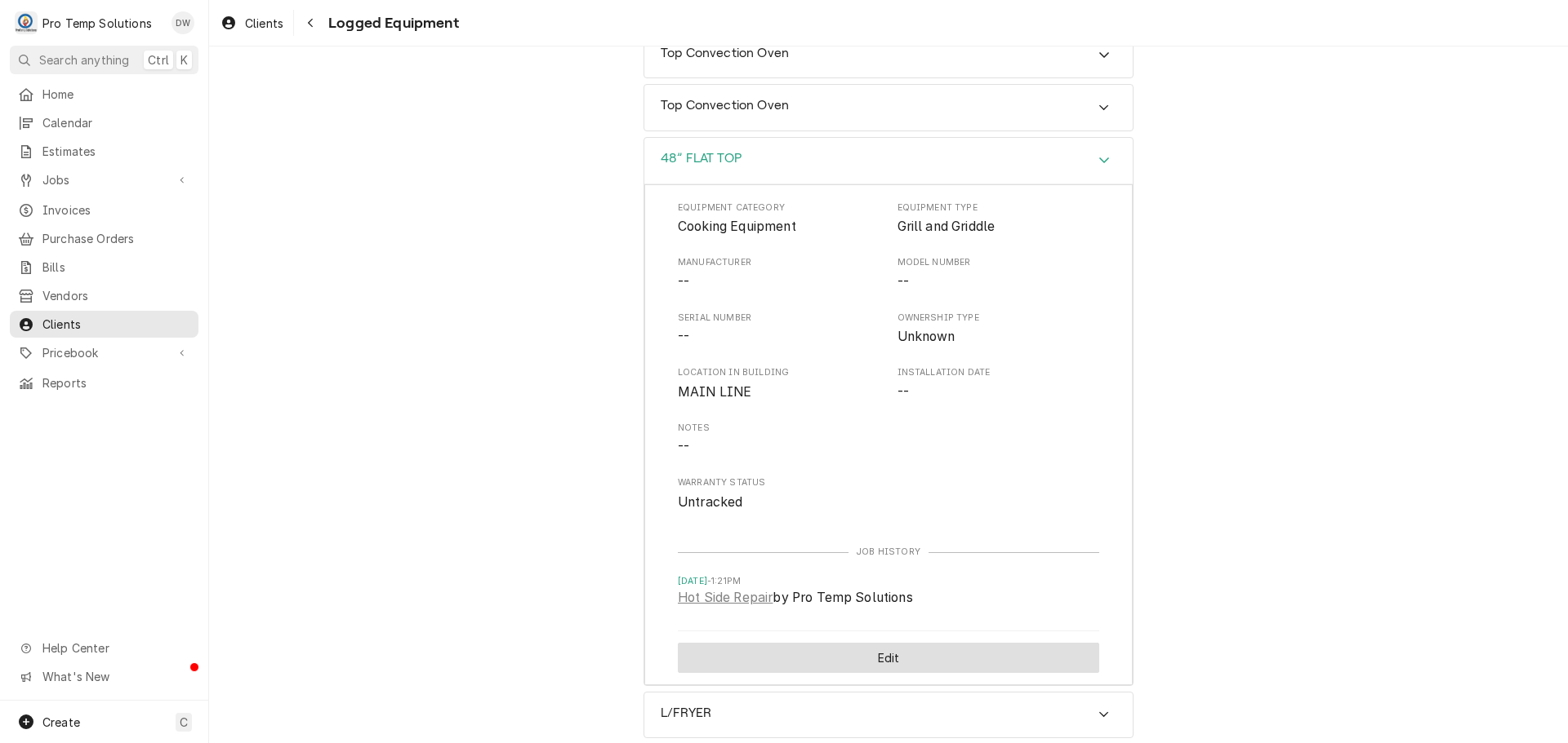
click at [887, 651] on button "Edit" at bounding box center [888, 658] width 421 height 30
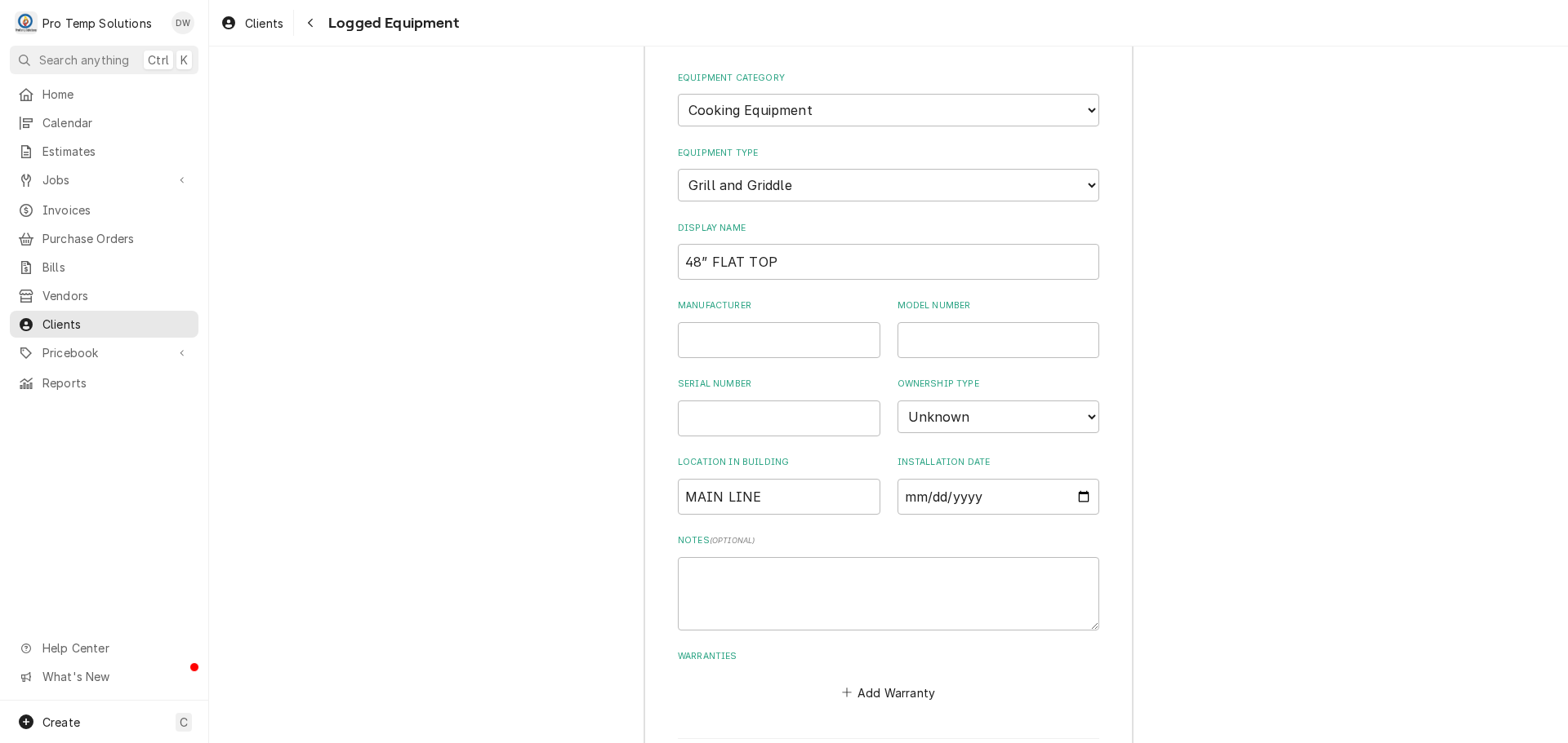
scroll to position [1944, 0]
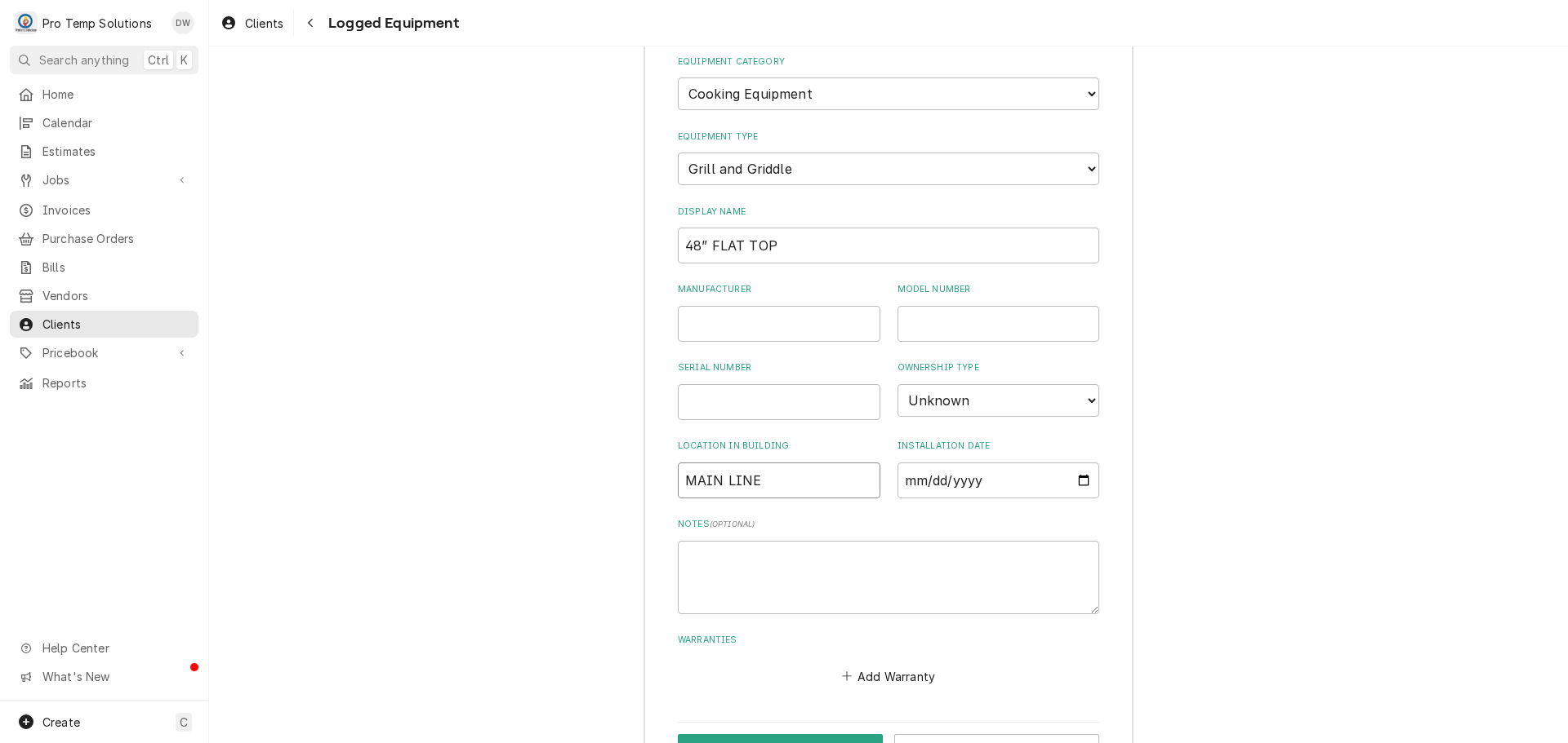
click at [678, 470] on input "MAIN LINE" at bounding box center [779, 480] width 202 height 36
click at [758, 479] on input "MAIN LINE" at bounding box center [779, 480] width 202 height 36
type input "M"
type input "l"
click at [705, 241] on input "48” FLAT TOP" at bounding box center [888, 245] width 421 height 36
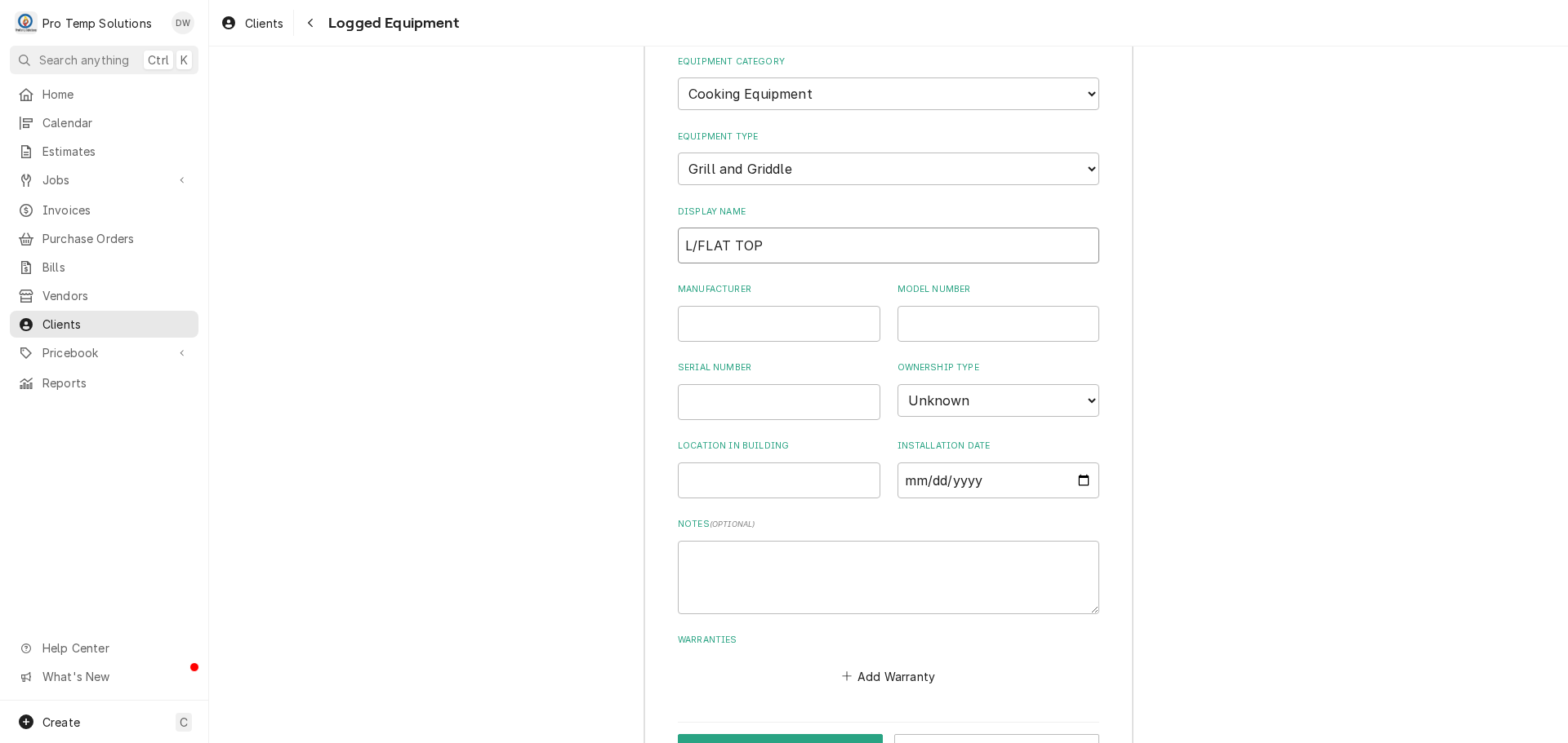
click at [763, 243] on input "L/FLAT TOP" at bounding box center [888, 245] width 421 height 36
type input "L/FLAT TOP 48""
click at [751, 478] on input "Location in Building" at bounding box center [779, 480] width 202 height 36
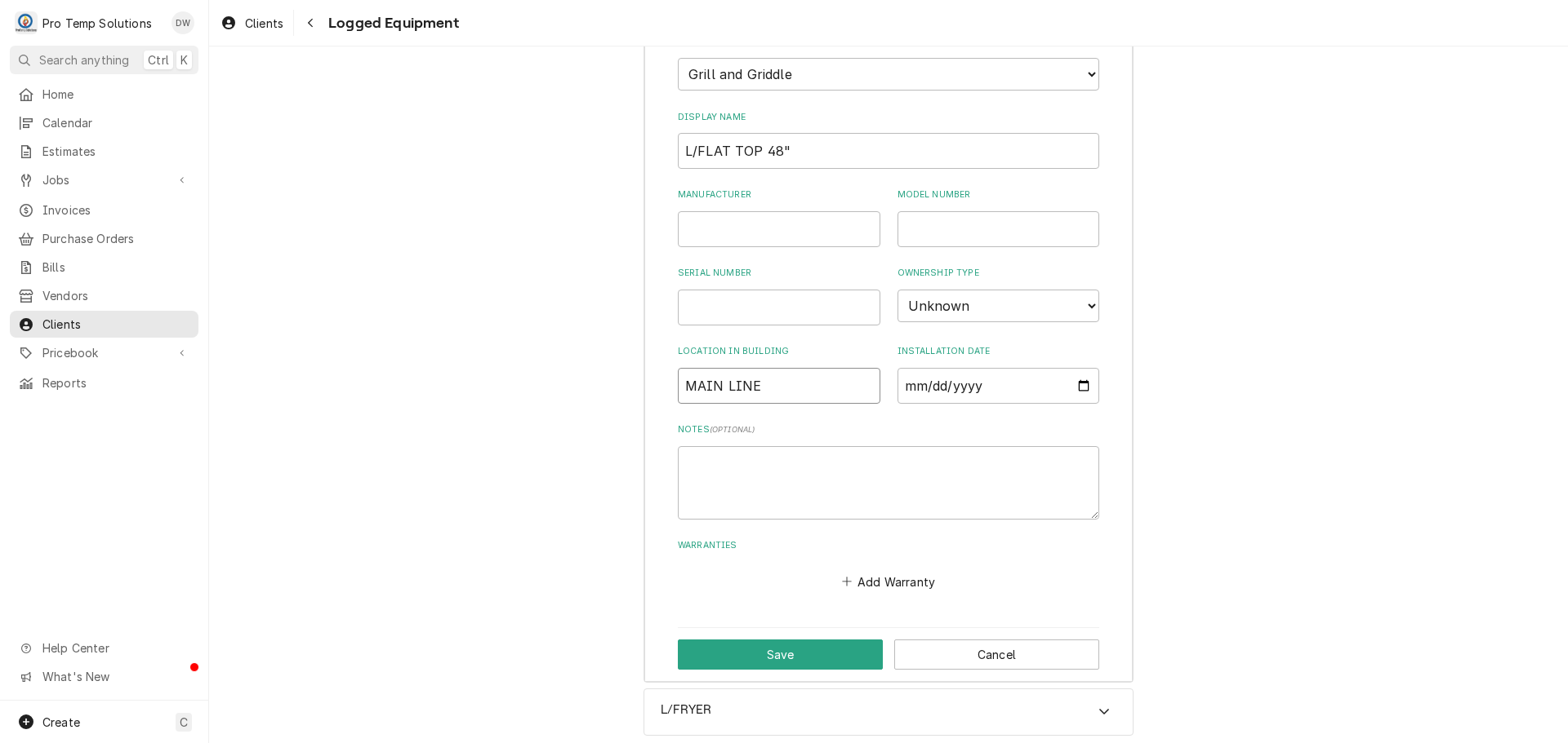
scroll to position [2048, 0]
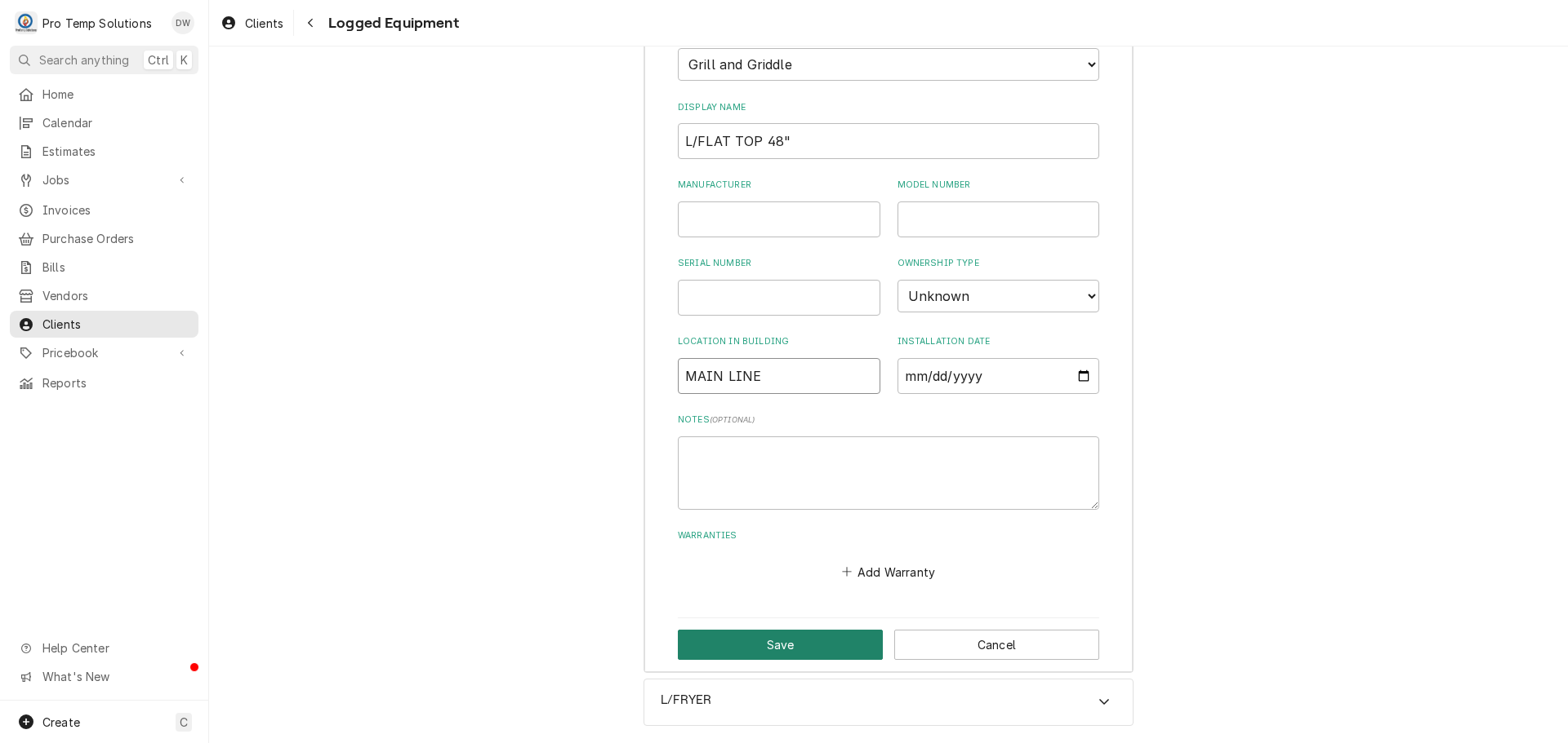
type input "MAIN LINE"
click at [763, 643] on button "Save" at bounding box center [781, 644] width 205 height 30
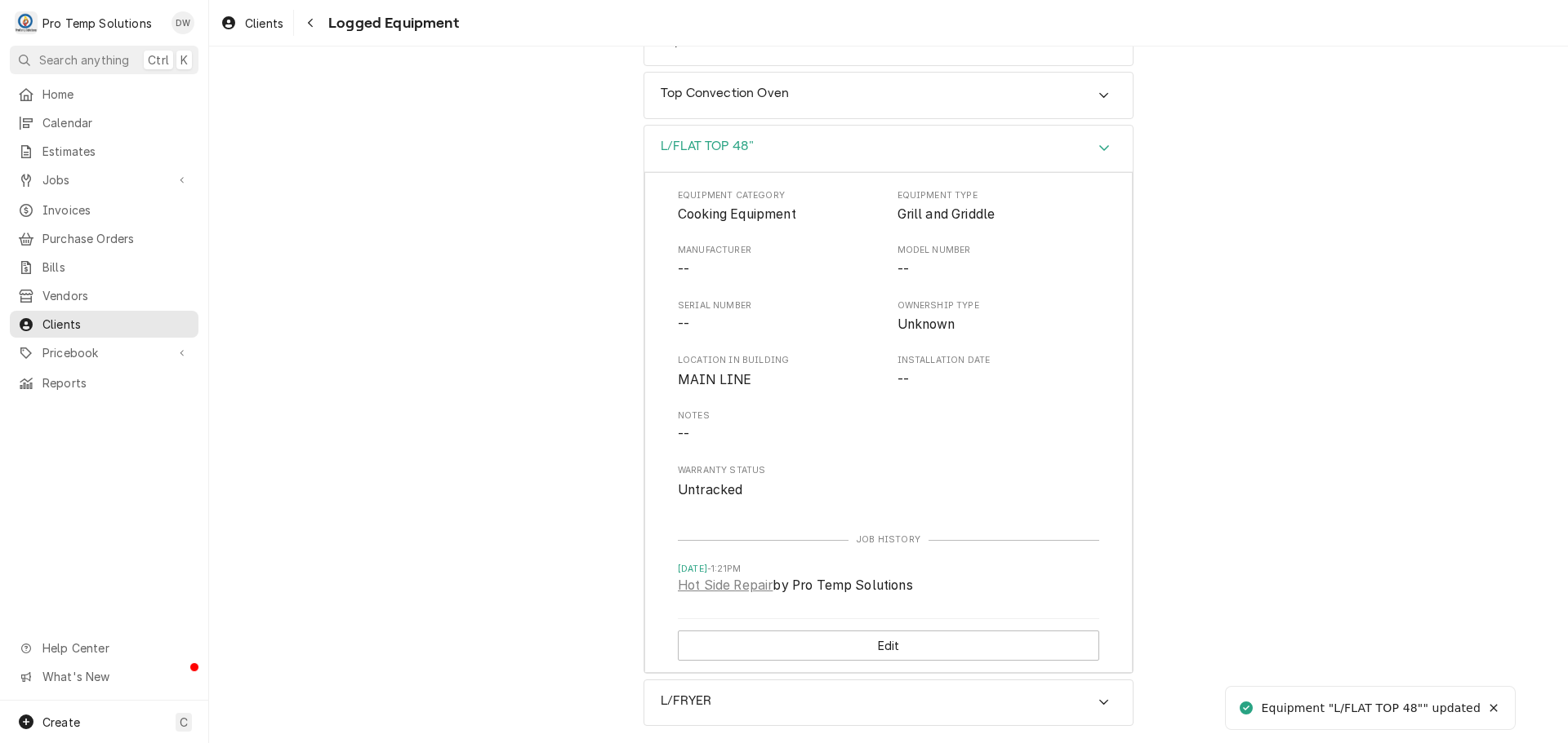
scroll to position [1793, 0]
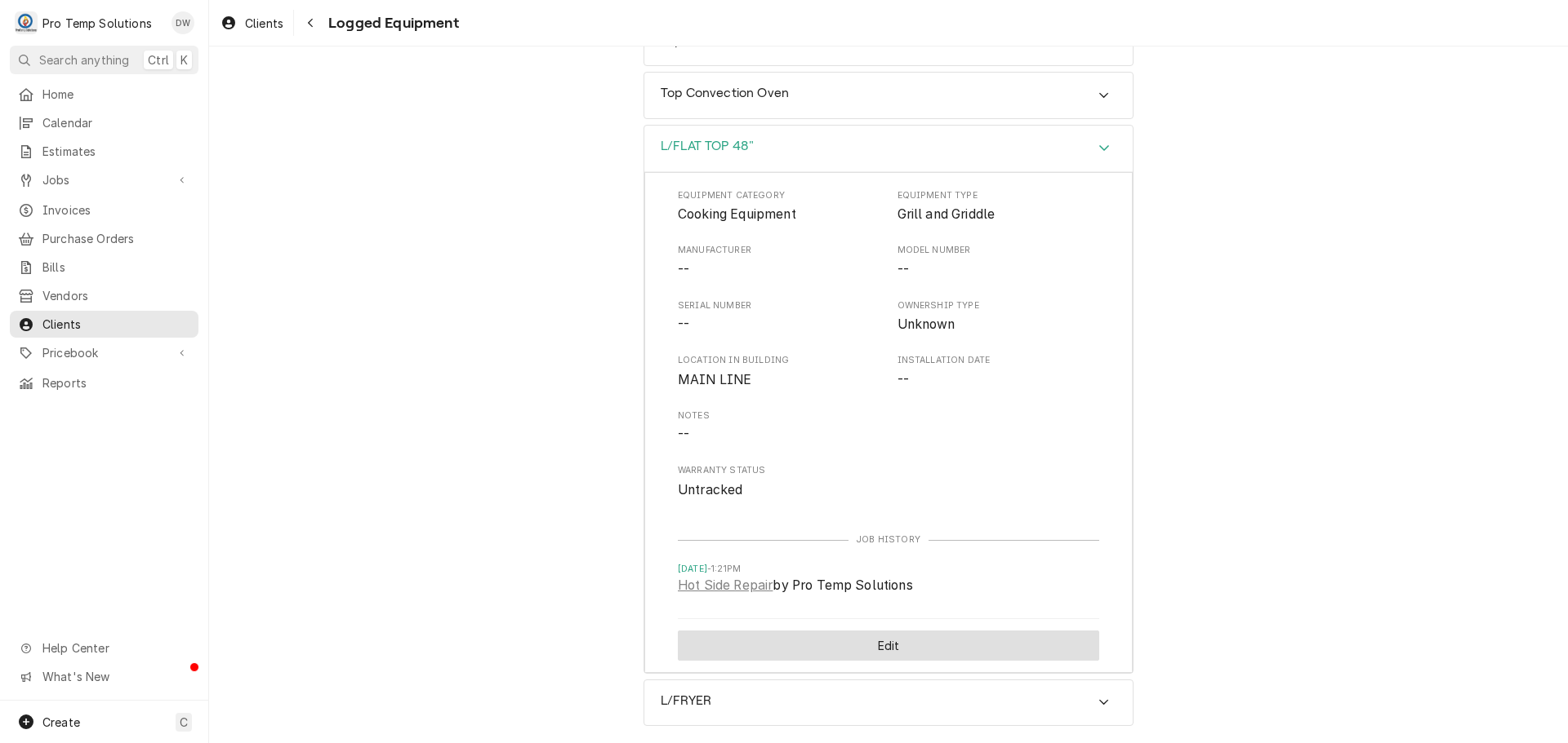
click at [887, 642] on button "Edit" at bounding box center [888, 645] width 421 height 30
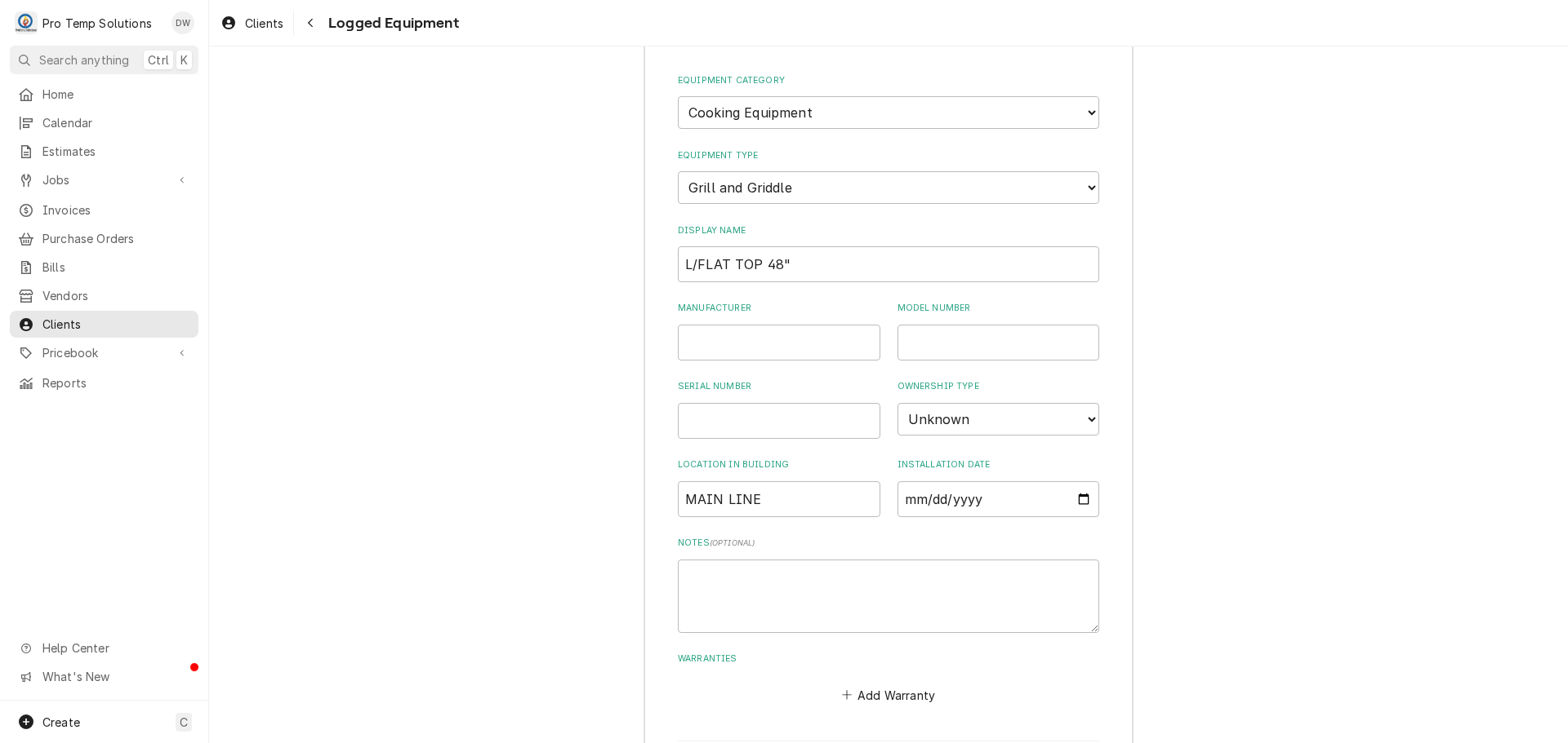
scroll to position [1956, 0]
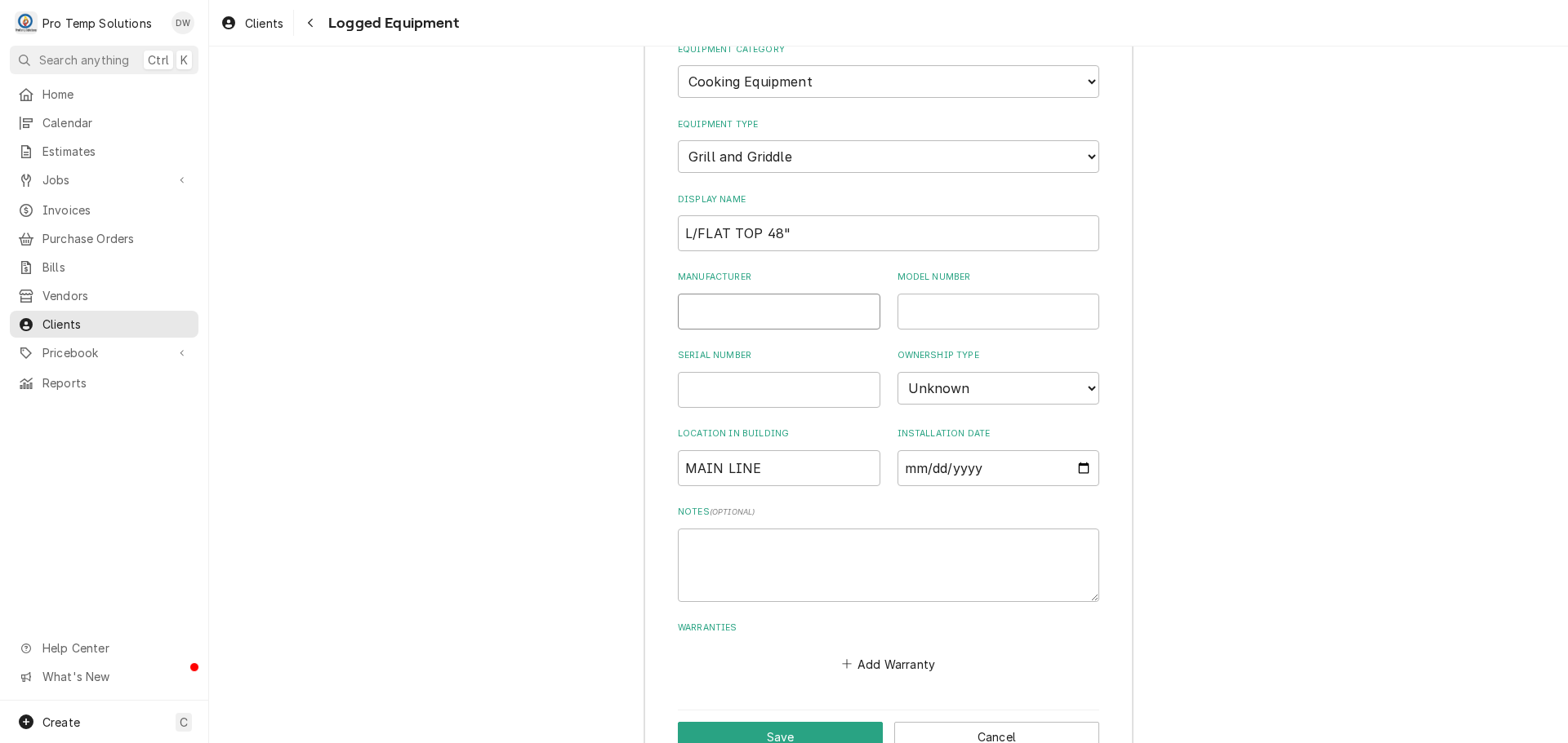
click at [821, 298] on input "Manufacturer" at bounding box center [779, 311] width 202 height 36
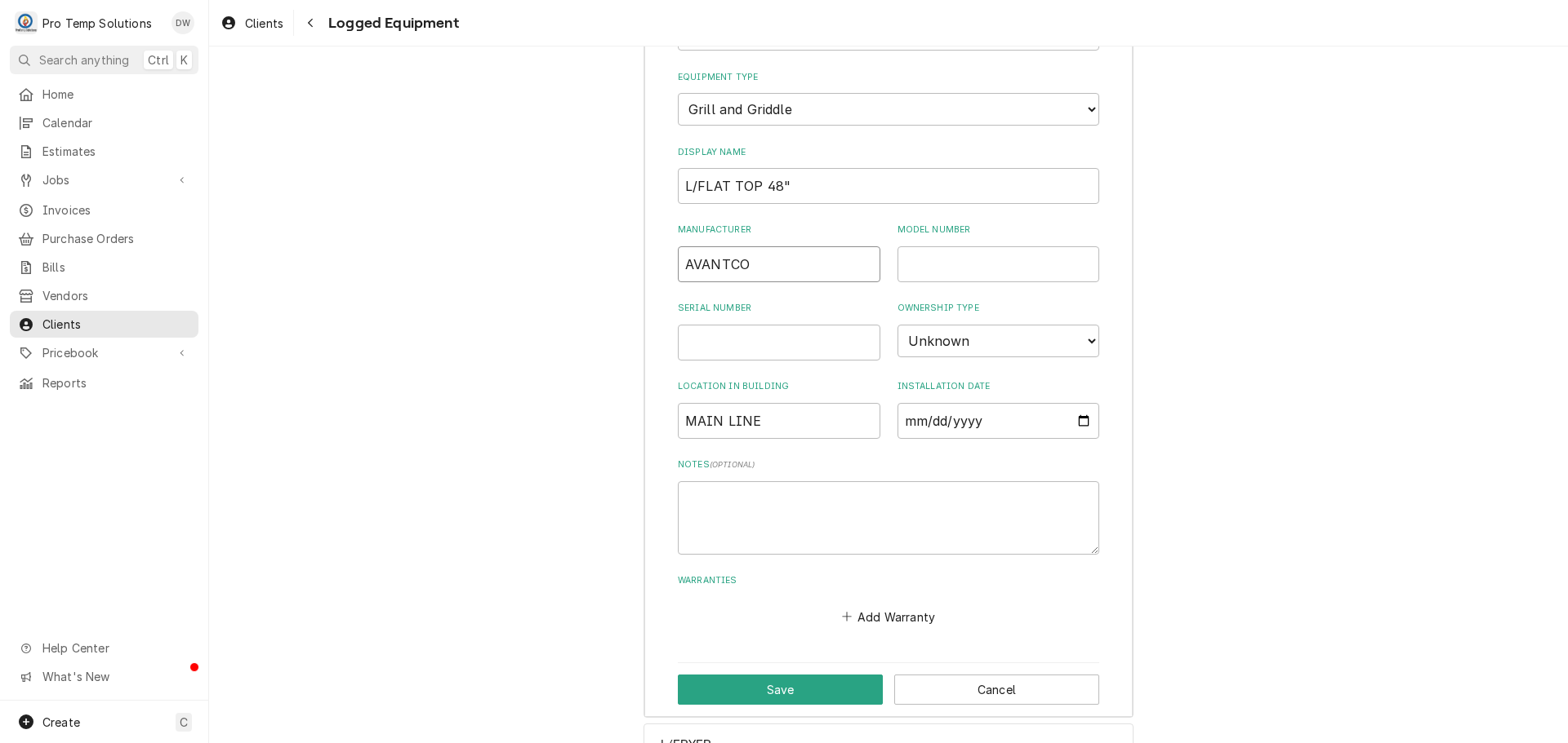
scroll to position [2048, 0]
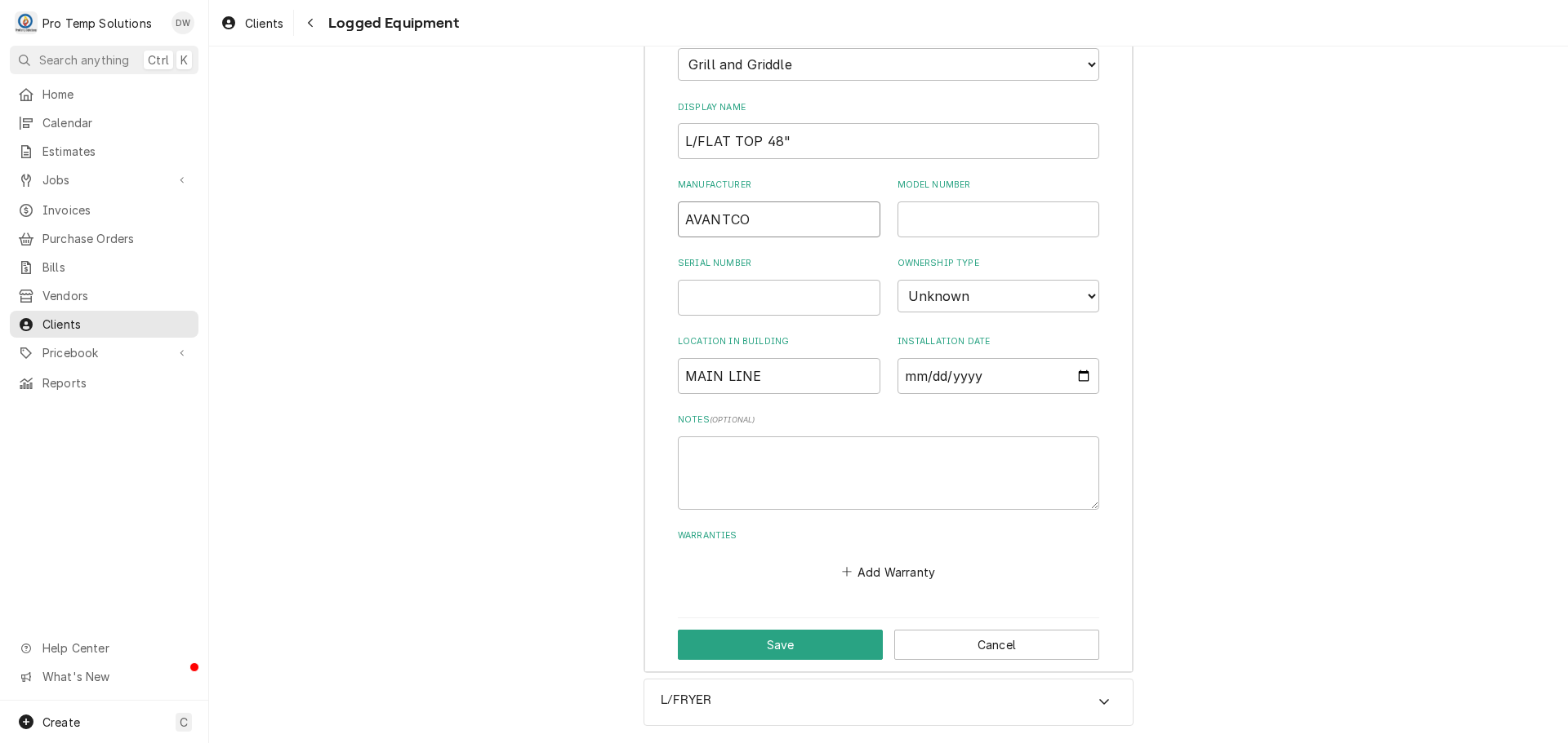
type input "AVANTCO"
click at [1072, 289] on select "Choose ownsership type... Unknown Owned Leased Rented" at bounding box center [997, 296] width 202 height 32
select select "1"
click at [897, 280] on select "Choose ownsership type... Unknown Owned Leased Rented" at bounding box center [997, 296] width 202 height 32
click at [792, 645] on button "Save" at bounding box center [781, 644] width 205 height 30
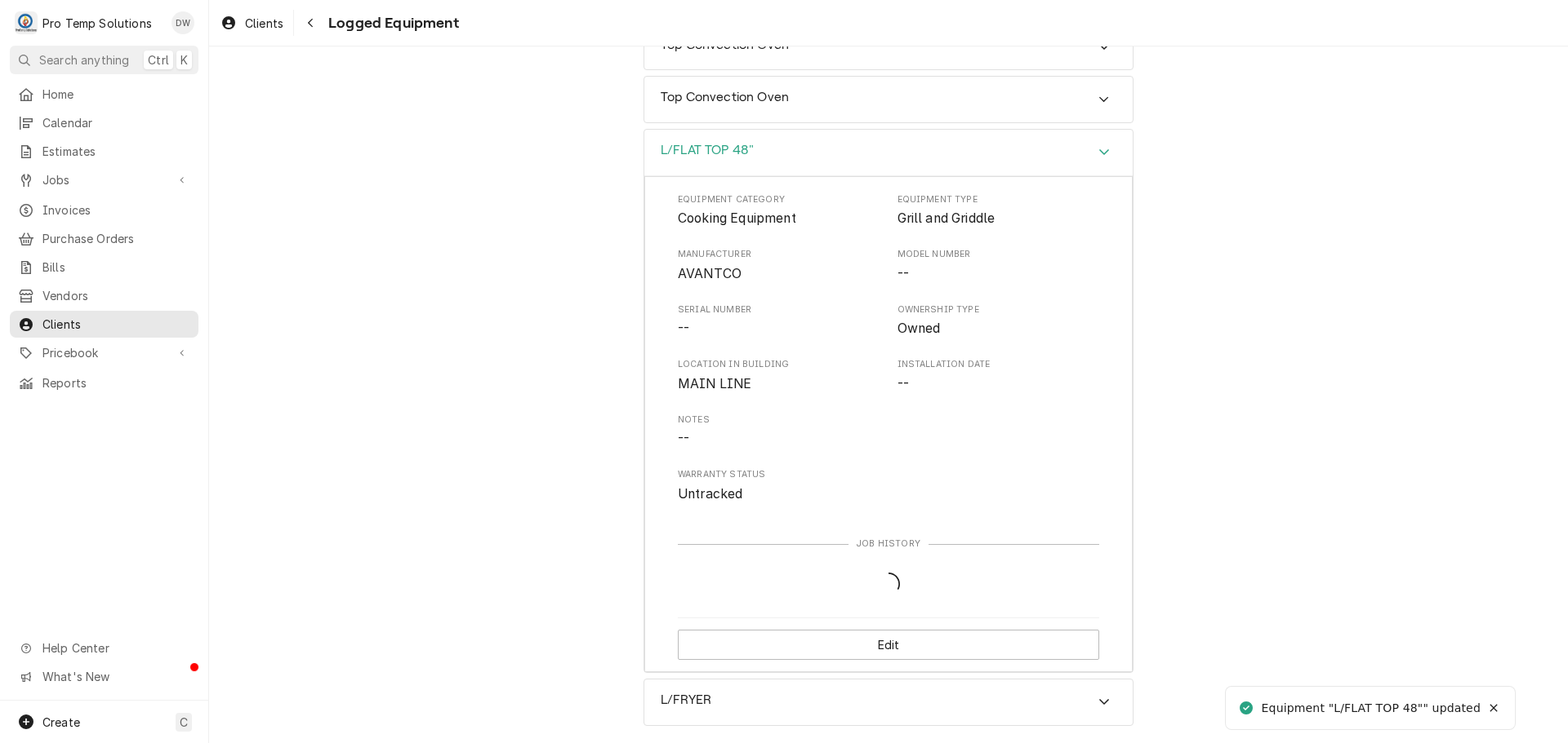
scroll to position [1793, 0]
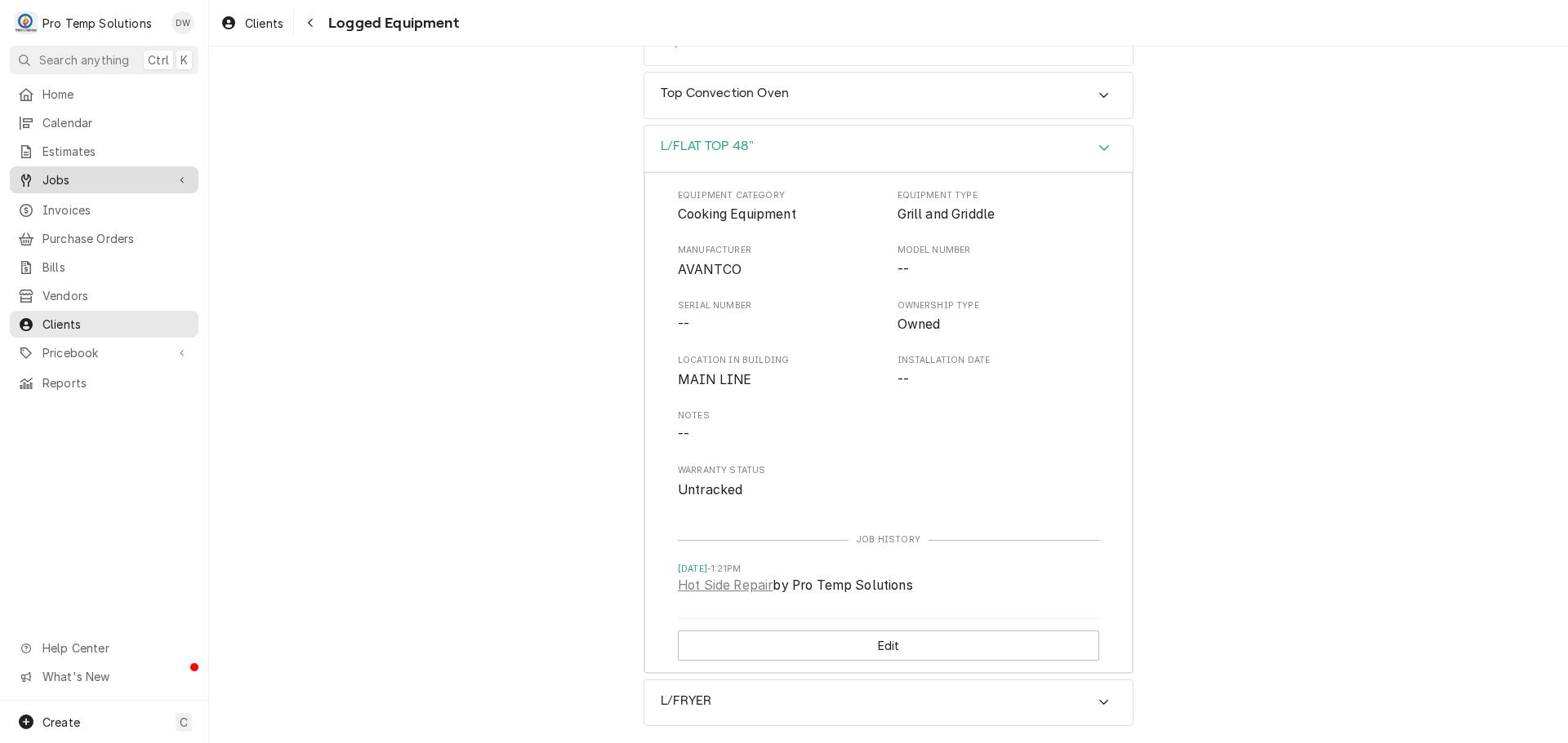
click at [56, 176] on span "Jobs" at bounding box center [104, 181] width 123 height 18
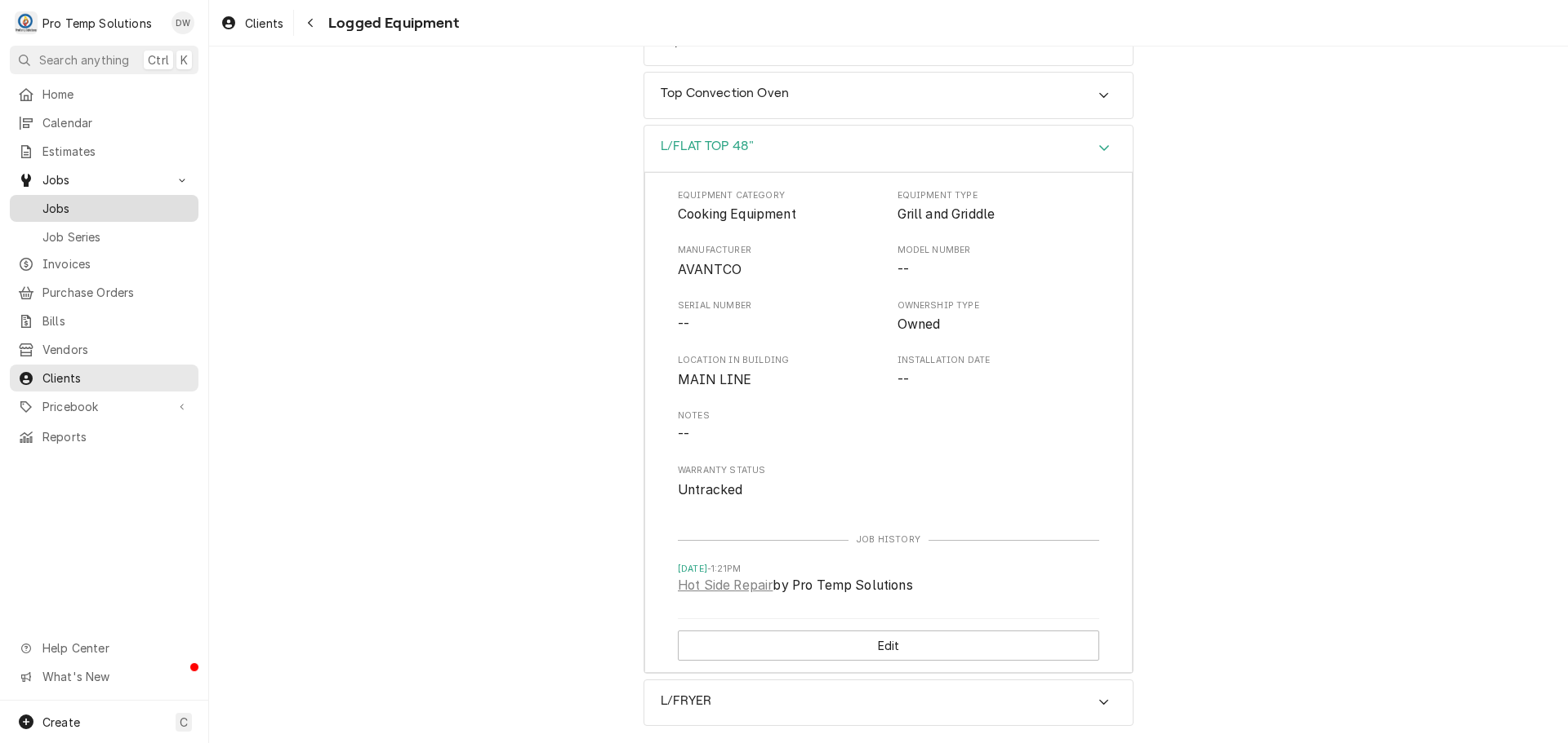
click at [50, 205] on span "Jobs" at bounding box center [115, 209] width 148 height 18
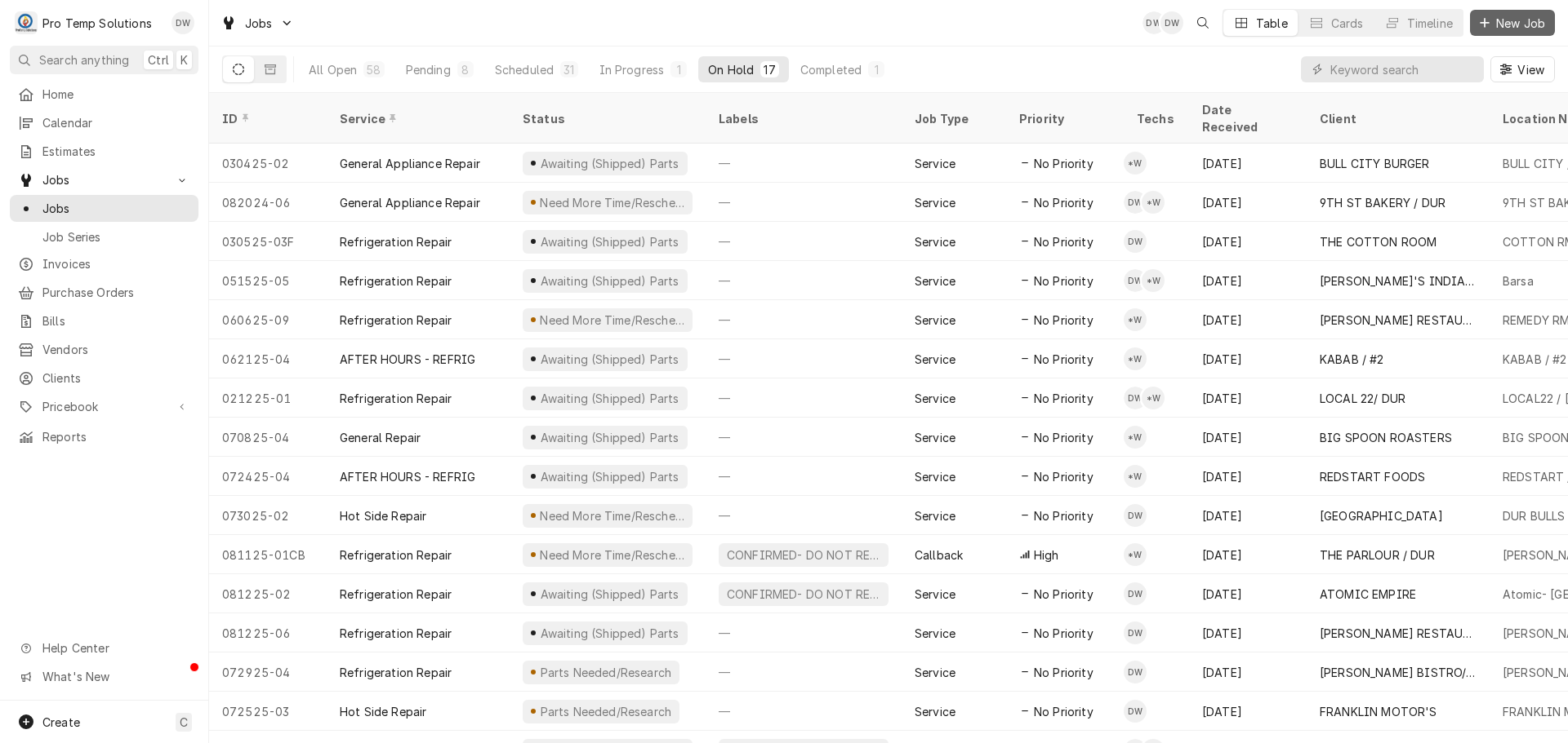
click at [1518, 21] on span "New Job" at bounding box center [1520, 23] width 56 height 18
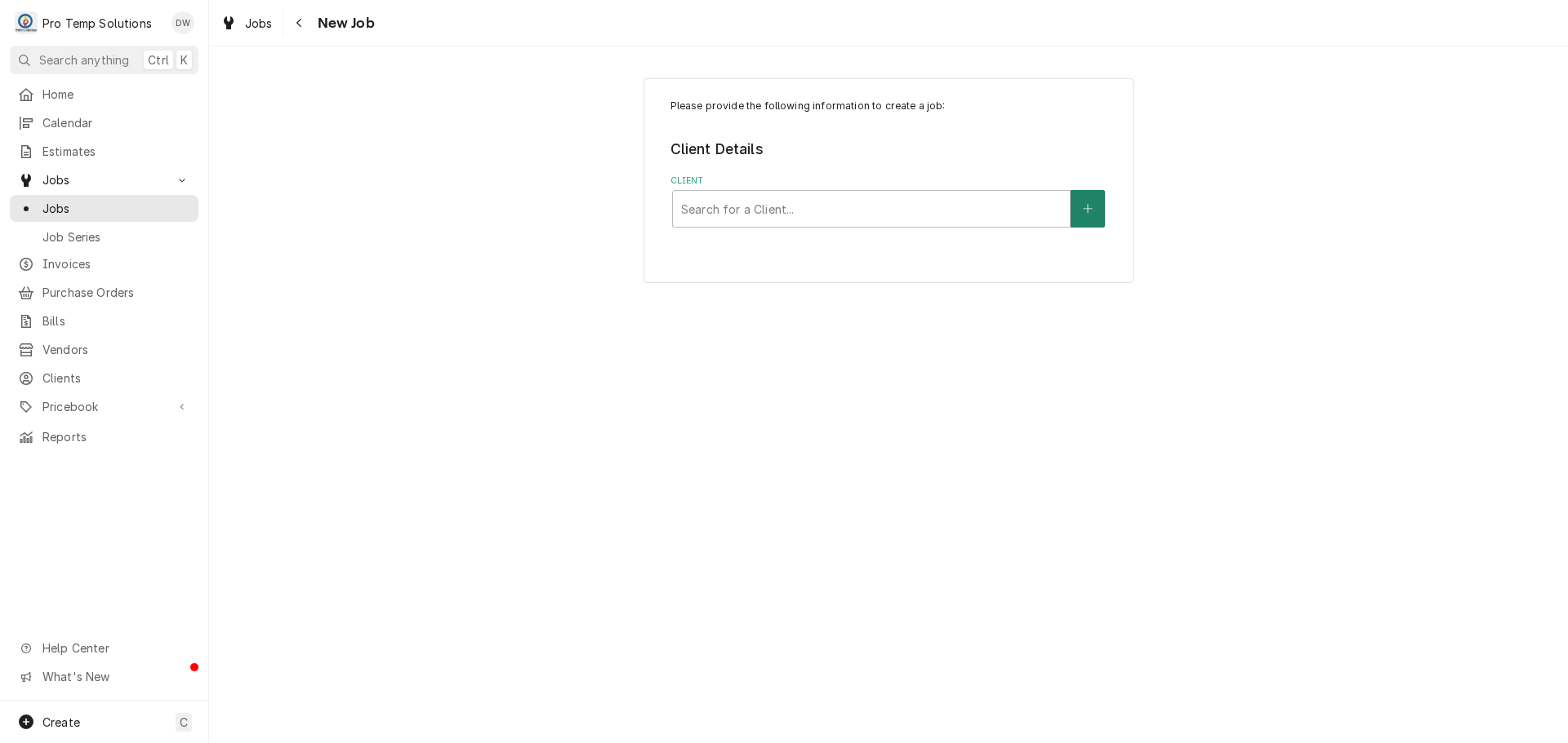
click at [1082, 206] on icon "Create New Client" at bounding box center [1087, 209] width 10 height 12
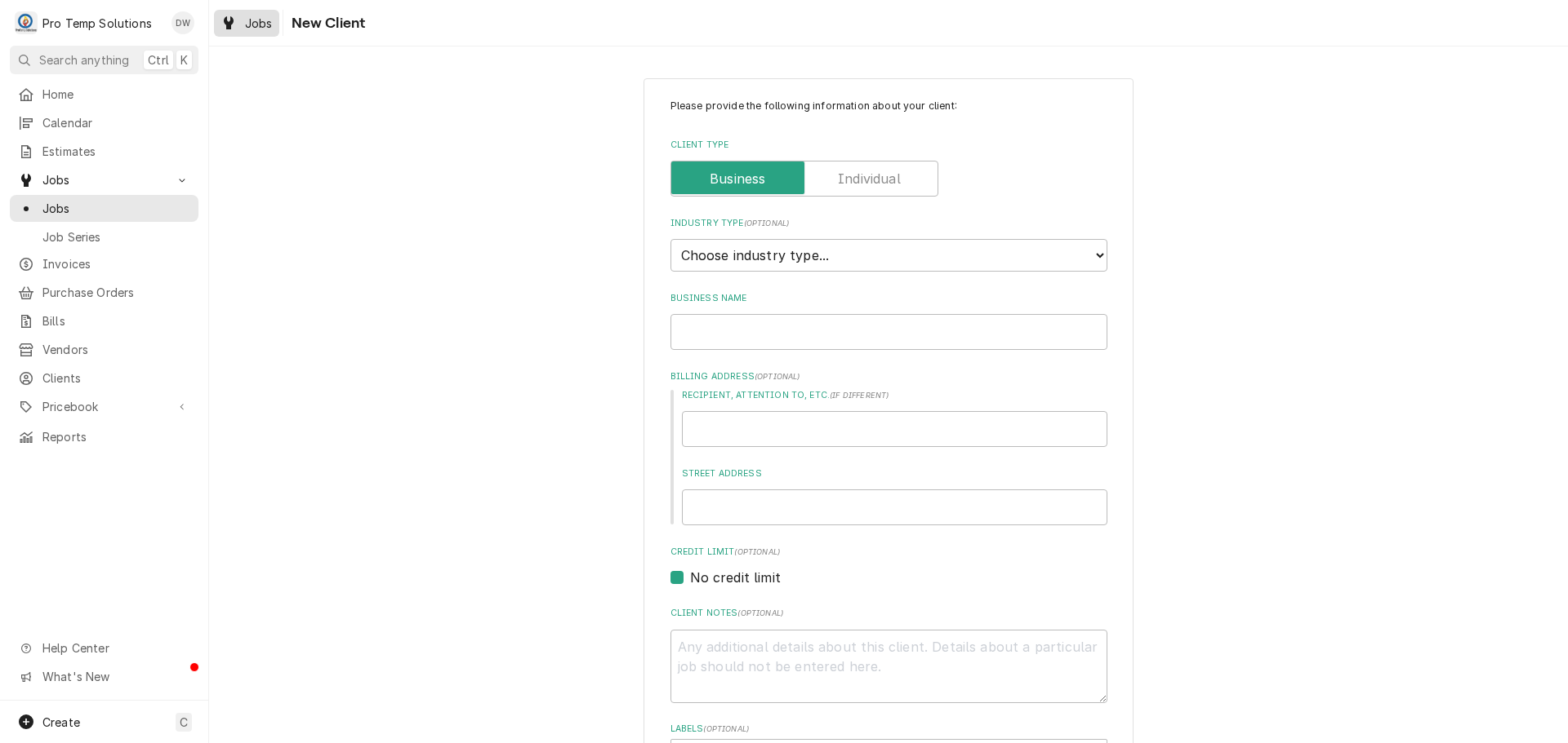
click at [263, 23] on span "Jobs" at bounding box center [259, 23] width 27 height 18
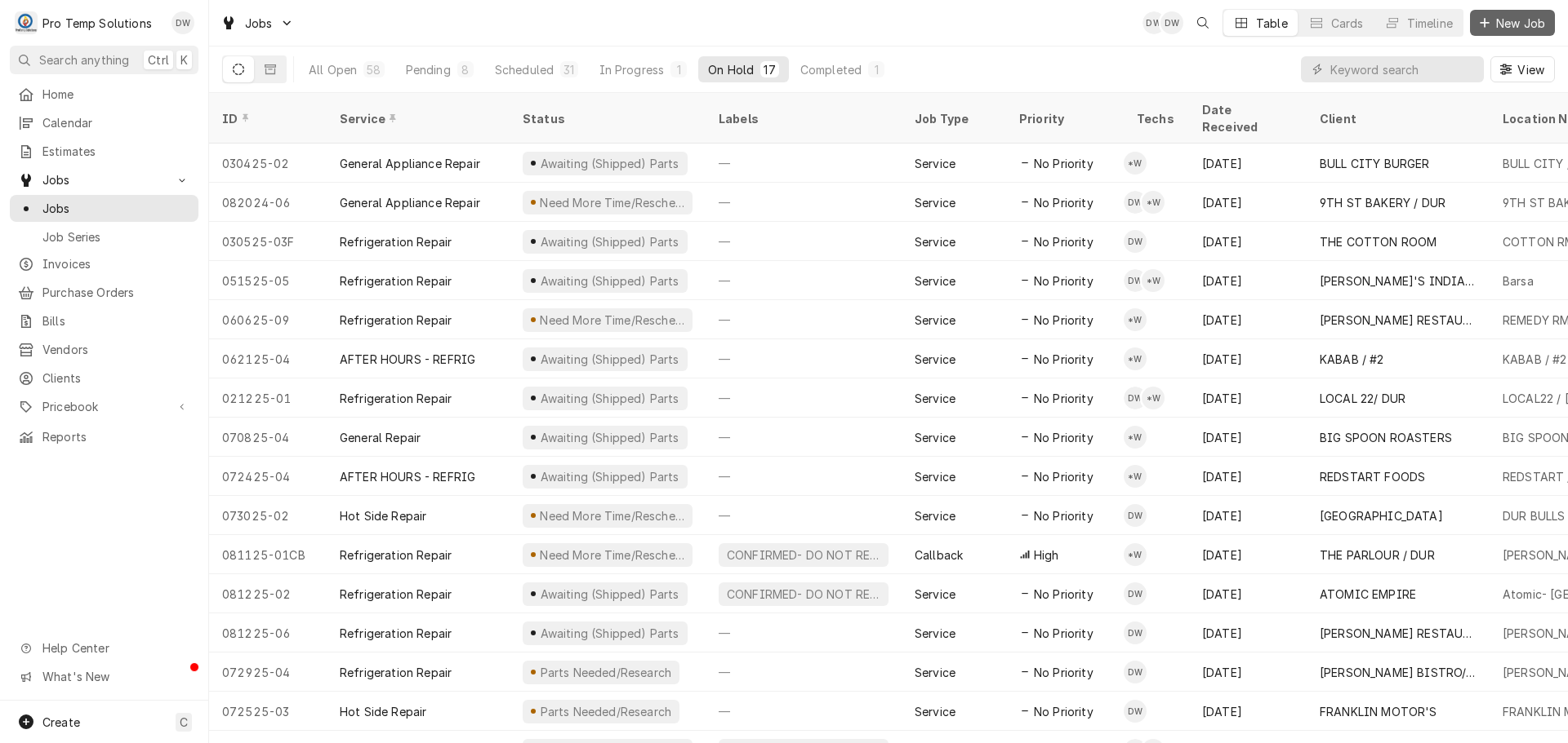
click at [1508, 18] on span "New Job" at bounding box center [1520, 23] width 56 height 18
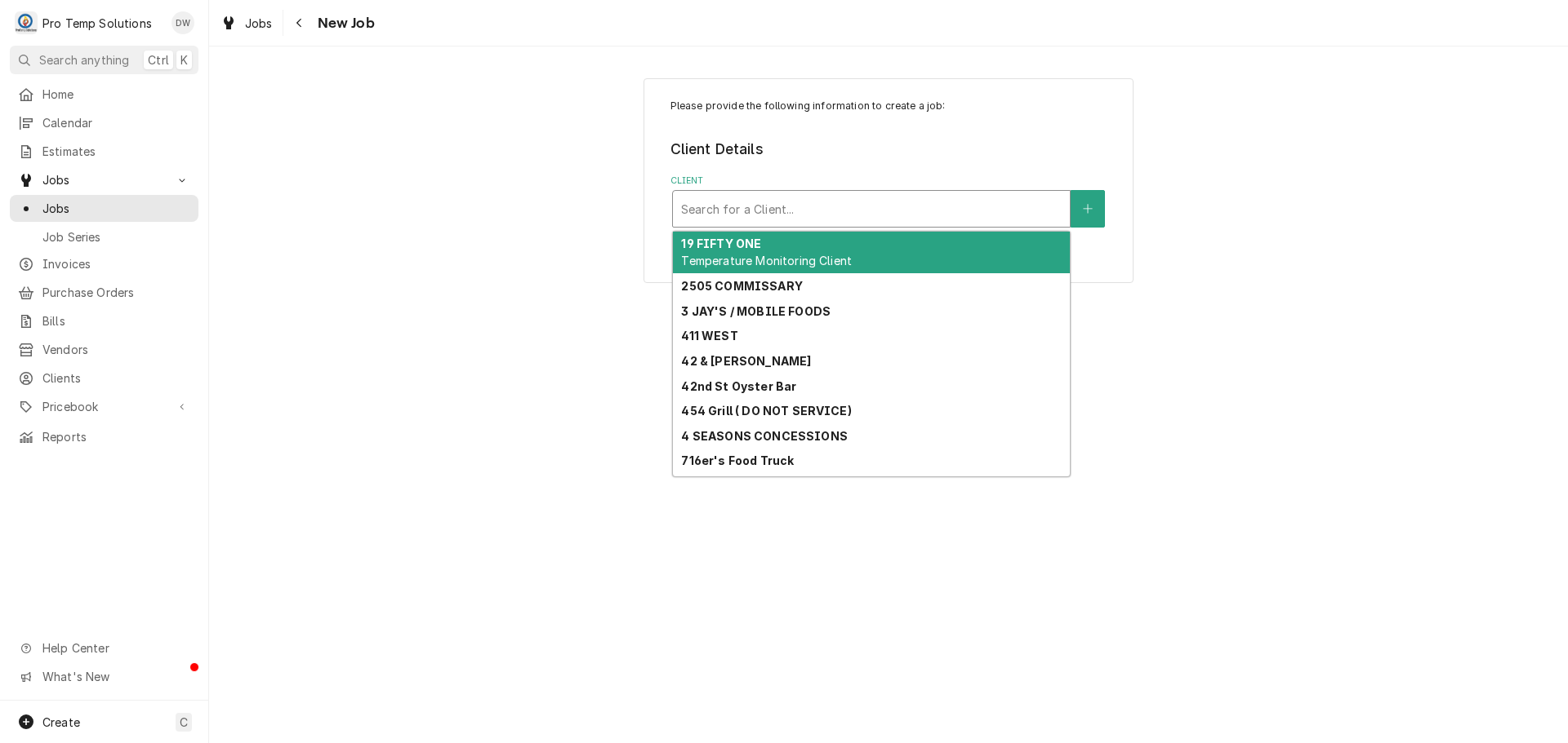
click at [759, 201] on div "Client" at bounding box center [870, 209] width 380 height 29
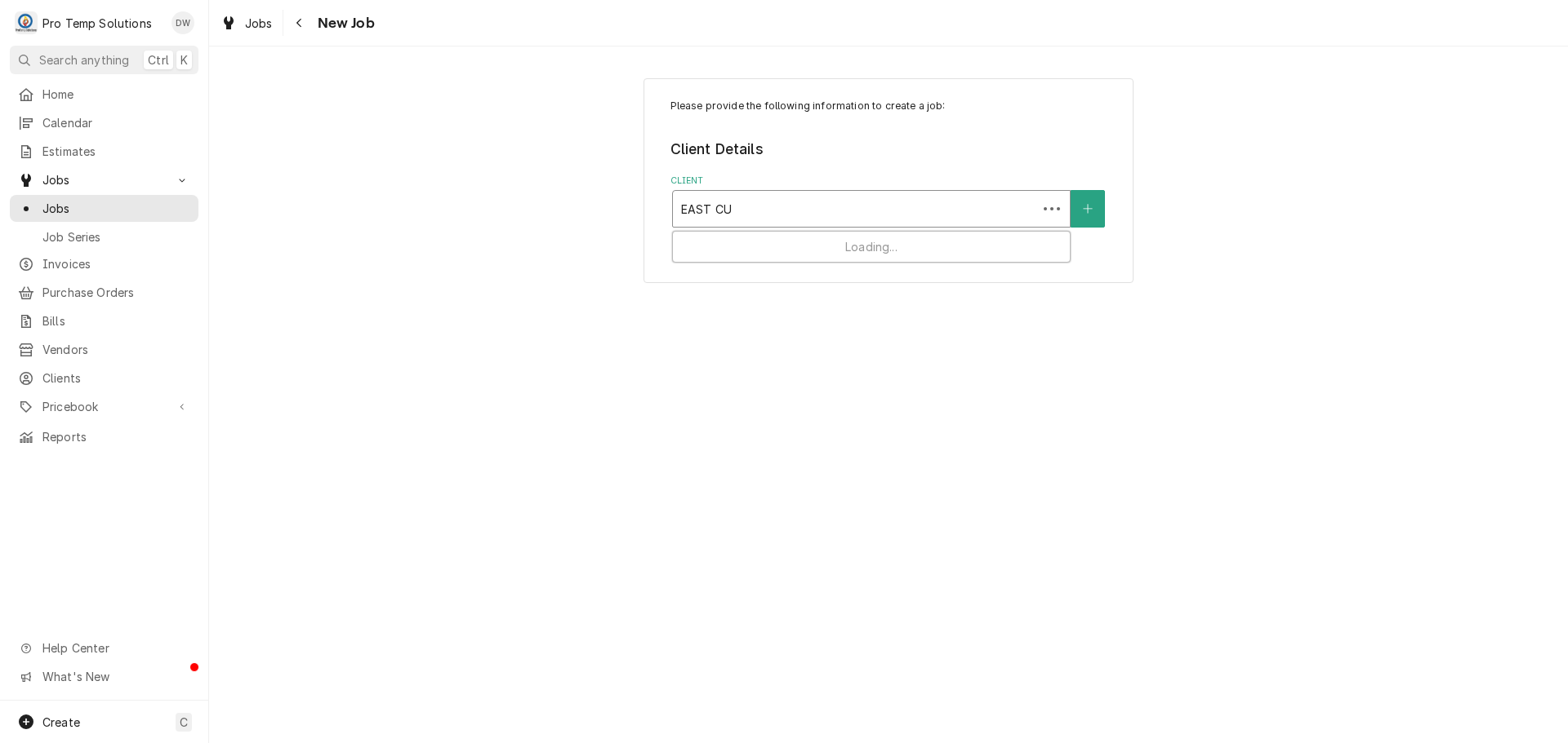
type input "EAST CUT"
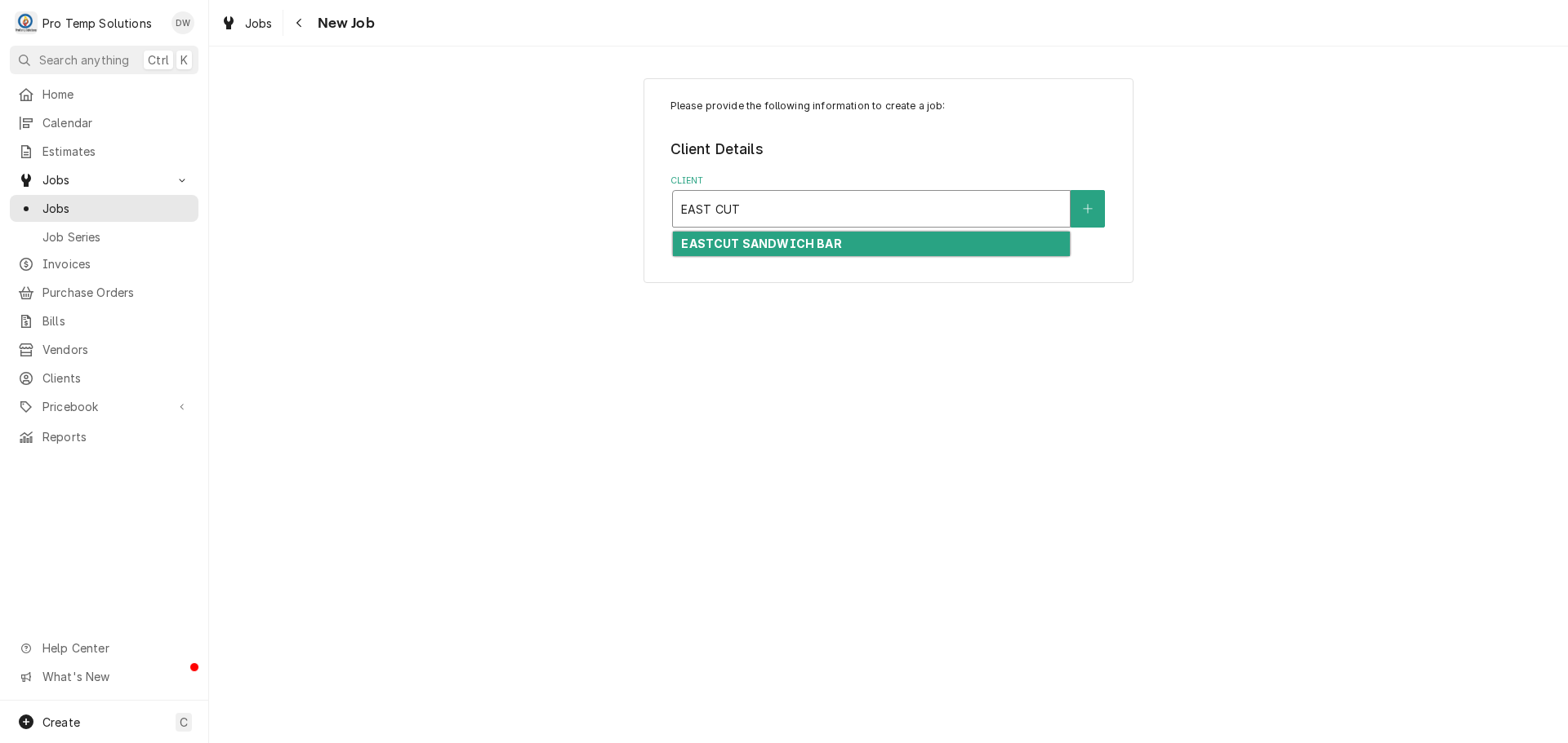
click at [773, 244] on strong "EASTCUT SANDWICH BAR" at bounding box center [761, 243] width 160 height 14
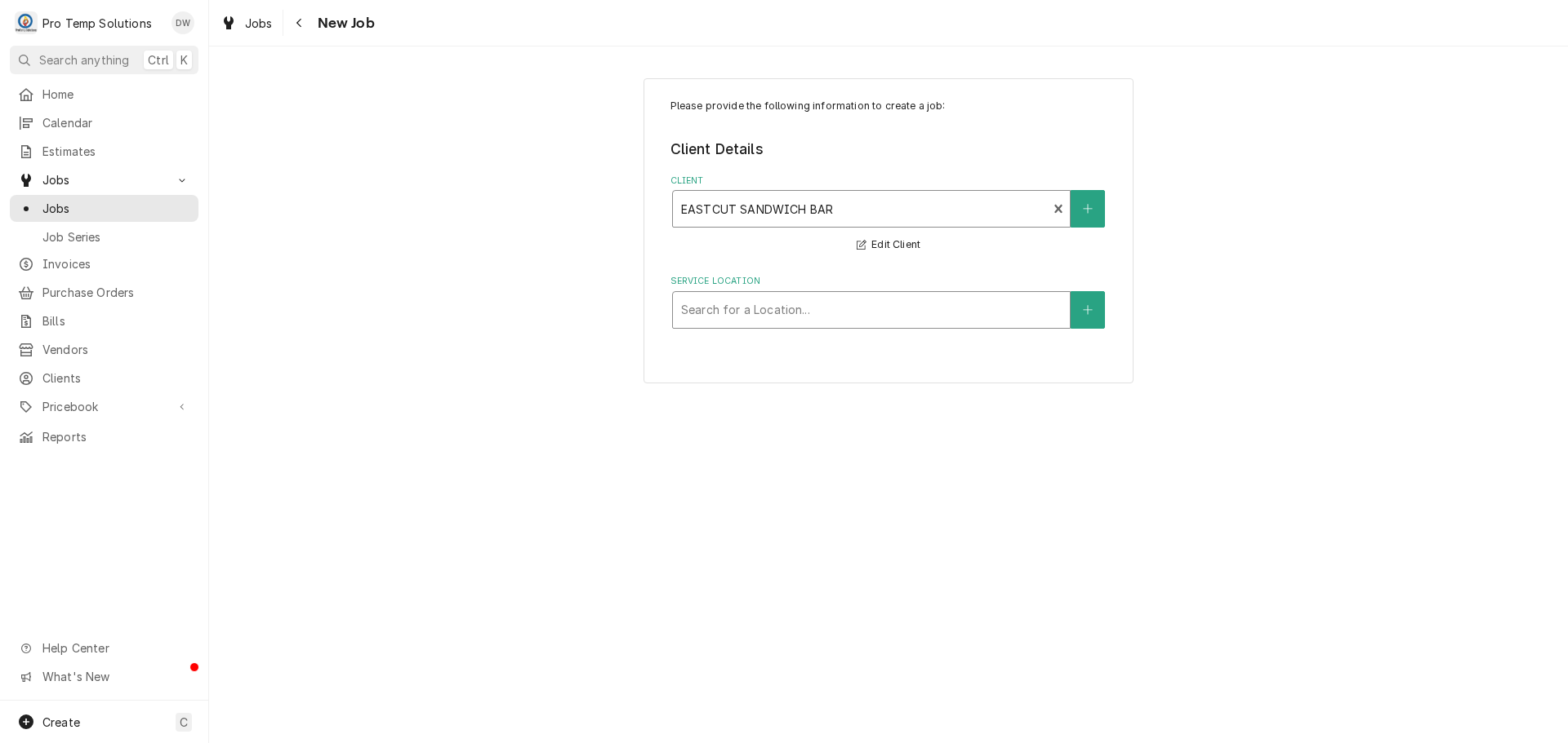
click at [788, 310] on div "Service Location" at bounding box center [870, 310] width 380 height 29
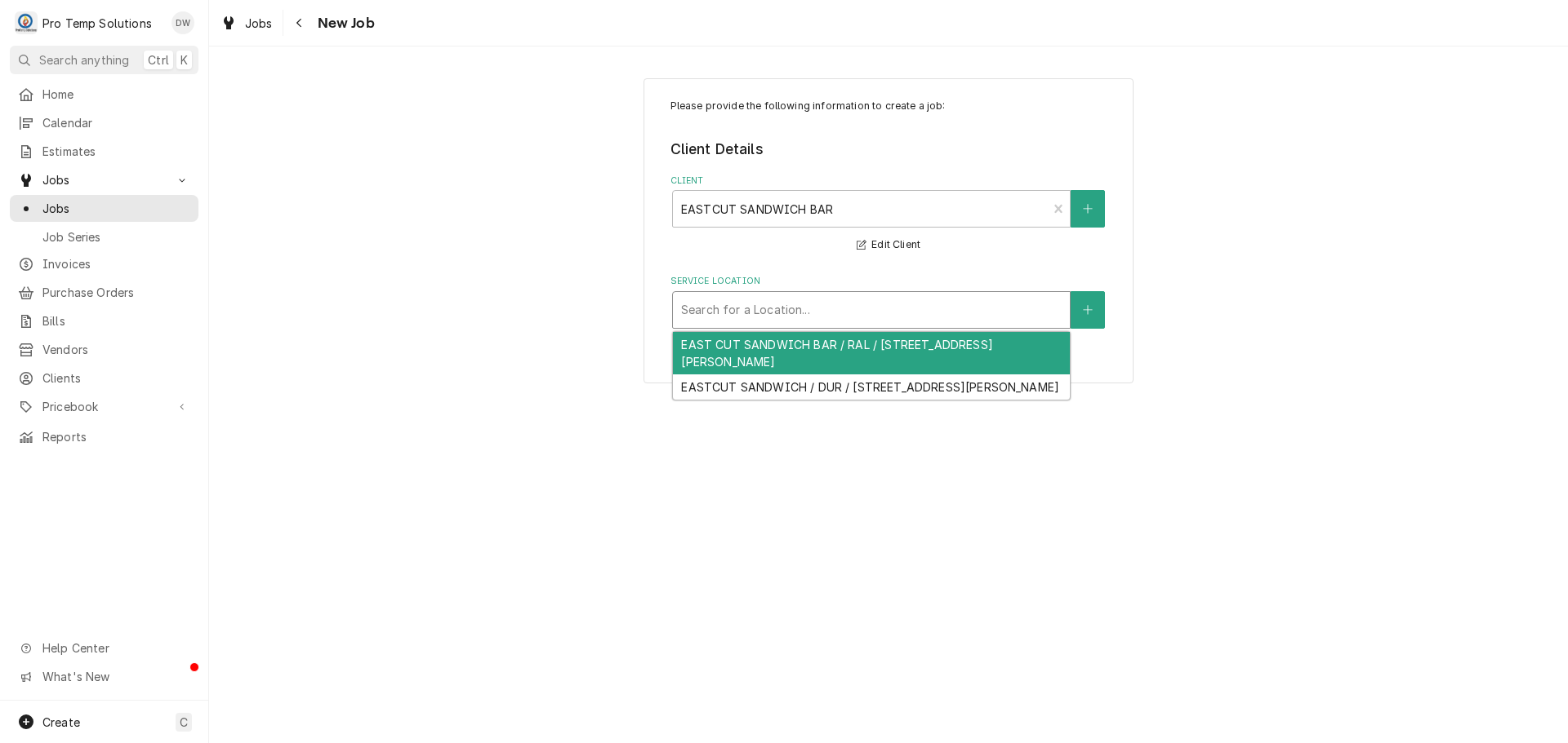
click at [784, 341] on div "EAST CUT SANDWICH BAR / RAL / [STREET_ADDRESS][PERSON_NAME]" at bounding box center [871, 352] width 397 height 42
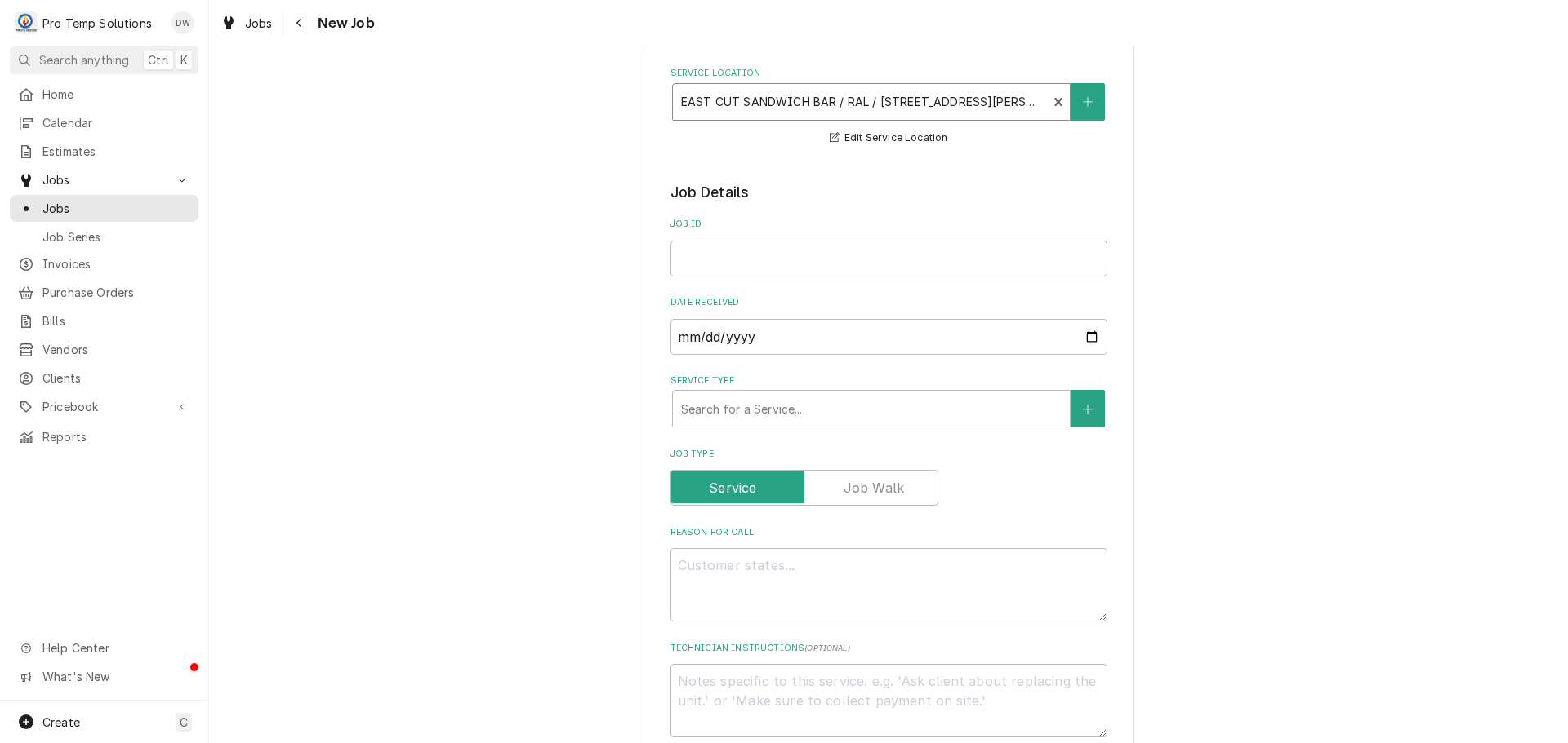
scroll to position [245, 0]
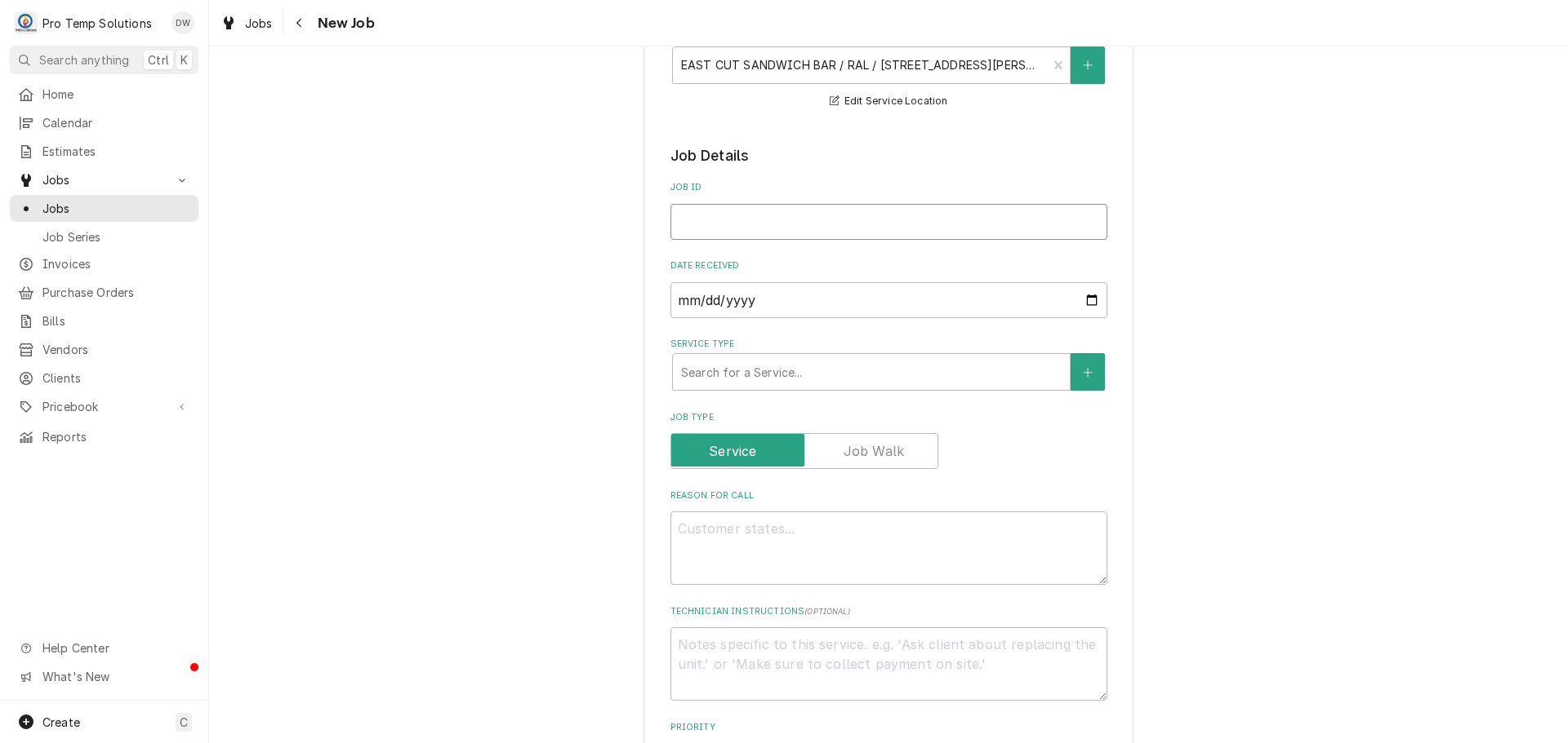
click at [730, 207] on input "Job ID" at bounding box center [888, 222] width 437 height 36
type textarea "x"
type input "0"
type textarea "x"
type input "08"
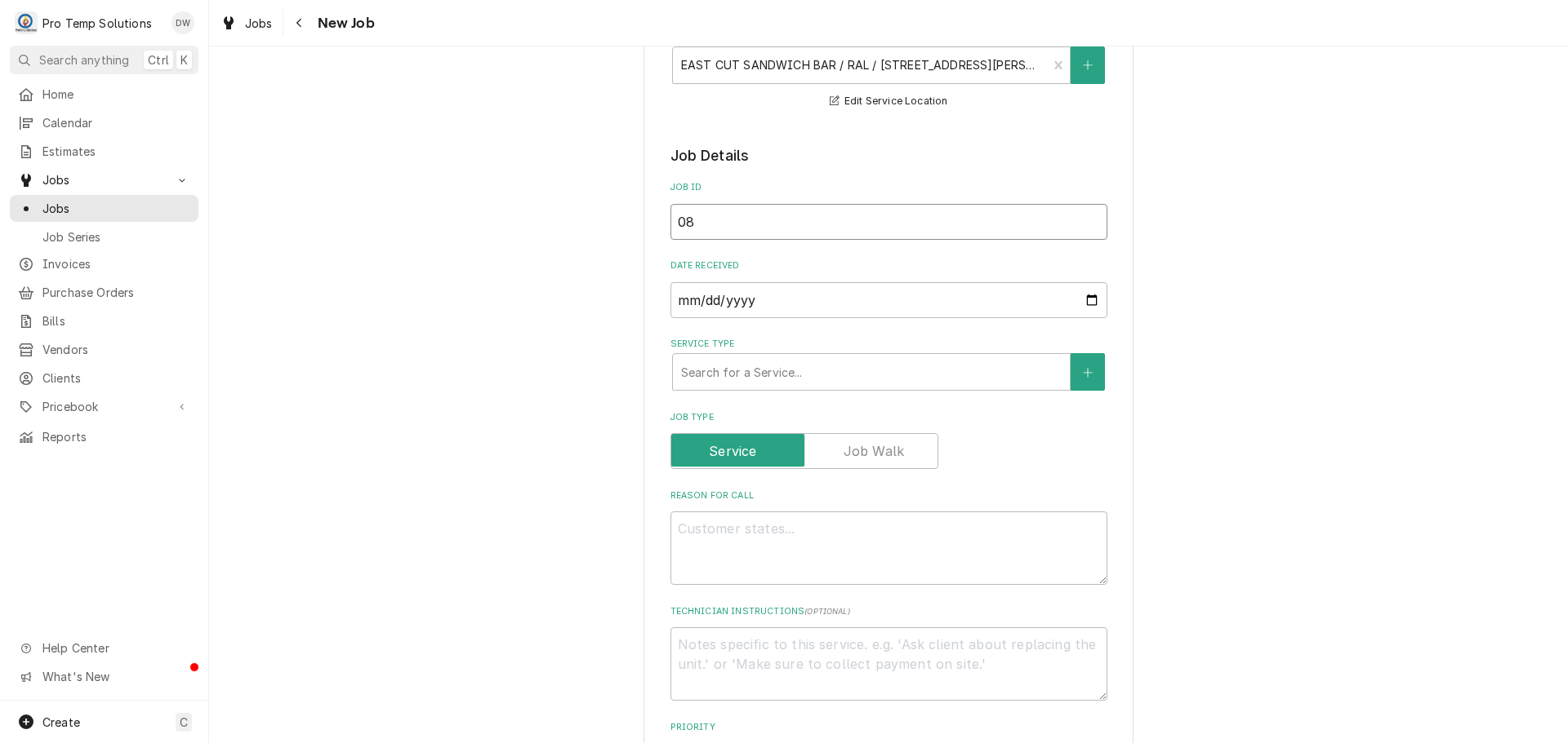
type textarea "x"
type input "081"
type textarea "x"
type input "0818"
type textarea "x"
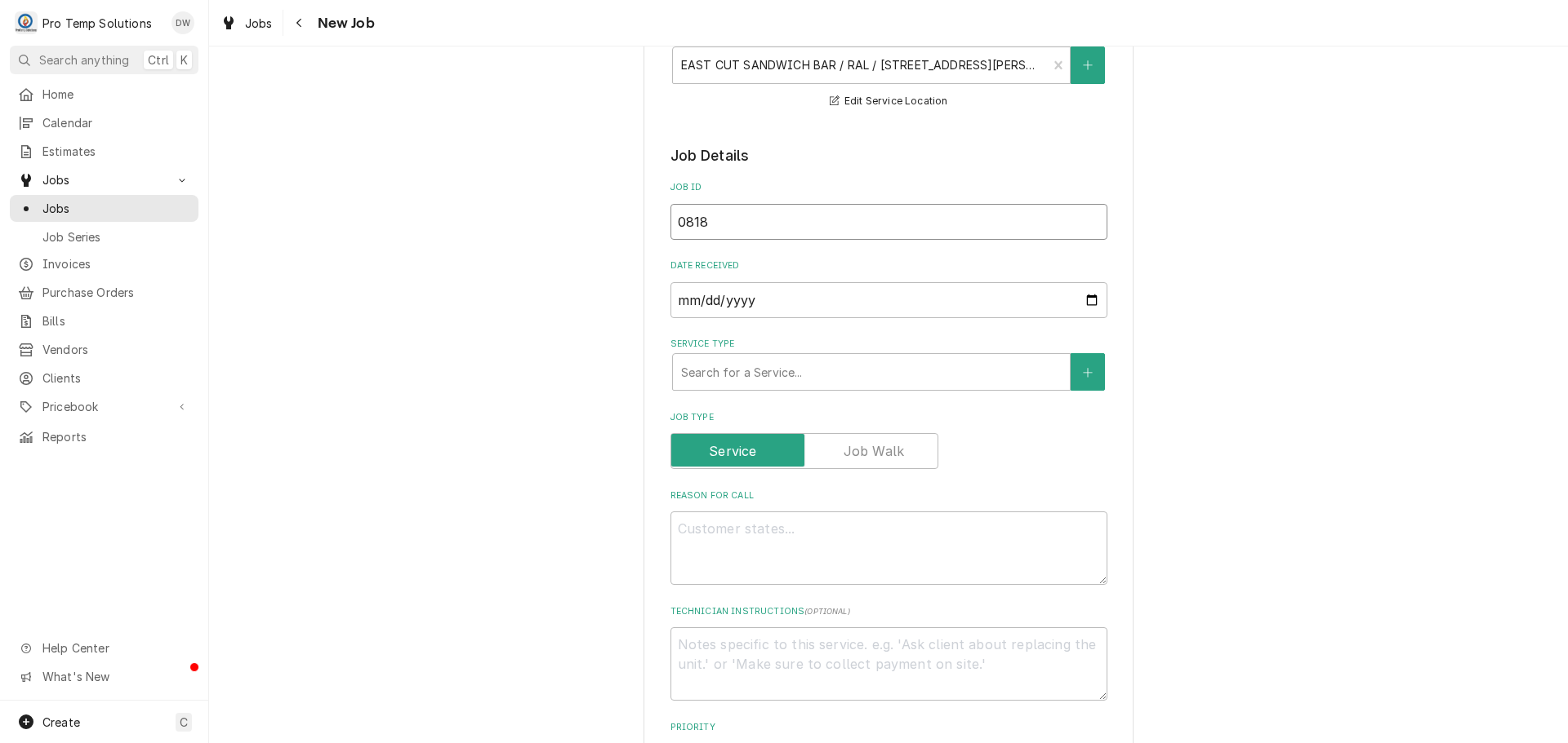
type input "08182"
type textarea "x"
type input "081825"
type textarea "x"
type input "081825-"
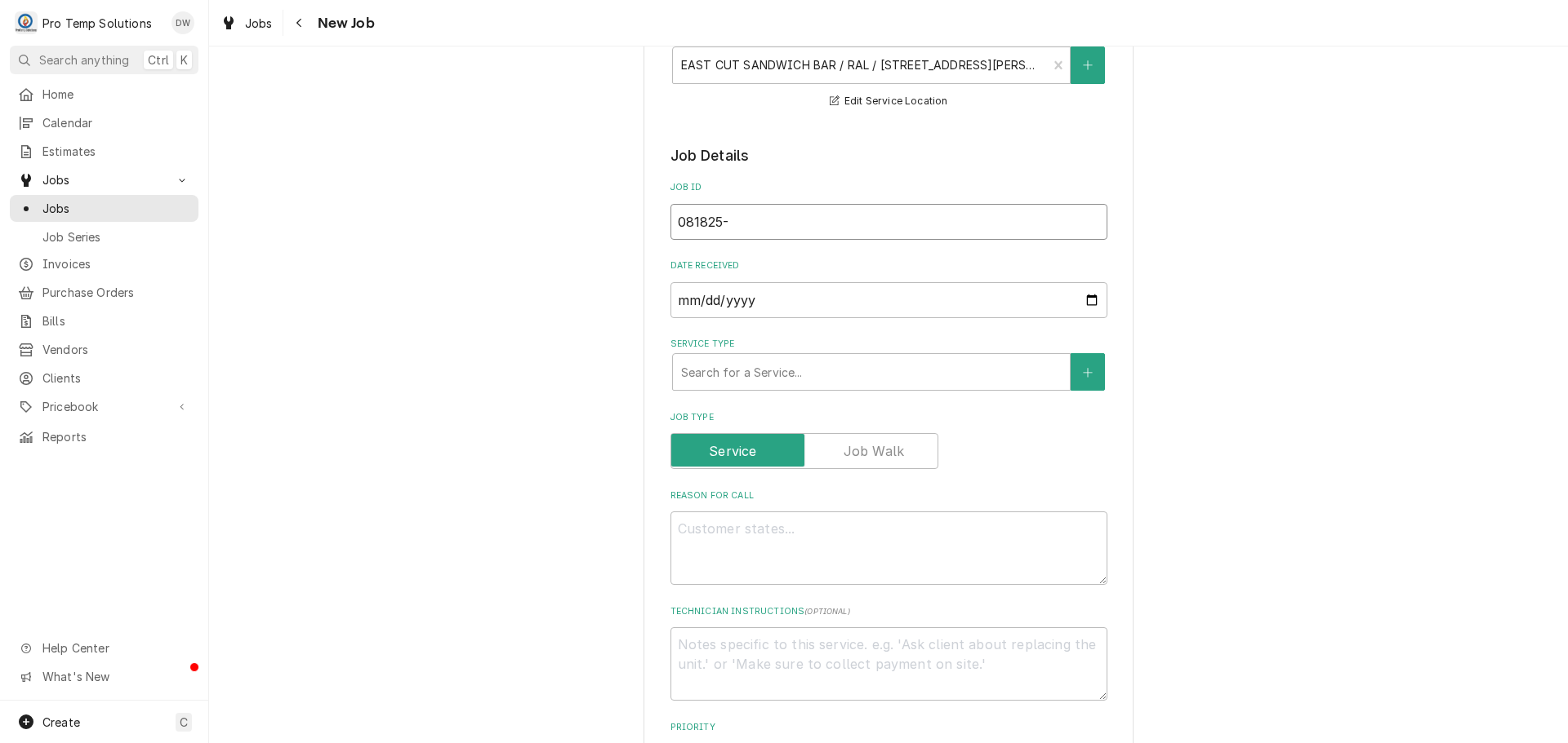
type textarea "x"
type input "081825-0"
type textarea "x"
type input "081825-01"
type textarea "x"
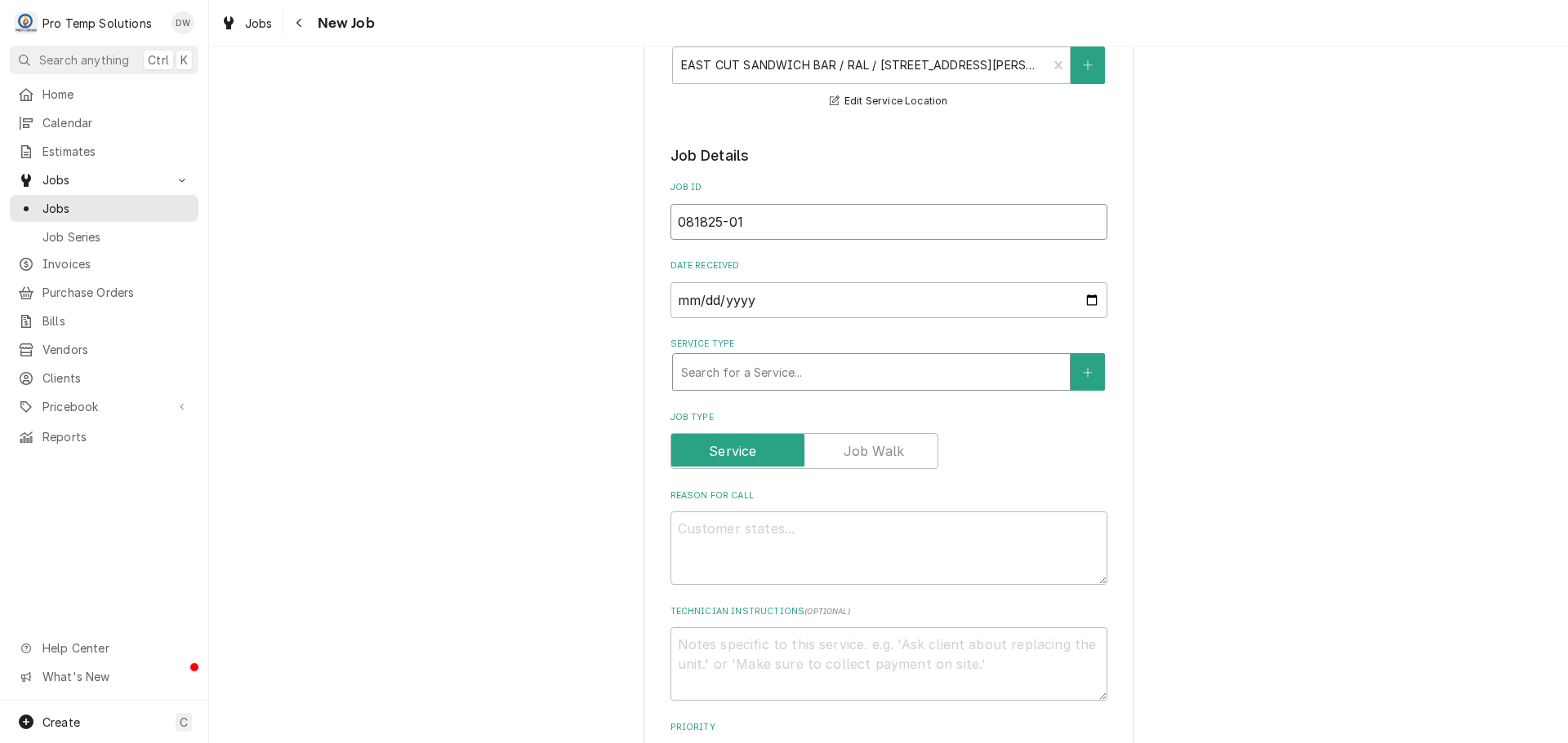
type input "081825-01"
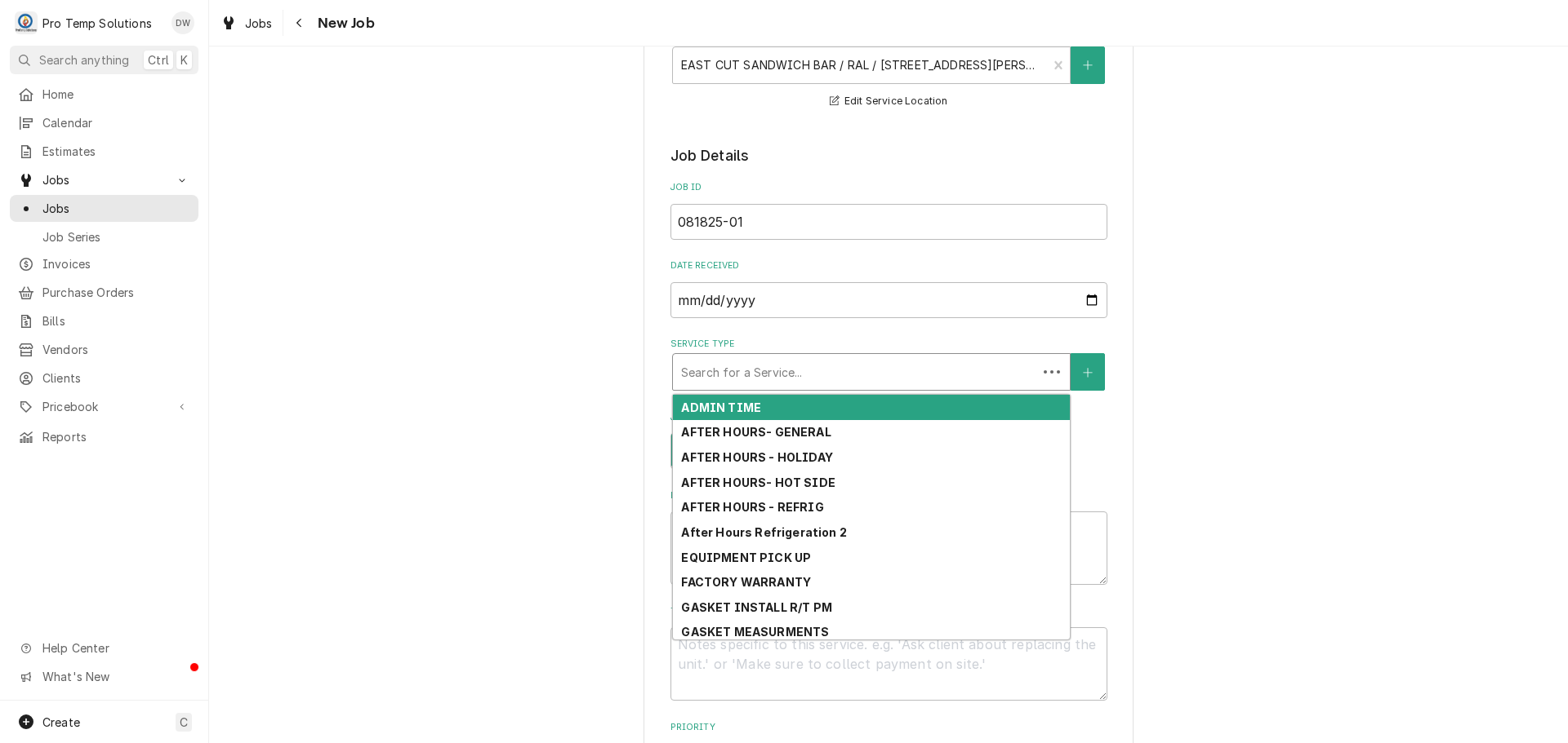
click at [872, 381] on div "Service Type" at bounding box center [855, 372] width 348 height 29
type textarea "x"
type input "H"
type textarea "x"
type input "HO"
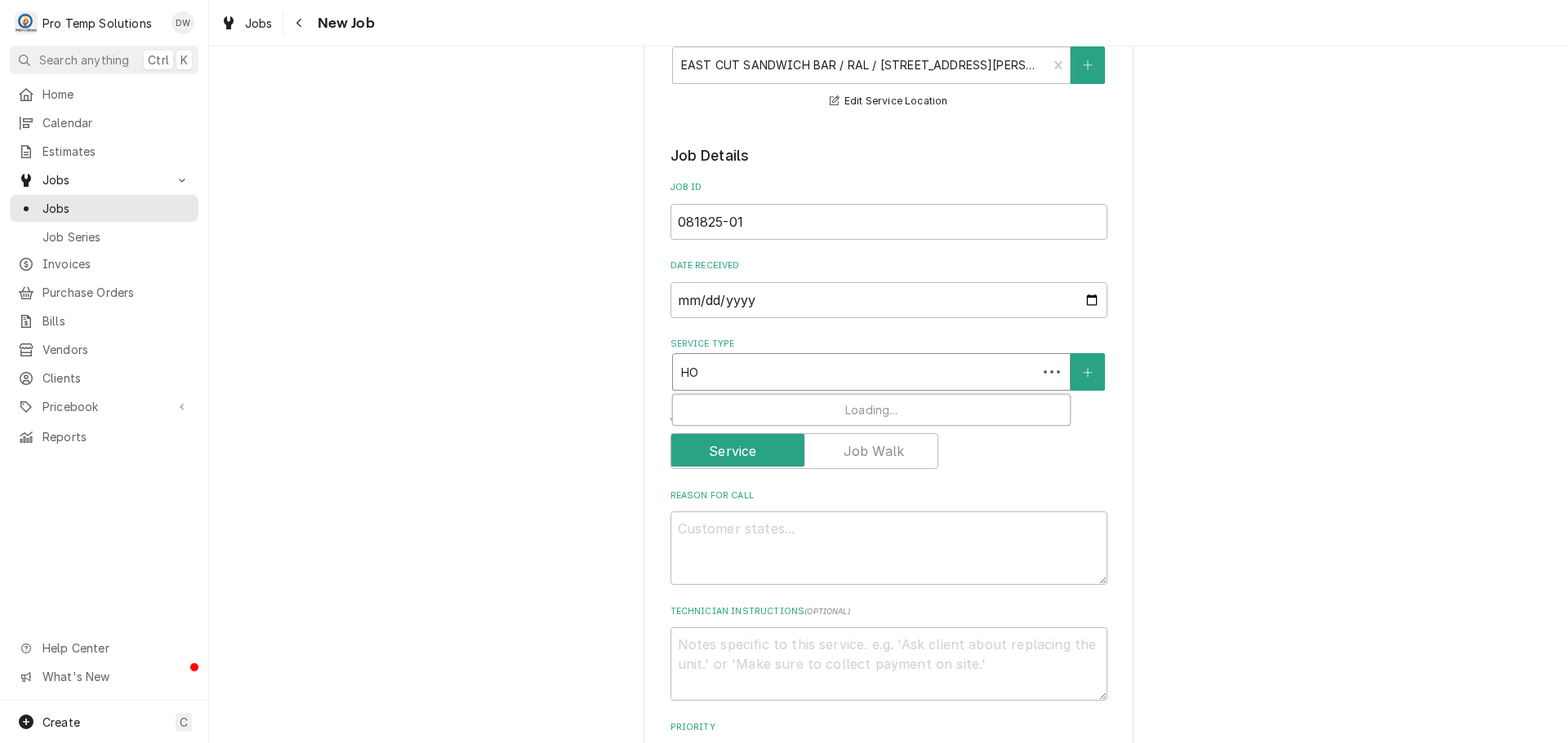
type textarea "x"
type input "HOT"
type textarea "x"
type input "HOT"
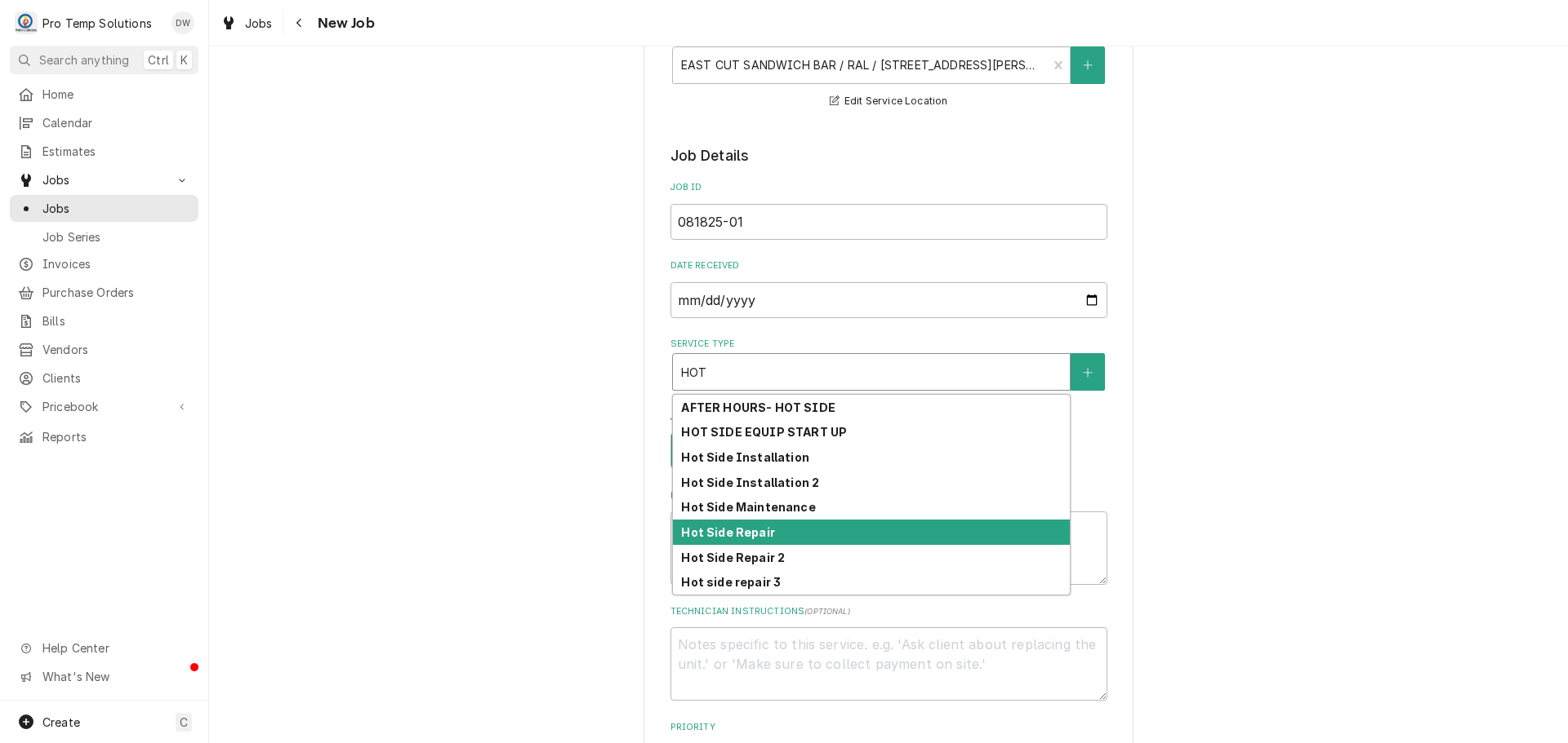
click at [835, 533] on div "Hot Side Repair" at bounding box center [871, 532] width 397 height 25
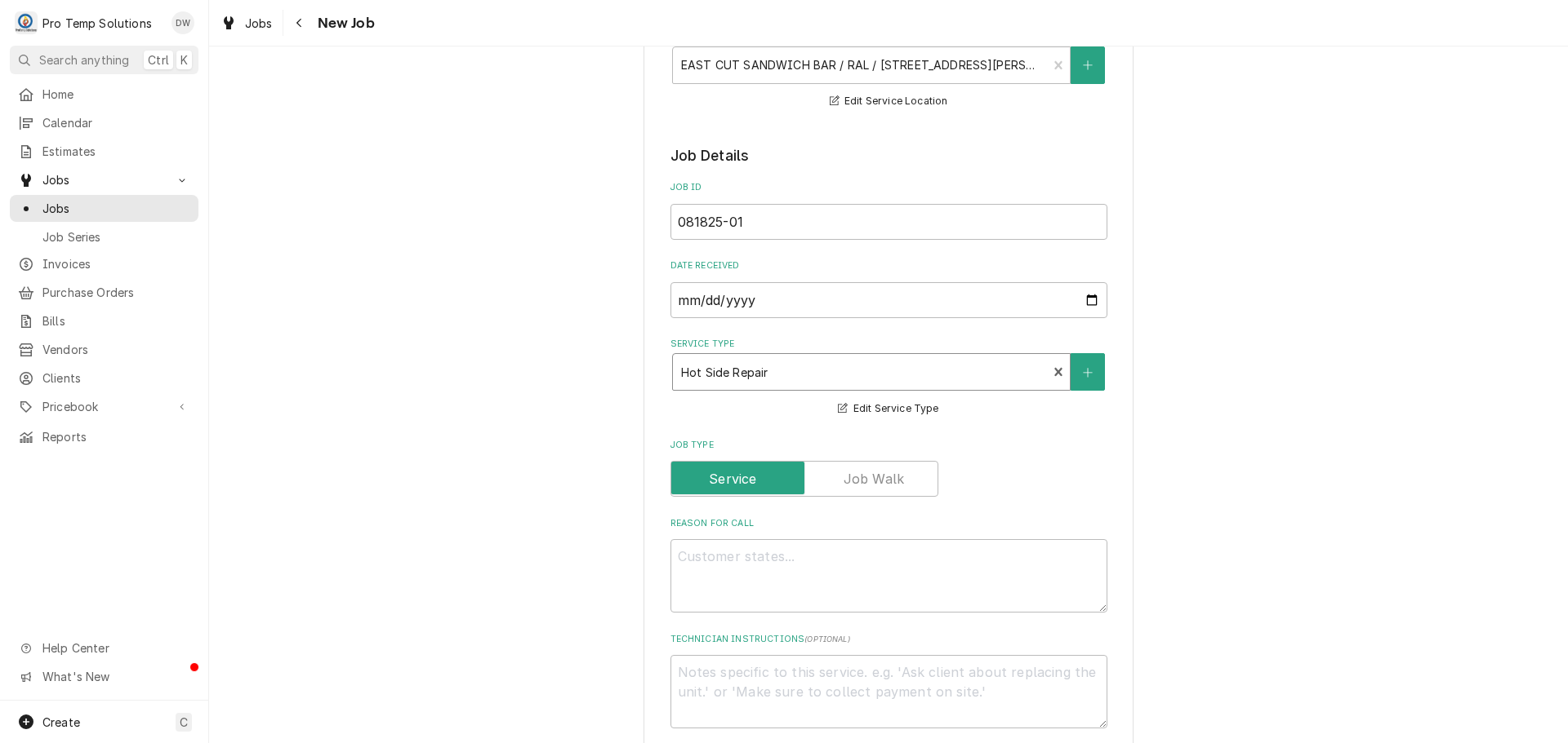
scroll to position [326, 0]
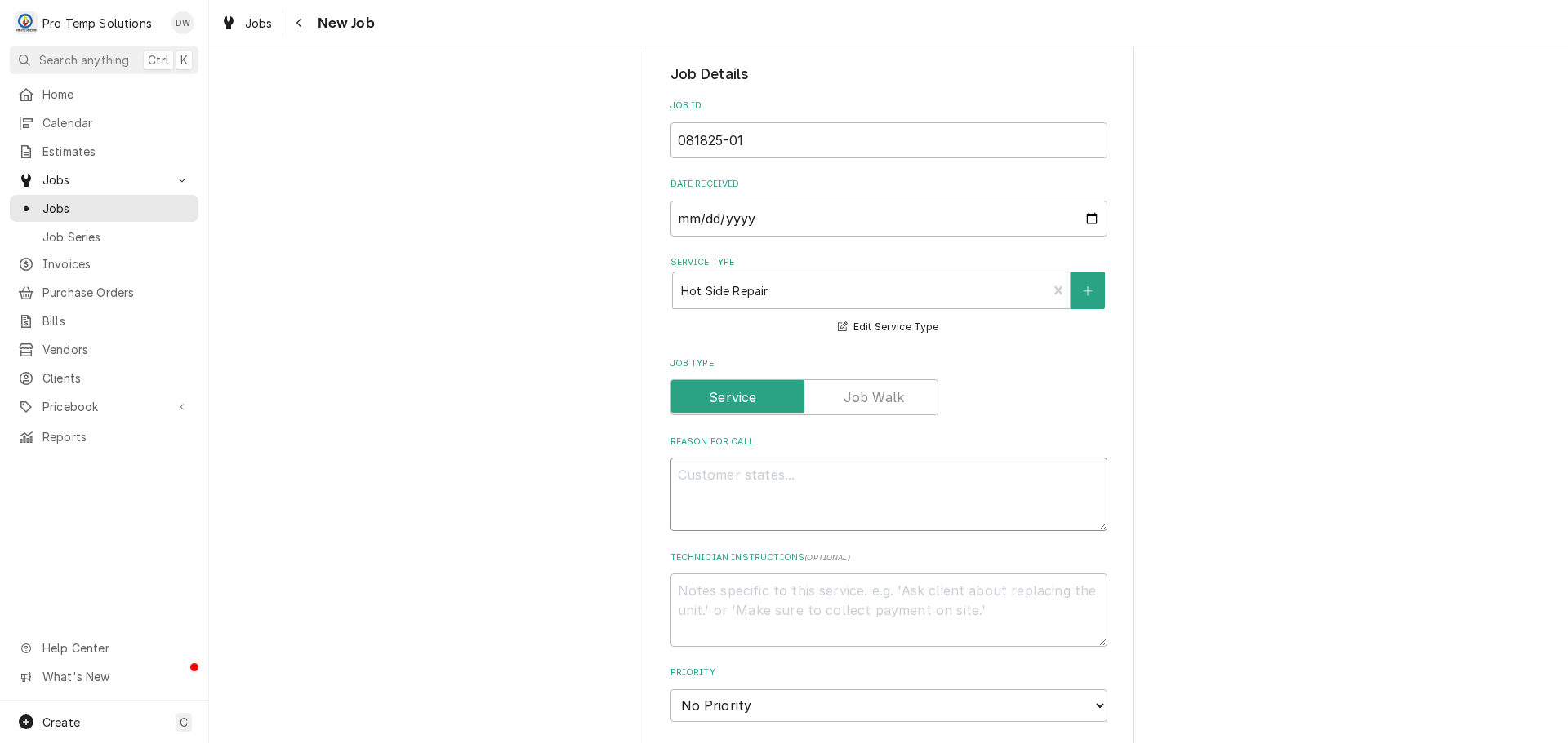
click at [725, 475] on textarea "Reason For Call" at bounding box center [888, 494] width 437 height 73
type textarea "x"
type textarea "L"
type textarea "x"
type textarea "LE"
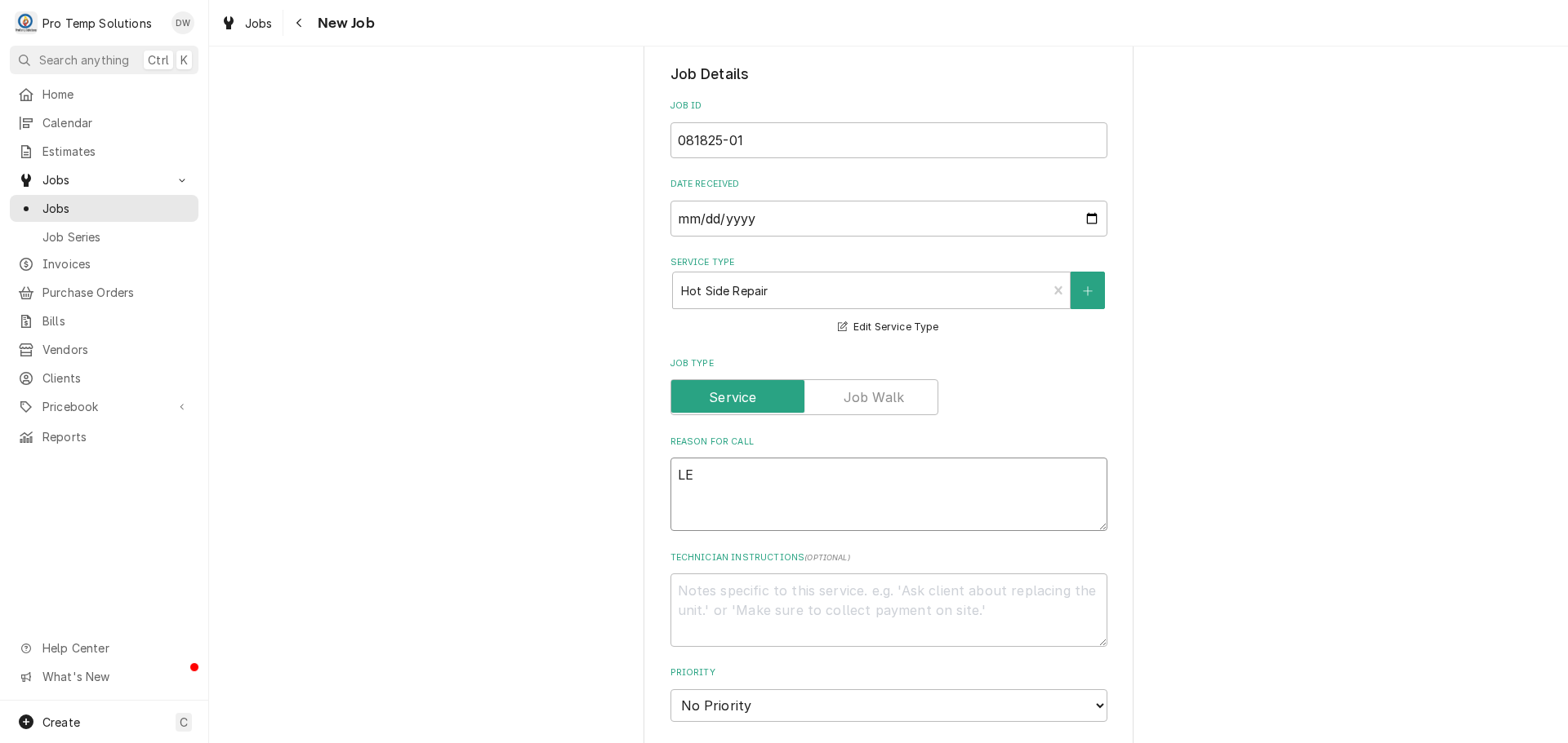
type textarea "x"
type textarea "LEFT"
type textarea "x"
type textarea "LEFT"
type textarea "x"
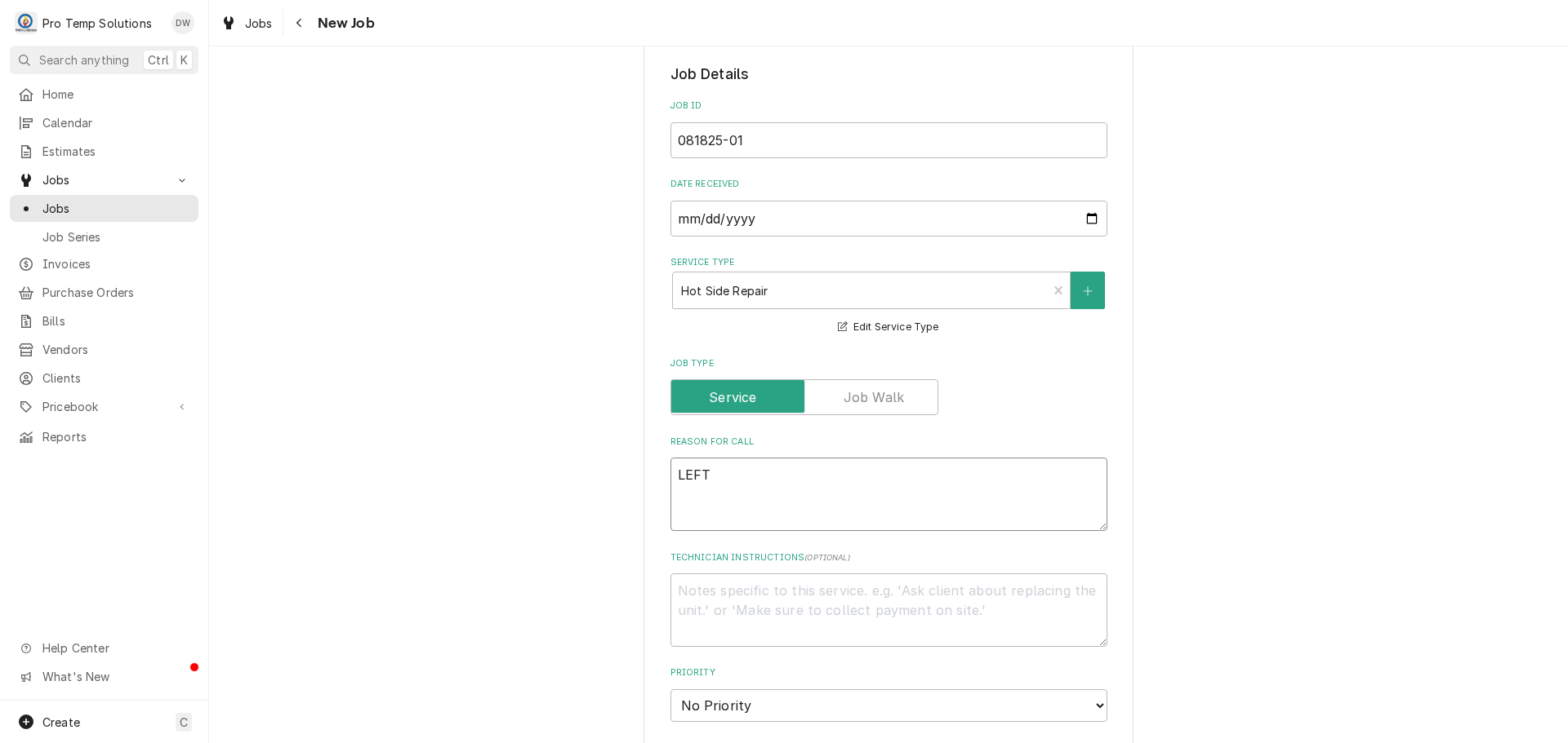
type textarea "LEFT &"
type textarea "x"
type textarea "LEFT &"
type textarea "x"
type textarea "LEFT & R"
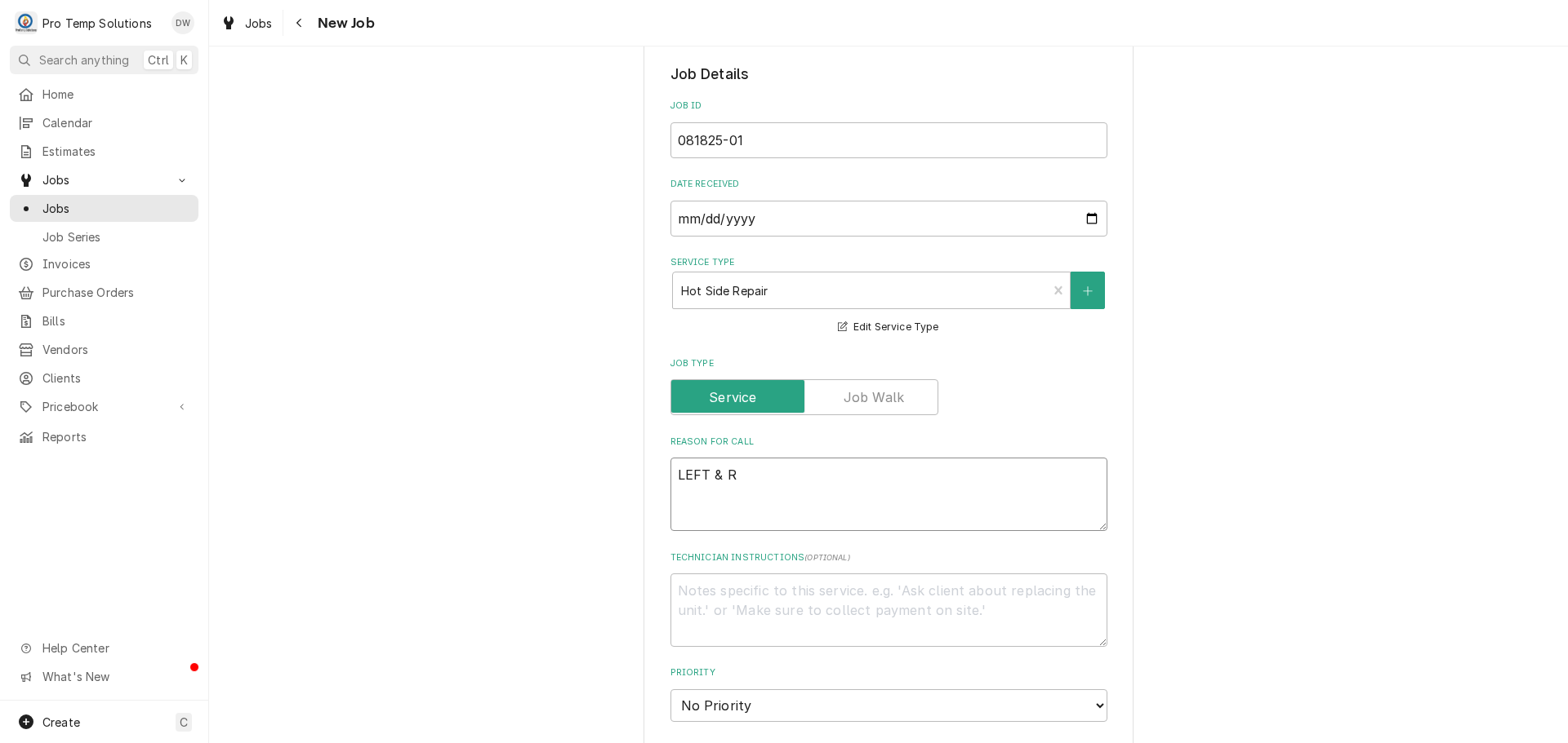
type textarea "x"
type textarea "LEFT & RI"
type textarea "x"
type textarea "LEFT & RIG"
type textarea "x"
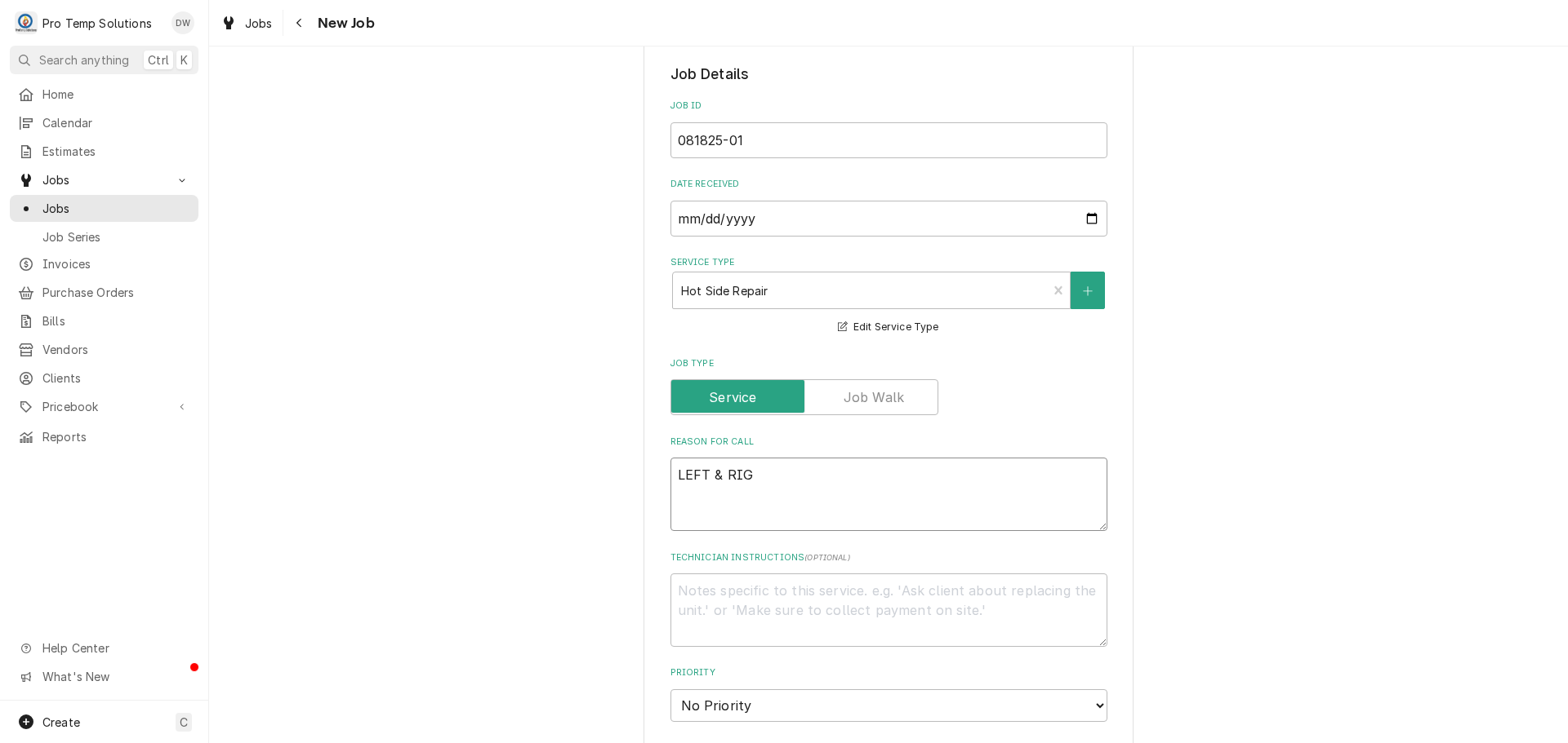
type textarea "LEFT & RIGH"
type textarea "x"
type textarea "LEFT & RIGHT"
type textarea "x"
type textarea "LEFT & RIGHT"
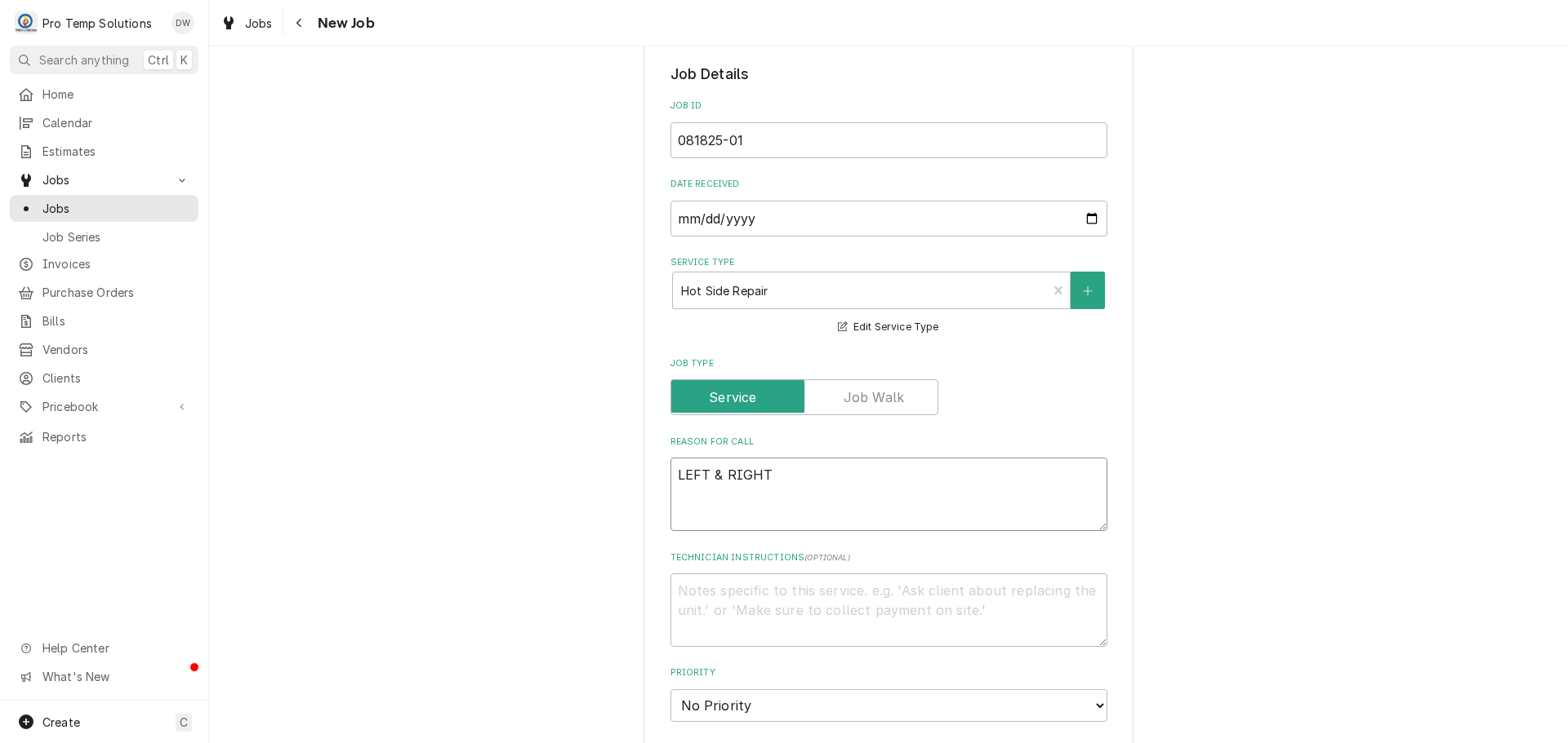
type textarea "x"
type textarea "LEFT & RIGHT F"
type textarea "x"
type textarea "LEFT & RIGHT FL"
type textarea "x"
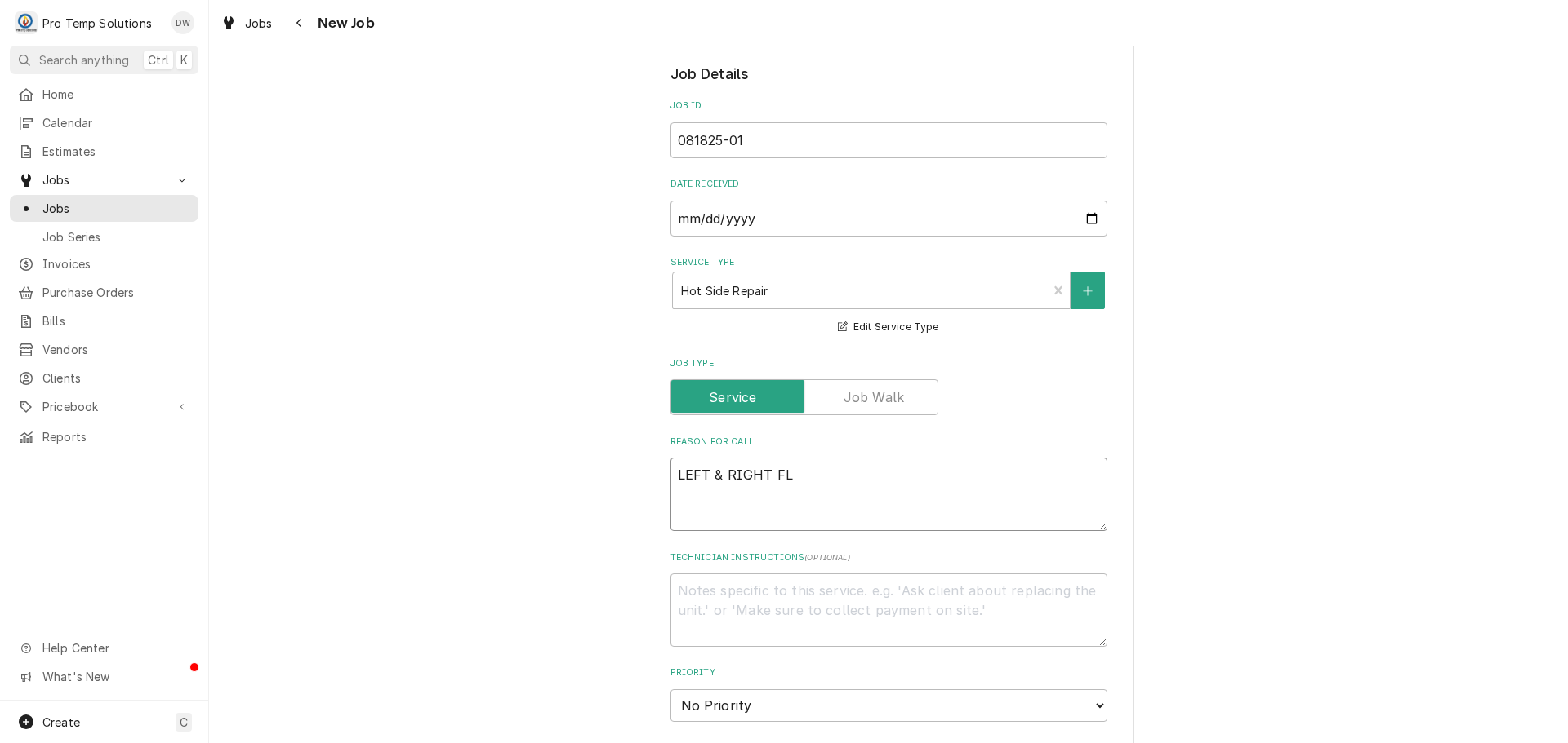
type textarea "LEFT & RIGHT FLA"
type textarea "x"
type textarea "LEFT & RIGHT FLAT"
type textarea "x"
type textarea "LEFT & RIGHT FLAT"
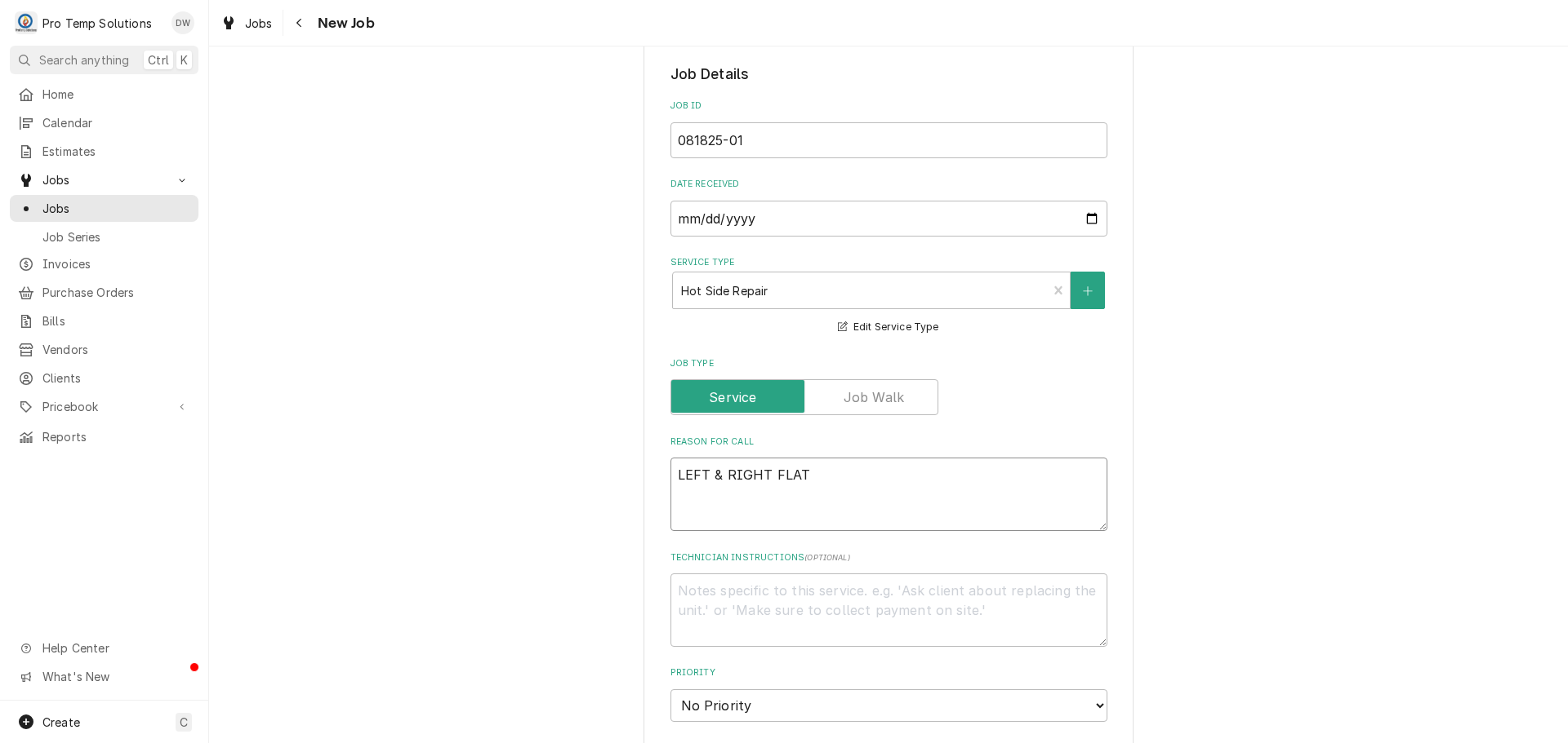
type textarea "x"
type textarea "LEFT & RIGHT FLAT TO"
type textarea "x"
type textarea "LEFT & RIGHT FLAT TOP"
type textarea "x"
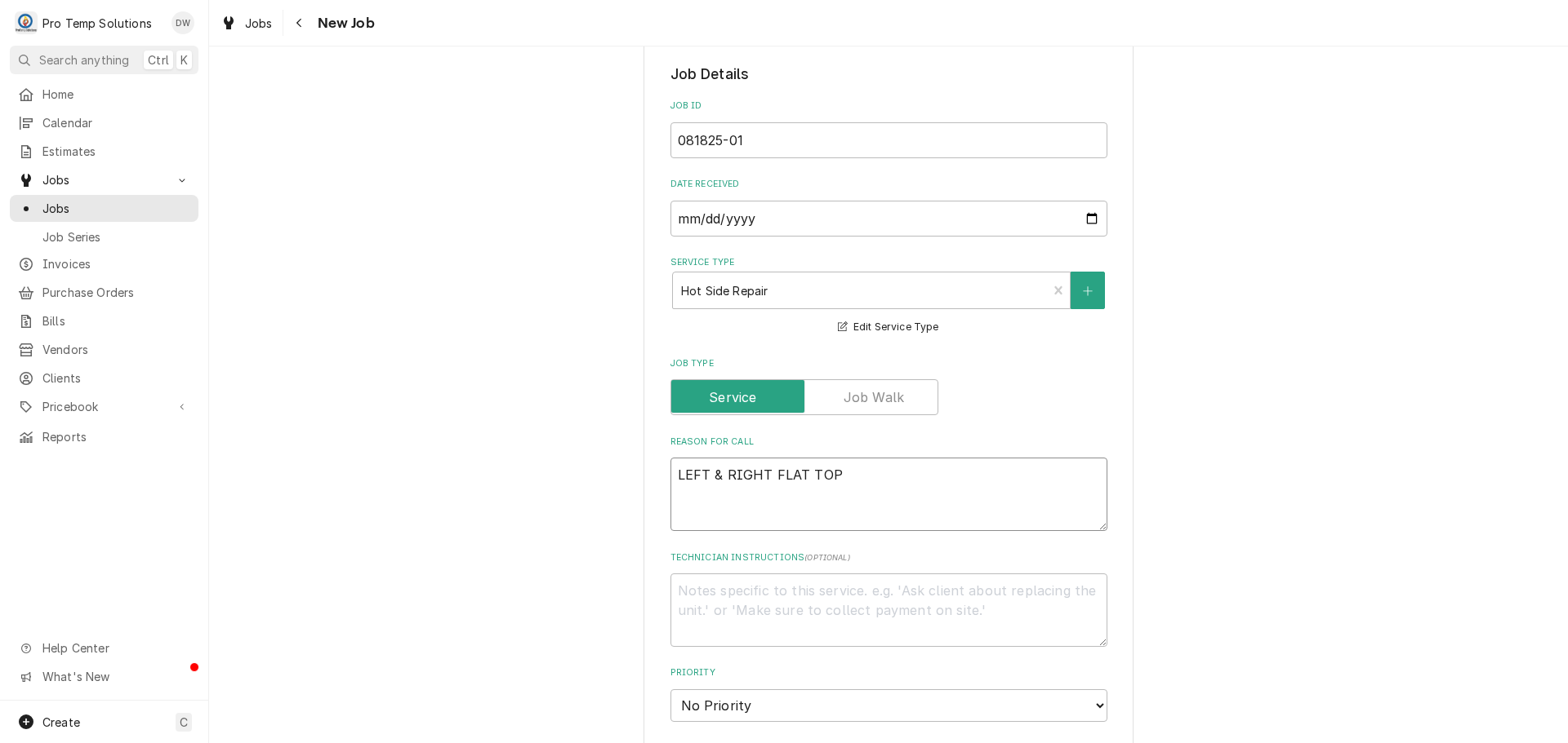
type textarea "LEFT & RIGHT FLAT TOP"
type textarea "x"
type textarea "LEFT & RIGHT FLAT TOP H"
type textarea "x"
type textarea "LEFT & RIGHT FLAT TOP HA"
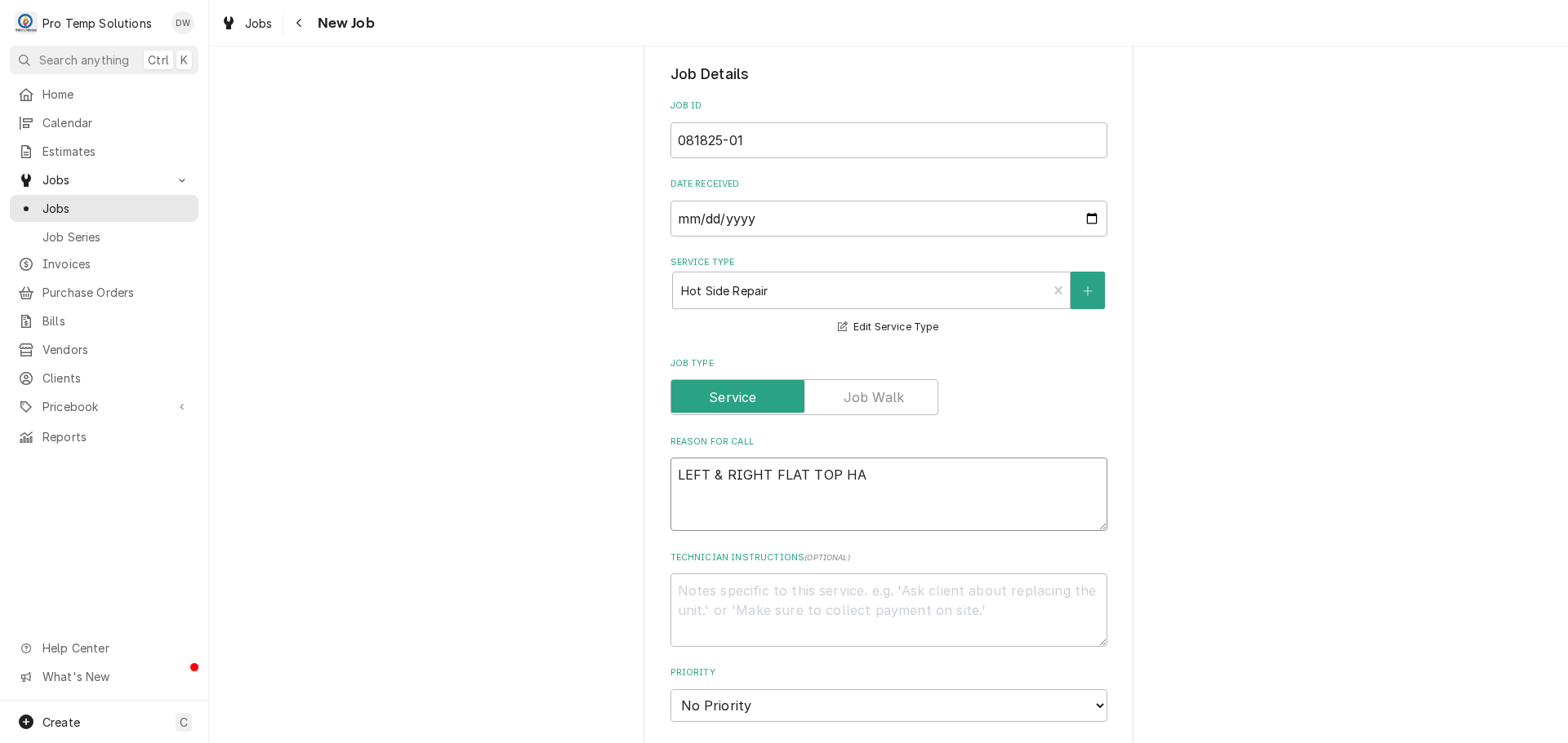
type textarea "x"
type textarea "LEFT & RIGHT FLAT TOP HAV"
type textarea "x"
type textarea "LEFT & RIGHT FLAT TOP HAVE"
type textarea "x"
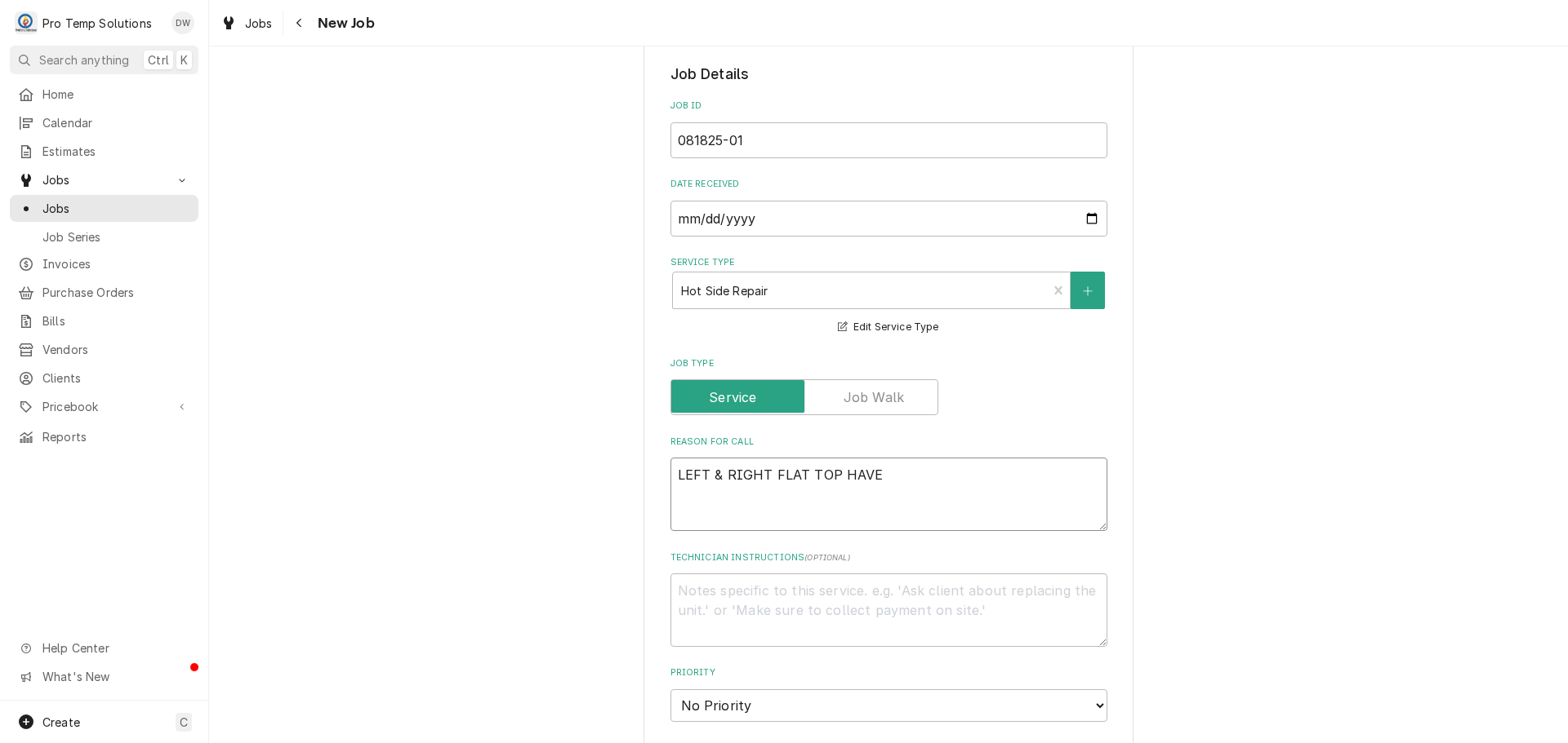
type textarea "LEFT & RIGHT FLAT TOP HAVE"
type textarea "x"
type textarea "LEFT & RIGHT FLAT TOP HAVE ("
type textarea "x"
type textarea "LEFT & RIGHT FLAT TOP HAVE ("
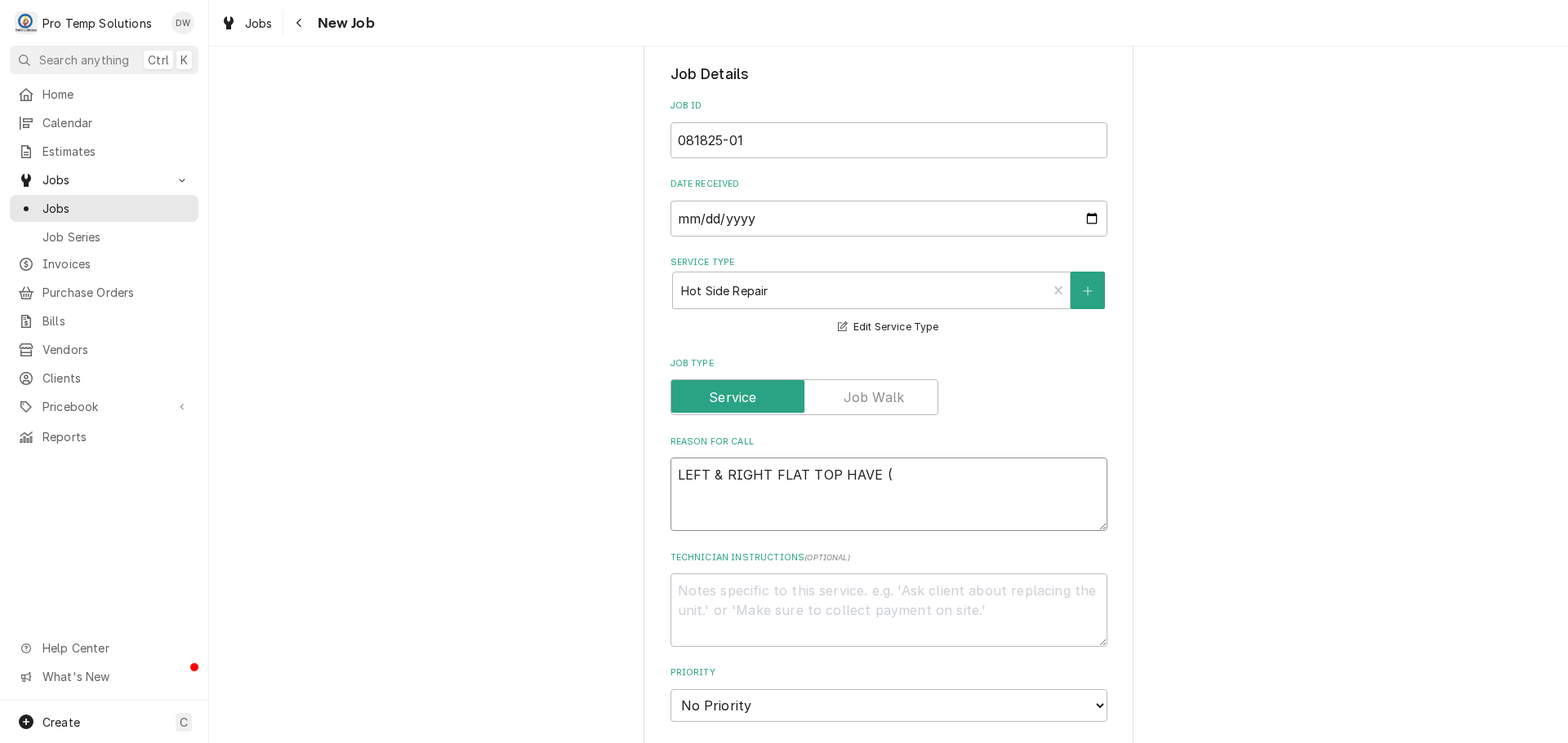
type textarea "x"
type textarea "LEFT & RIGHT FLAT TOP HAVE ("
type textarea "x"
type textarea "LEFT & RIGHT FLAT TOP HAVE (1"
type textarea "x"
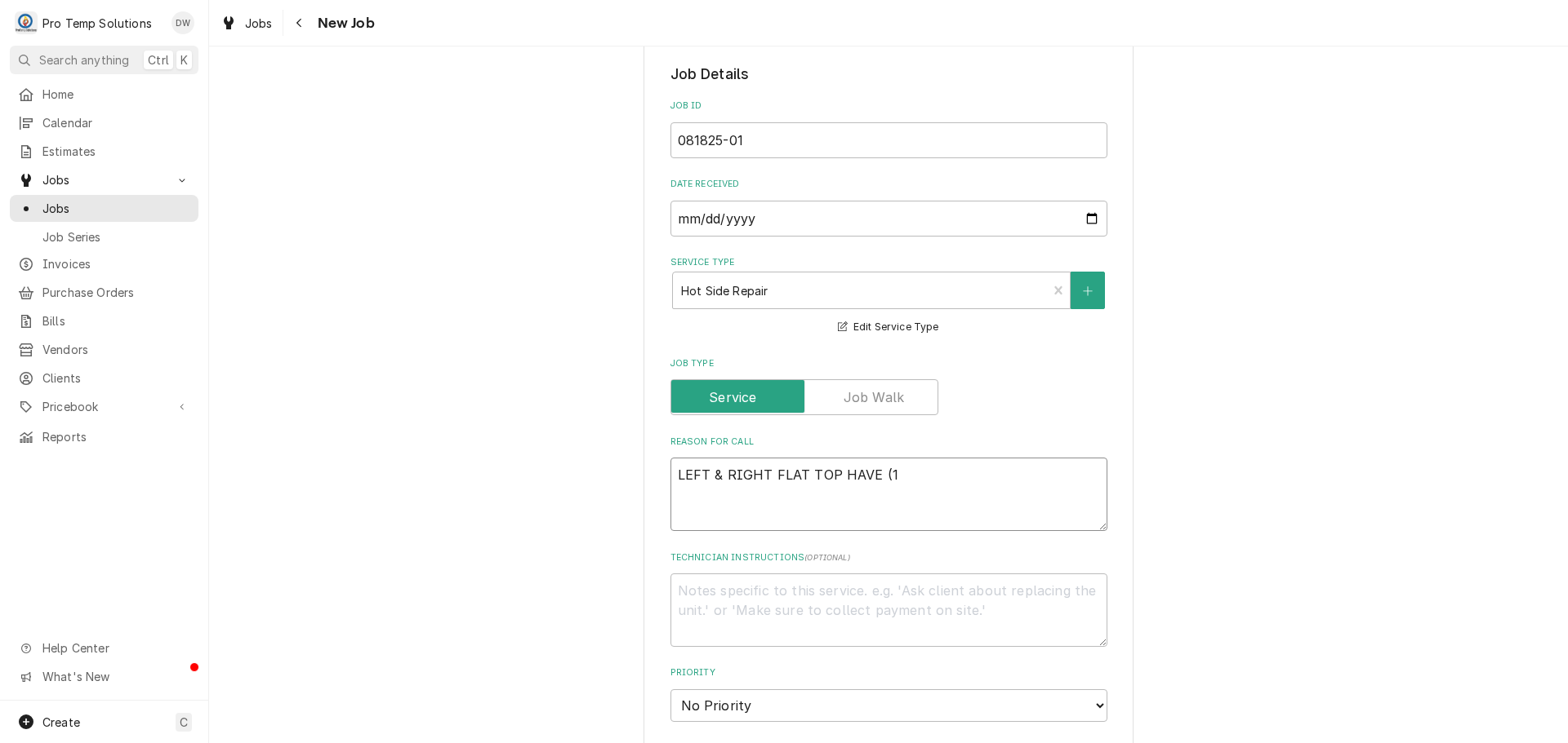
type textarea "LEFT & RIGHT FLAT TOP HAVE (10"
type textarea "x"
type textarea "LEFT & RIGHT FLAT TOP HAVE (10"
type textarea "x"
type textarea "LEFT & RIGHT FLAT TOP HAVE (10 P"
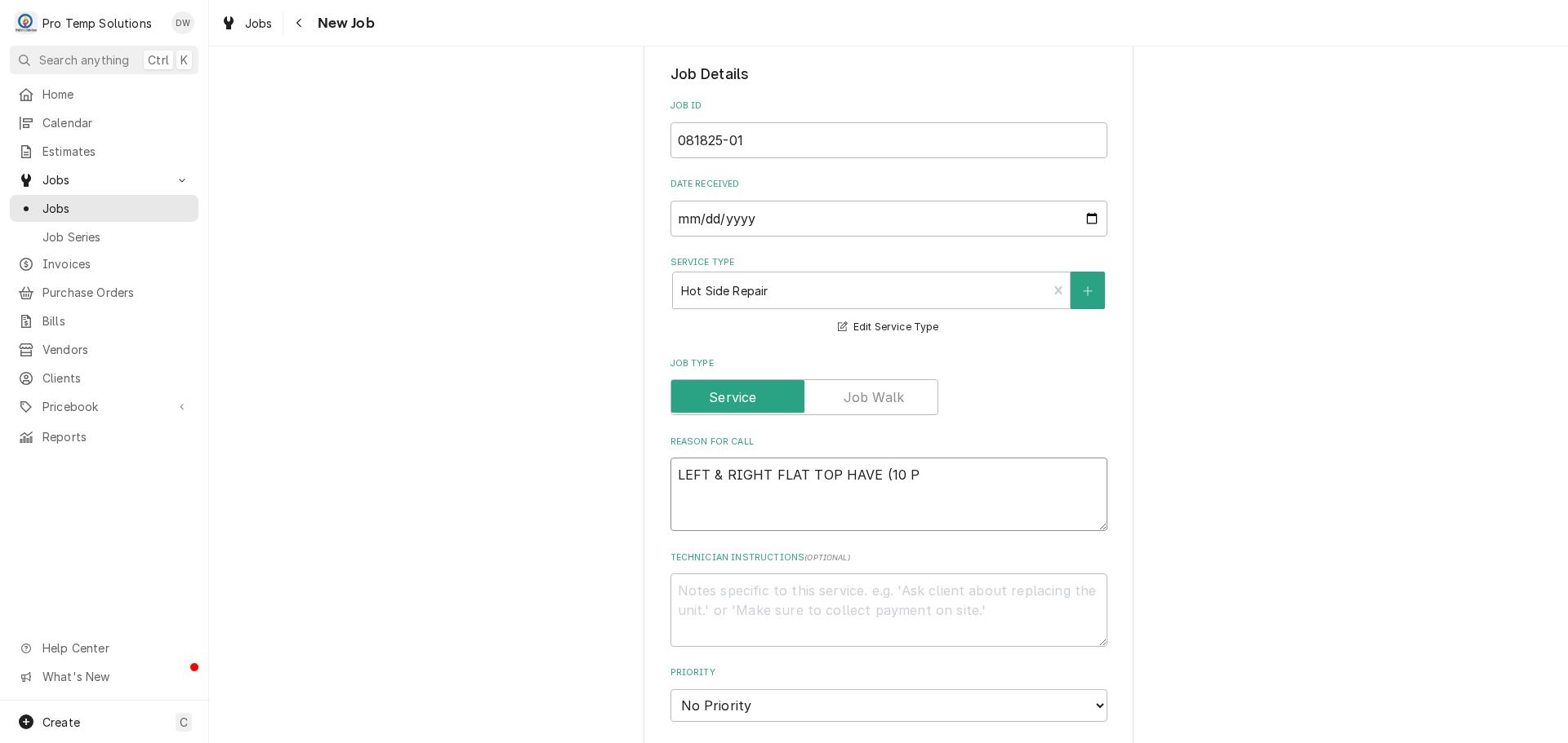
type textarea "x"
type textarea "LEFT & RIGHT FLAT TOP HAVE (10 PI"
type textarea "x"
type textarea "LEFT & RIGHT FLAT TOP HAVE (10 PIL"
type textarea "x"
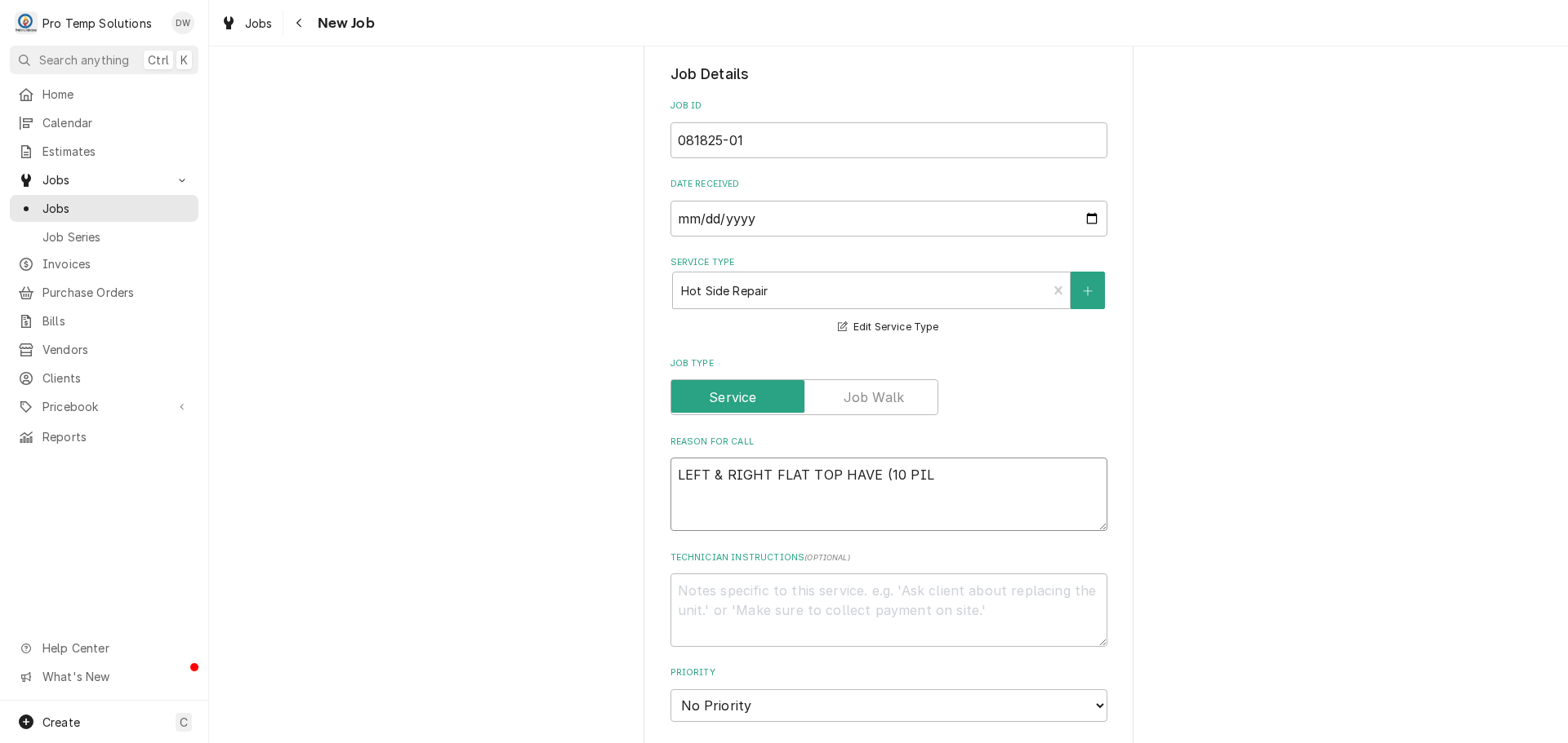
type textarea "LEFT & RIGHT FLAT TOP HAVE (10 PILO"
type textarea "x"
type textarea "LEFT & RIGHT FLAT TOP HAVE (10 PILOT"
type textarea "x"
type textarea "LEFT & RIGHT FLAT TOP HAVE (10 PILOT"
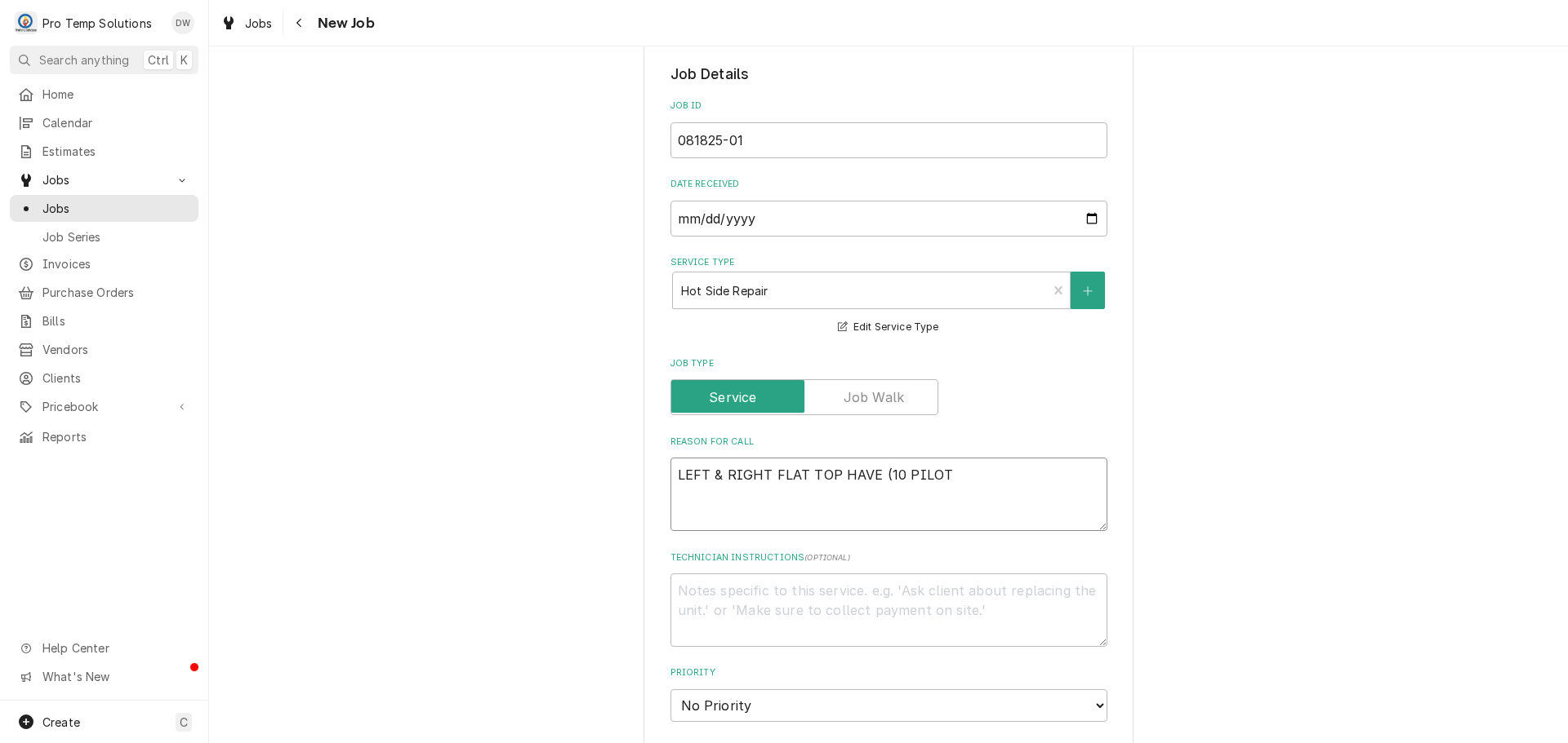
click at [830, 476] on textarea "LEFT & RIGHT FLAT TOP HAVE (10 PILOT" at bounding box center [888, 494] width 437 height 73
type textarea "x"
type textarea "LEFT & RIGHT FLAT TOP EHAVE (10 PILOT"
type textarea "x"
type textarea "LEFT & RIGHT FLAT TOP EAHAVE (10 PILOT"
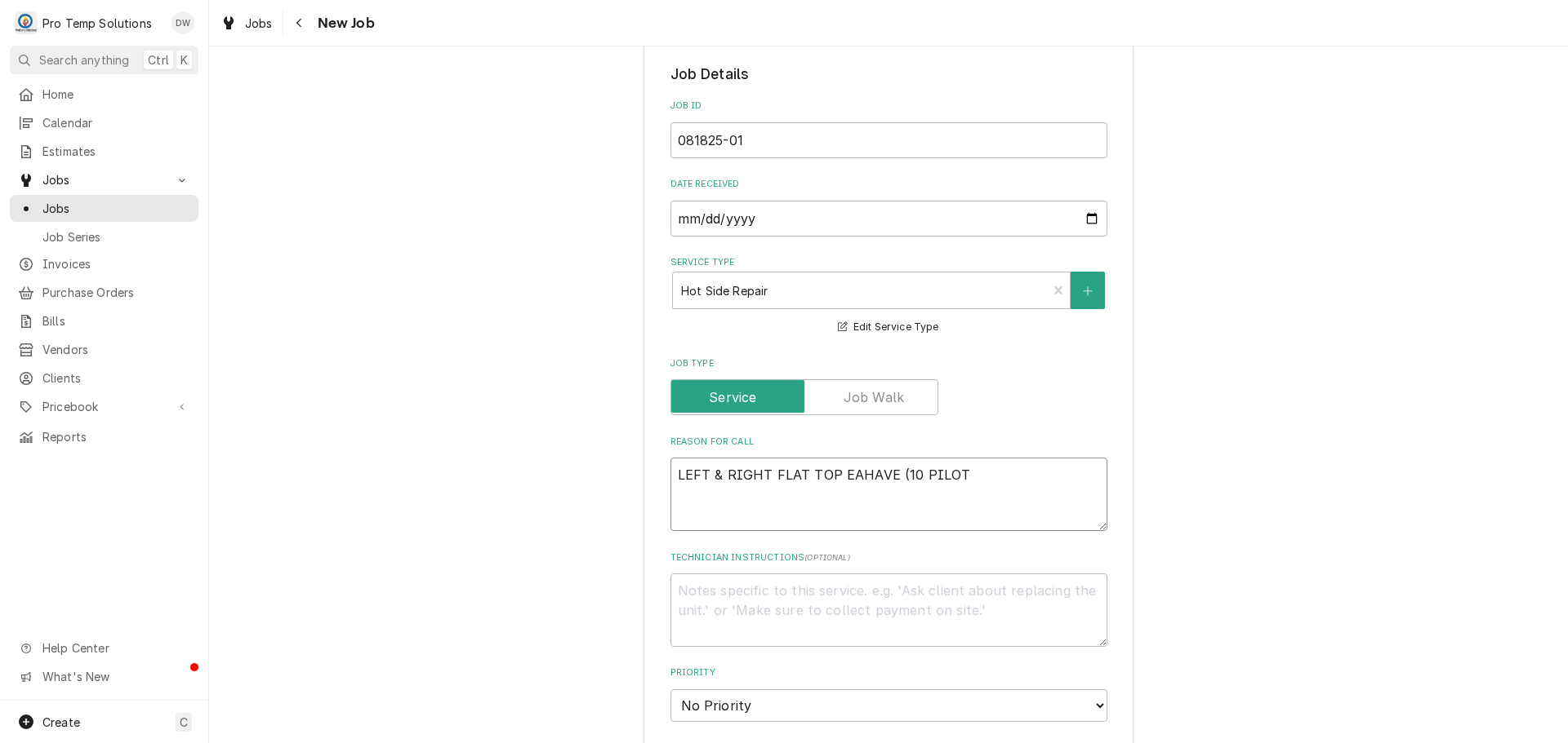
type textarea "x"
type textarea "LEFT & RIGHT FLAT TOP EA HAVE (10 PILOT"
click at [913, 476] on textarea "LEFT & RIGHT FLAT TOP EA HAVE (10 PILOT" at bounding box center [888, 494] width 437 height 73
type textarea "x"
type textarea "LEFT & RIGHT FLAT TOP EA HAVE (10PILOT"
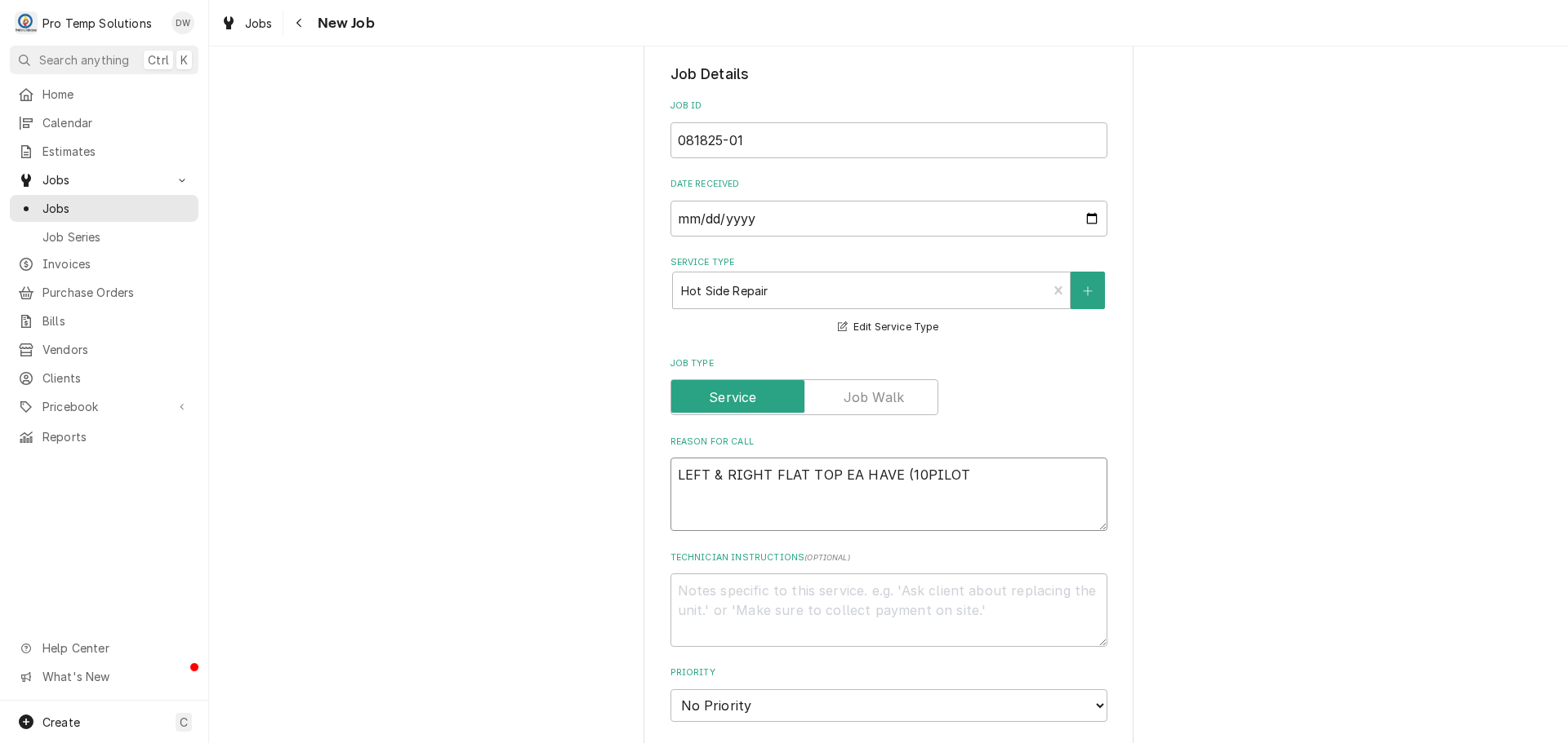
type textarea "x"
type textarea "LEFT & RIGHT FLAT TOP EA HAVE (1PILOT"
type textarea "x"
type textarea "LEFT & RIGHT FLAT TOP EA HAVE (1 PILOT"
type textarea "x"
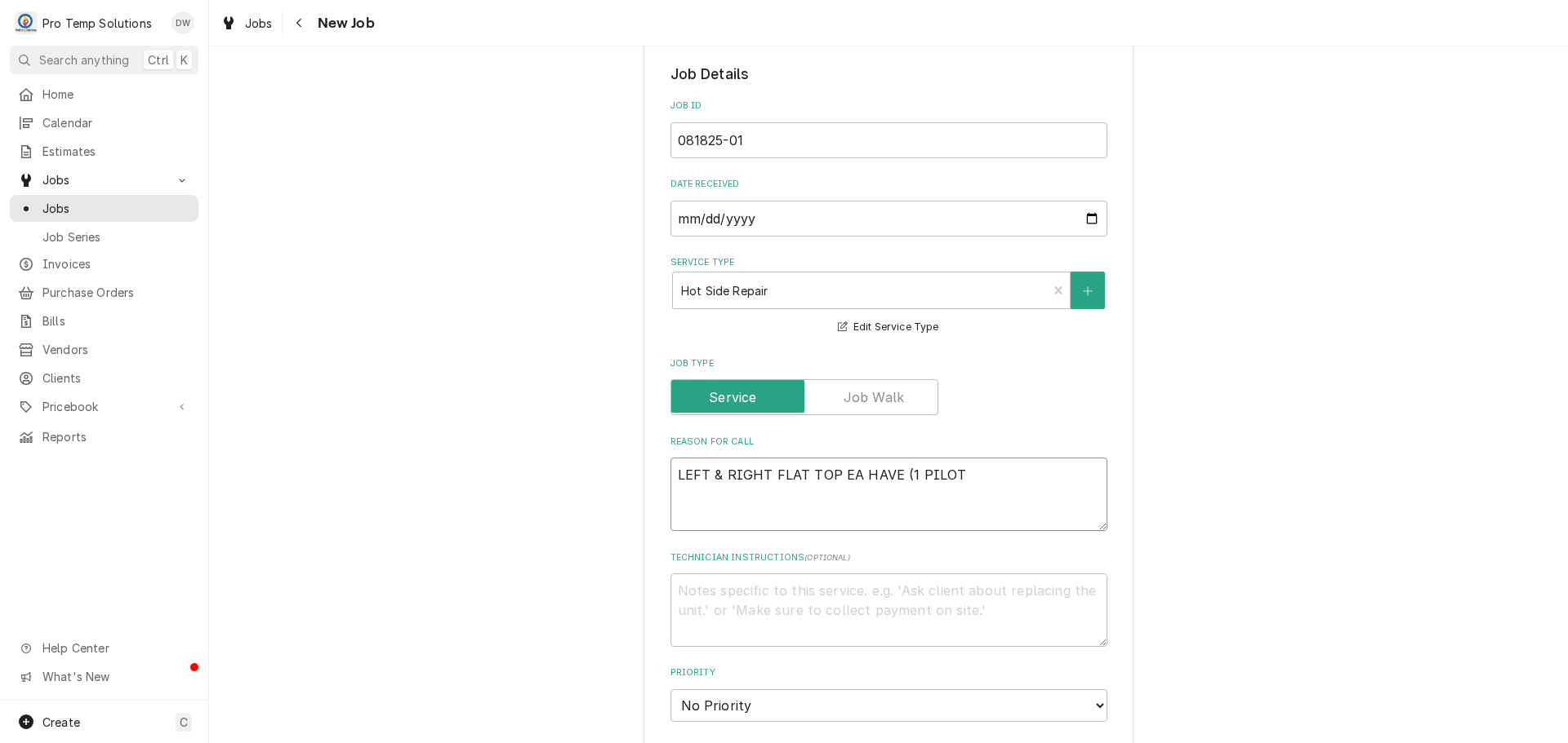
type textarea "LEFT & RIGHT FLAT TOP EA HAVE (1 )PILOT"
type textarea "x"
type textarea "LEFT & RIGHT FLAT TOP EA HAVE (1 ) PILOT"
click at [1004, 477] on textarea "LEFT & RIGHT FLAT TOP EA HAVE (1 ) PILOT" at bounding box center [888, 494] width 437 height 73
type textarea "x"
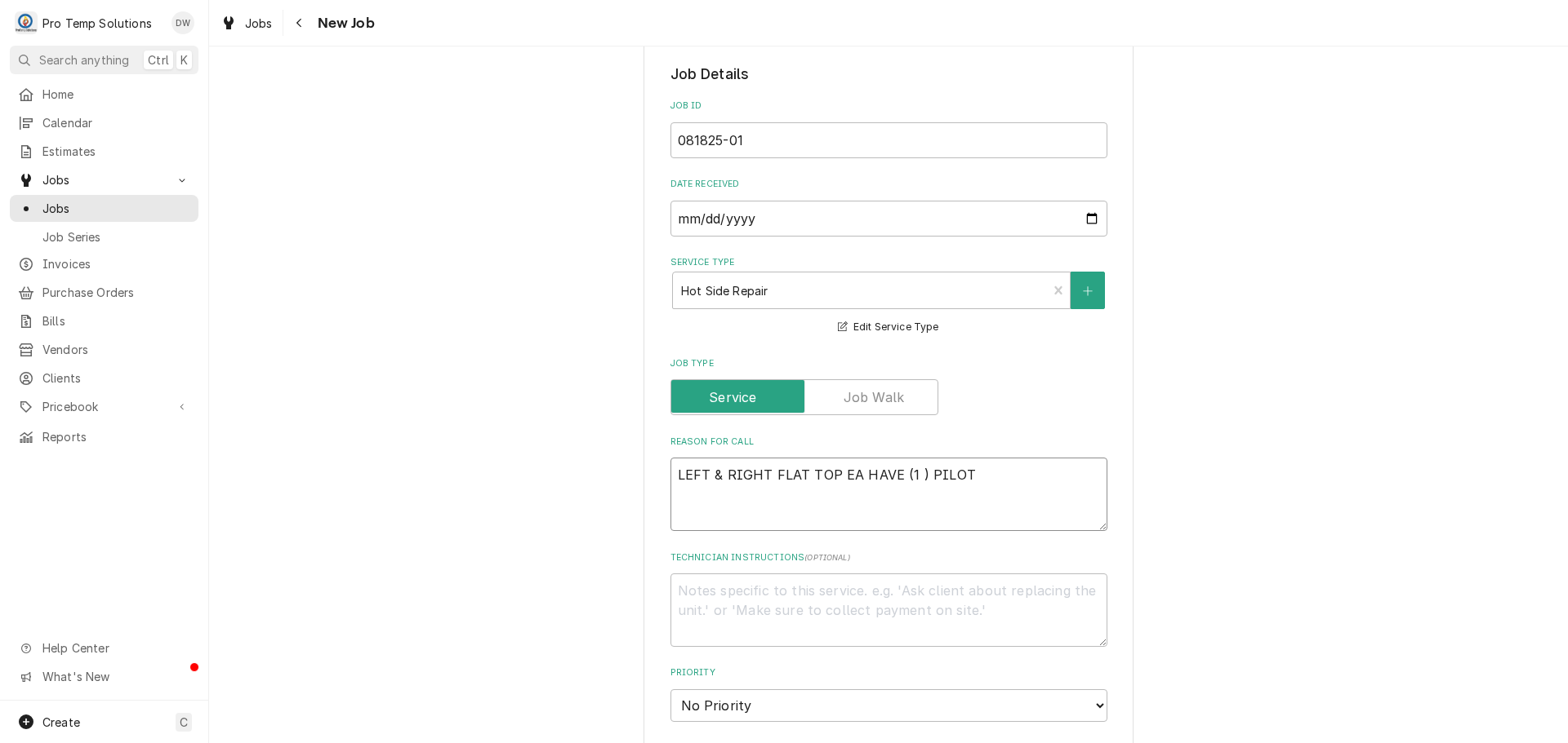
type textarea "LEFT & RIGHT FLAT TOP EA HAVE (1 ) PILOT O"
type textarea "x"
type textarea "LEFT & RIGHT FLAT TOP EA HAVE (1 ) PILOT OU"
type textarea "x"
type textarea "LEFT & RIGHT FLAT TOP EA HAVE (1 ) PILOT OUT"
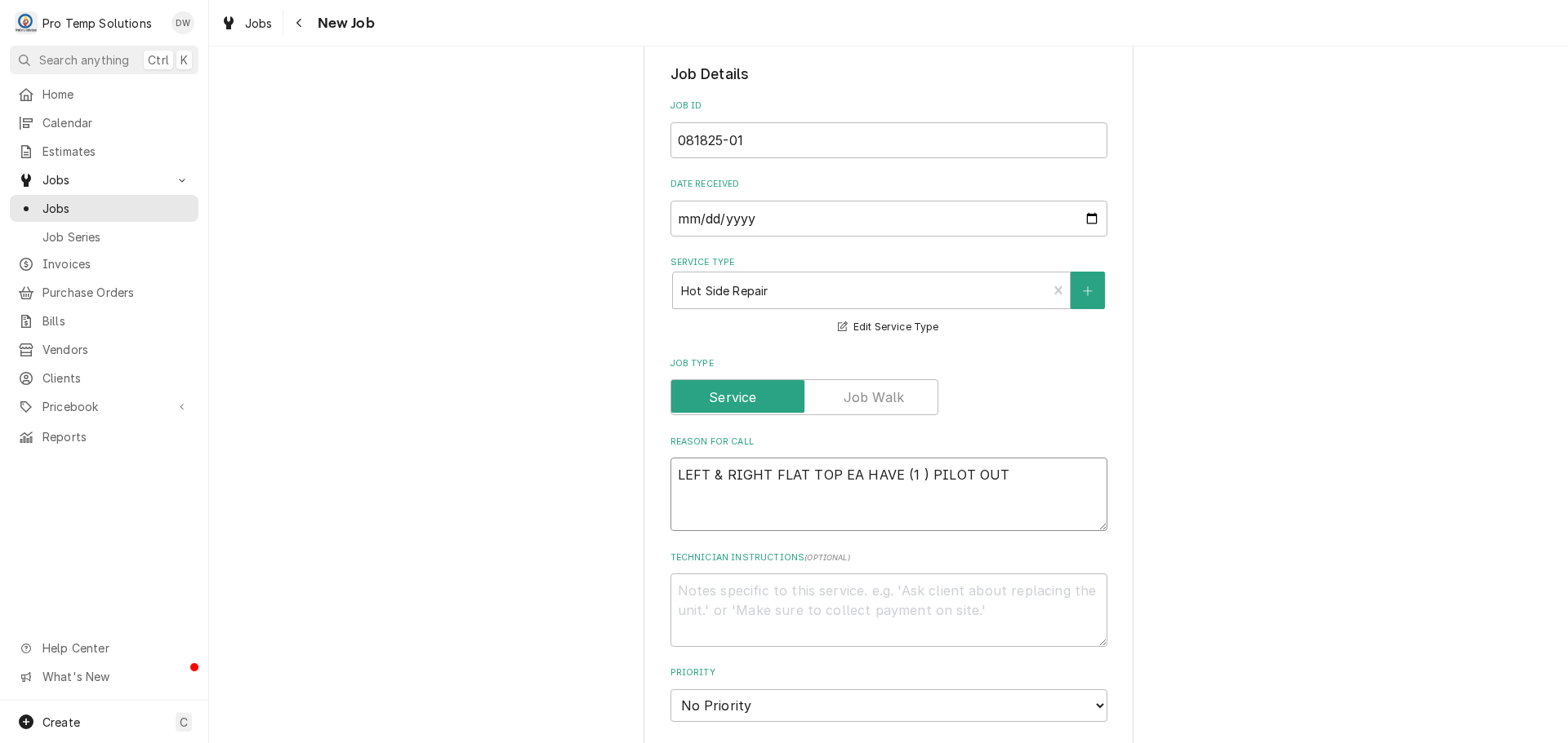
type textarea "x"
type textarea "LEFT & RIGHT FLAT TOP EA HAVE (1 ) PILOT OUT"
type textarea "x"
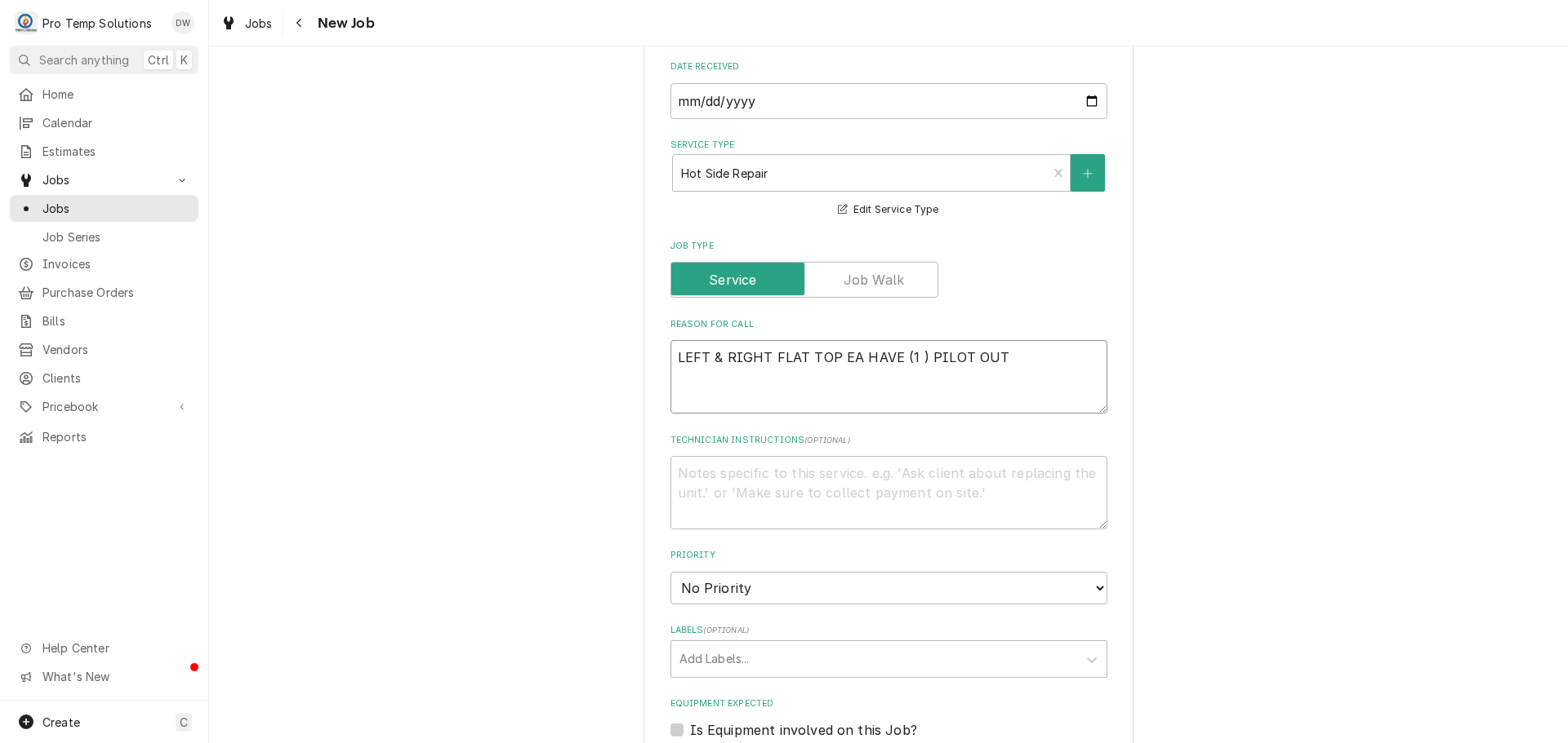
scroll to position [734, 0]
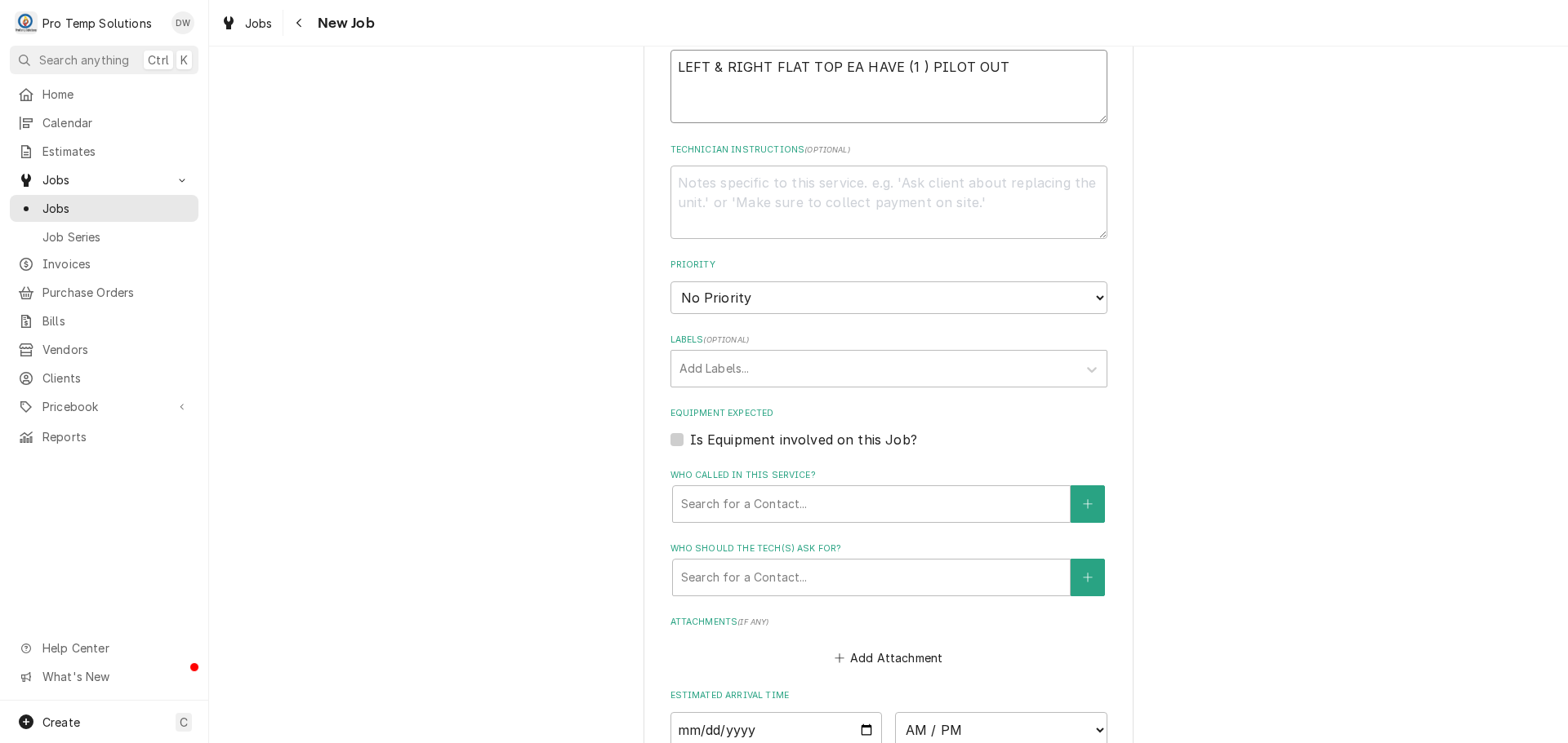
type textarea "LEFT & RIGHT FLAT TOP EA HAVE (1 ) PILOT OUT"
click at [690, 439] on label "Is Equipment involved on this Job?" at bounding box center [803, 439] width 227 height 20
click at [690, 439] on input "Equipment Expected" at bounding box center [908, 447] width 437 height 36
checkbox input "true"
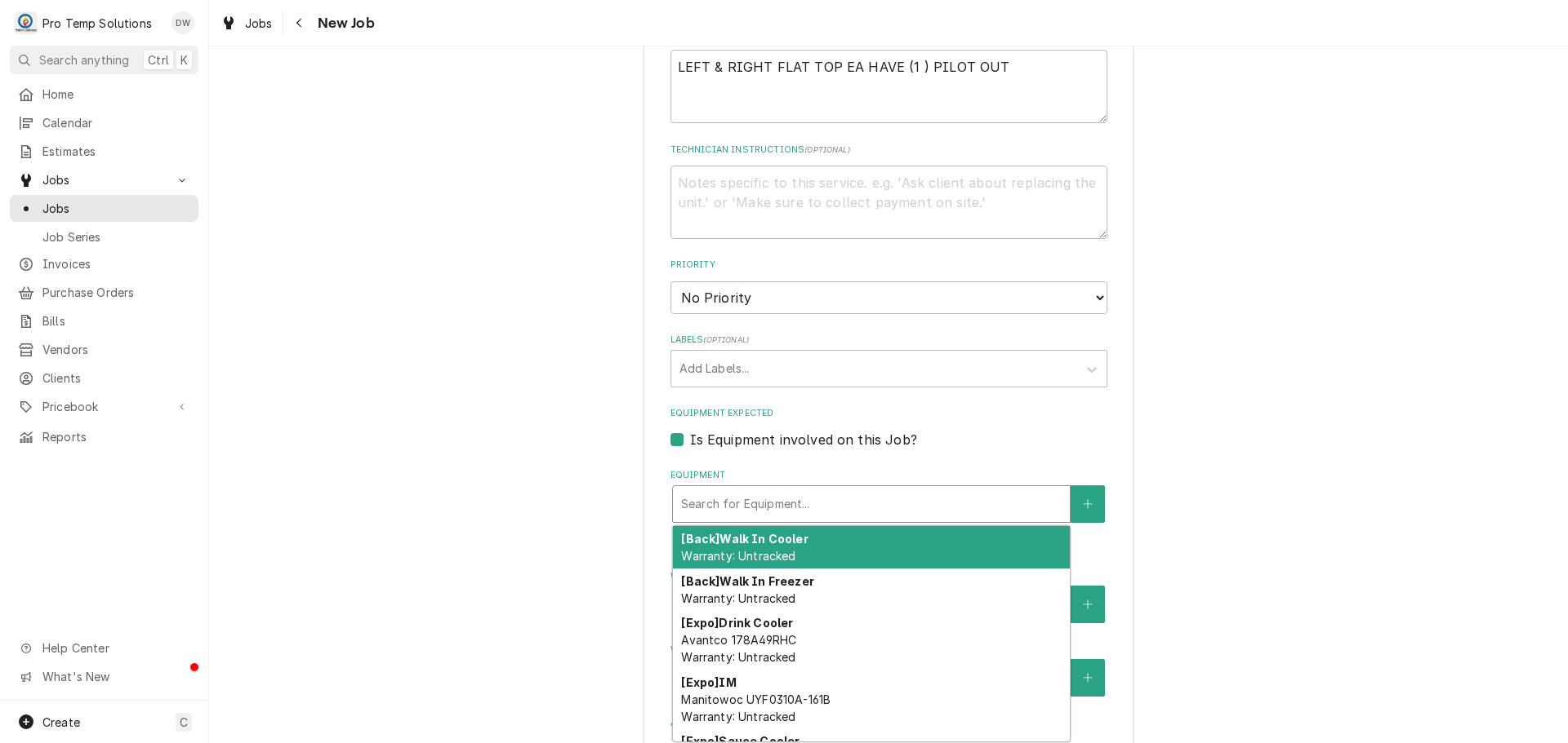
click at [834, 505] on div "Equipment" at bounding box center [870, 504] width 380 height 29
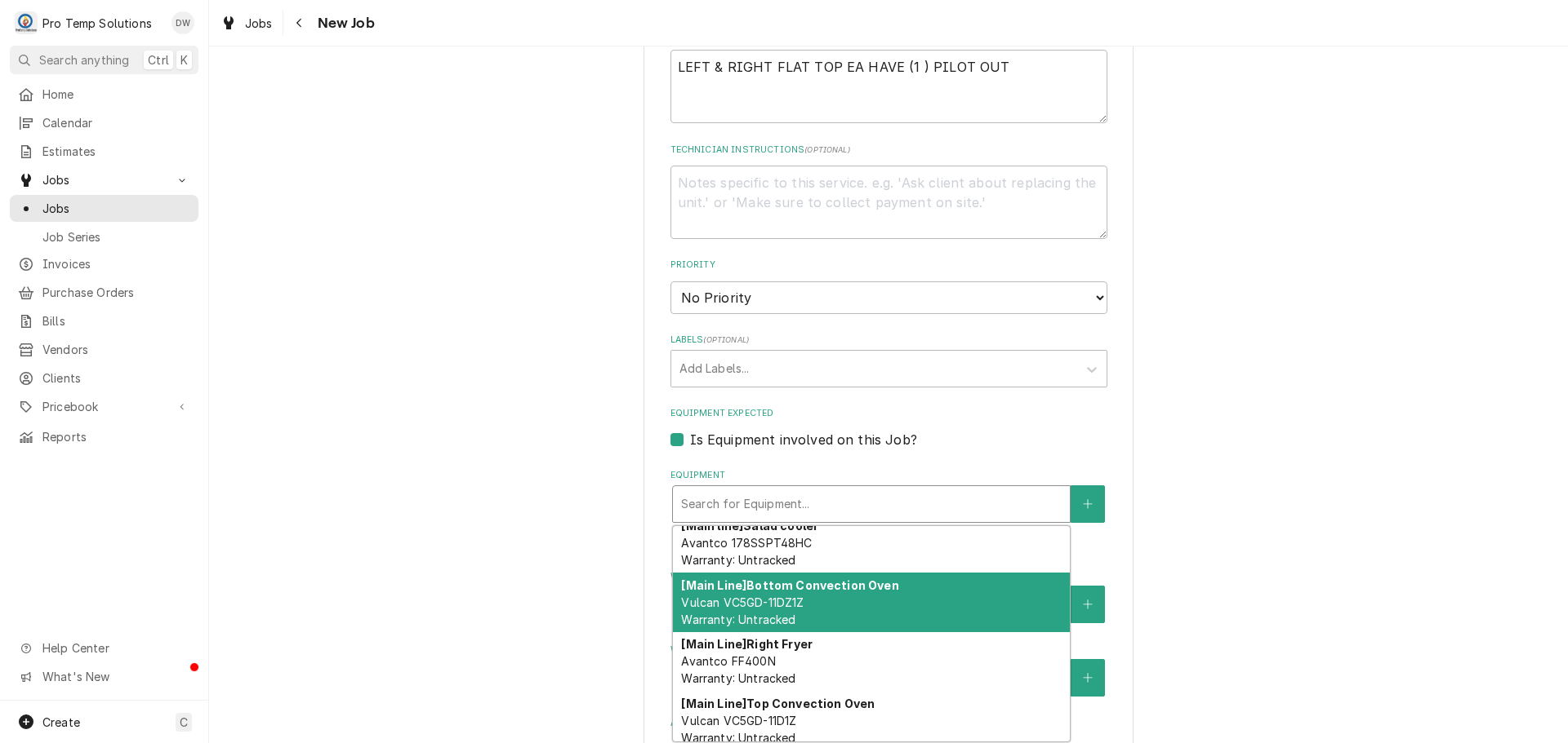
scroll to position [639, 0]
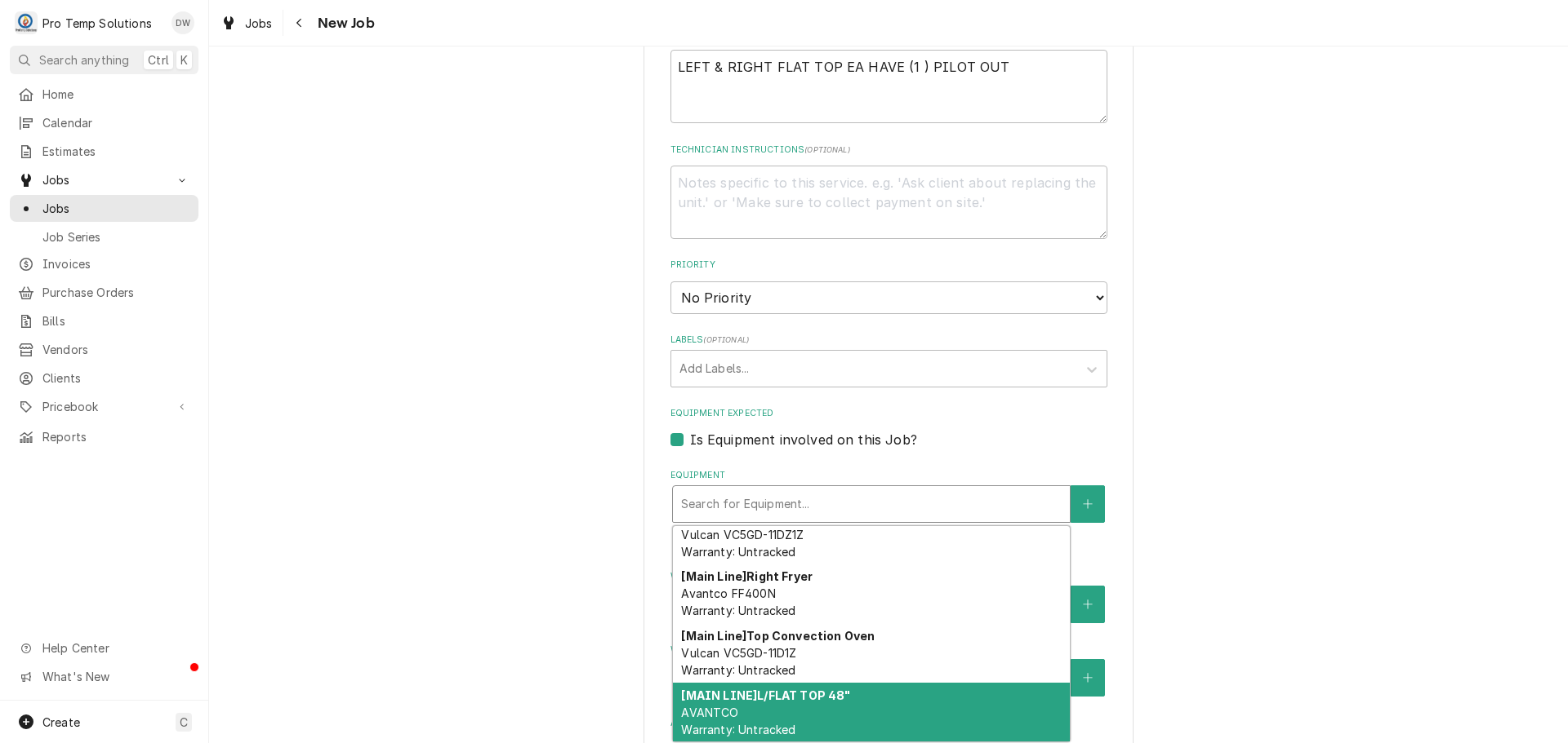
click at [955, 690] on div "[MAIN LINE] L/FLAT TOP 48" AVANTCO Warranty: Untracked" at bounding box center [871, 713] width 397 height 60
type textarea "x"
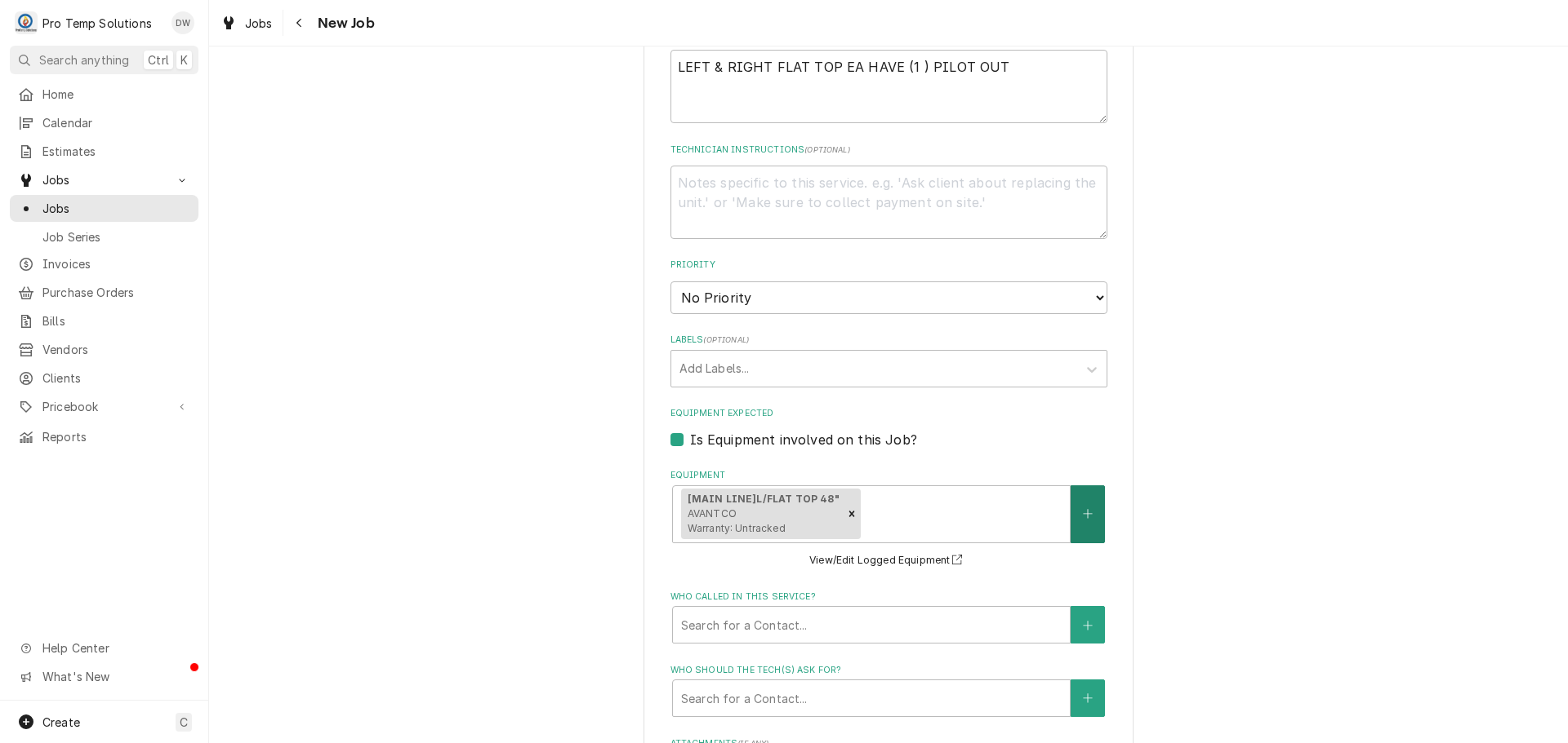
click at [1082, 509] on icon "Create New Equipment" at bounding box center [1087, 515] width 10 height 12
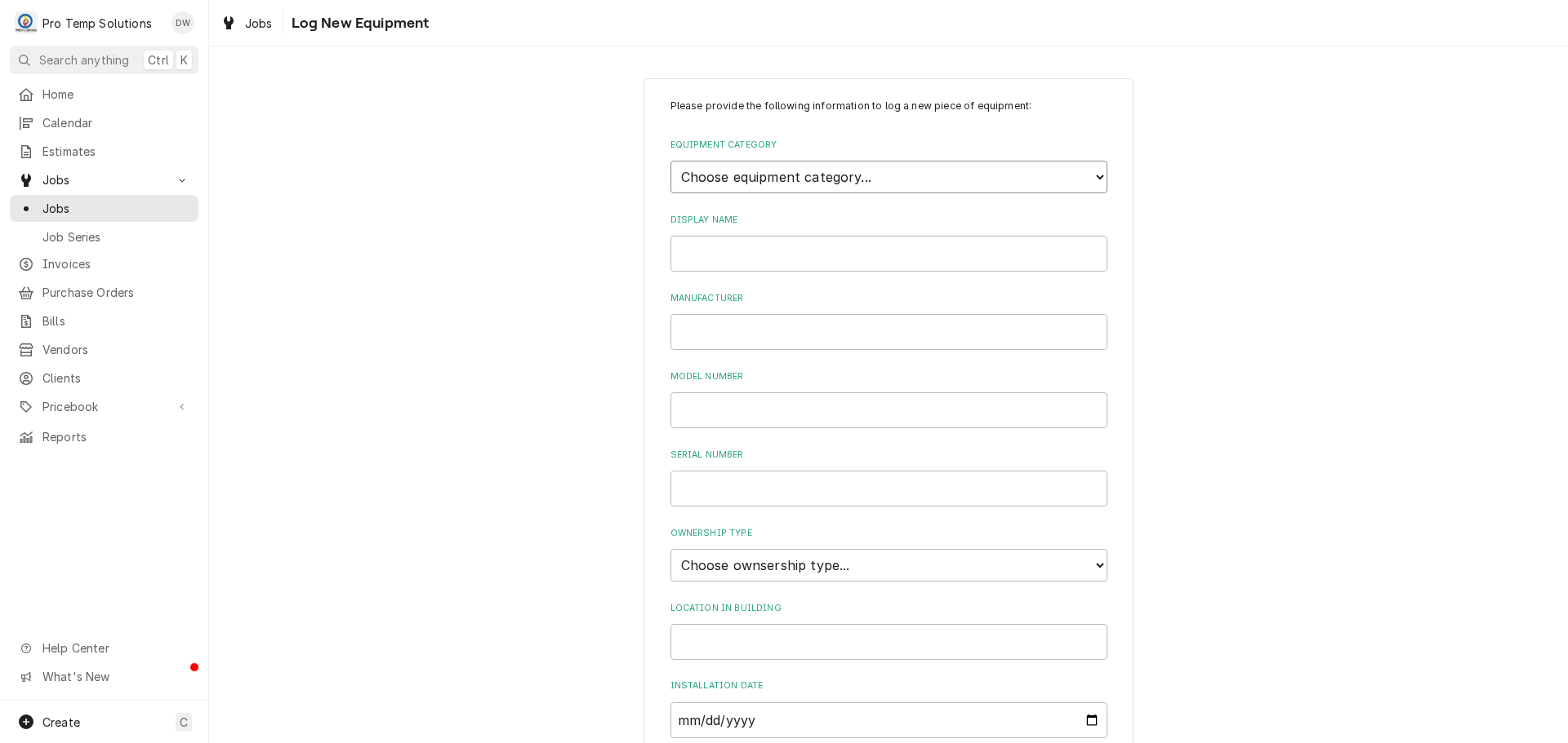
click at [1087, 173] on select "Choose equipment category... Cooking Equipment Fryers Ice Machines Ovens and Ra…" at bounding box center [888, 177] width 437 height 32
select select "1"
click at [670, 161] on select "Choose equipment category... Cooking Equipment Fryers Ice Machines Ovens and Ra…" at bounding box center [888, 177] width 437 height 32
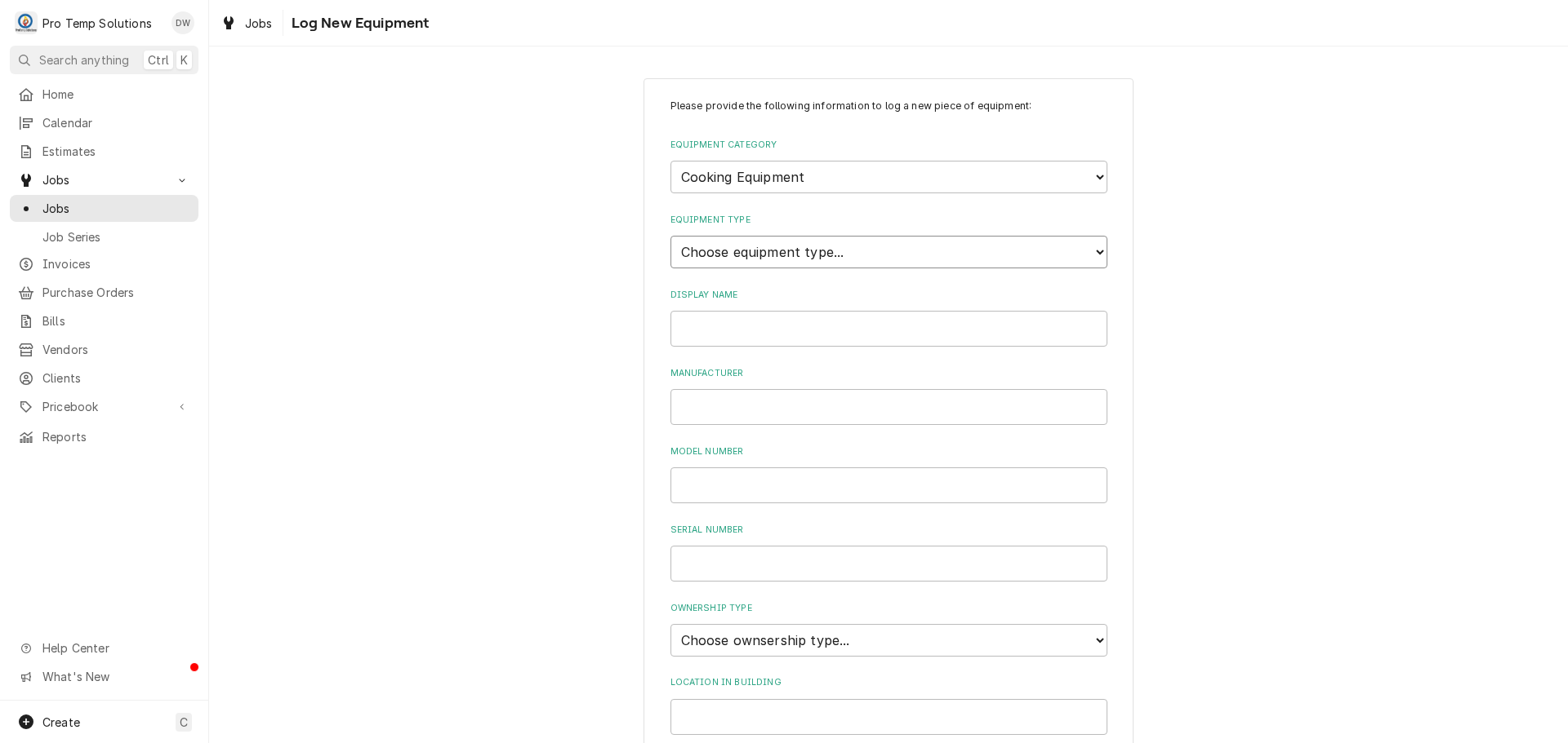
click at [1091, 244] on select "Choose equipment type... Broiler Charbroiler Commercial Microwave Commercial To…" at bounding box center [888, 252] width 437 height 32
select select "6"
click at [670, 236] on select "Choose equipment type... Broiler Charbroiler Commercial Microwave Commercial To…" at bounding box center [888, 252] width 437 height 32
click at [958, 322] on input "Display Name" at bounding box center [888, 328] width 437 height 36
type input "R/FLAT TOP 48""
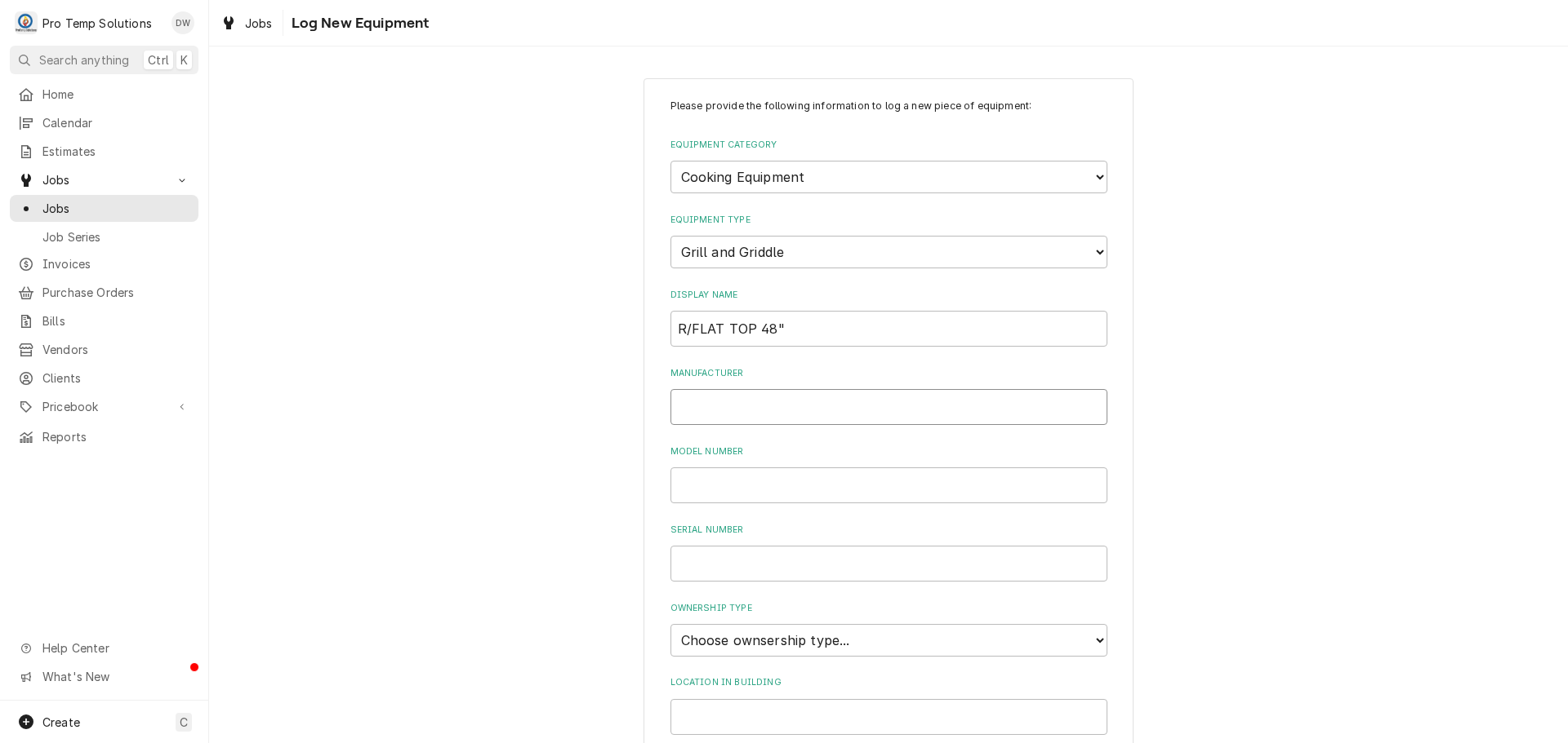
click at [779, 419] on input "Manufacturer" at bounding box center [888, 407] width 437 height 36
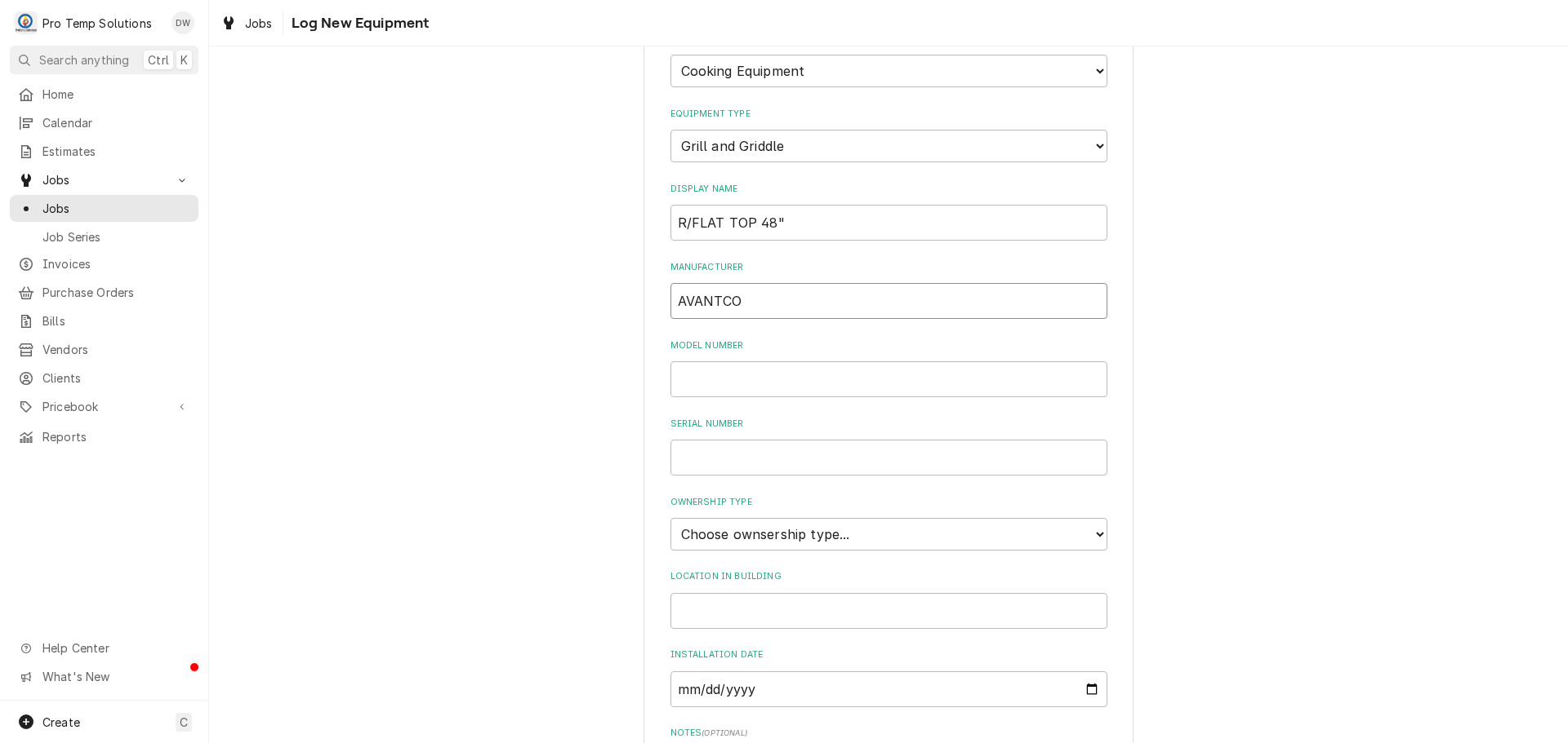
scroll to position [359, 0]
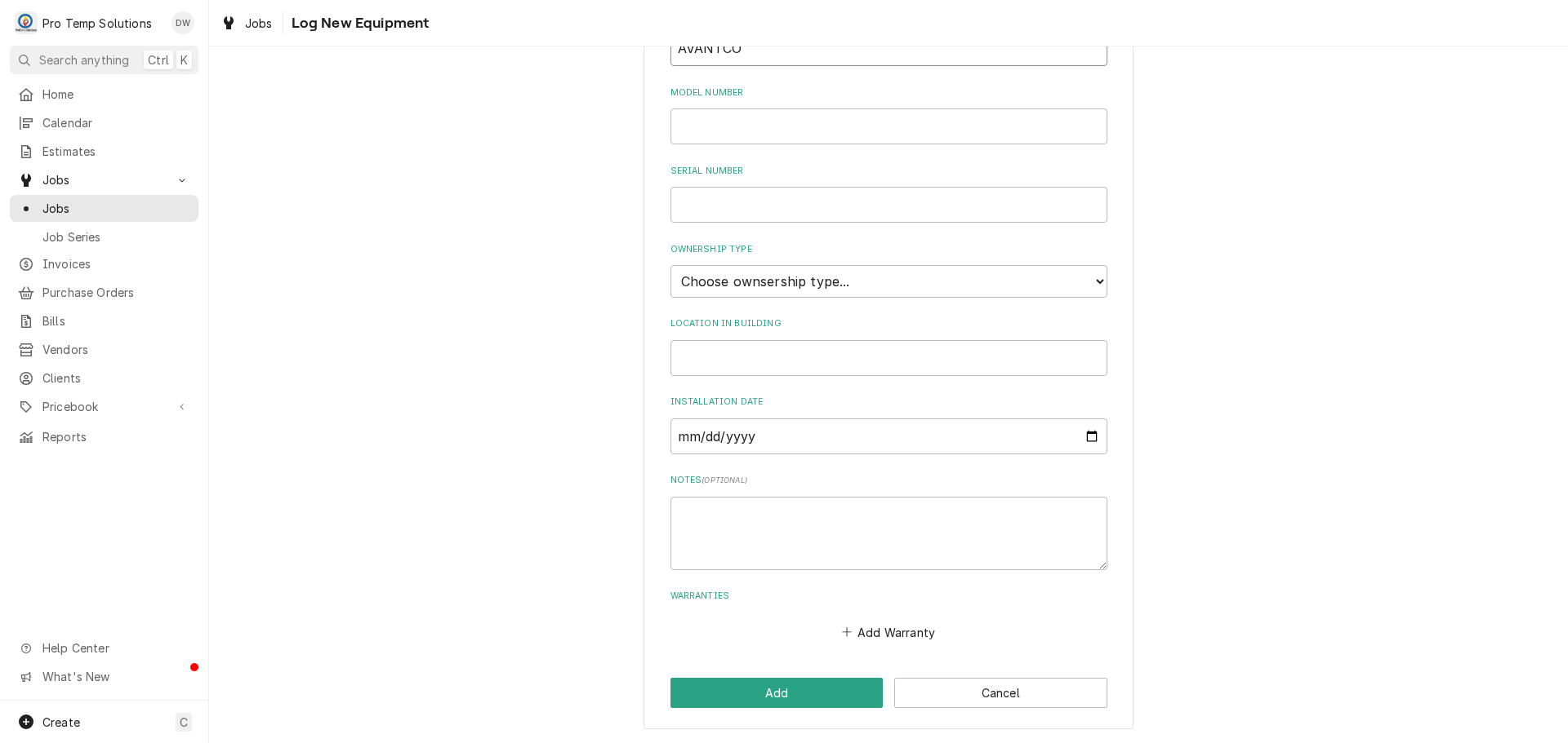
type input "AVANTCO"
click at [789, 278] on select "Choose ownsership type... Unknown Owned Leased Rented" at bounding box center [888, 281] width 437 height 32
select select "1"
click at [670, 266] on select "Choose ownsership type... Unknown Owned Leased Rented" at bounding box center [888, 281] width 437 height 32
click at [733, 356] on input "Location in Building" at bounding box center [888, 358] width 437 height 36
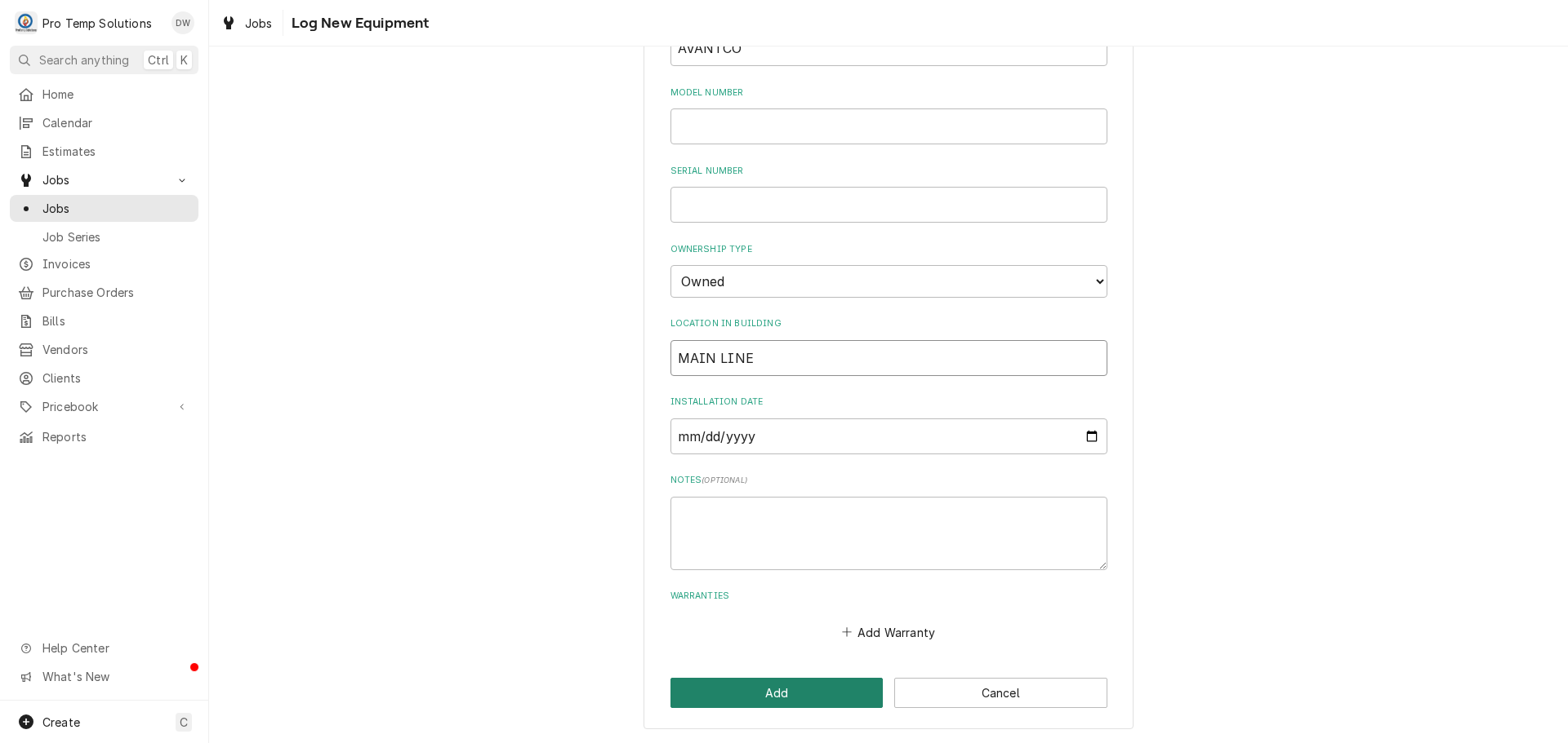
type input "MAIN LINE"
click at [764, 693] on button "Add" at bounding box center [777, 693] width 213 height 30
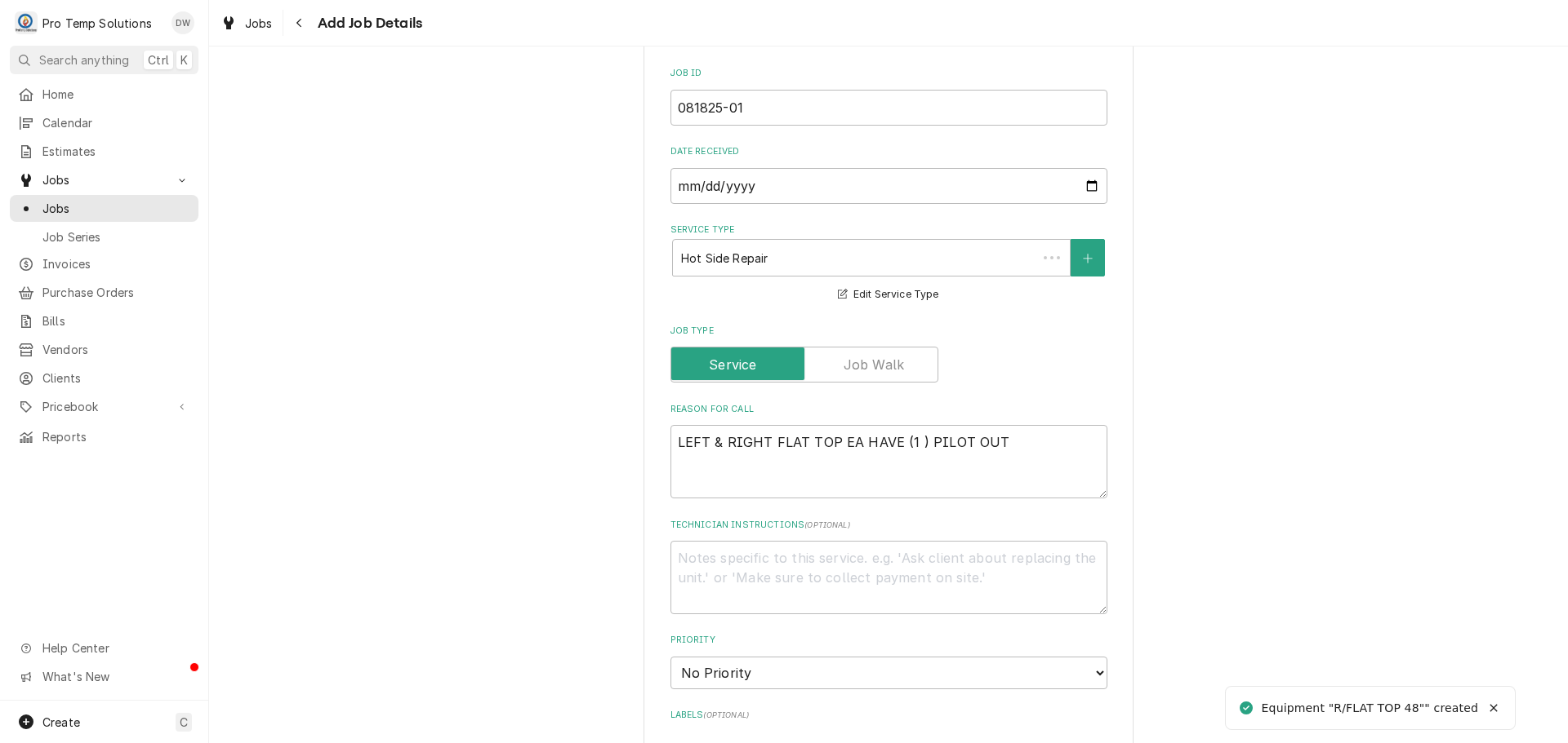
scroll to position [734, 0]
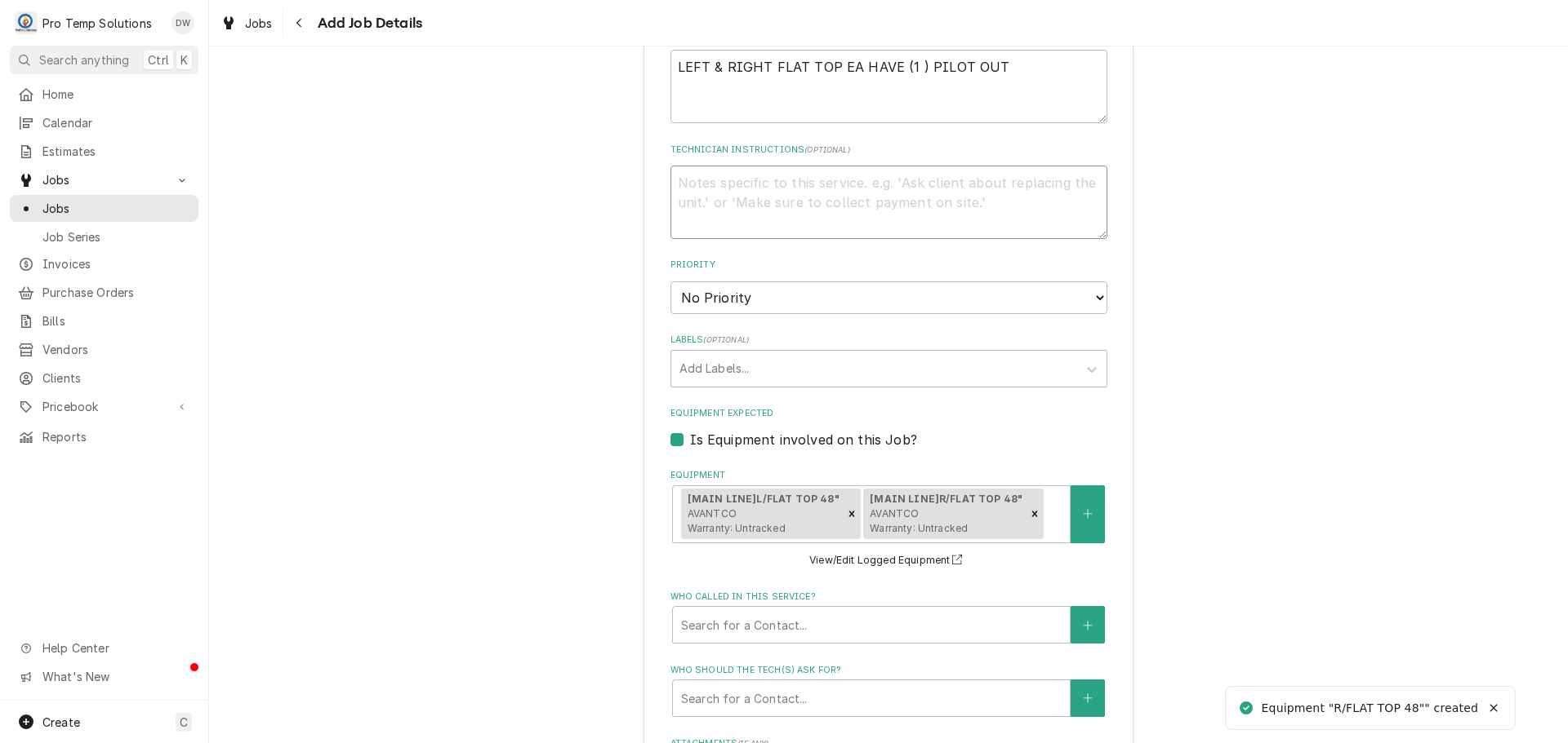
click at [713, 182] on textarea "Technician Instructions ( optional )" at bounding box center [888, 202] width 437 height 73
type textarea "x"
type textarea "P"
type textarea "x"
type textarea "PL"
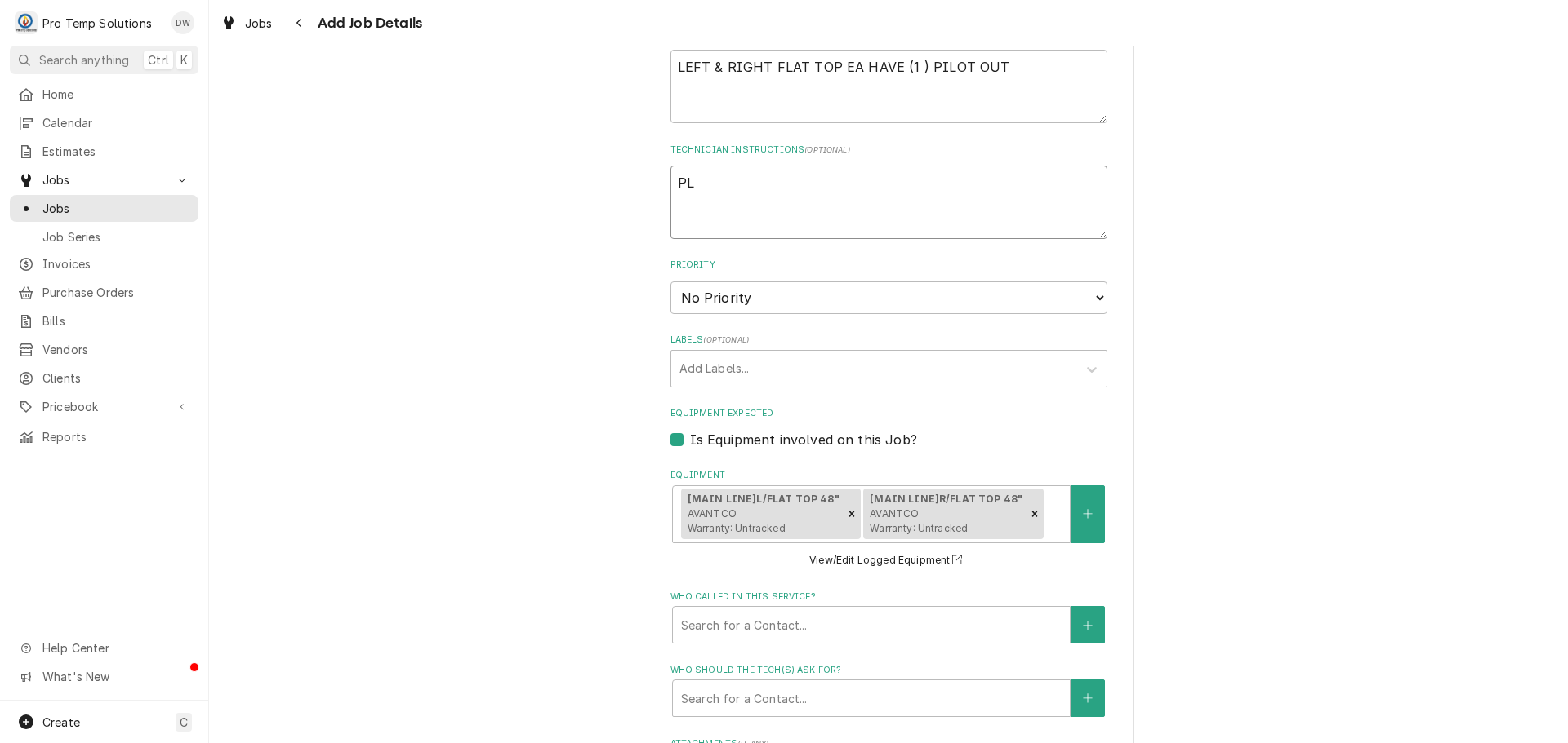
type textarea "x"
type textarea "PLE"
type textarea "x"
type textarea "PLEA"
type textarea "x"
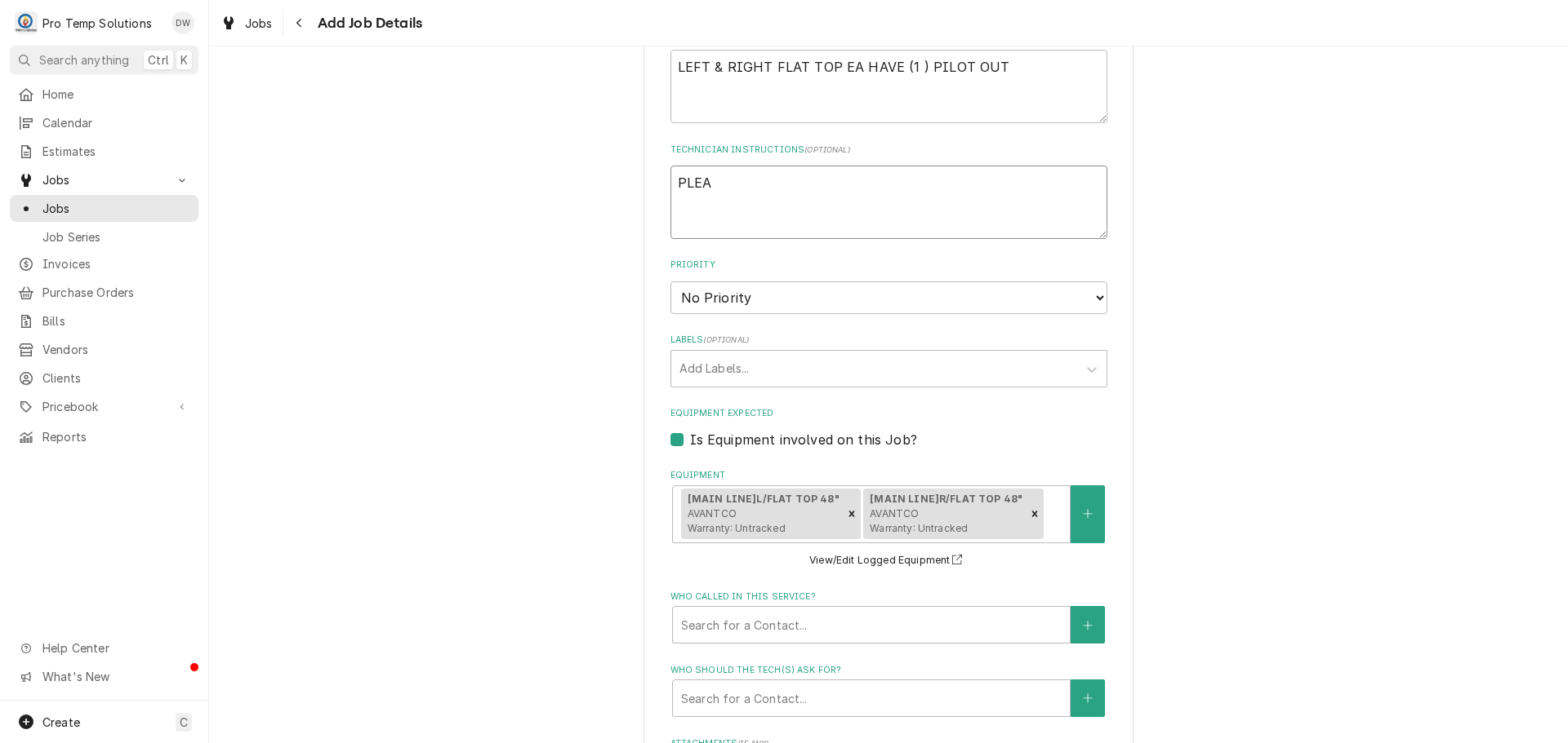
type textarea "PLEAS"
type textarea "x"
type textarea "PLEASE"
type textarea "x"
type textarea "PLEASE"
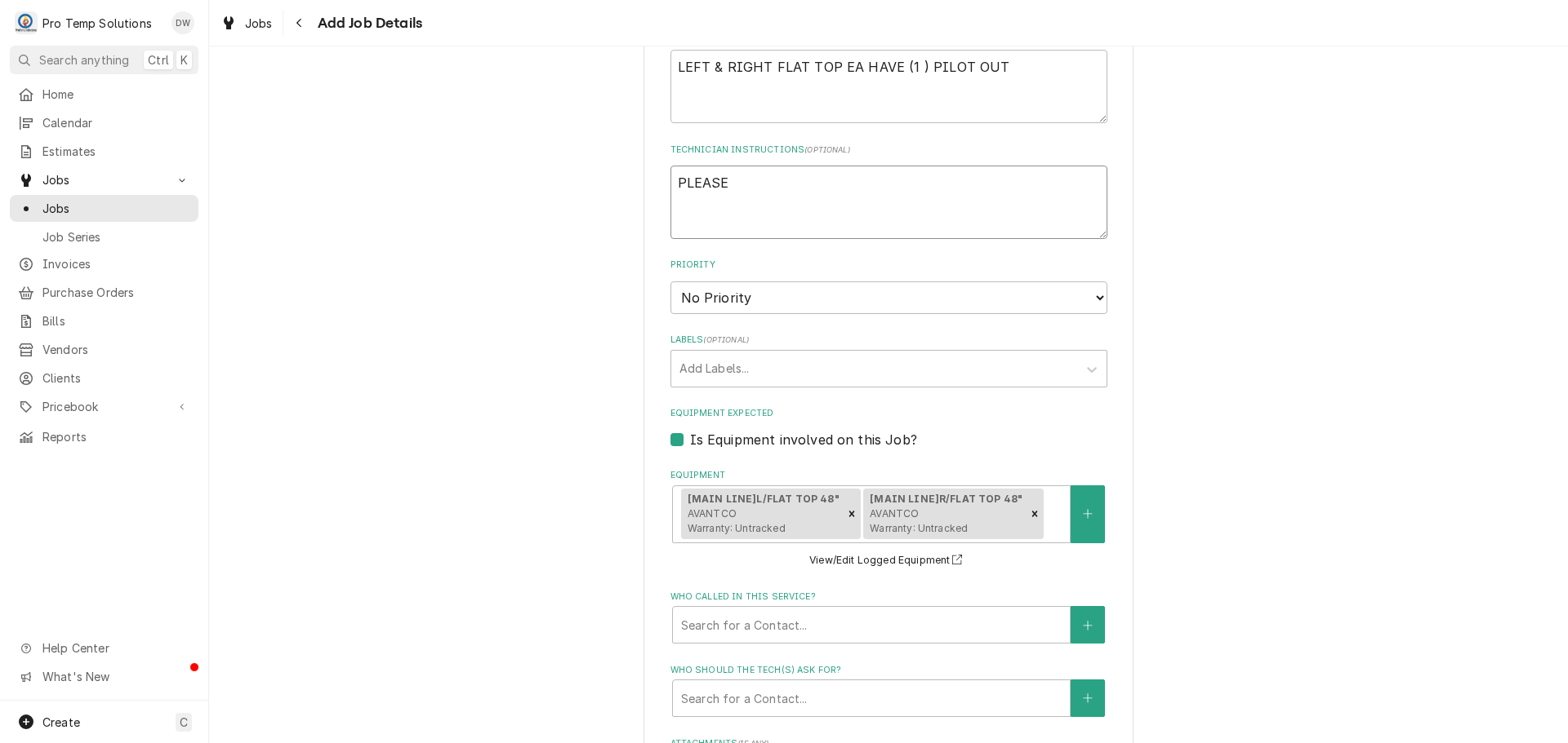
type textarea "x"
type textarea "PLEASE U"
type textarea "x"
type textarea "PLEASE UP"
type textarea "x"
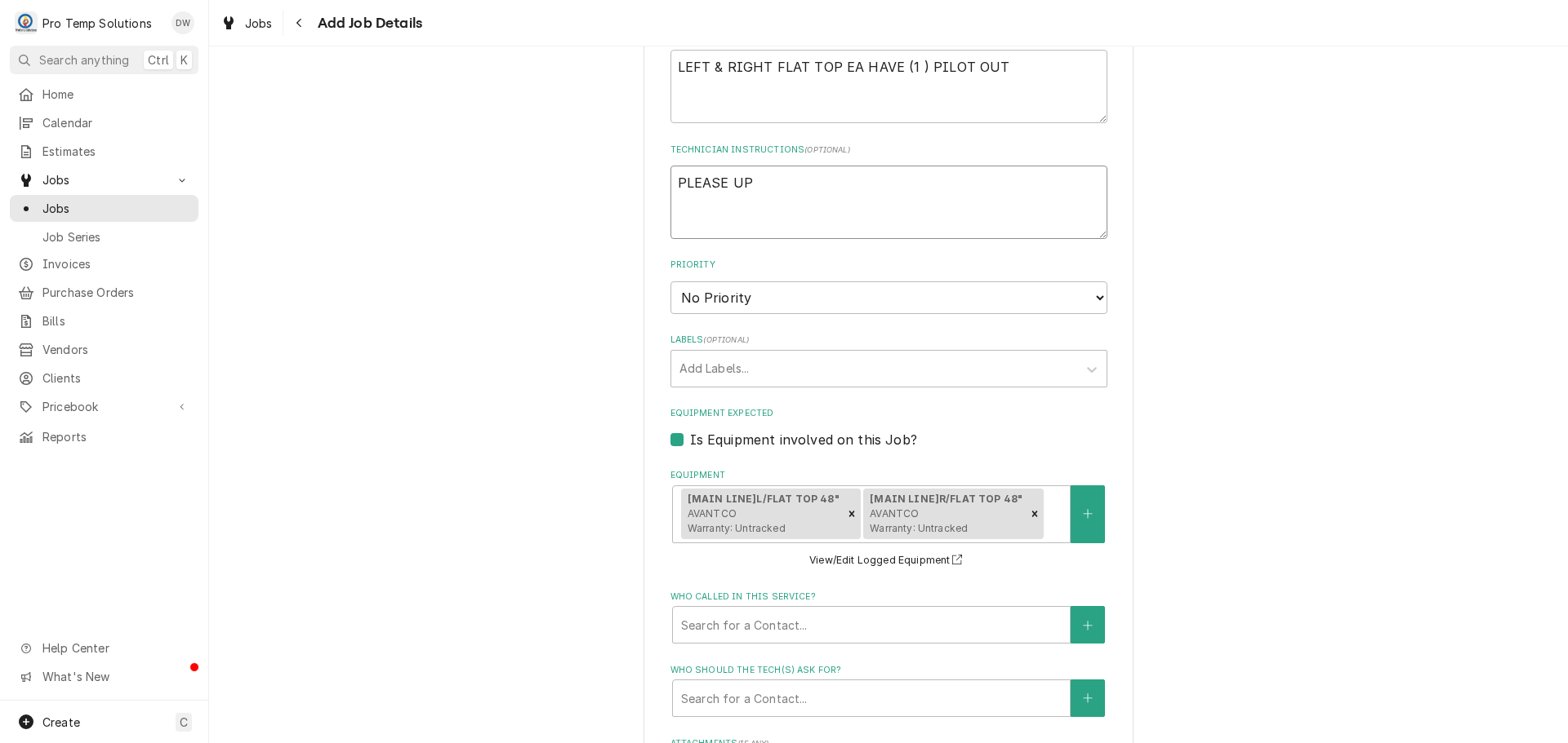
type textarea "PLEASE UPD"
type textarea "x"
type textarea "PLEASE UPDA"
type textarea "x"
type textarea "PLEASE UPDAT"
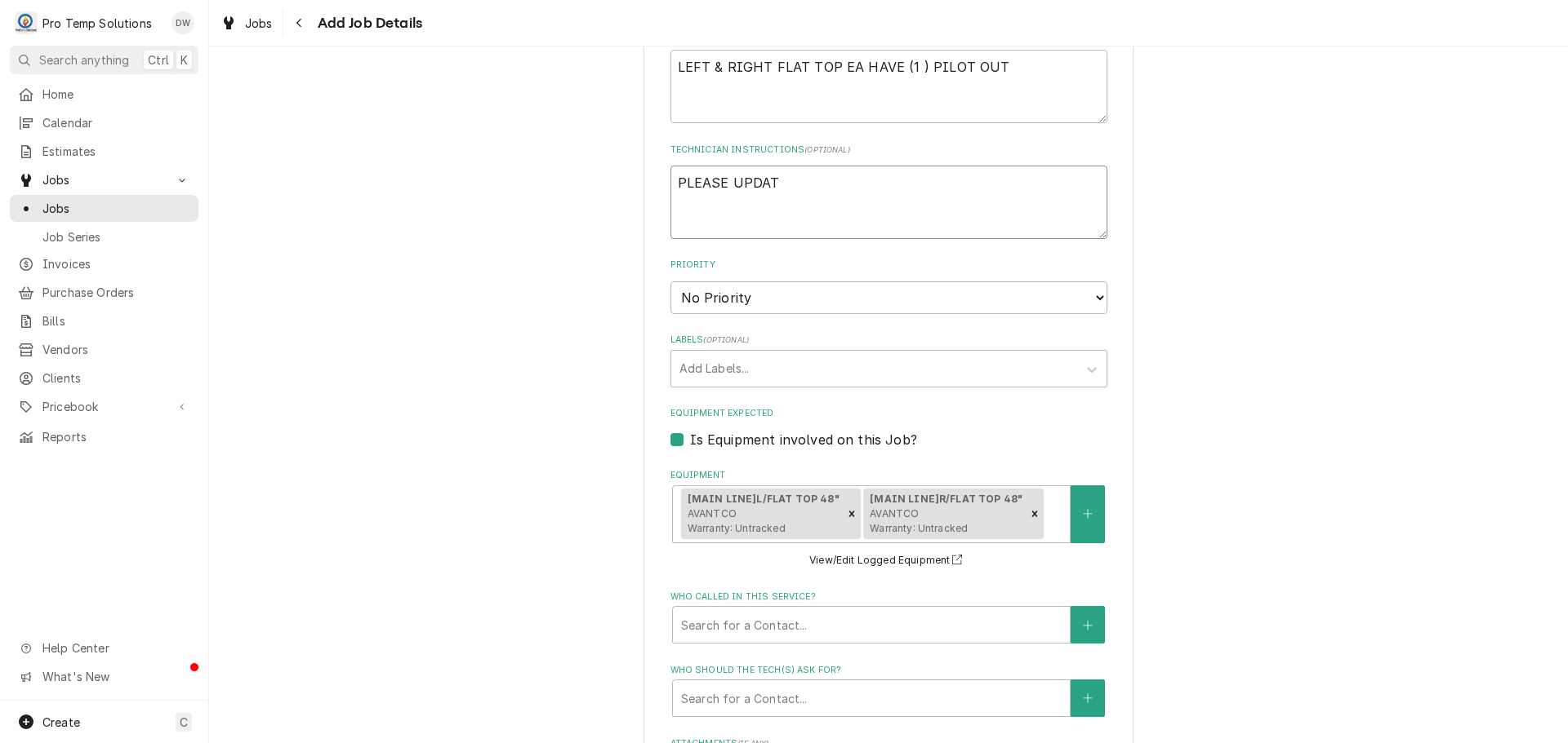
type textarea "x"
type textarea "PLEASE UPDATE"
type textarea "x"
type textarea "PLEASE UPDATE"
type textarea "x"
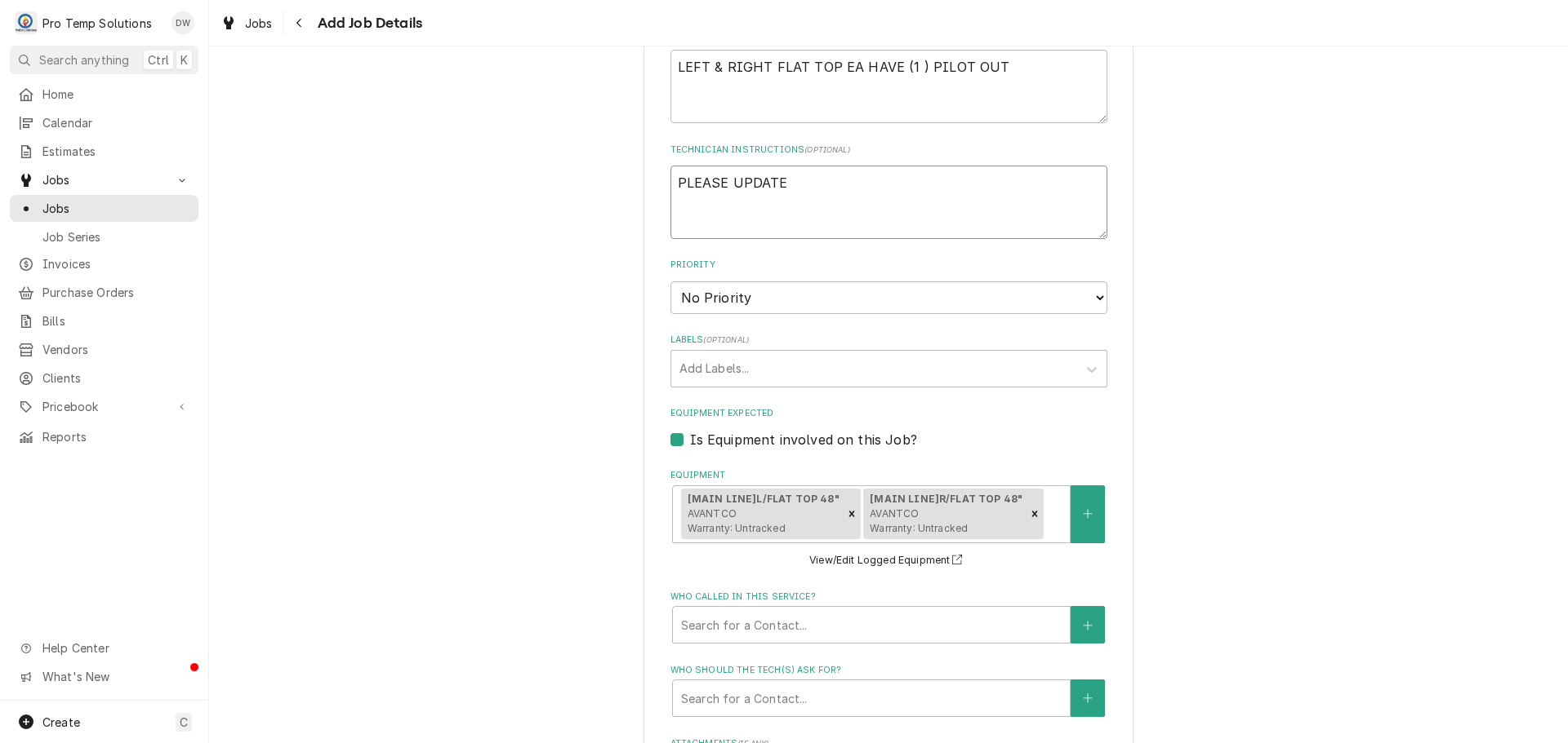
type textarea "PLEASE UPDATE E"
type textarea "x"
type textarea "PLEASE UPDATE EQ"
type textarea "x"
type textarea "PLEASE UPDATE EQU"
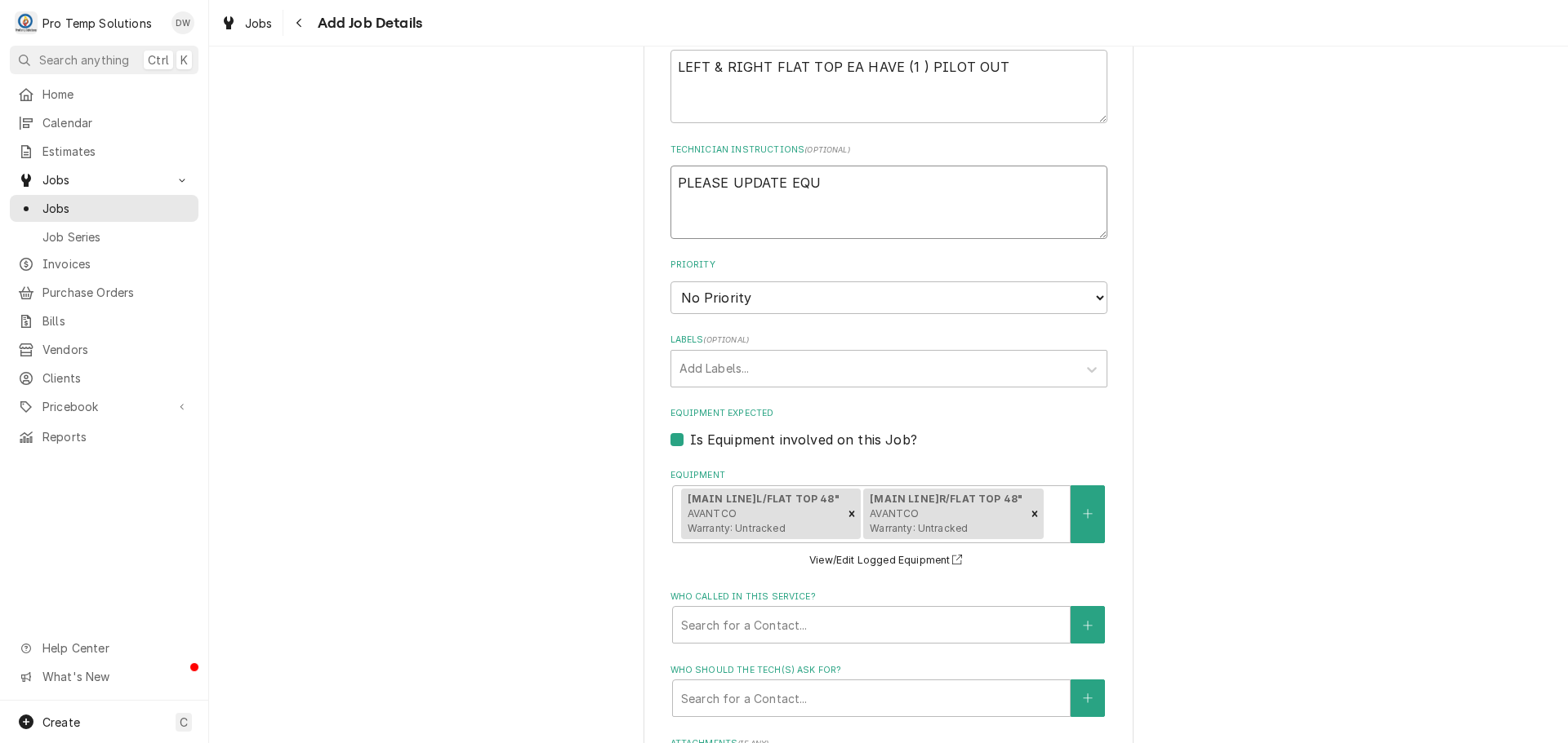
type textarea "x"
type textarea "PLEASE UPDATE EQUI"
type textarea "x"
type textarea "PLEASE UPDATE EQUIP"
type textarea "x"
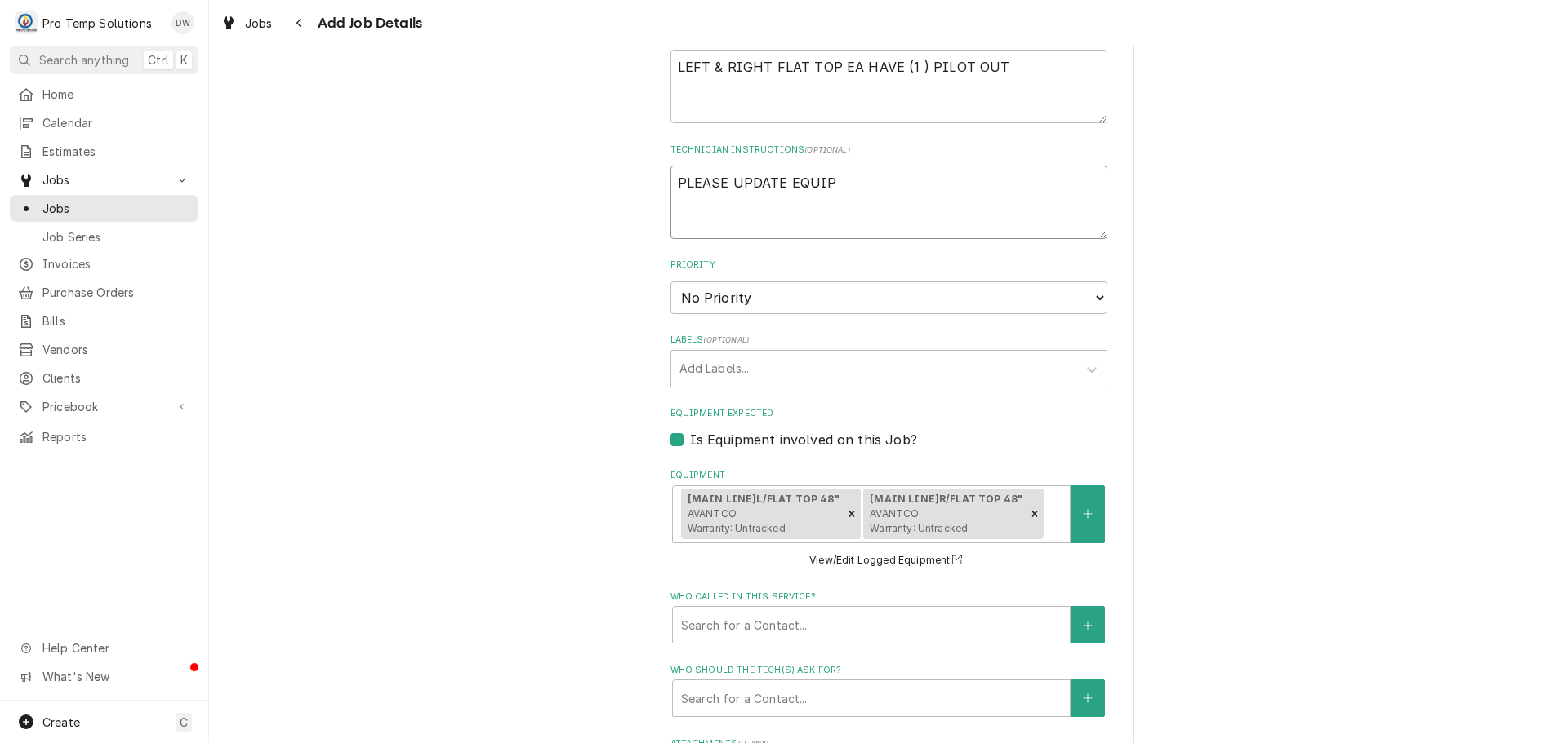
type textarea "PLEASE UPDATE EQUIP"
type textarea "x"
type textarea "PLEASE UPDATE EQUIP I"
type textarea "x"
type textarea "PLEASE UPDATE EQUIP IN"
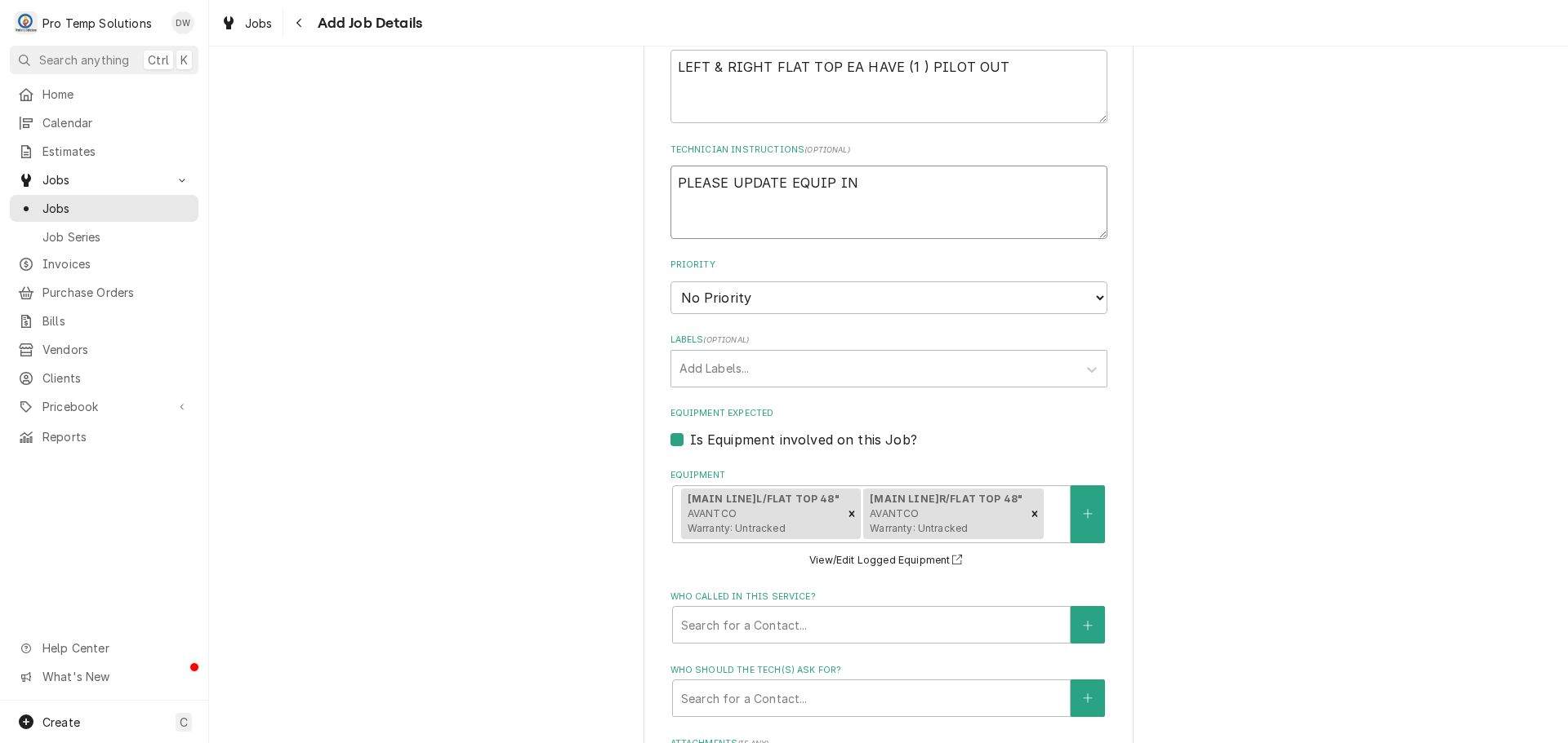
type textarea "x"
type textarea "PLEASE UPDATE EQUIP INF"
type textarea "x"
type textarea "PLEASE UPDATE EQUIP INFO"
type textarea "x"
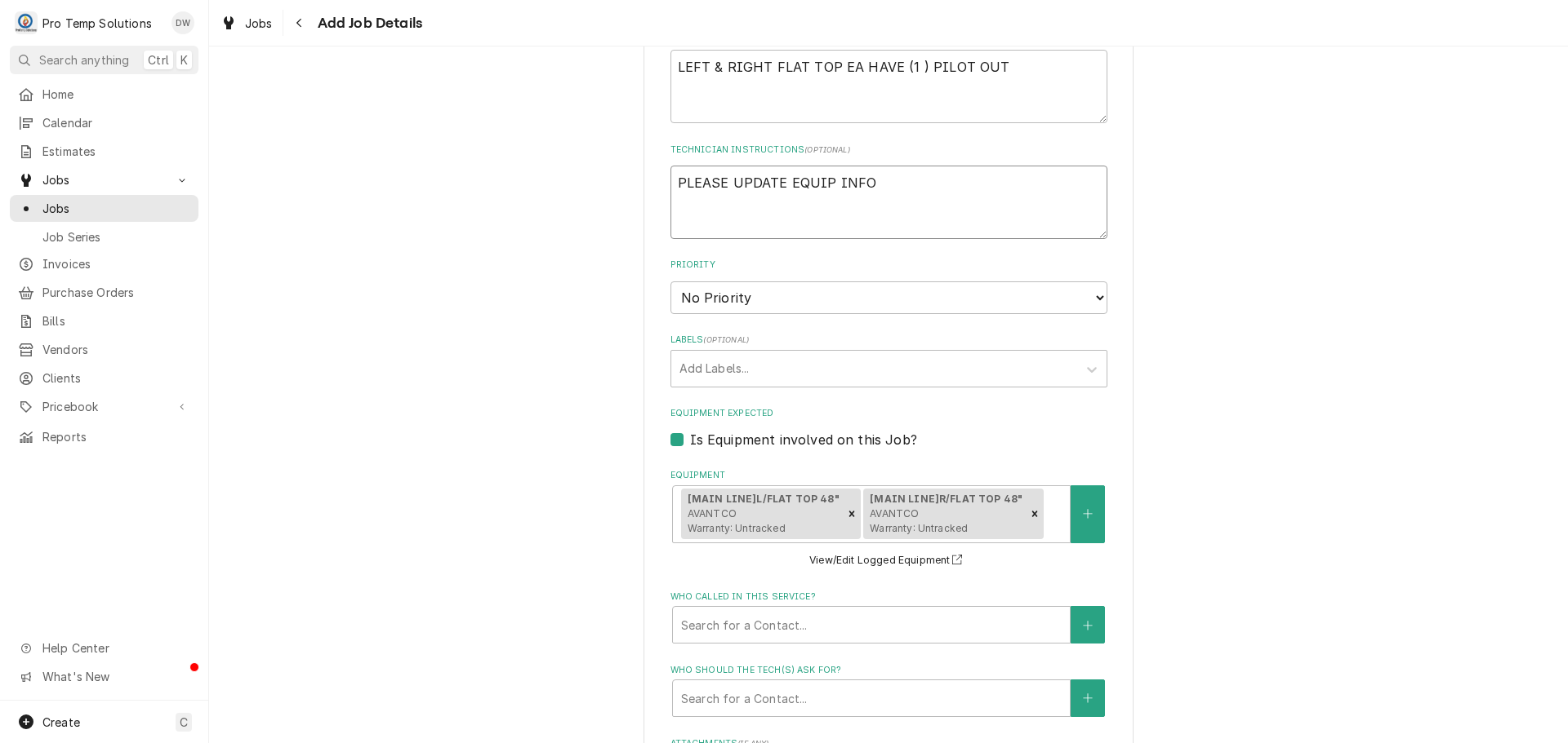
type textarea "PLEASE UPDATE EQUIP INFO"
type textarea "x"
type textarea "PLEASE UPDATE EQUIP INFO O"
type textarea "x"
type textarea "PLEASE UPDATE EQUIP INFO ON"
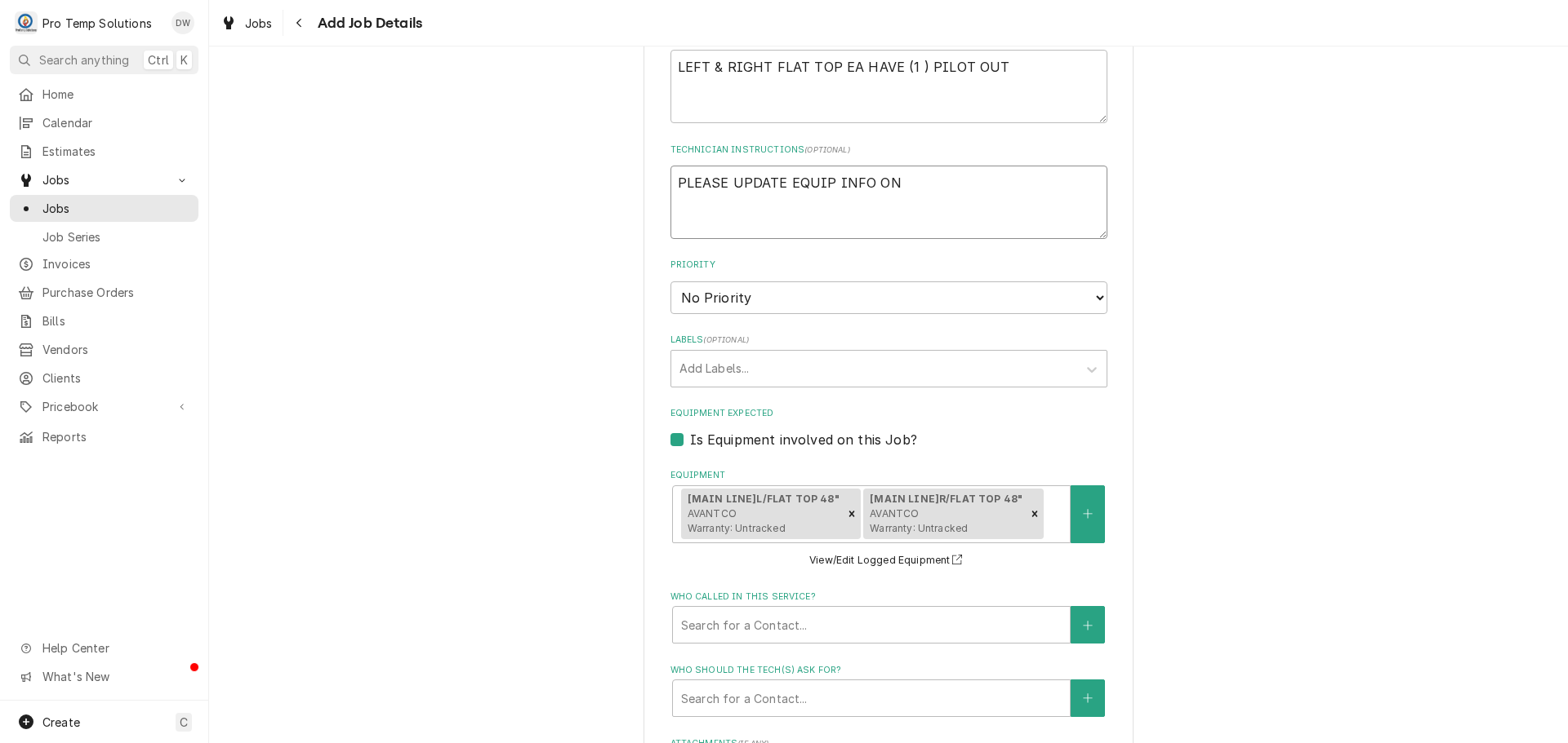
type textarea "x"
type textarea "PLEASE UPDATE EQUIP INFO ON"
type textarea "x"
type textarea "PLEASE UPDATE EQUIP INFO ON C"
type textarea "x"
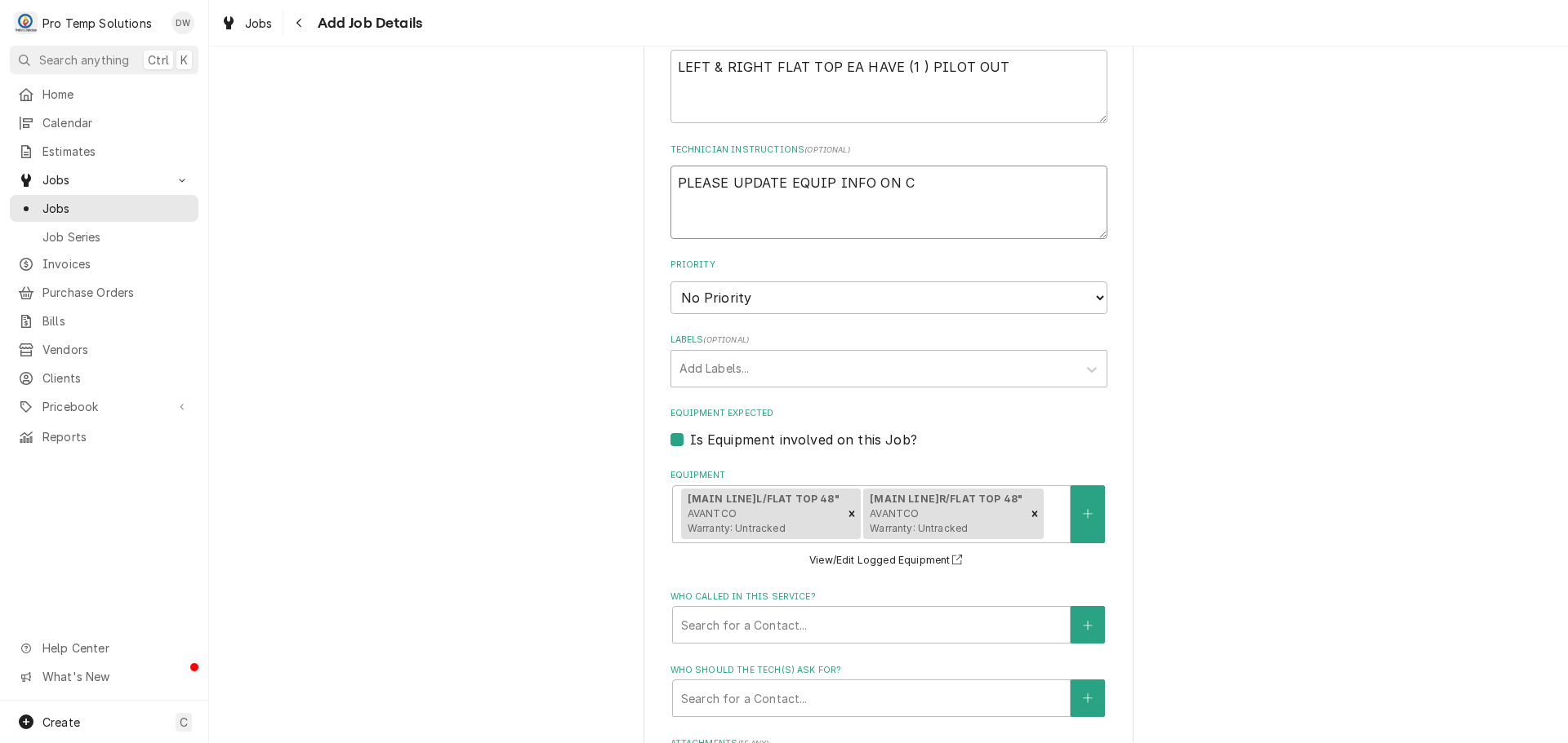
type textarea "PLEASE UPDATE EQUIP INFO ON CA"
type textarea "x"
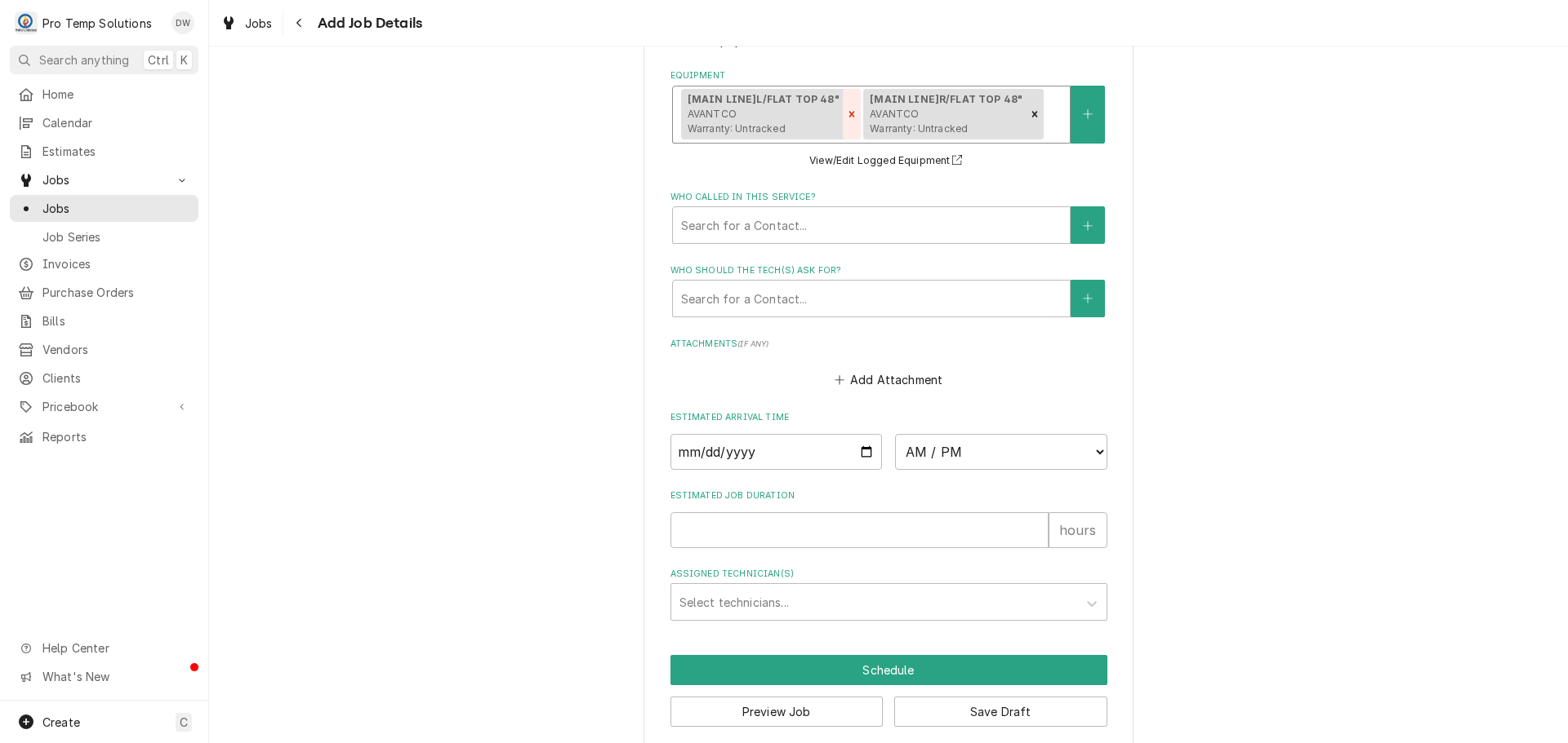
scroll to position [1153, 0]
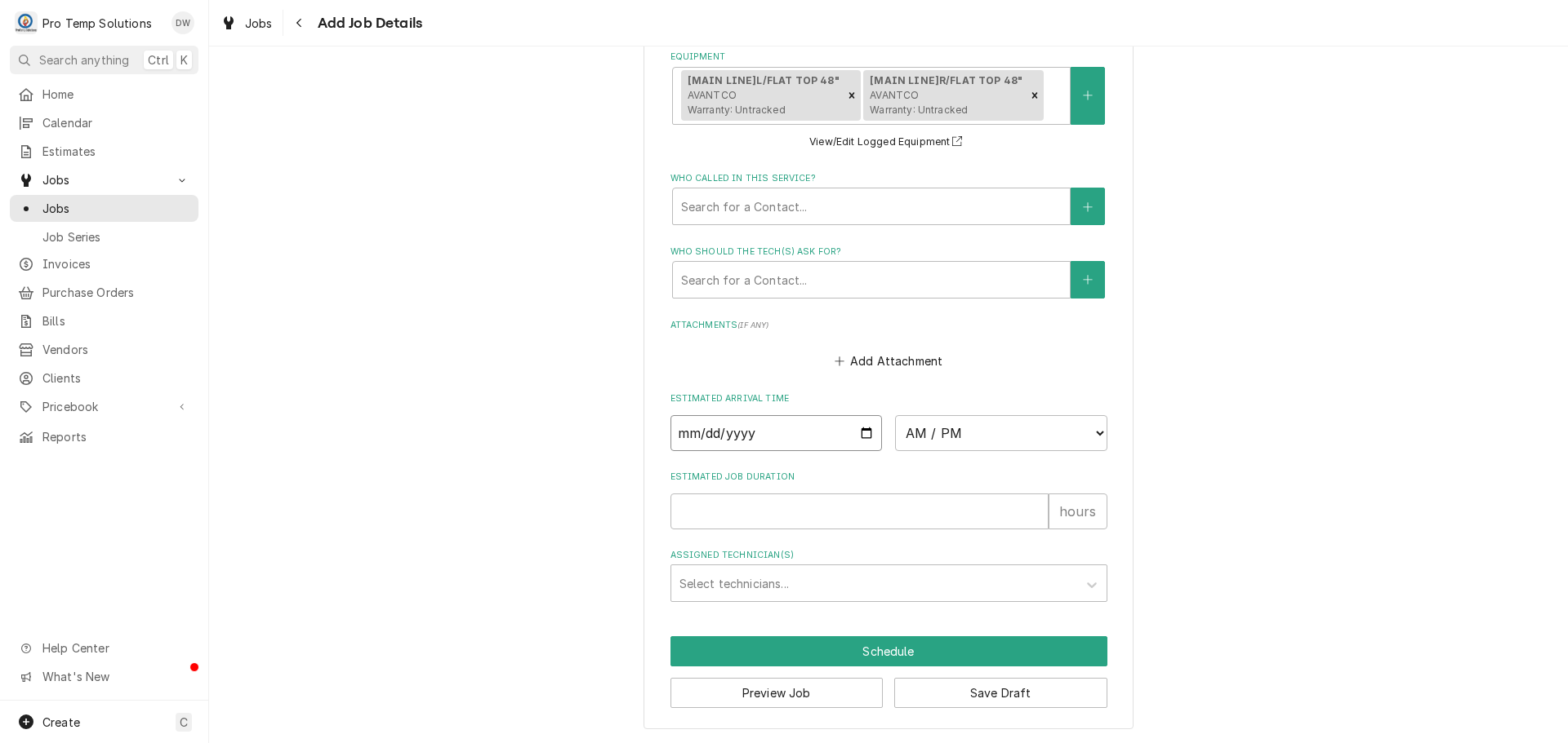
click at [858, 428] on input "Date" at bounding box center [776, 433] width 212 height 36
click at [1096, 431] on select "AM / PM 6:00 AM 6:15 AM 6:30 AM 6:45 AM 7:00 AM 7:15 AM 7:30 AM 7:45 AM 8:00 AM…" at bounding box center [1000, 433] width 212 height 36
click at [895, 415] on select "AM / PM 6:00 AM 6:15 AM 6:30 AM 6:45 AM 7:00 AM 7:15 AM 7:30 AM 7:45 AM 8:00 AM…" at bounding box center [1000, 433] width 212 height 36
click at [942, 507] on input "Estimated Job Duration" at bounding box center [859, 512] width 378 height 36
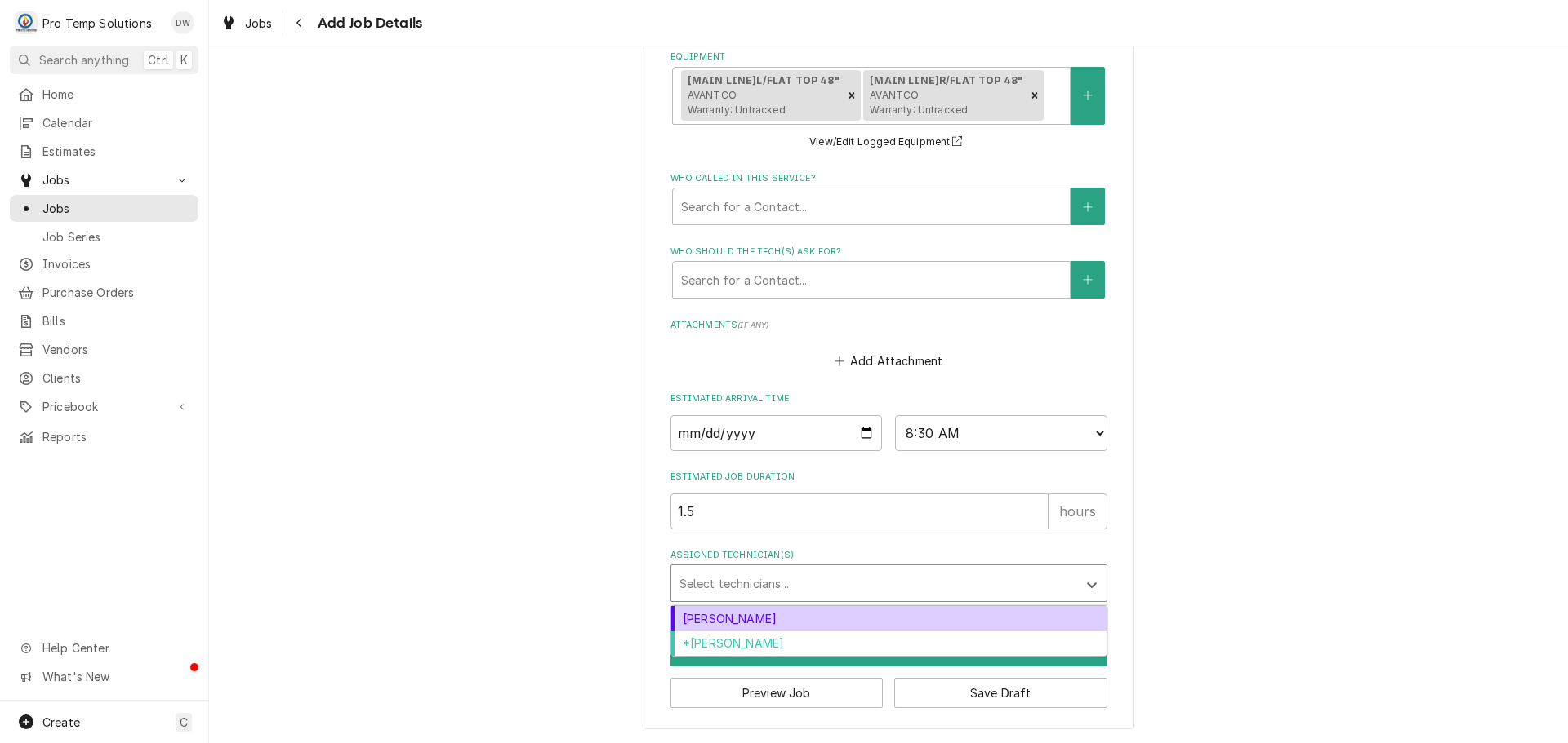
click at [769, 584] on div "Assigned Technician(s)" at bounding box center [873, 584] width 390 height 29
click at [769, 613] on div "Dakota Williams" at bounding box center [888, 619] width 435 height 25
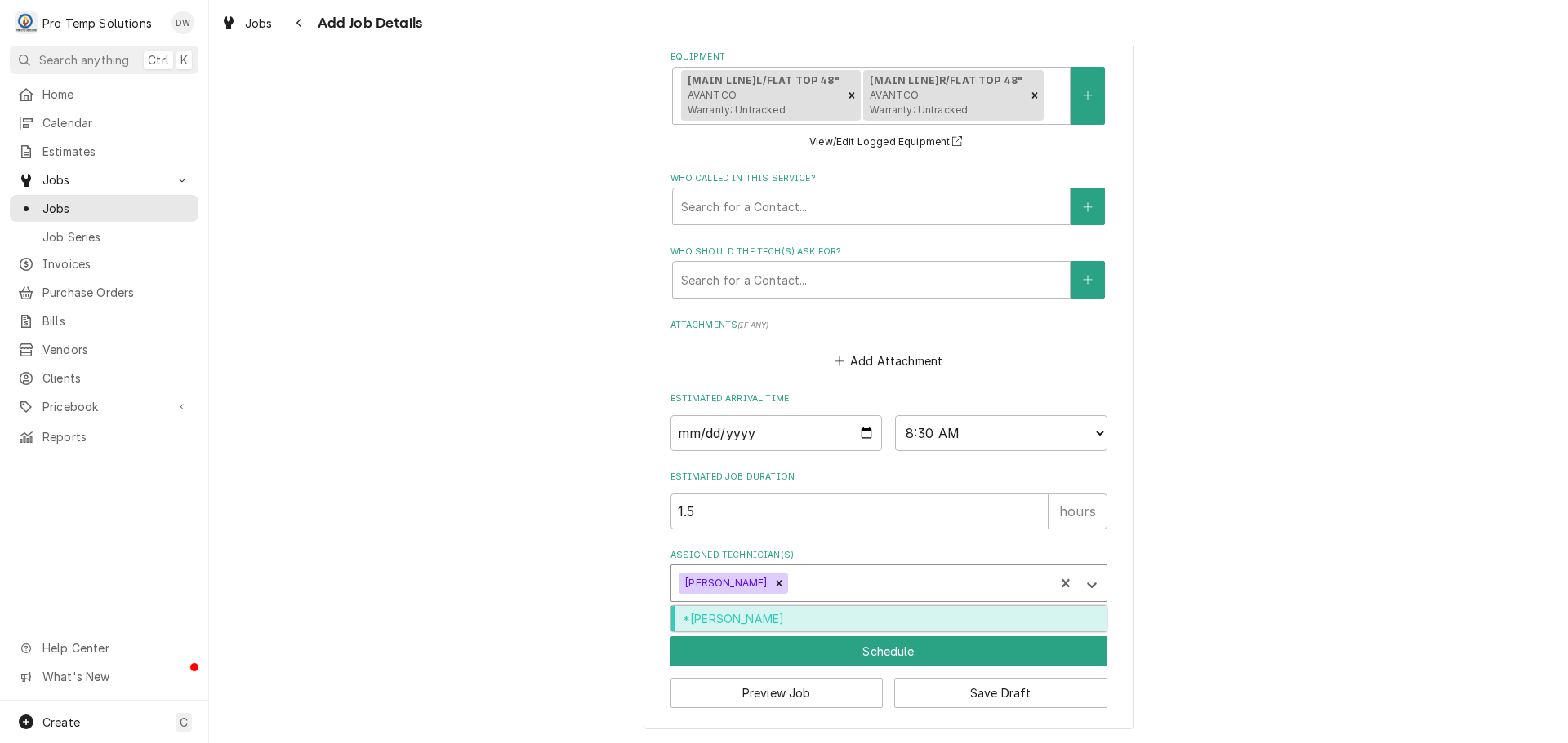
drag, startPoint x: 791, startPoint y: 576, endPoint x: 794, endPoint y: 613, distance: 37.1
click at [792, 577] on div "Assigned Technician(s)" at bounding box center [918, 584] width 255 height 29
click at [801, 618] on div "*Kevin Williams" at bounding box center [888, 619] width 435 height 25
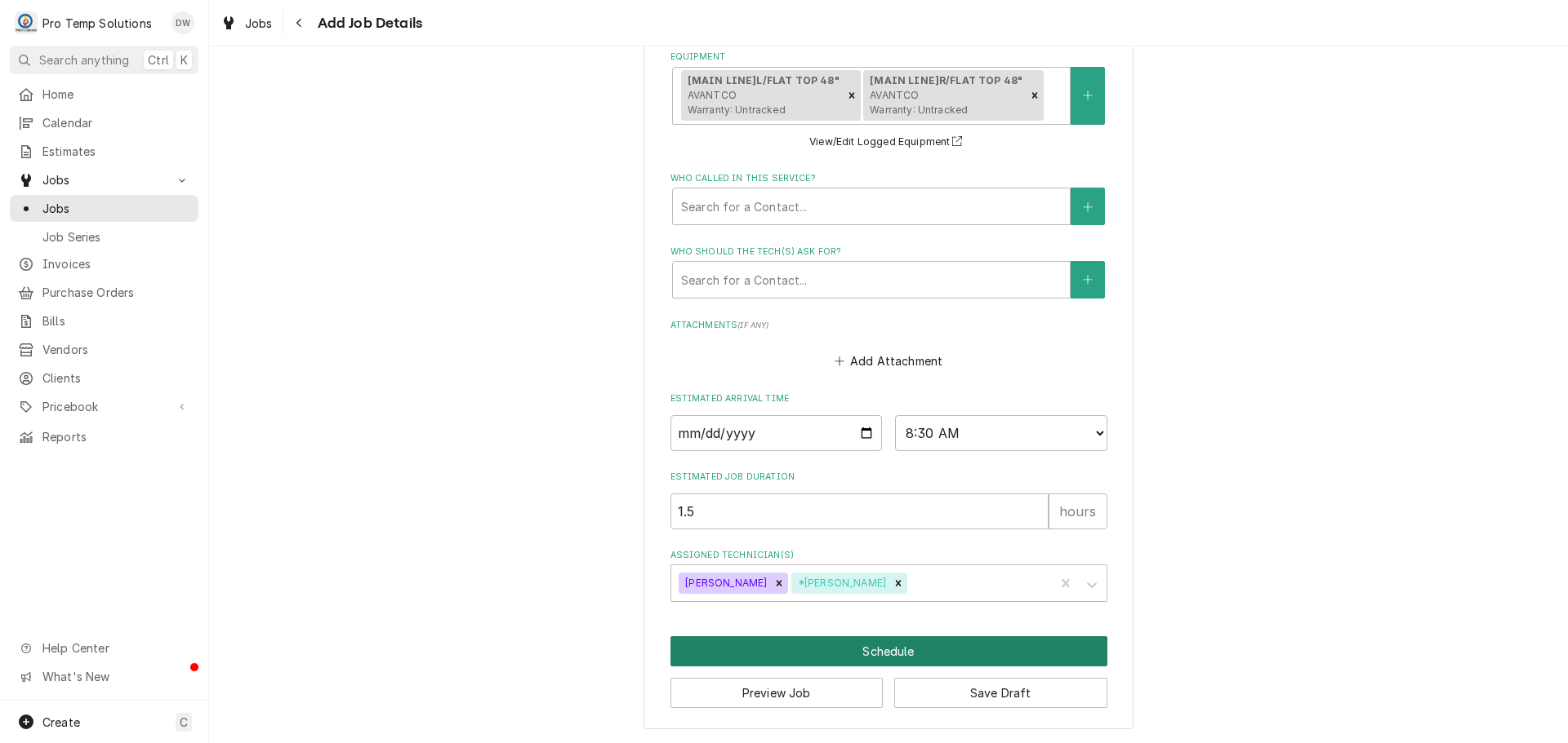
click at [892, 659] on button "Schedule" at bounding box center [888, 651] width 437 height 30
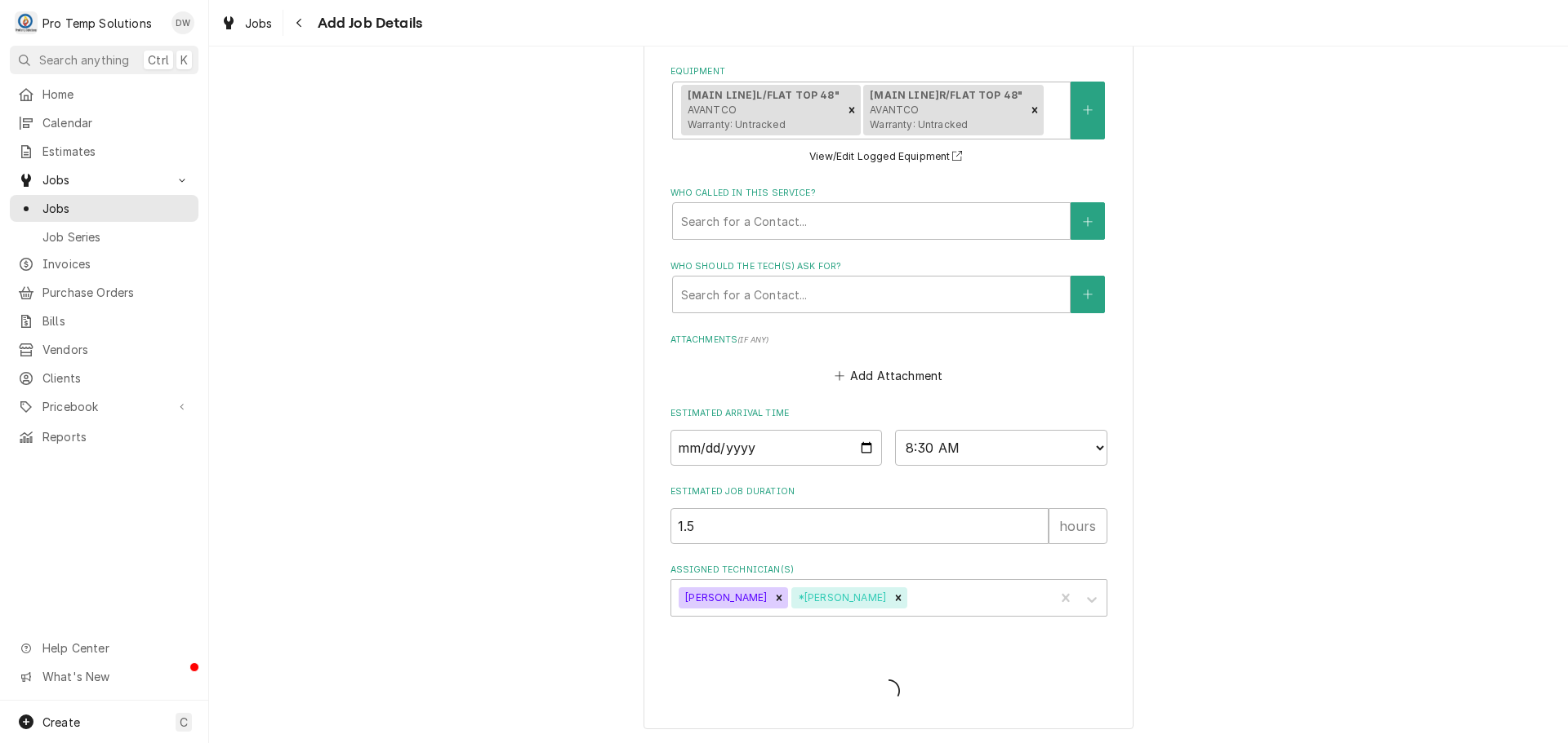
scroll to position [1138, 0]
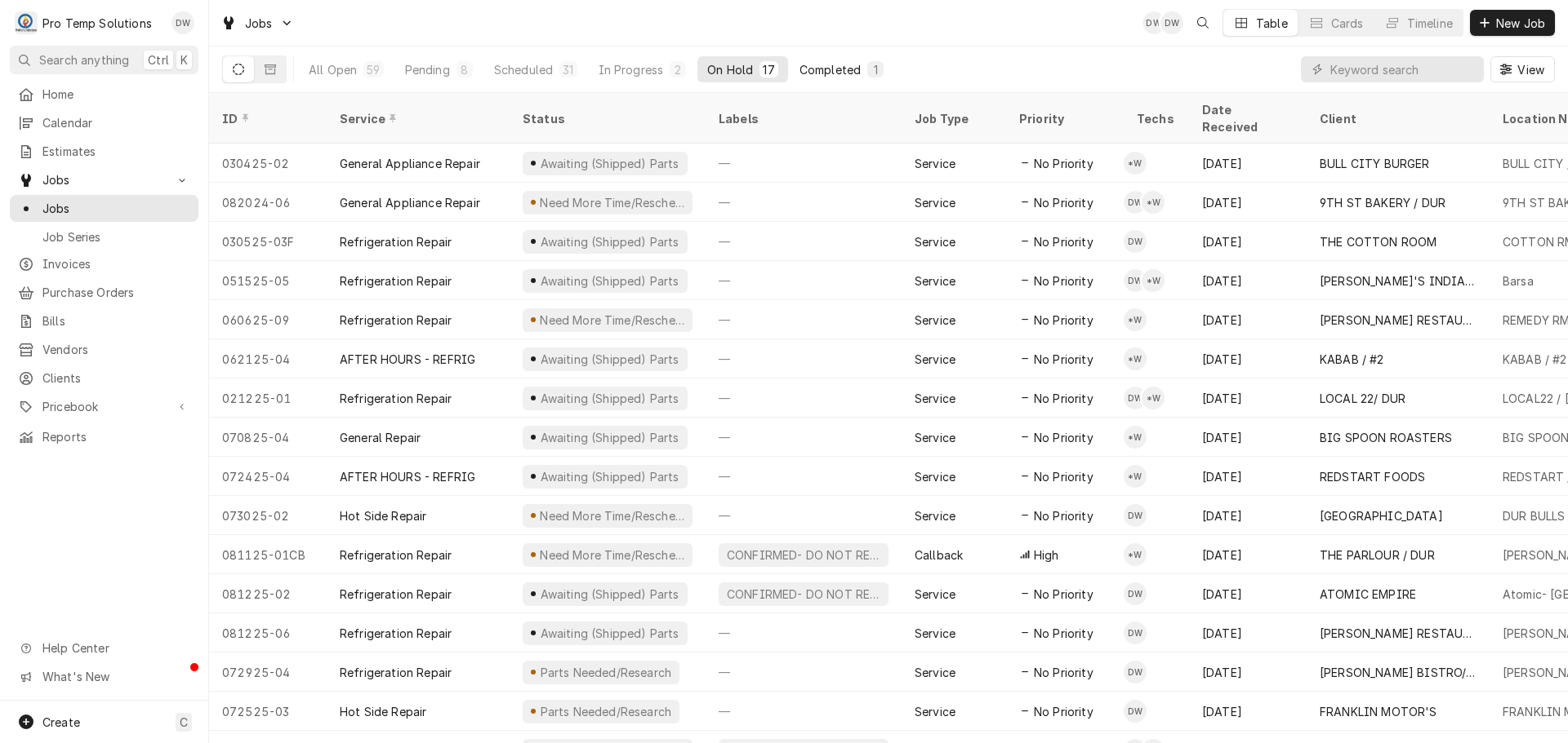
click at [809, 67] on div "Completed" at bounding box center [829, 70] width 62 height 18
